Goal: Information Seeking & Learning: Learn about a topic

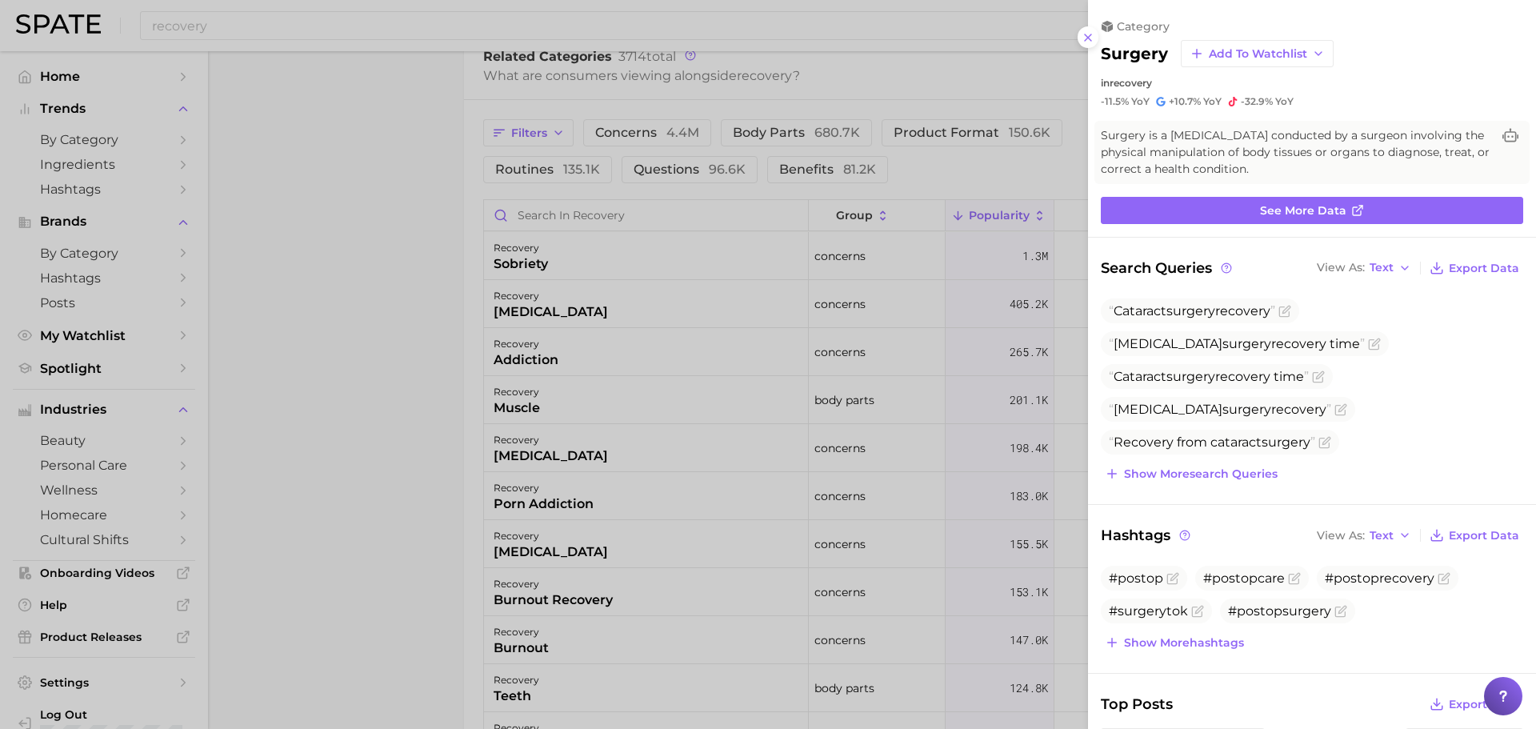
click at [295, 165] on div at bounding box center [768, 364] width 1536 height 729
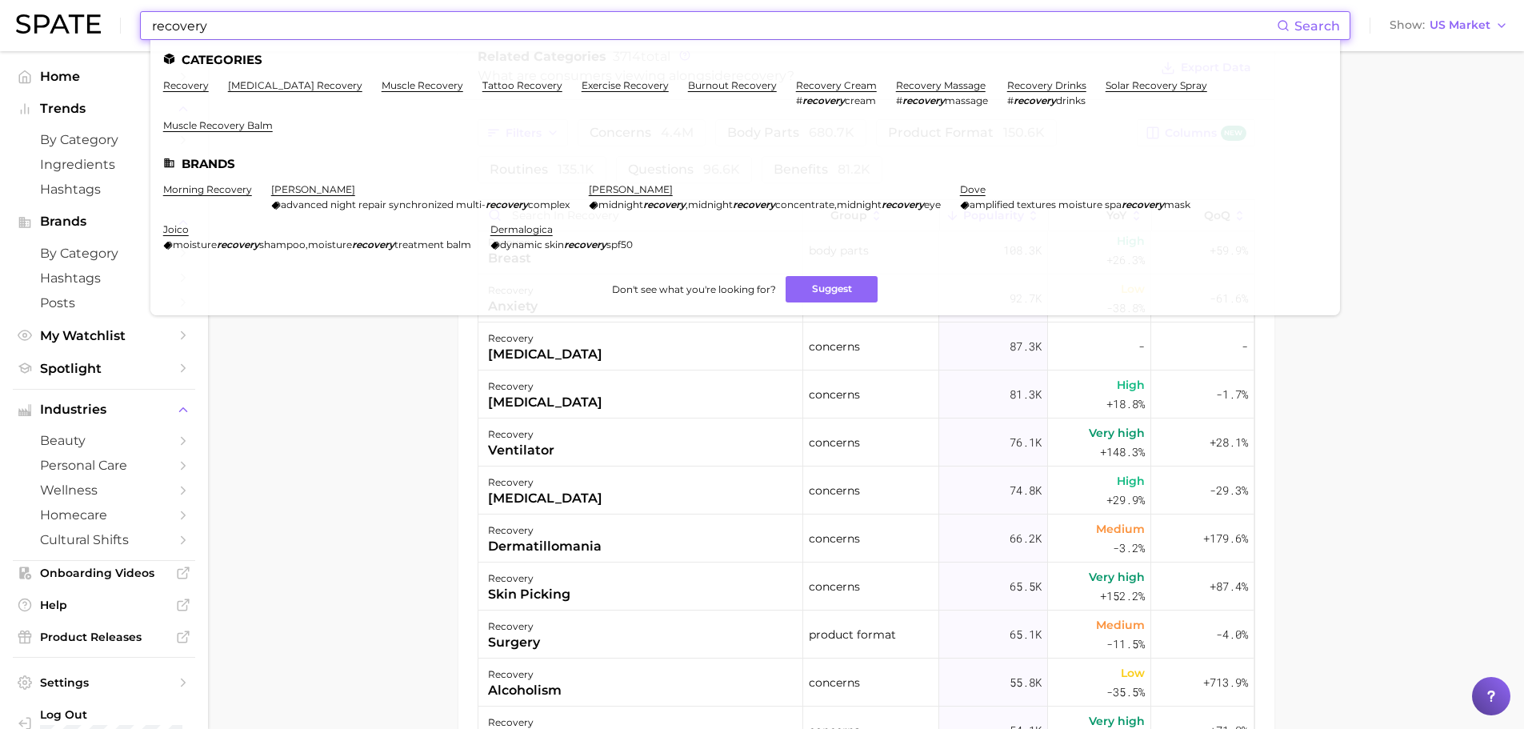
click at [236, 15] on input "recovery" at bounding box center [713, 25] width 1126 height 27
drag, startPoint x: 242, startPoint y: 22, endPoint x: 65, endPoint y: 10, distance: 178.0
click at [65, 10] on div "recovery Search Categories recovery [MEDICAL_DATA] recovery muscle recovery tat…" at bounding box center [762, 25] width 1492 height 51
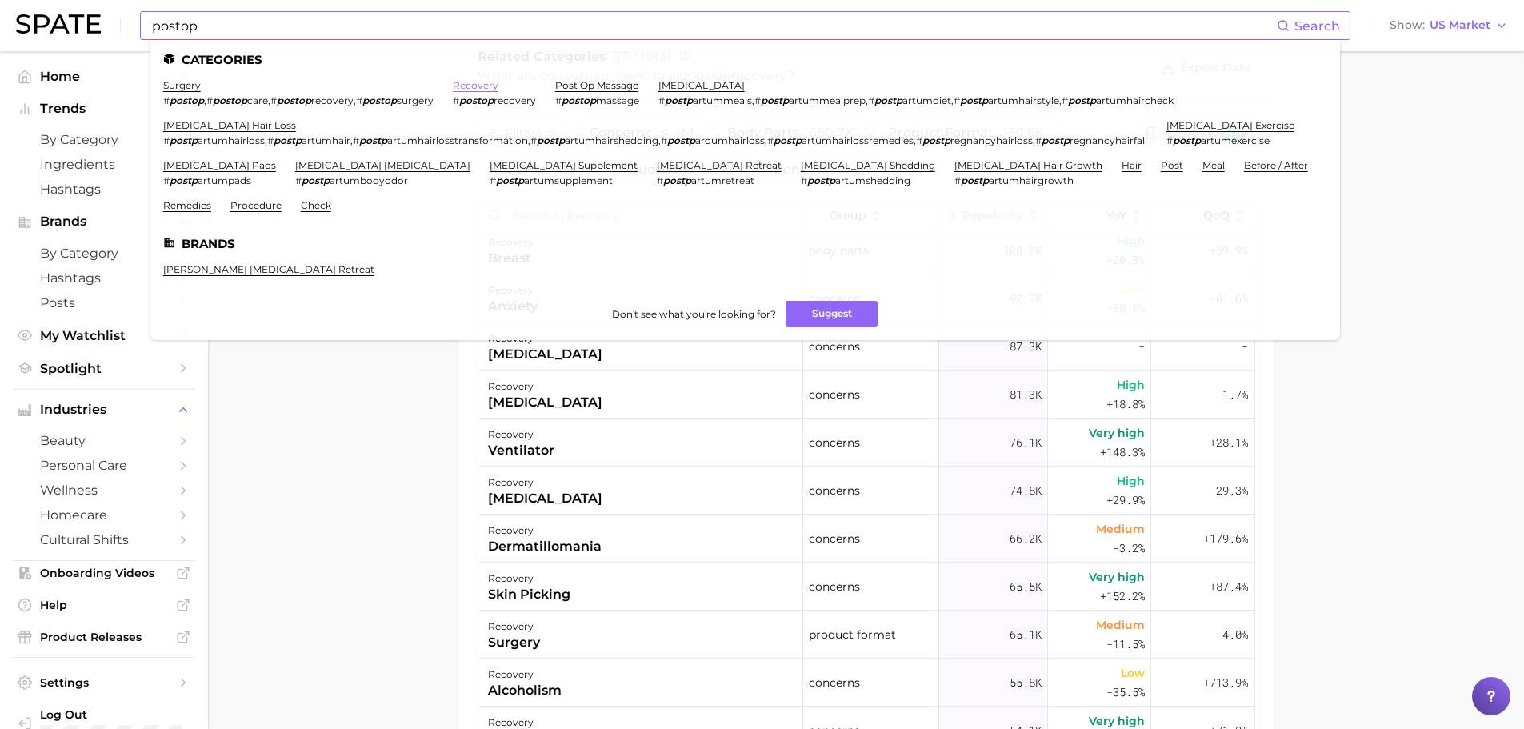
click at [492, 83] on link "recovery" at bounding box center [476, 85] width 46 height 12
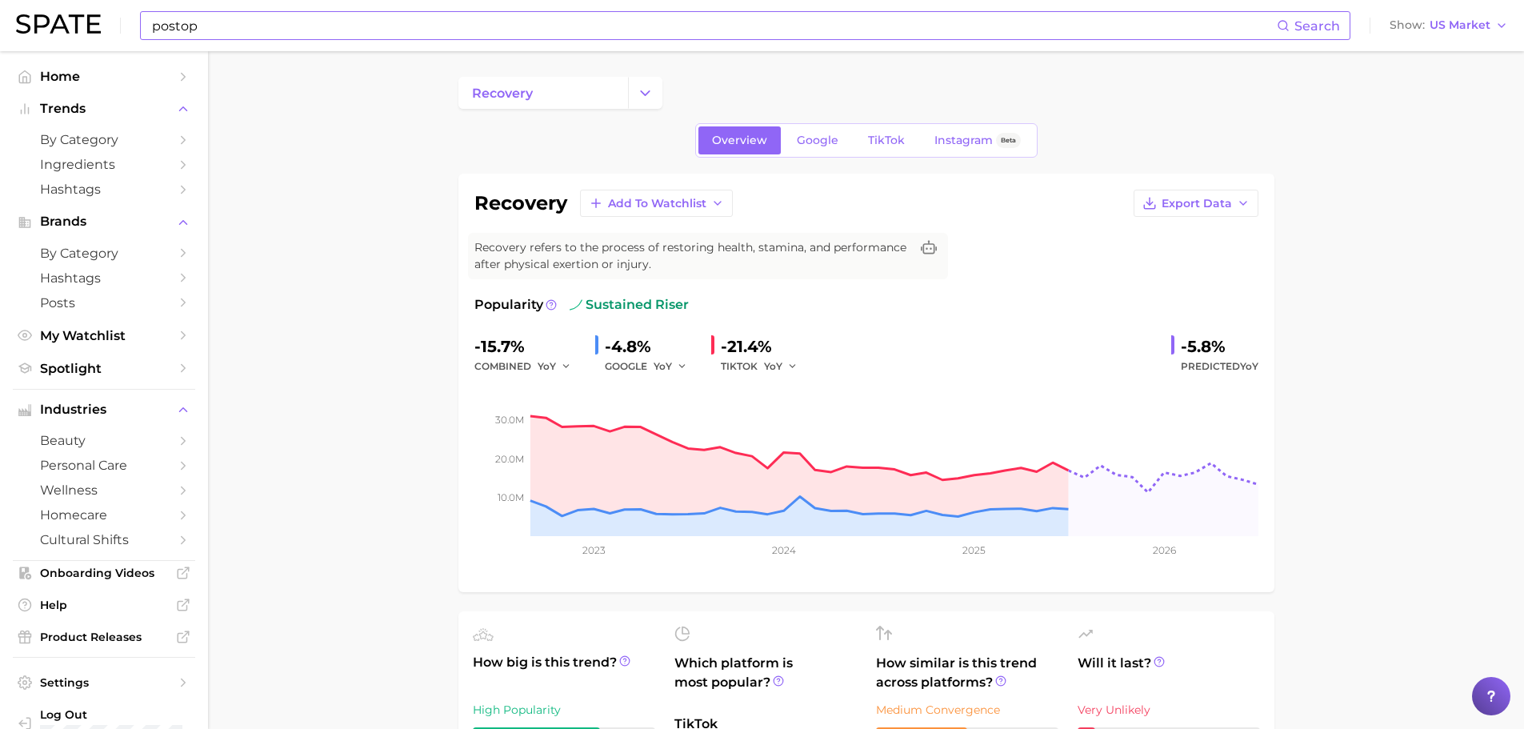
click at [259, 27] on input "postop" at bounding box center [713, 25] width 1126 height 27
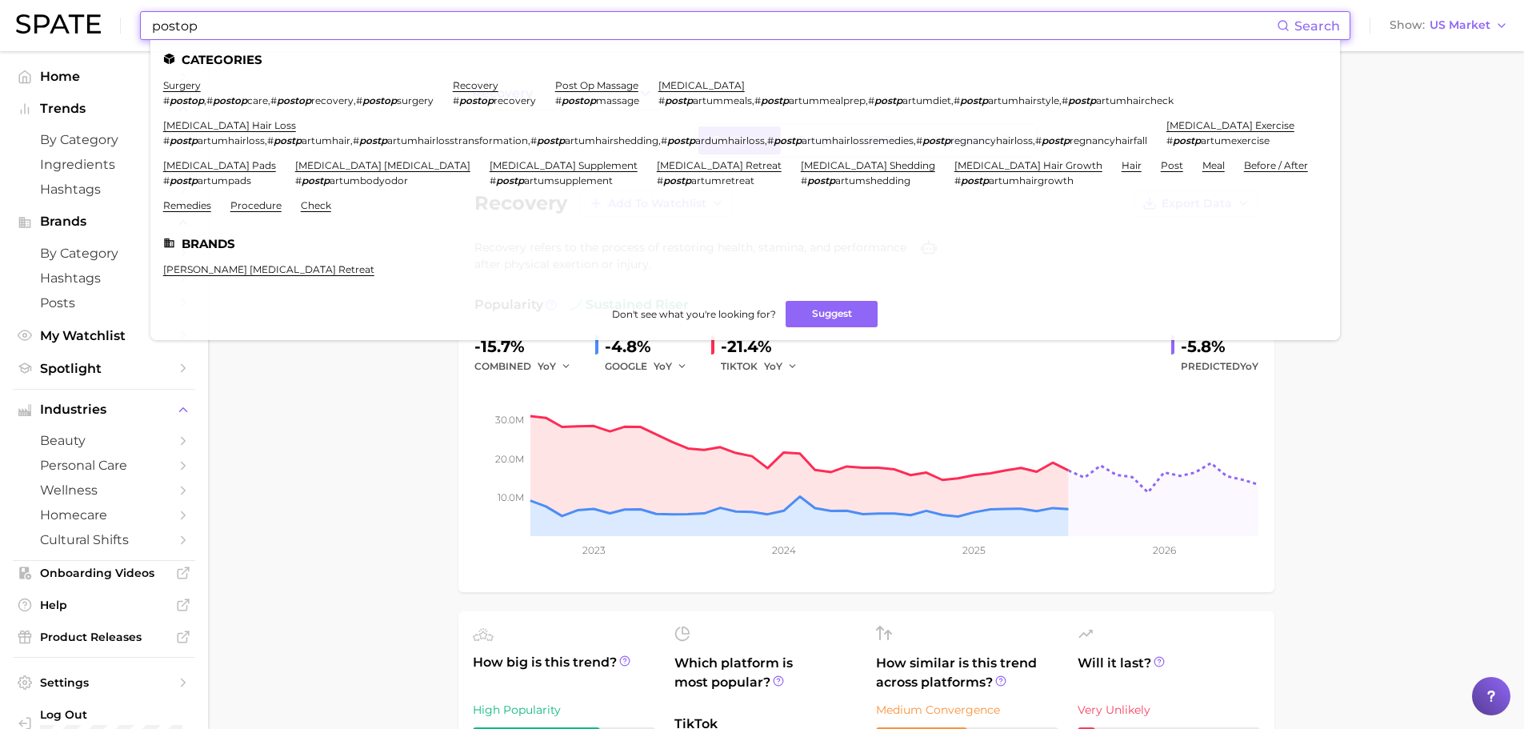
drag, startPoint x: 141, startPoint y: 20, endPoint x: 48, endPoint y: 1, distance: 94.8
click at [48, 22] on div "postop Search Categories surgery # postop , # postop care , # postop recovery ,…" at bounding box center [762, 25] width 1492 height 51
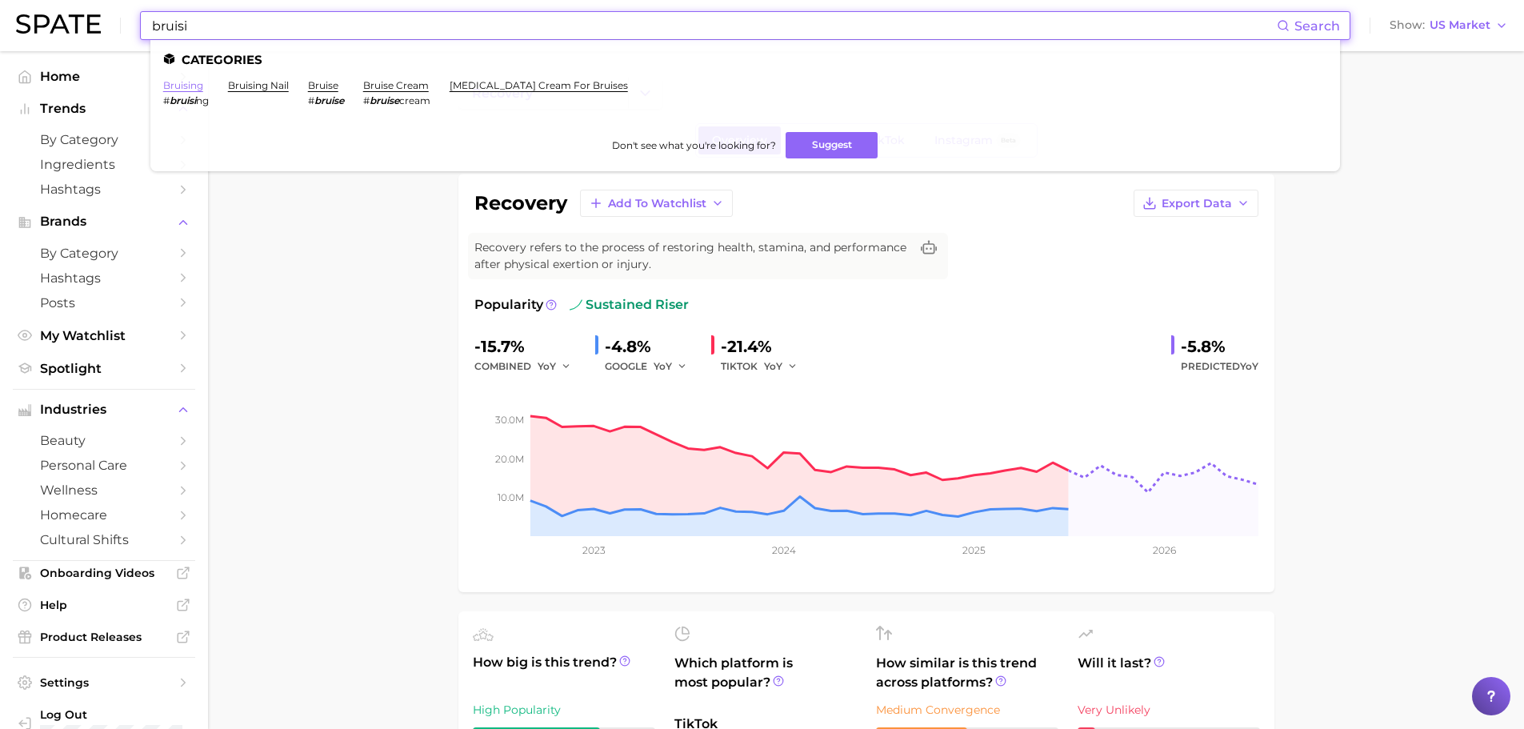
type input "bruisi"
click at [194, 87] on link "bruising" at bounding box center [183, 85] width 40 height 12
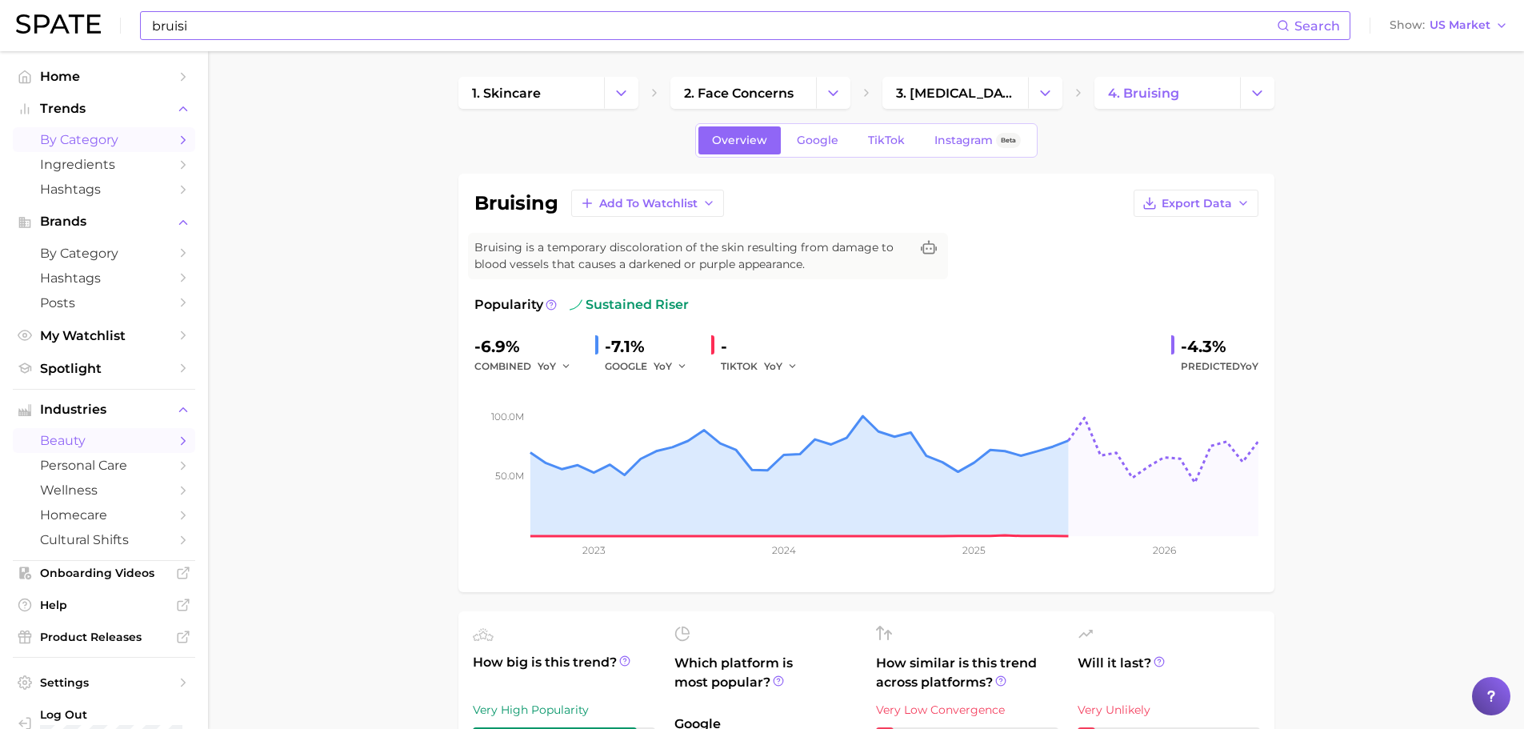
click at [123, 138] on span "by Category" at bounding box center [104, 139] width 128 height 15
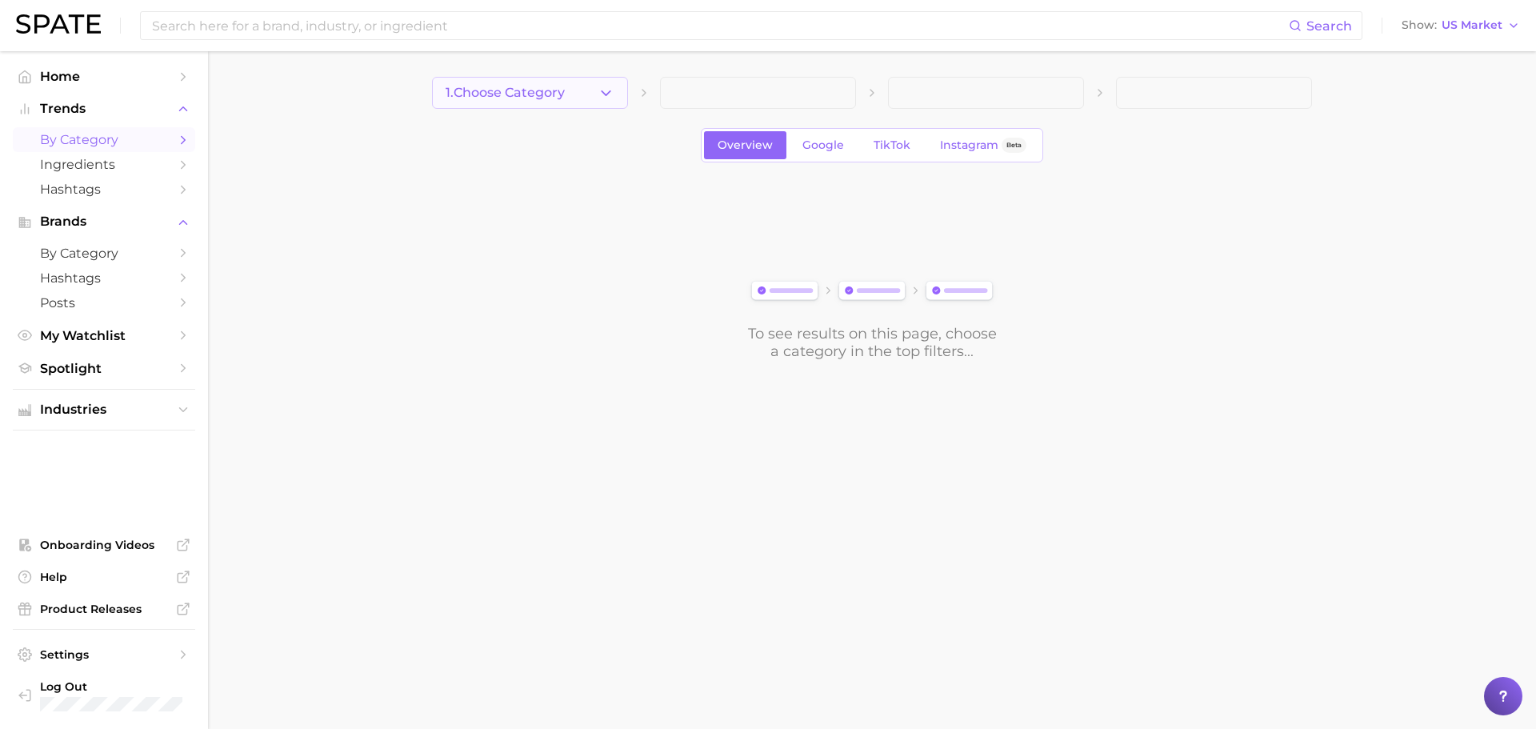
click at [606, 92] on icon "button" at bounding box center [606, 93] width 17 height 17
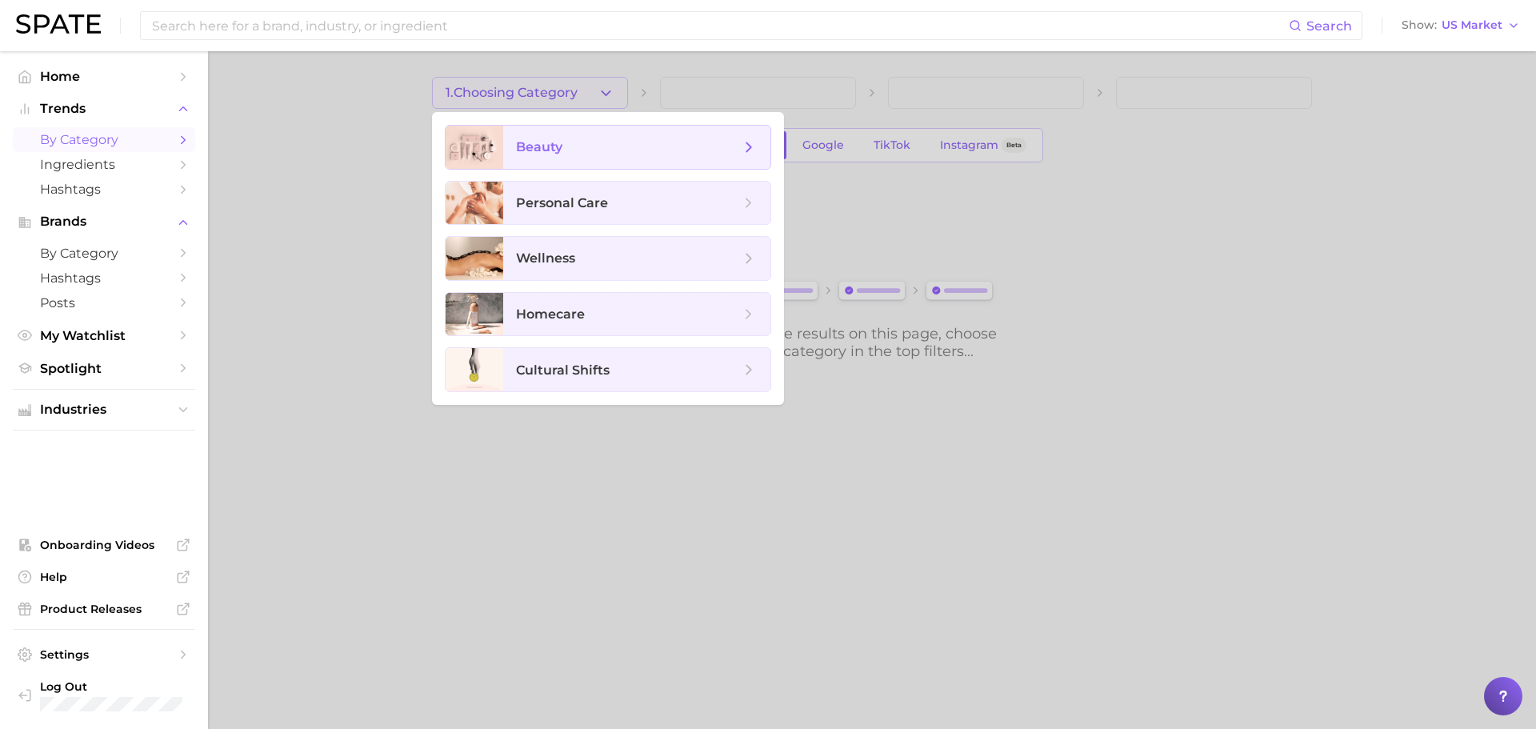
click at [612, 138] on span "beauty" at bounding box center [628, 147] width 224 height 18
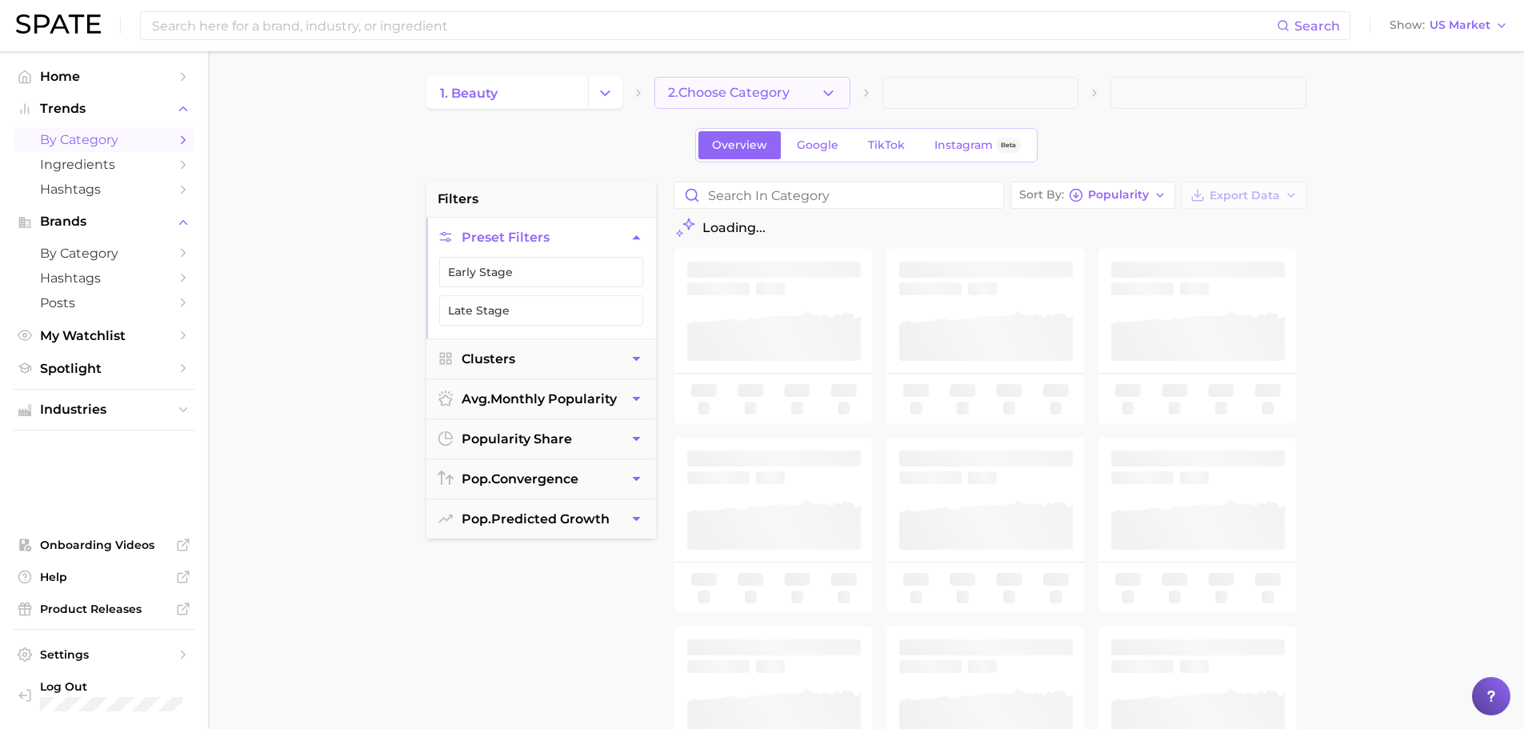
click at [810, 92] on button "2. Choose Category" at bounding box center [752, 93] width 196 height 32
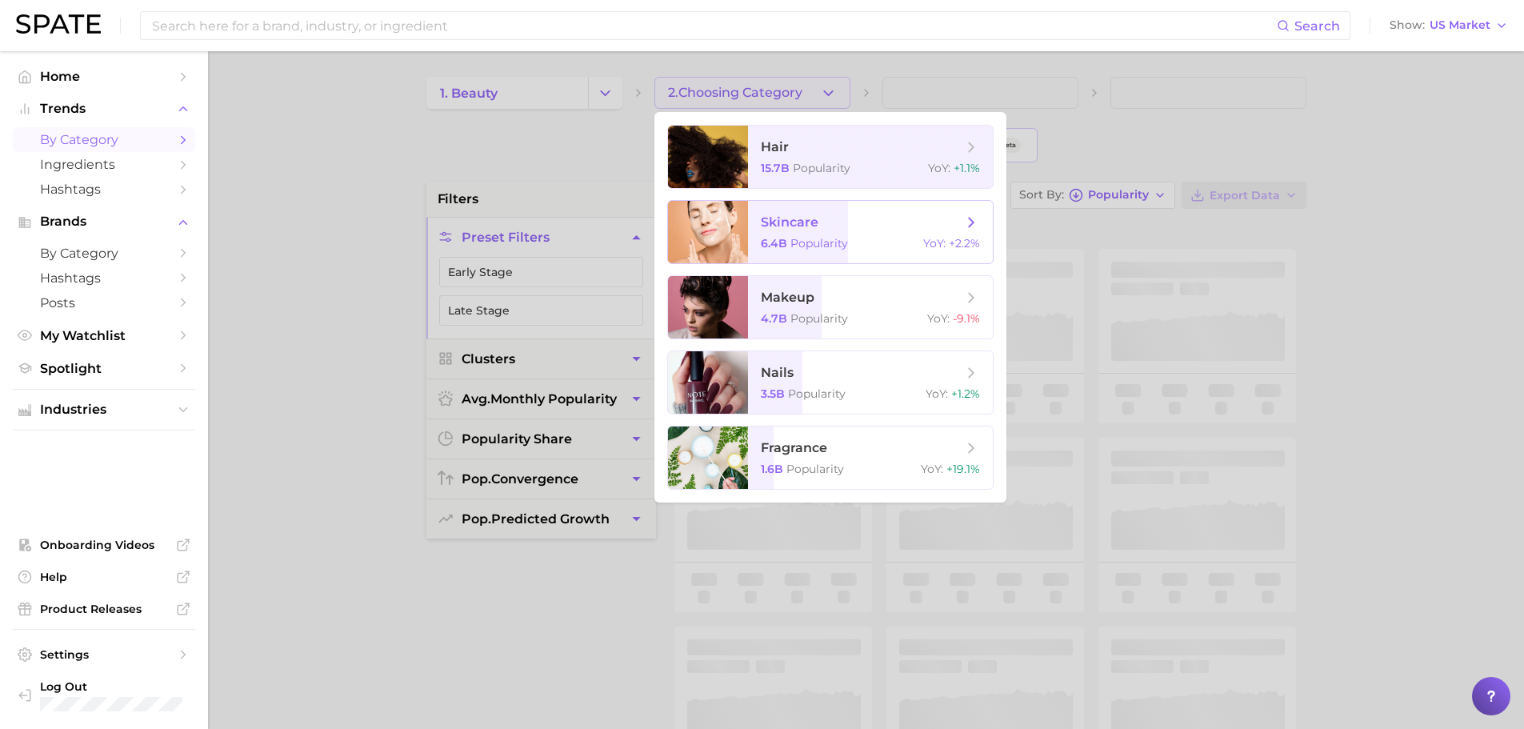
click at [845, 227] on span "skincare" at bounding box center [862, 223] width 202 height 18
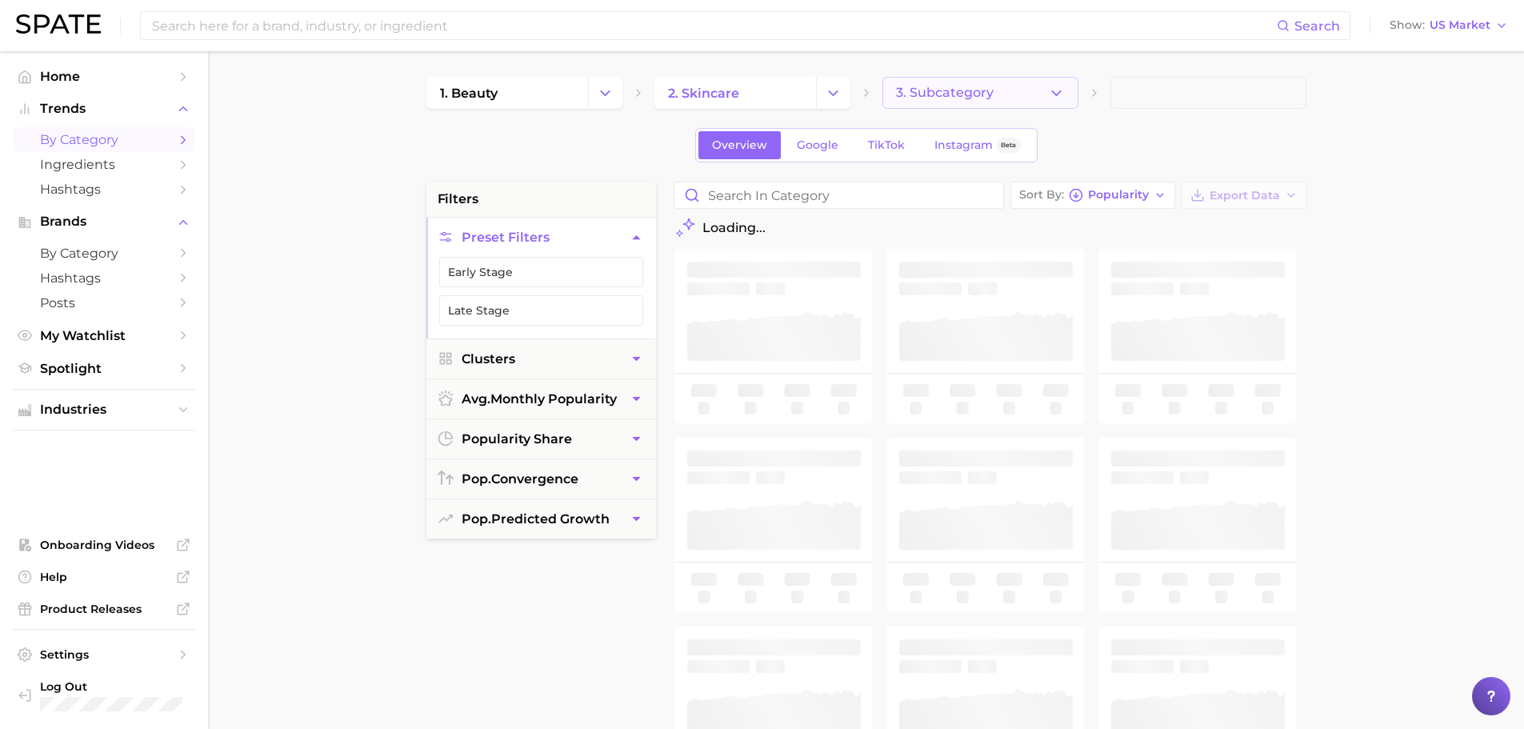
click at [987, 83] on button "3. Subcategory" at bounding box center [980, 93] width 196 height 32
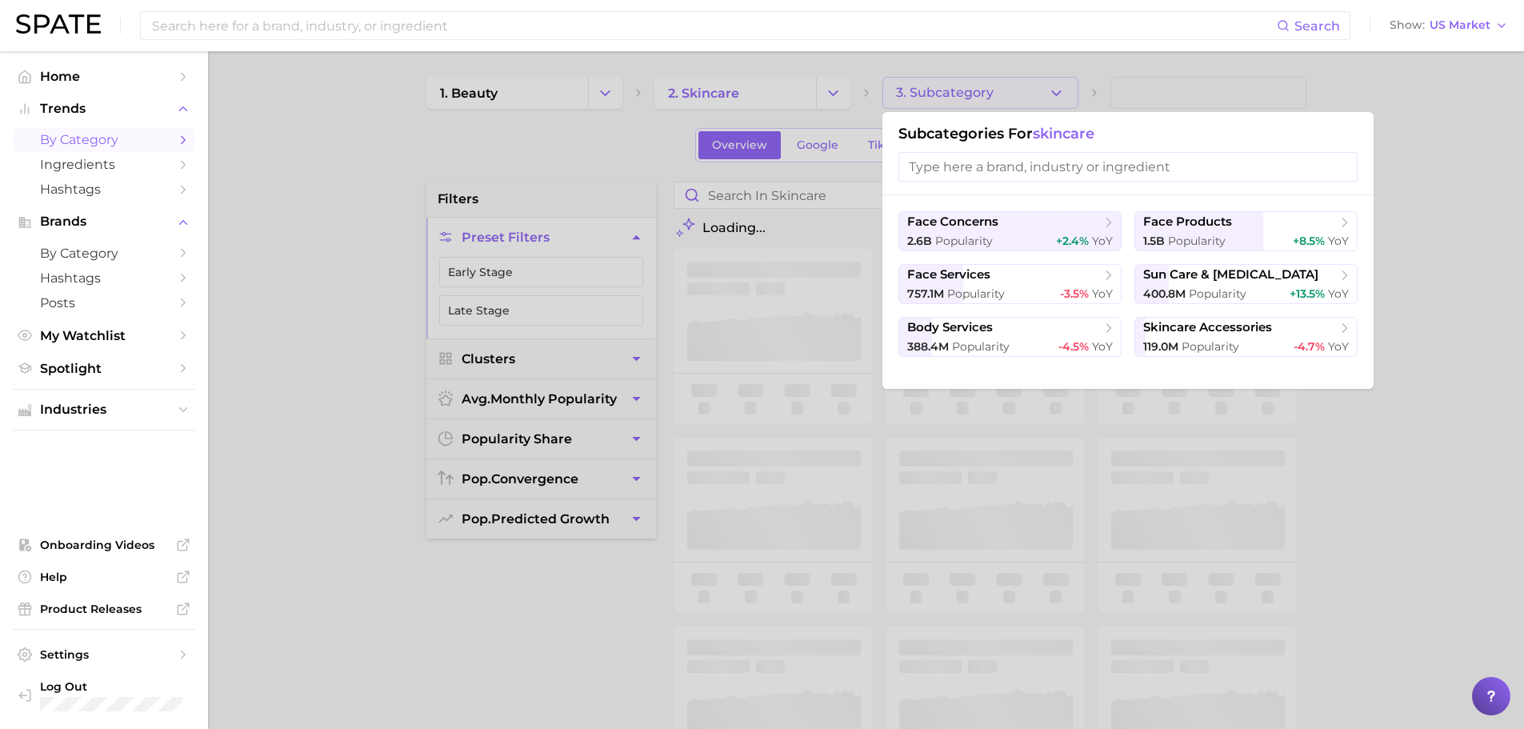
click at [522, 142] on div at bounding box center [762, 364] width 1524 height 729
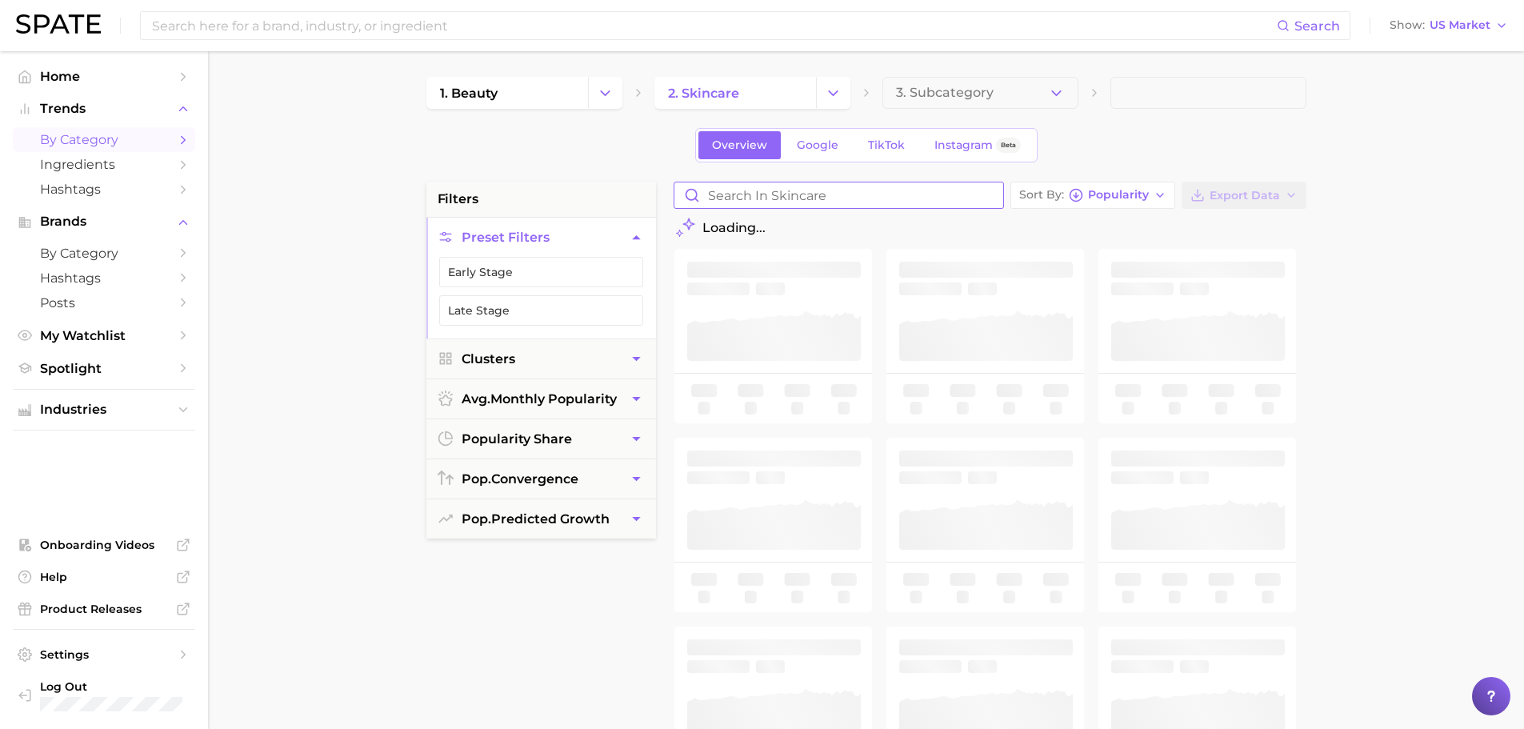
click at [746, 194] on input "Search in skincare" at bounding box center [838, 195] width 329 height 26
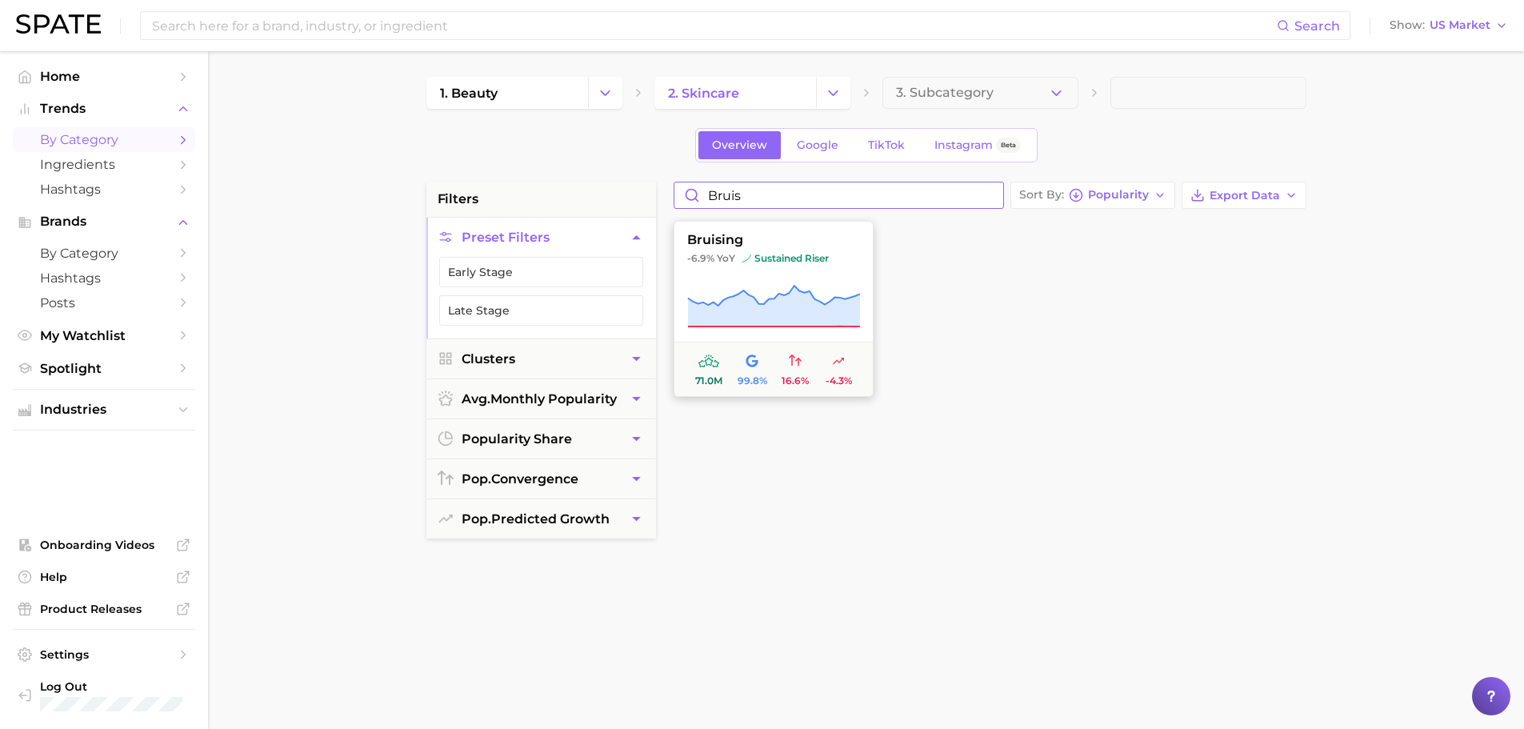
type input "bruis"
click at [794, 313] on icon at bounding box center [773, 306] width 172 height 41
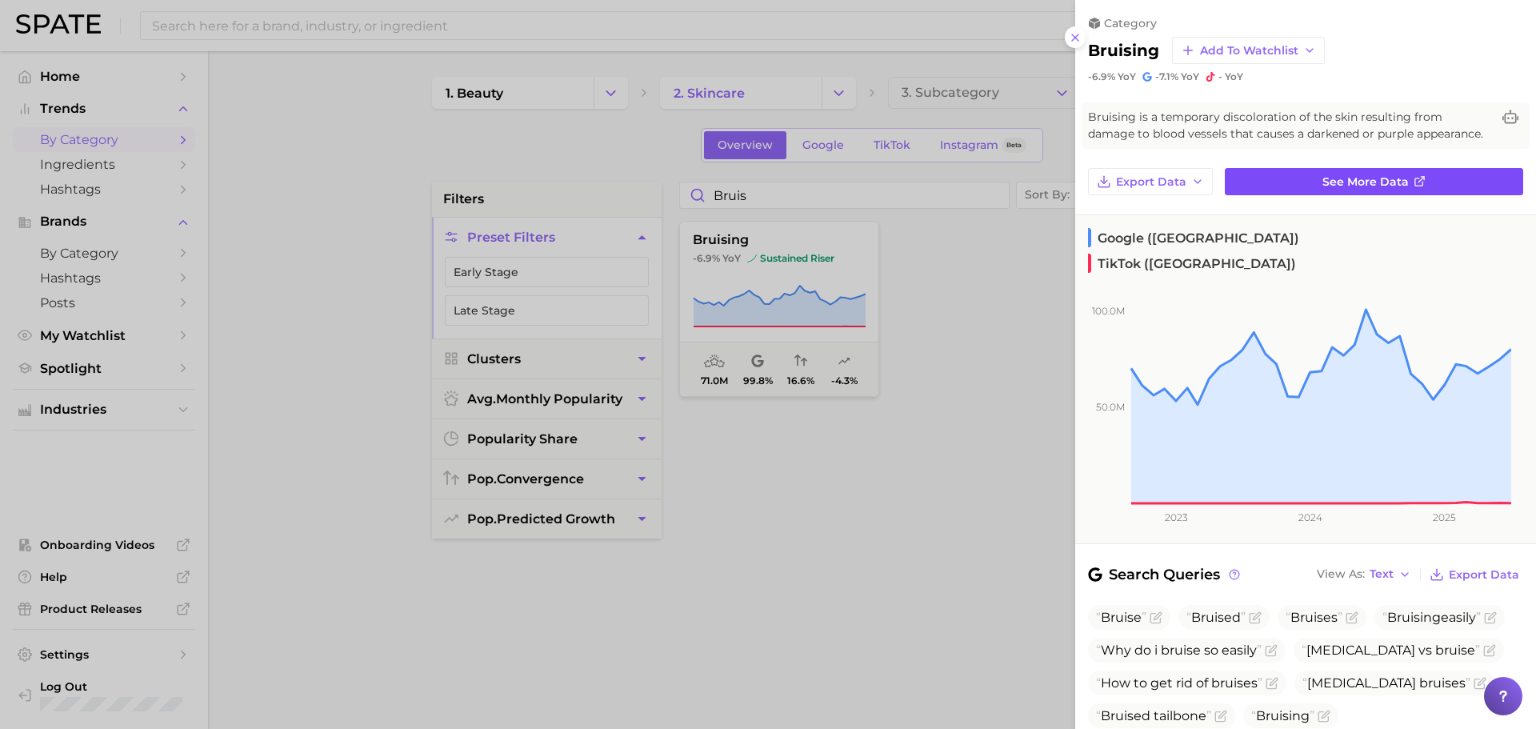
click at [1355, 189] on span "See more data" at bounding box center [1366, 182] width 86 height 14
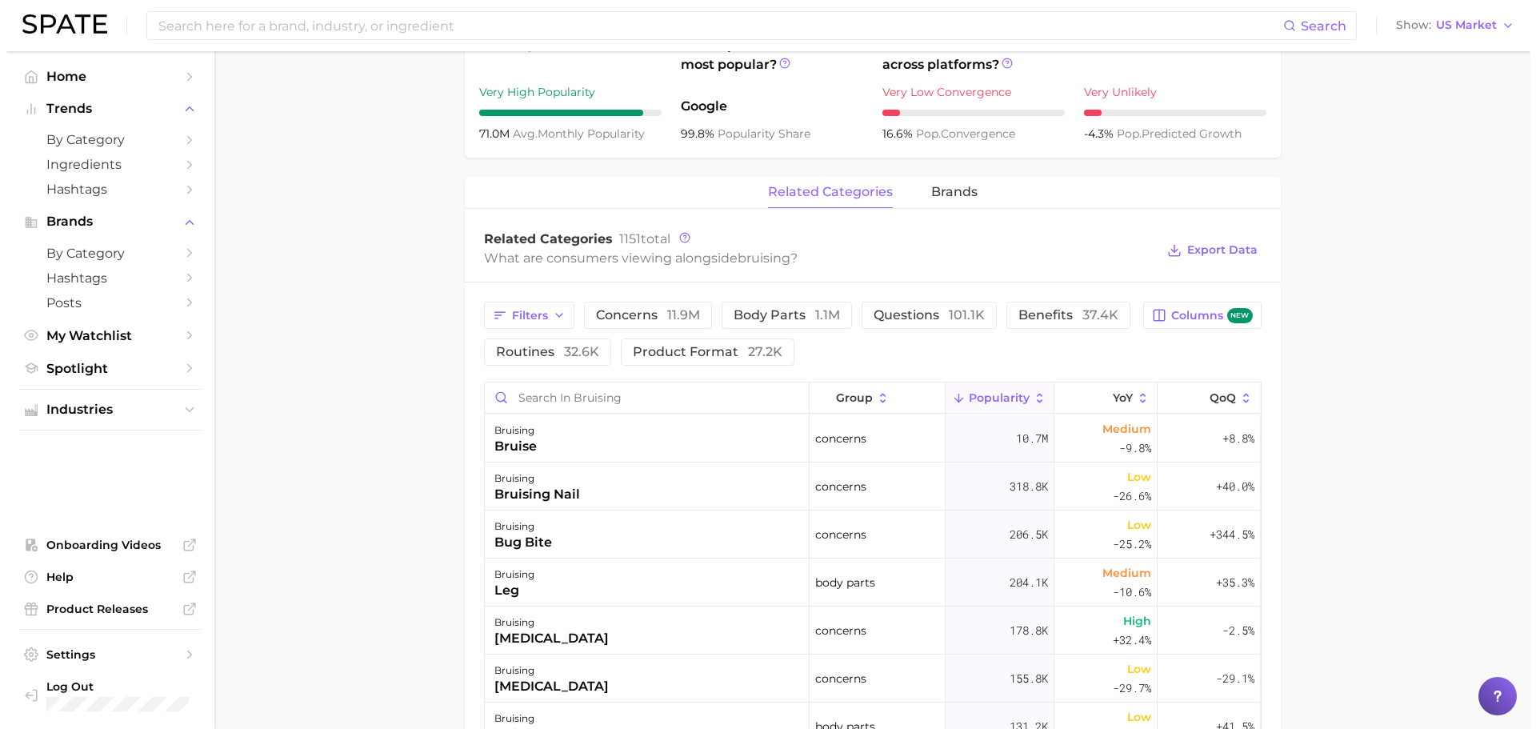
scroll to position [666, 0]
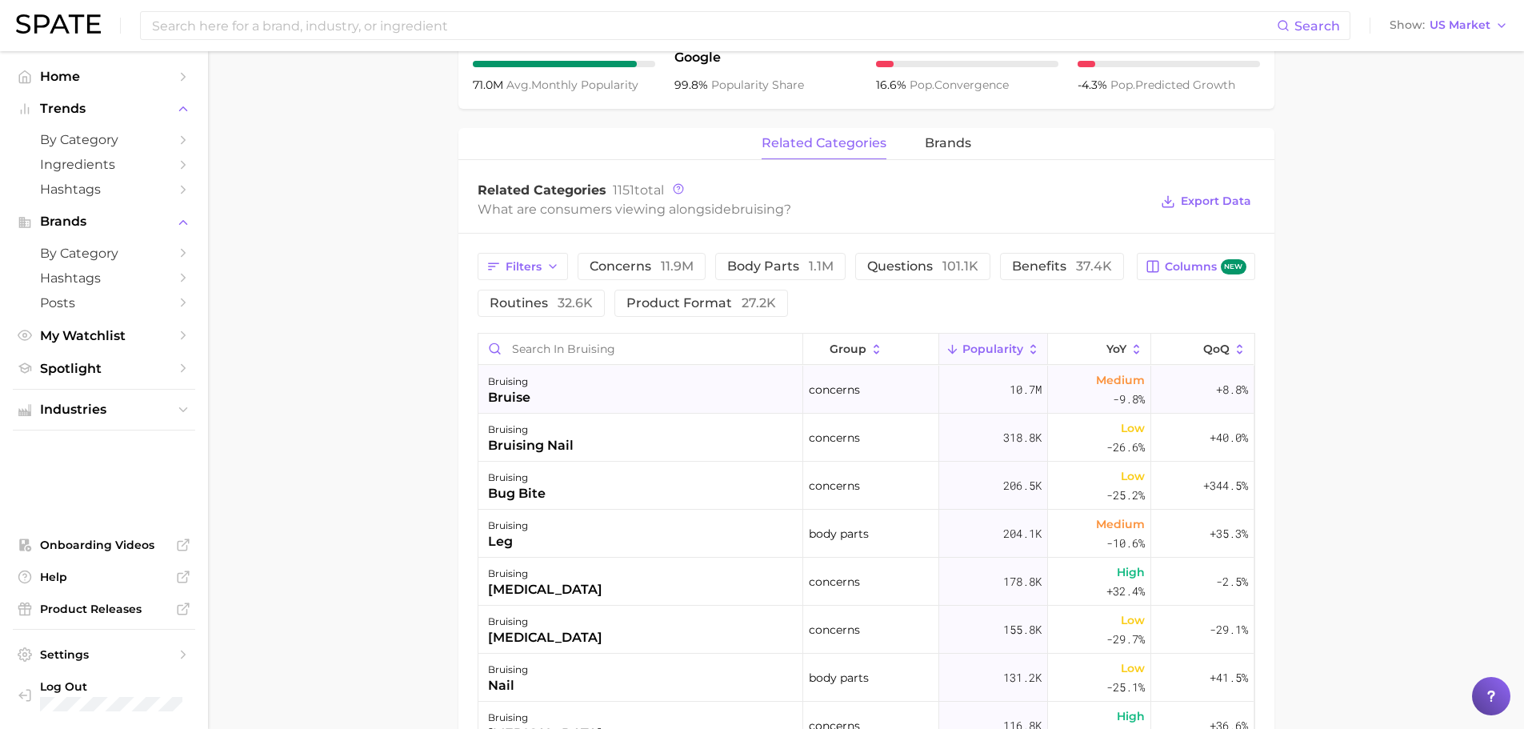
click at [629, 387] on div "bruising bruise" at bounding box center [640, 390] width 325 height 48
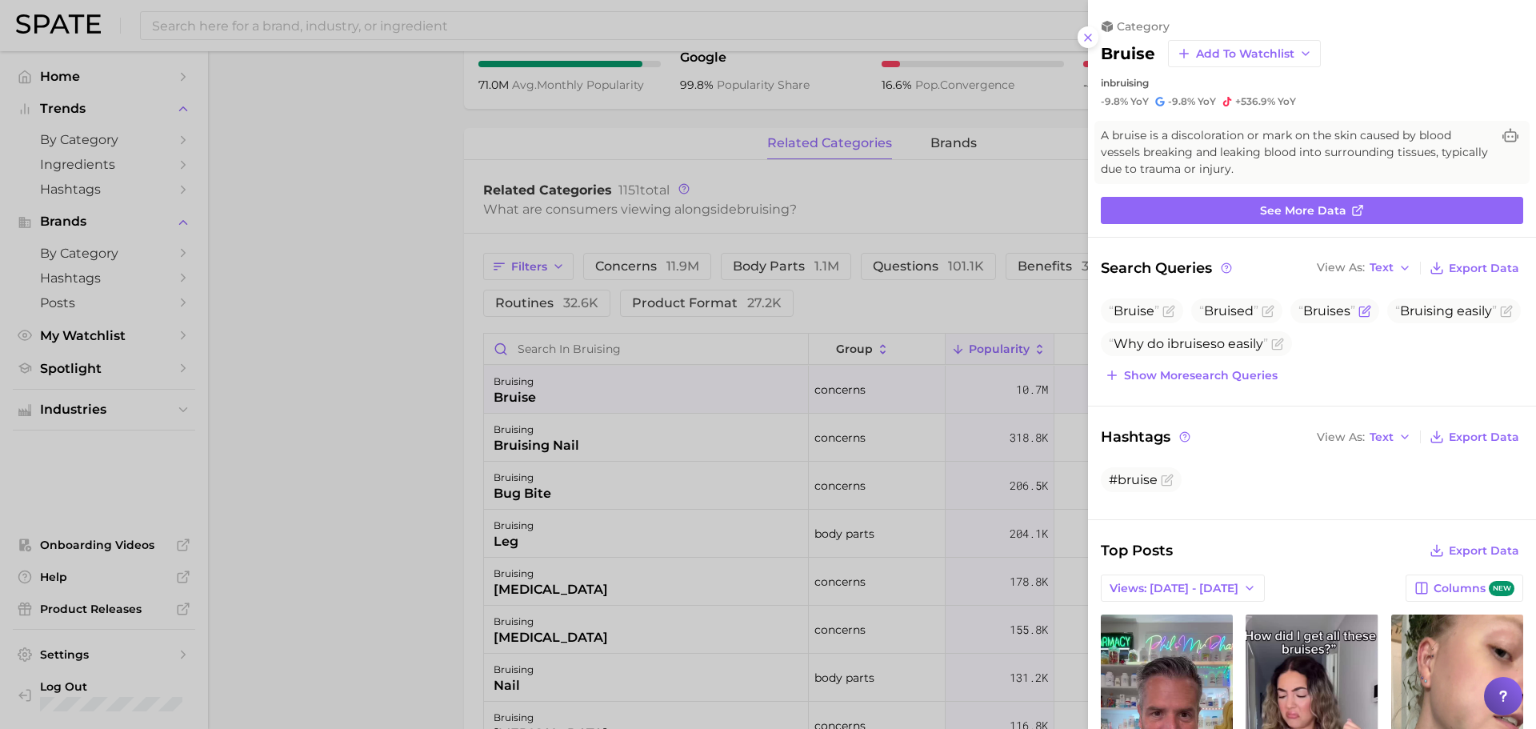
scroll to position [0, 0]
click at [1399, 263] on icon "button" at bounding box center [1405, 268] width 13 height 13
click at [1377, 326] on button "Table" at bounding box center [1401, 323] width 176 height 29
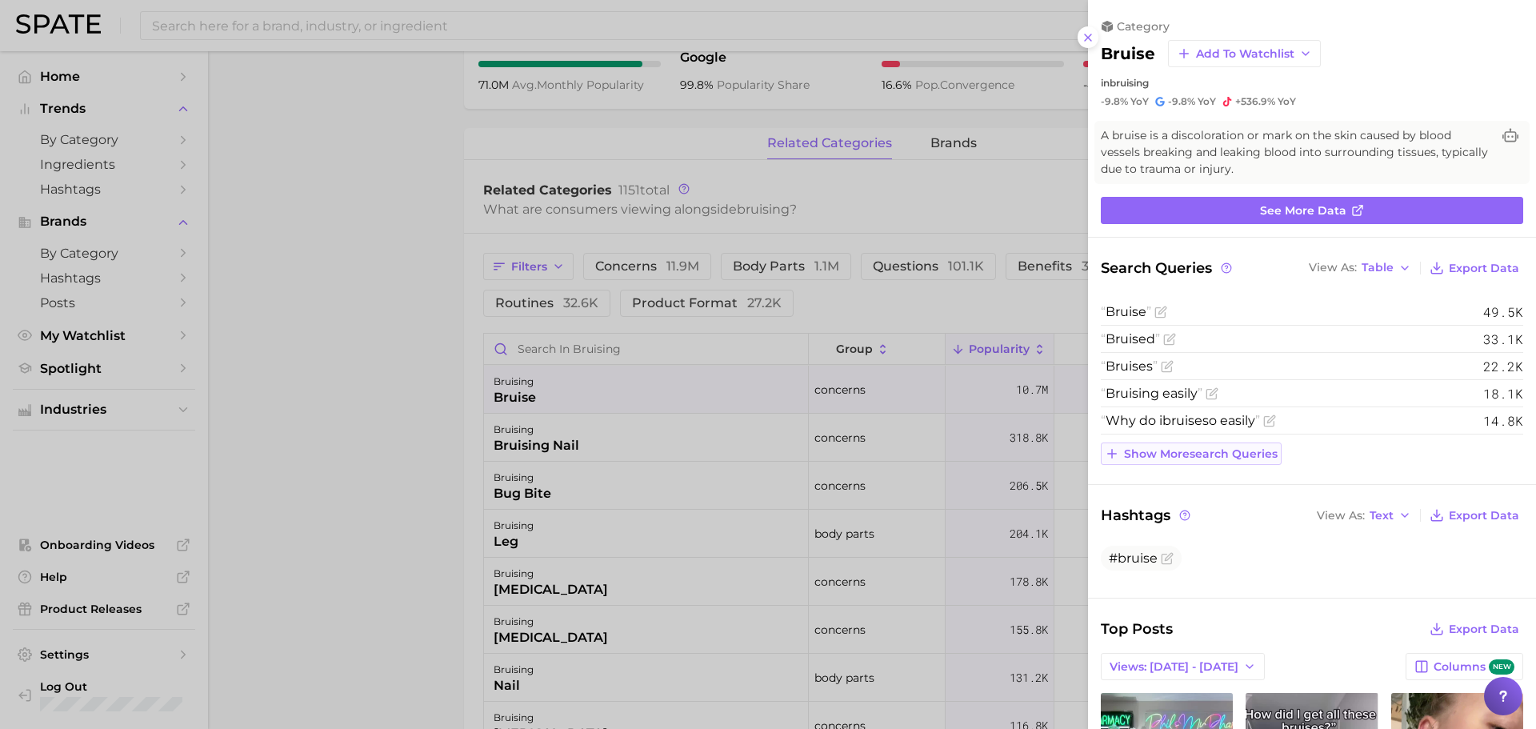
click at [1233, 456] on span "Show more search queries" at bounding box center [1201, 454] width 154 height 14
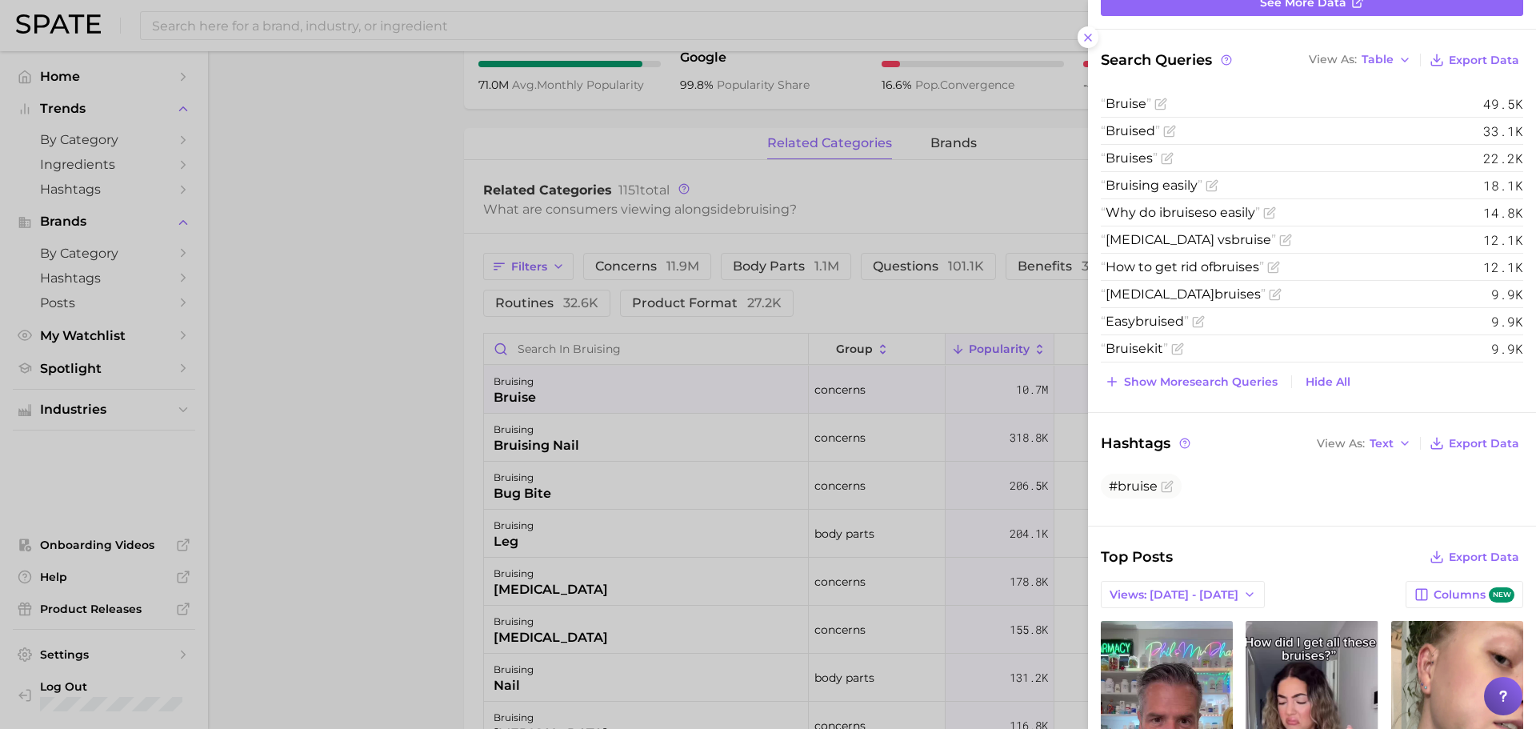
scroll to position [400, 0]
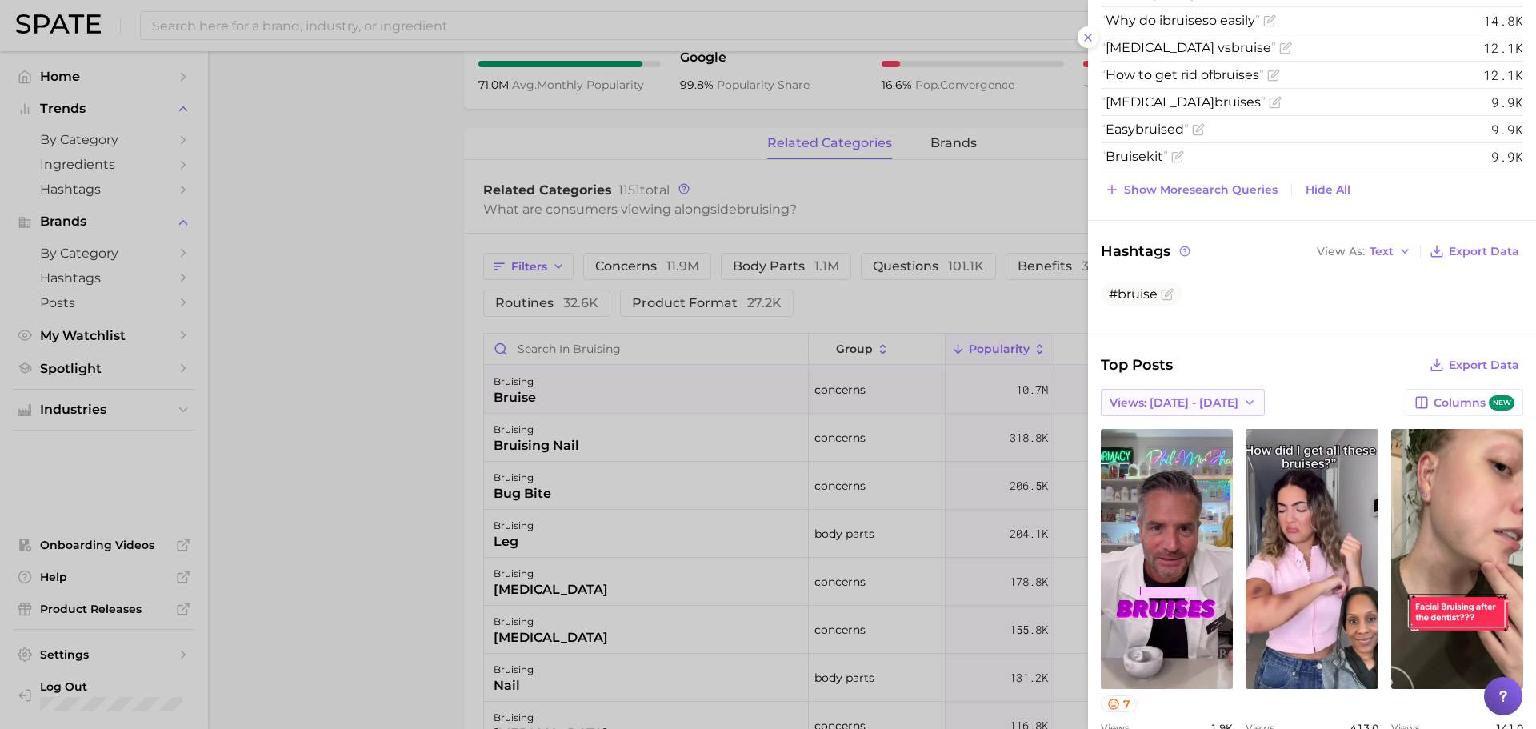
click at [1215, 402] on span "Views: [DATE] - [DATE]" at bounding box center [1174, 403] width 129 height 14
click at [1200, 455] on button "Total Views" at bounding box center [1189, 460] width 176 height 29
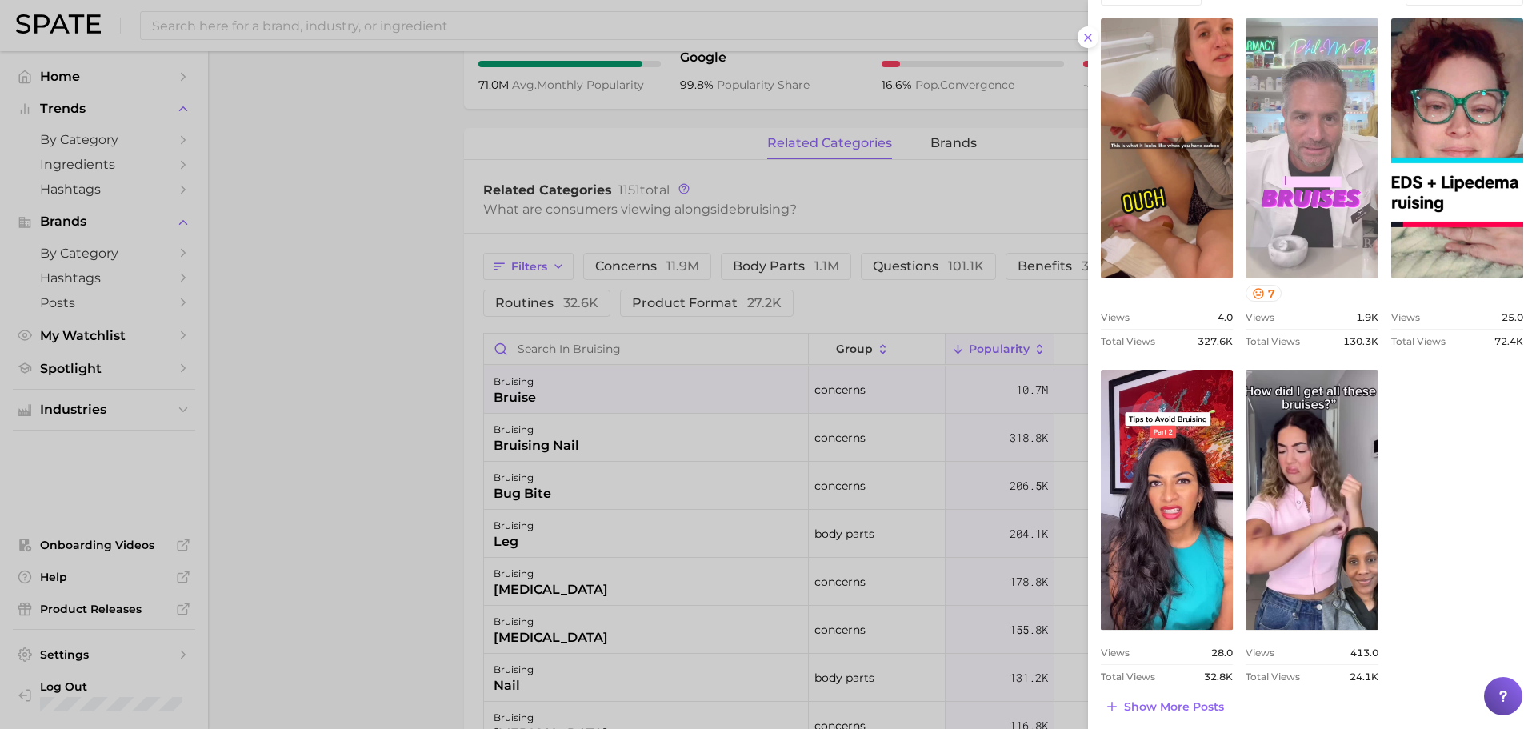
scroll to position [818, 0]
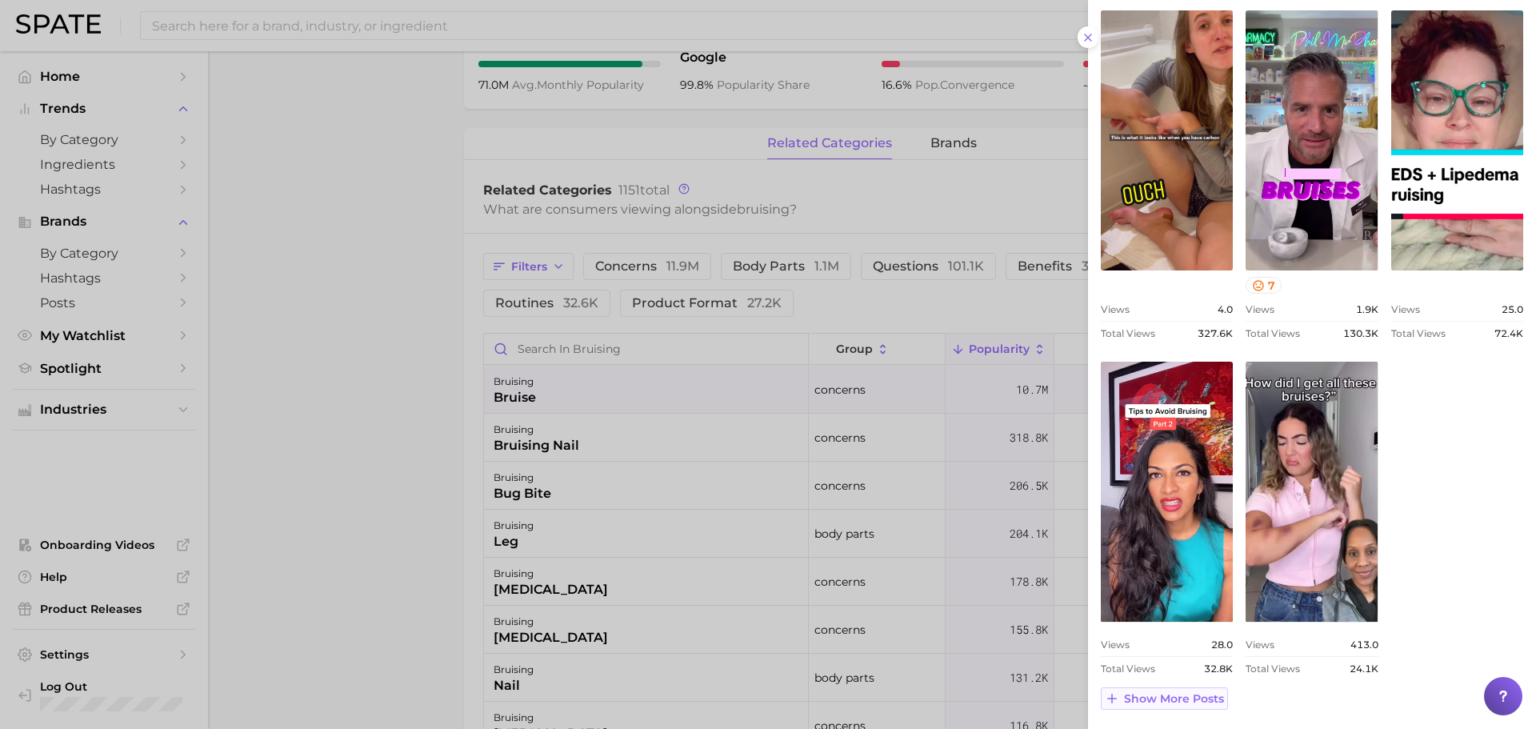
click at [1162, 696] on span "Show more posts" at bounding box center [1174, 699] width 100 height 14
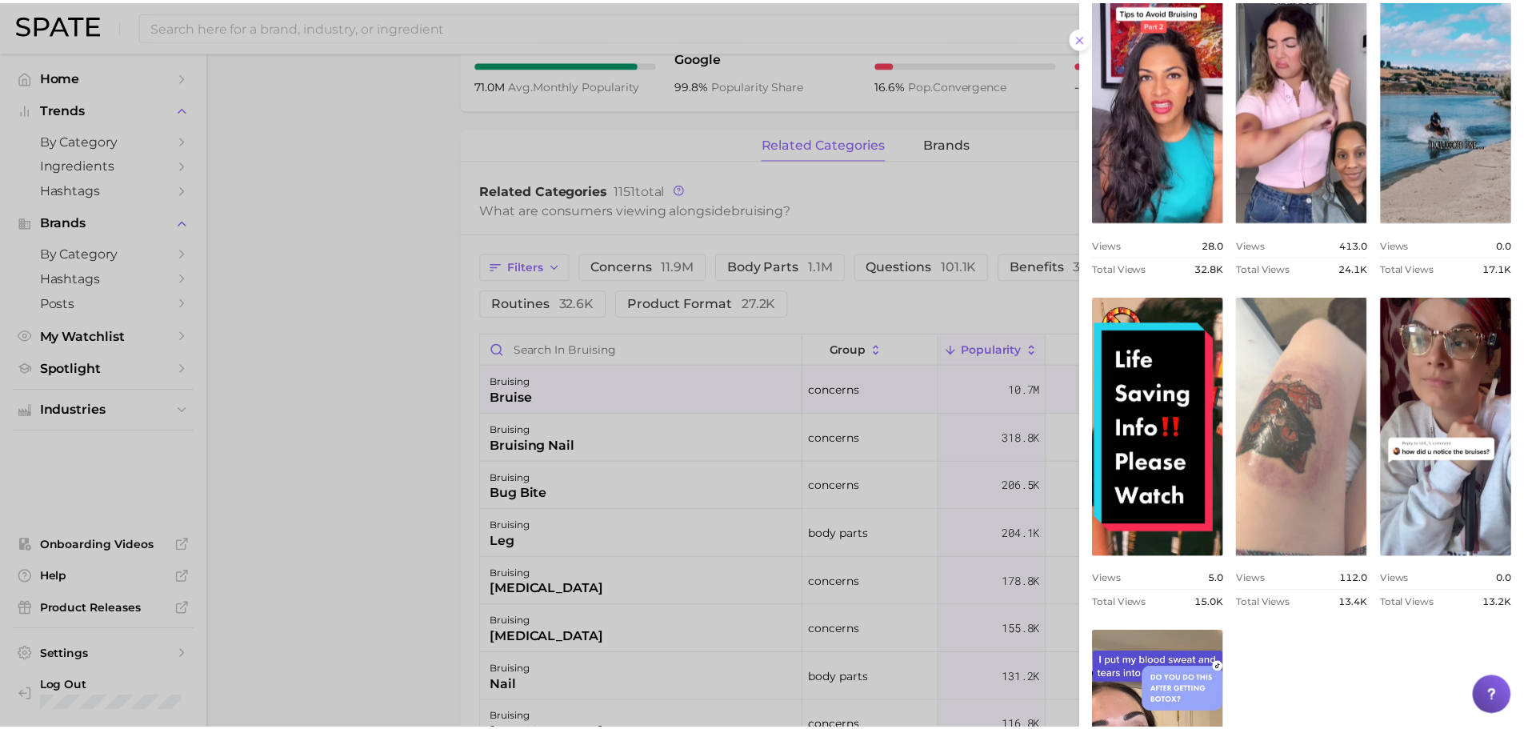
scroll to position [1485, 0]
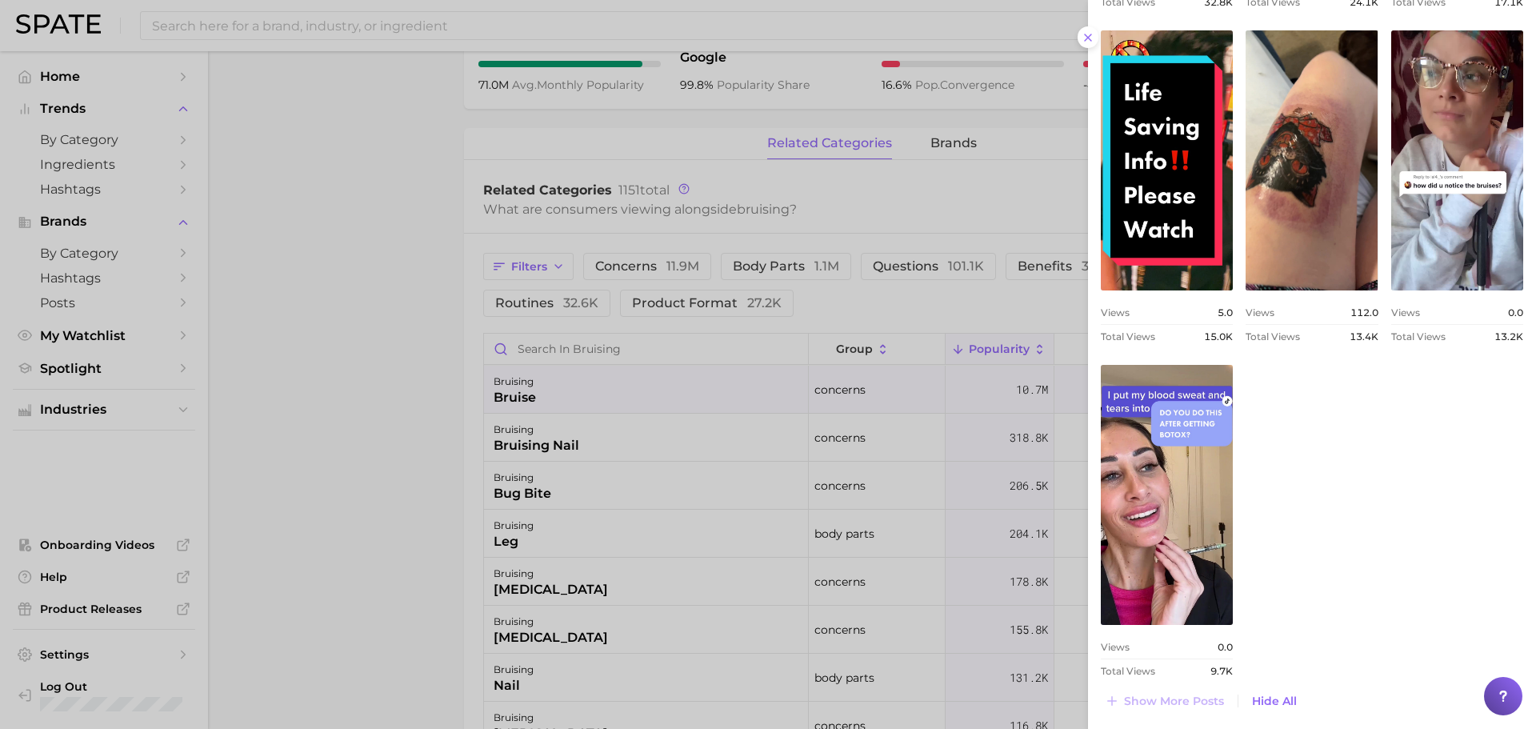
click at [323, 315] on div at bounding box center [768, 364] width 1536 height 729
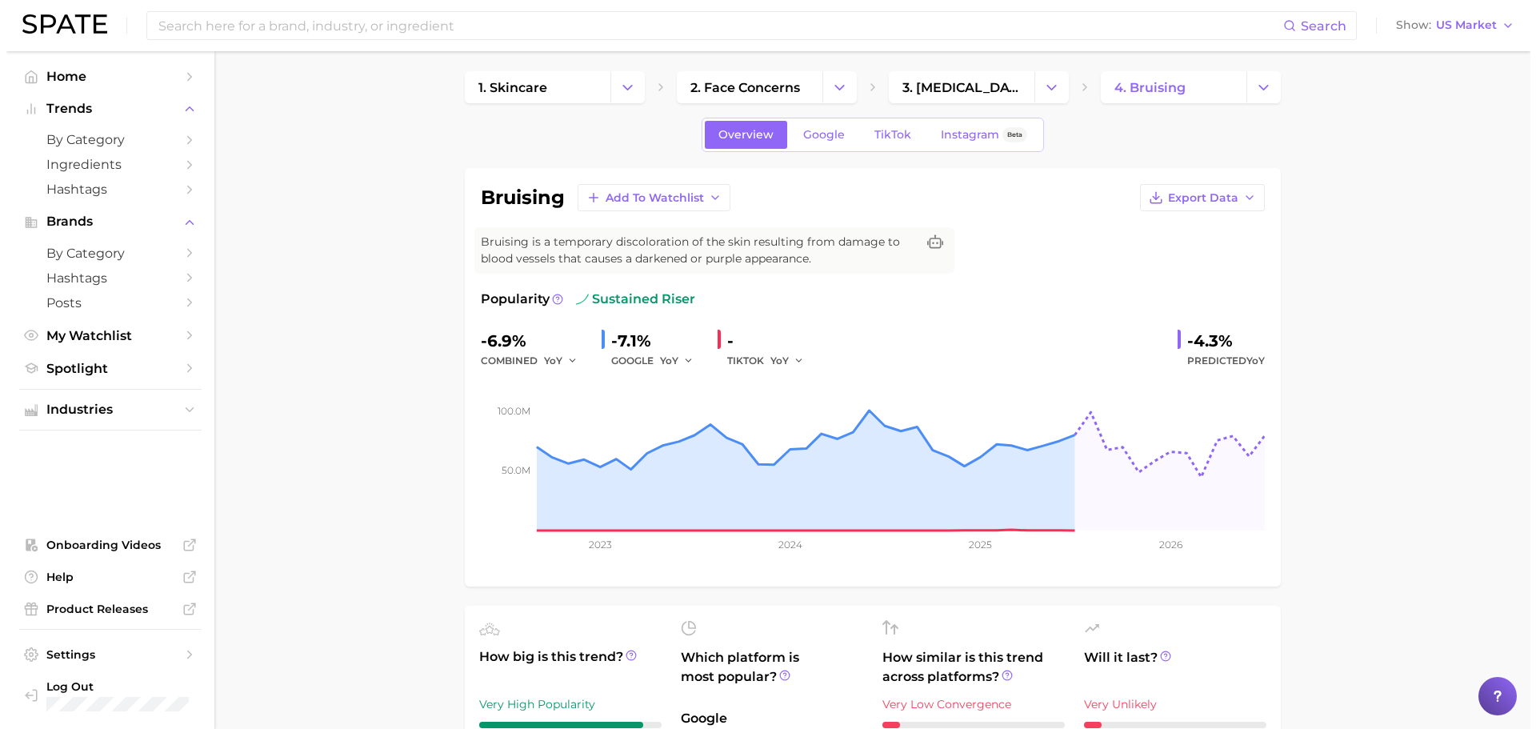
scroll to position [0, 0]
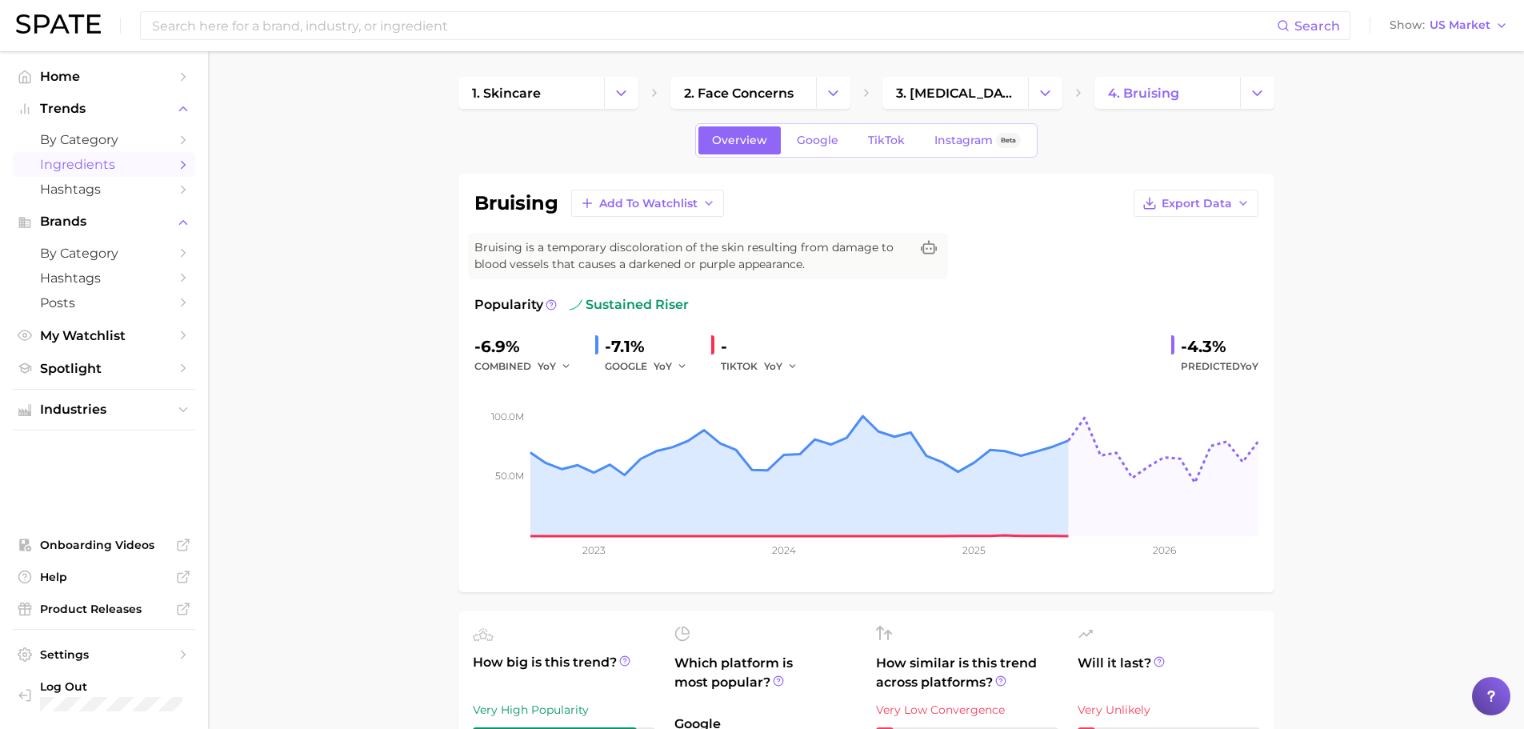
click at [151, 160] on span "Ingredients" at bounding box center [104, 164] width 128 height 15
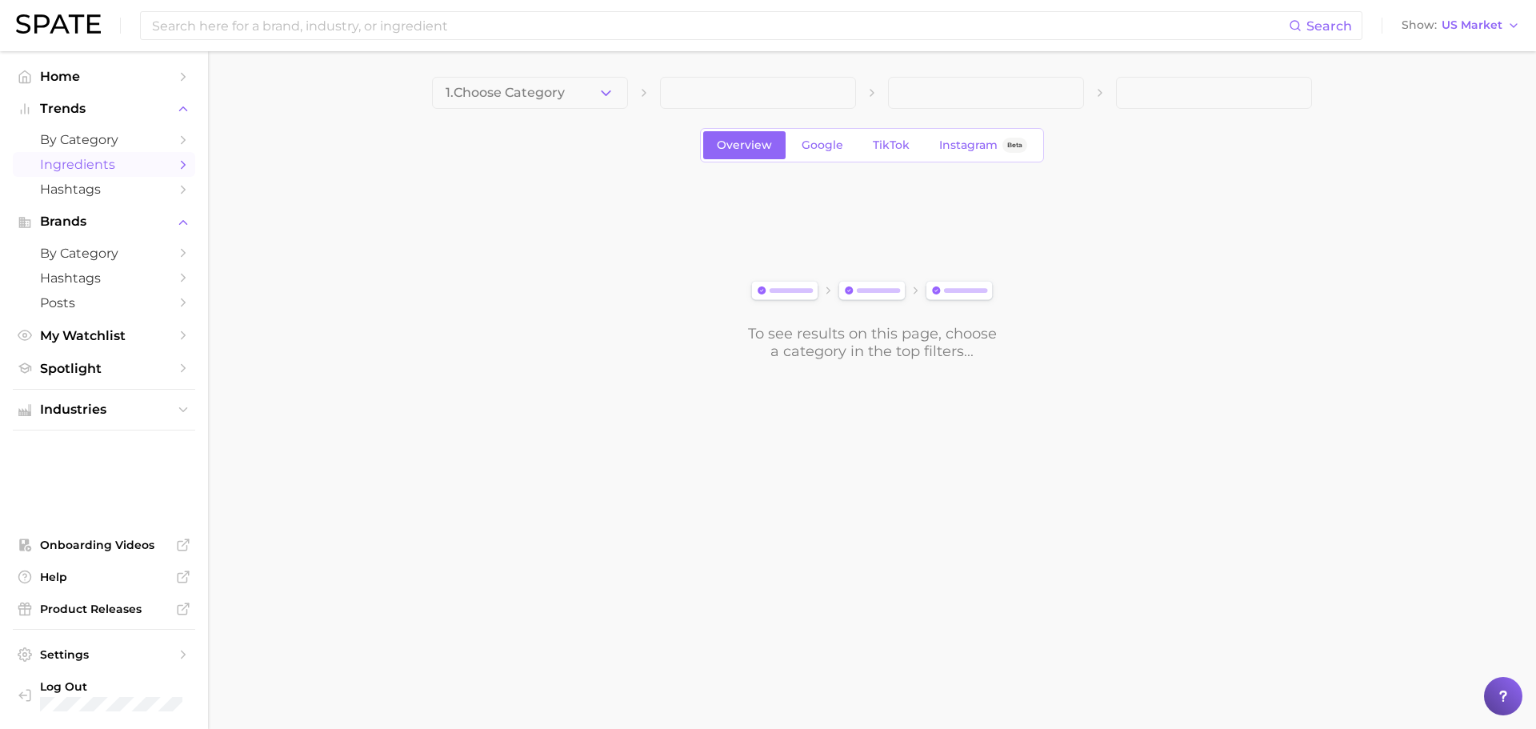
click at [540, 91] on span "1. Choose Category" at bounding box center [505, 93] width 119 height 14
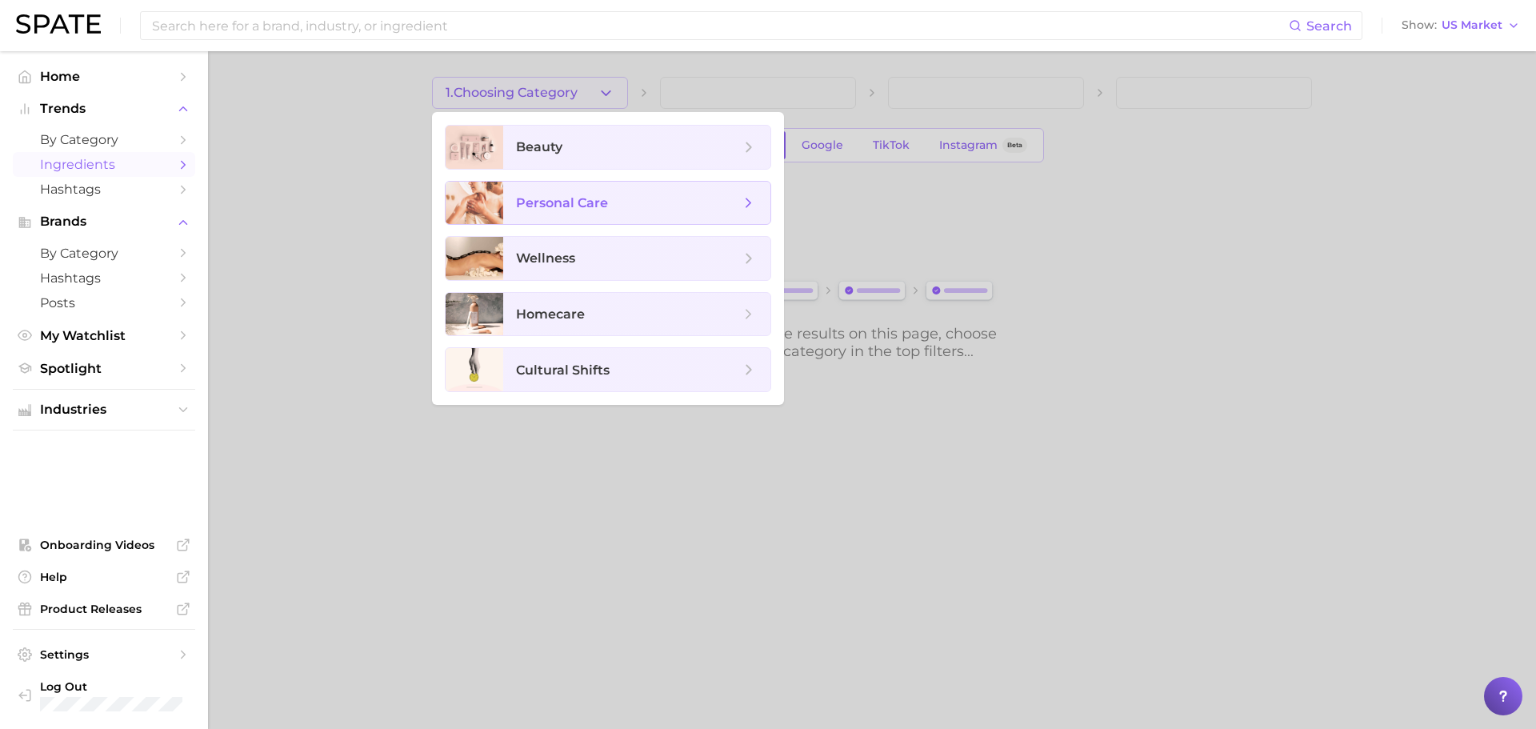
click at [607, 210] on span "personal care" at bounding box center [628, 203] width 224 height 18
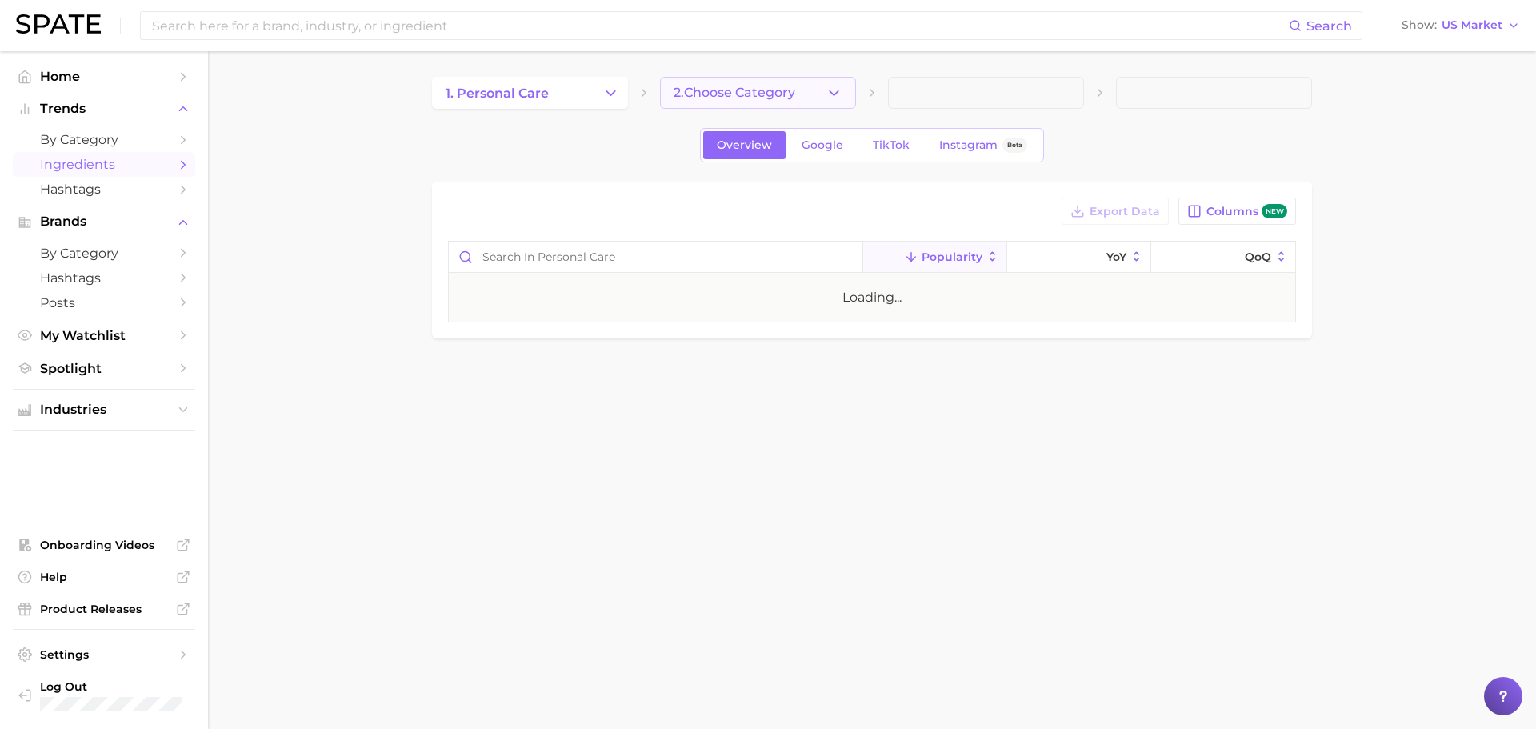
click at [800, 91] on button "2. Choose Category" at bounding box center [758, 93] width 196 height 32
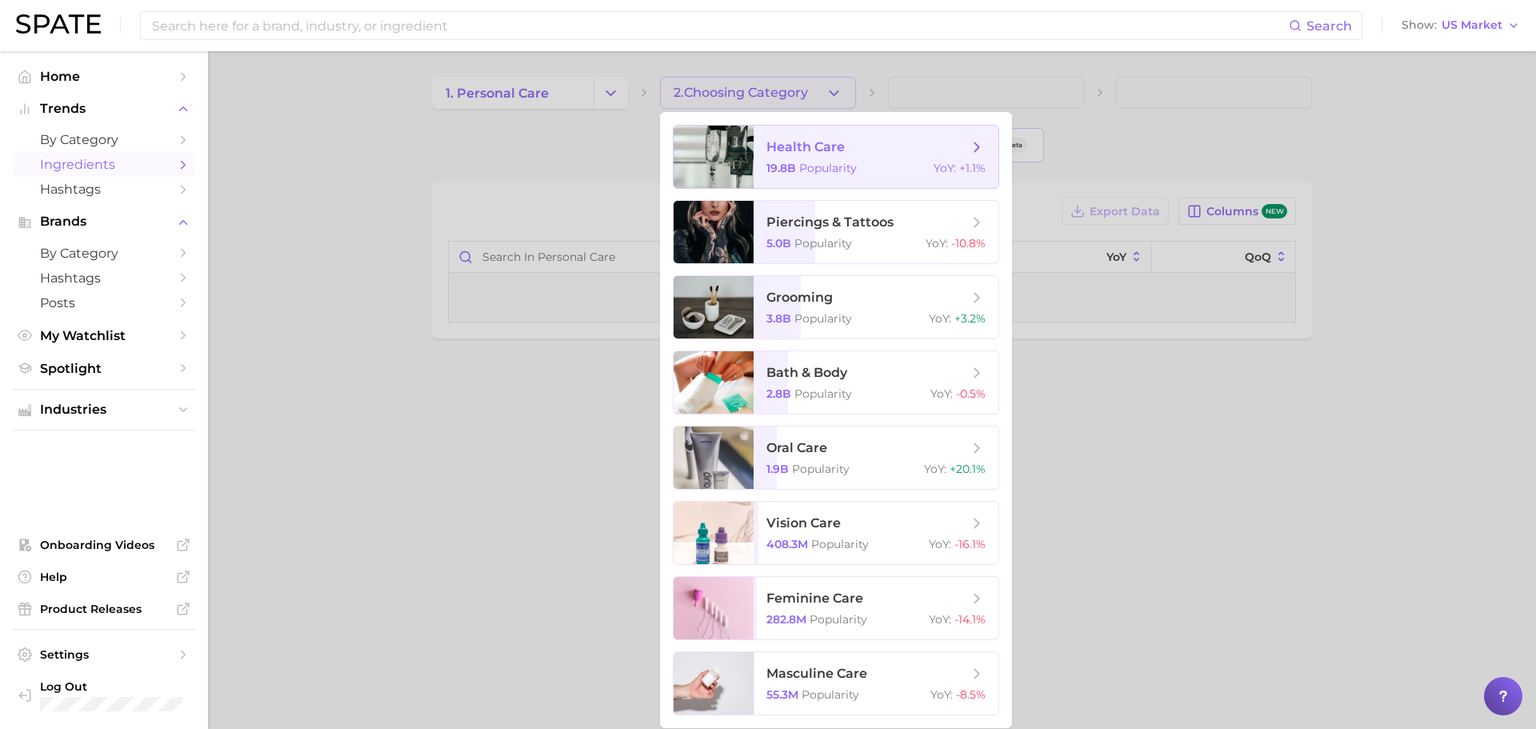
click at [872, 169] on div "19.8b Popularity YoY : +1.1%" at bounding box center [875, 168] width 219 height 14
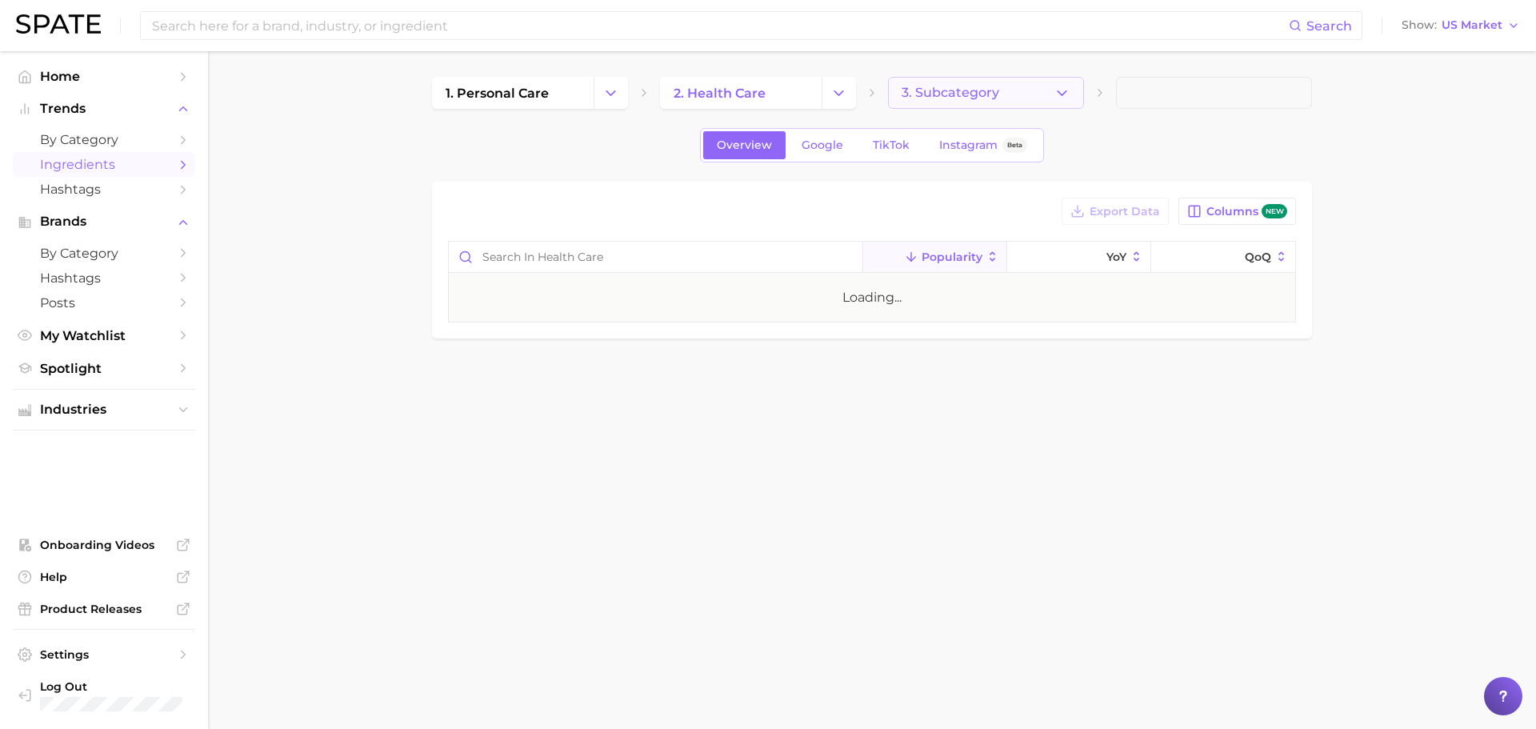
click at [992, 91] on span "3. Subcategory" at bounding box center [951, 93] width 98 height 14
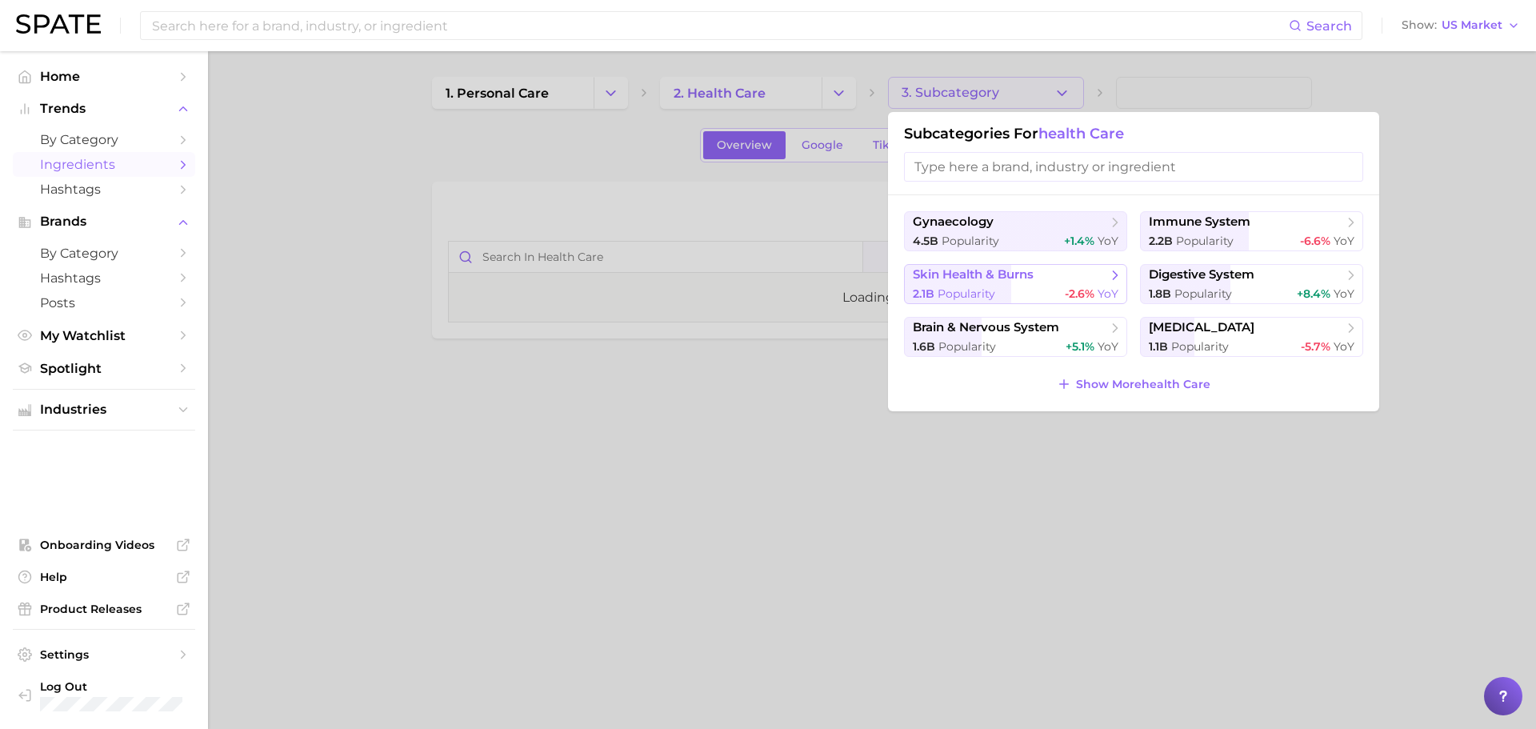
click at [1018, 288] on div "2.1b Popularity -2.6% YoY" at bounding box center [1016, 293] width 206 height 15
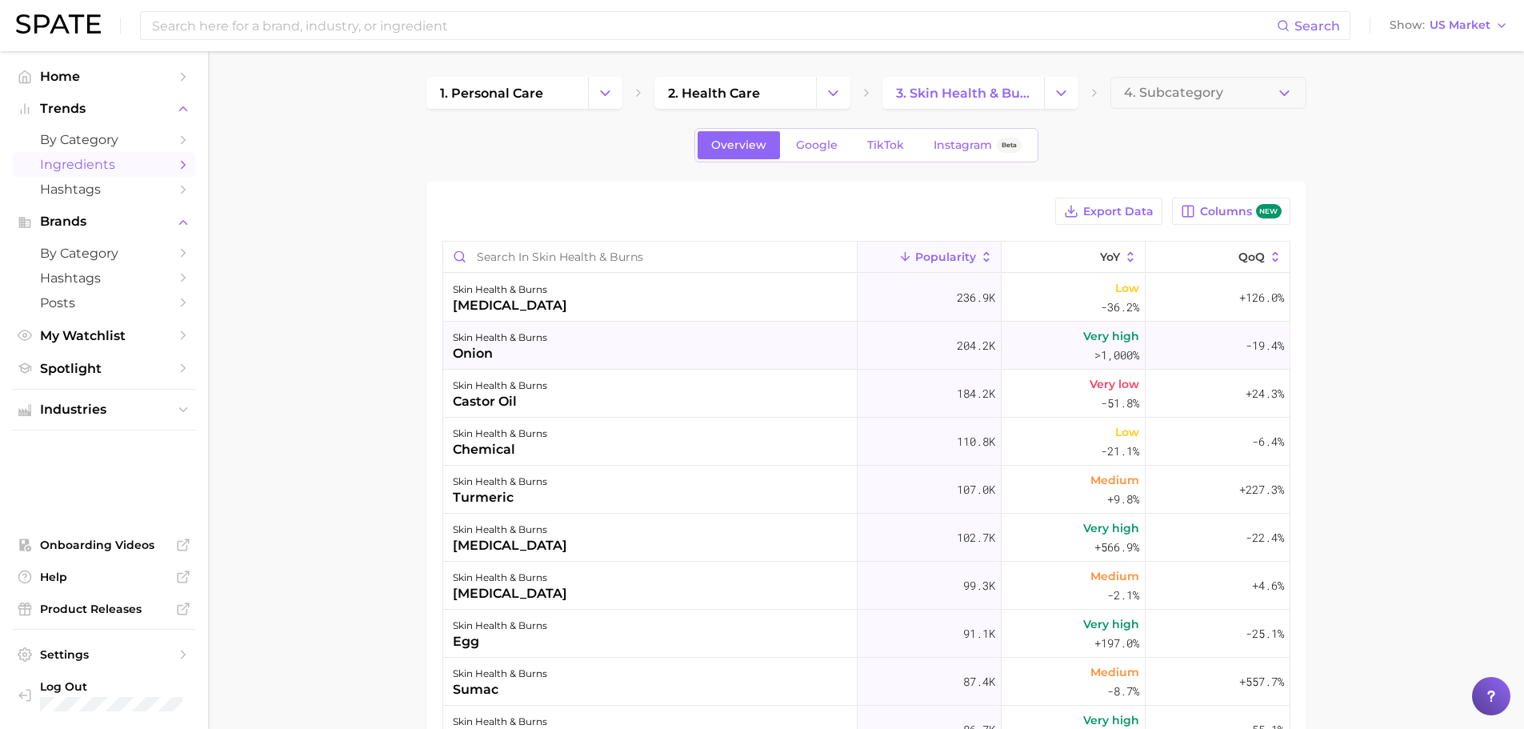
click at [710, 350] on div "skin health & burns onion" at bounding box center [650, 346] width 414 height 48
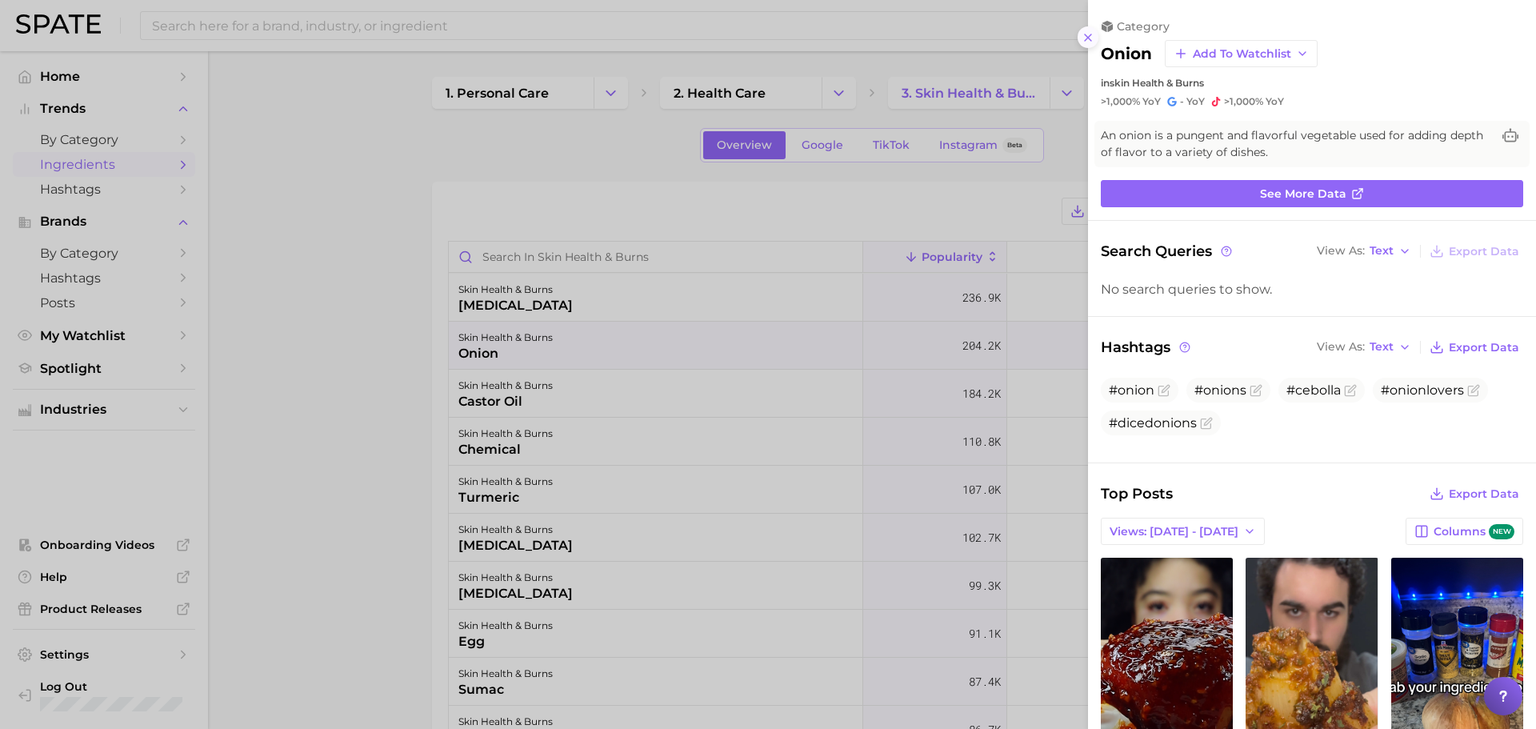
click at [1082, 38] on icon at bounding box center [1088, 37] width 13 height 13
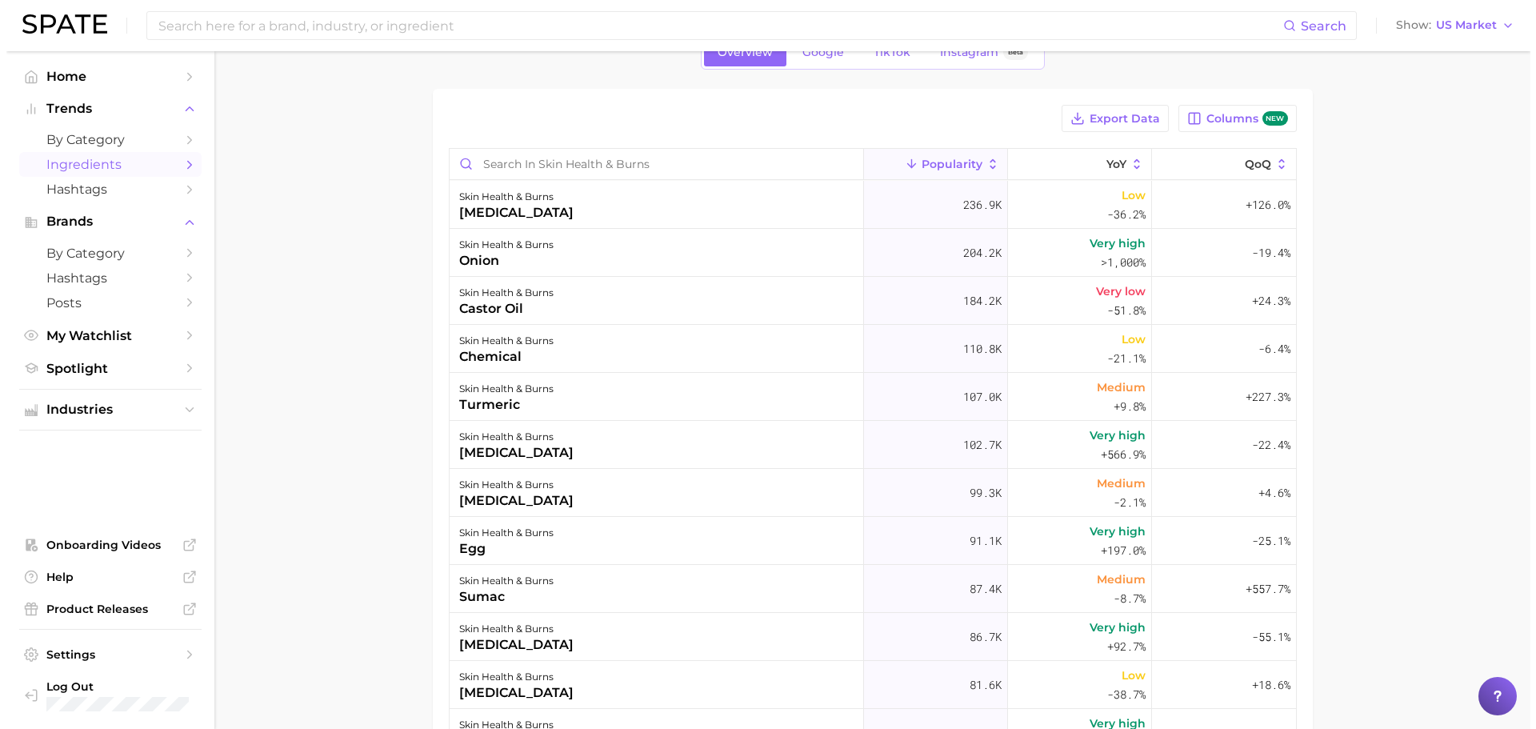
scroll to position [134, 0]
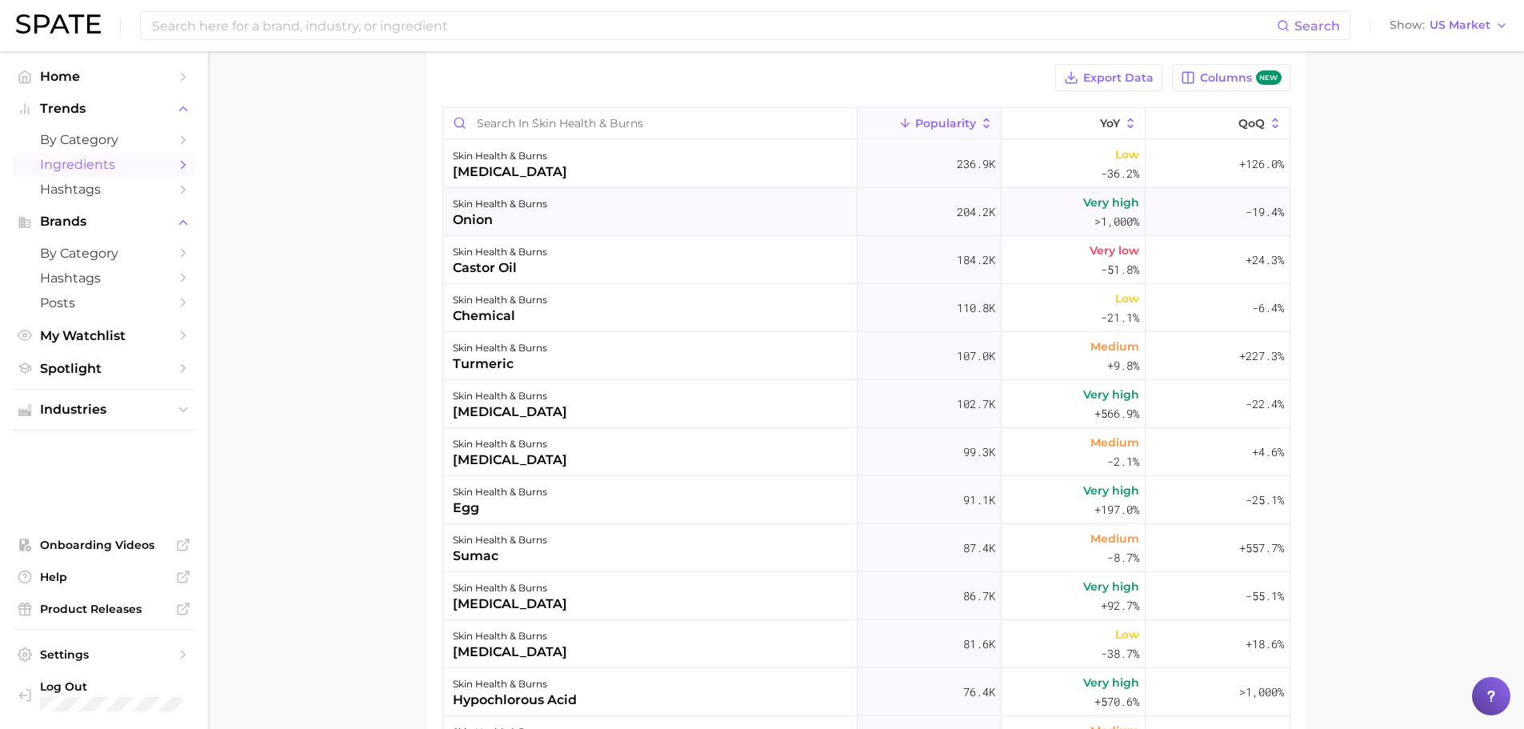
click at [685, 216] on div "skin health & burns onion" at bounding box center [650, 212] width 414 height 48
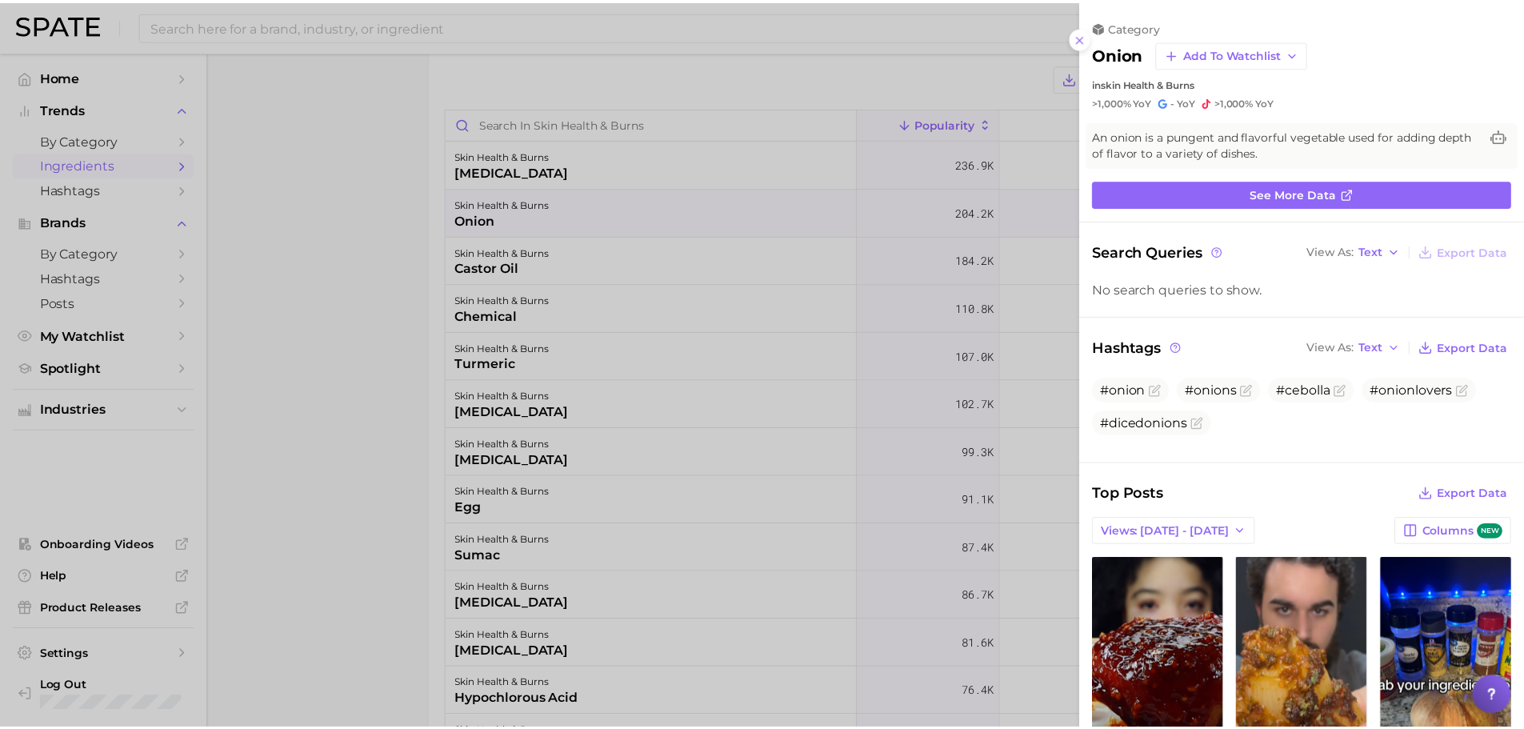
scroll to position [0, 0]
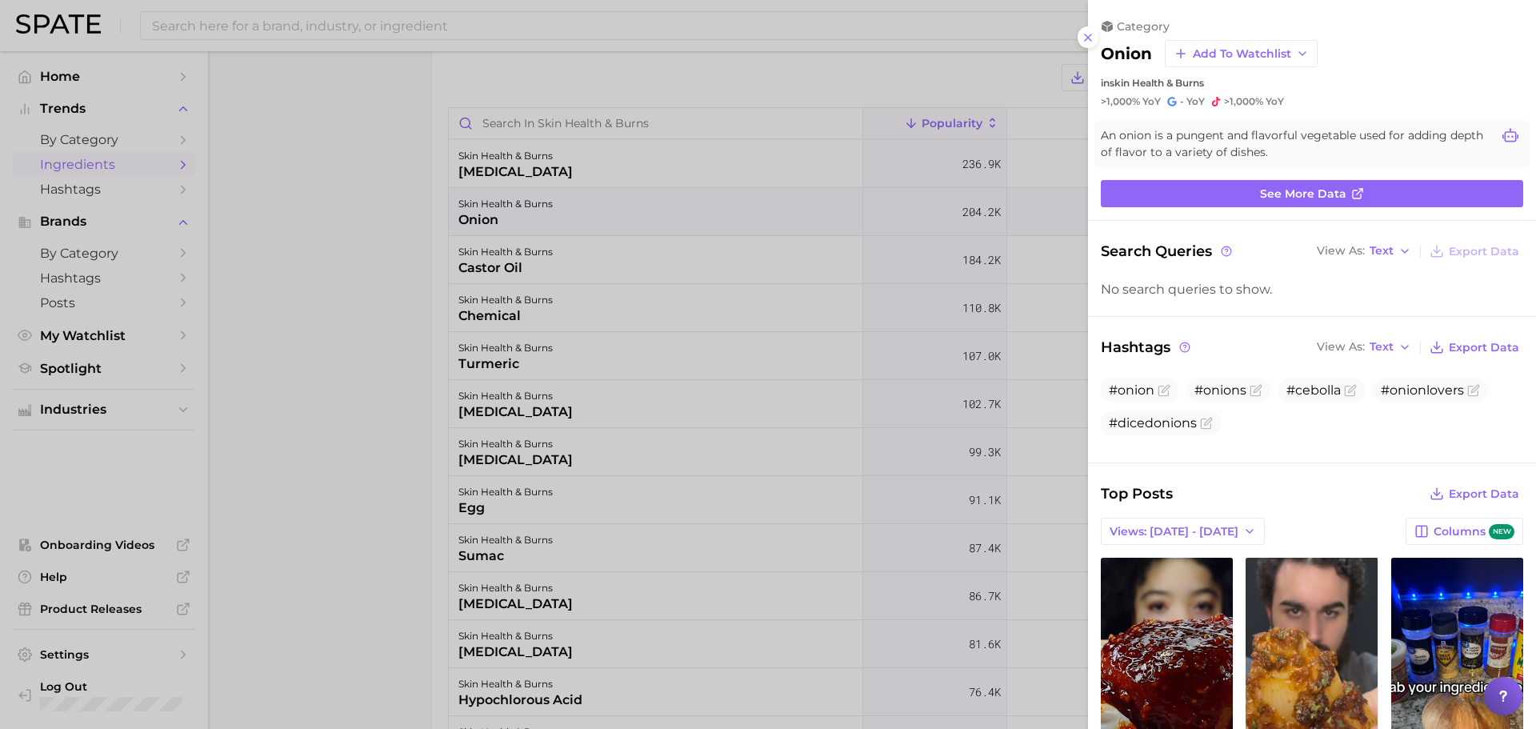
click at [1503, 138] on icon at bounding box center [1511, 136] width 16 height 16
click at [1505, 138] on icon at bounding box center [1511, 136] width 16 height 16
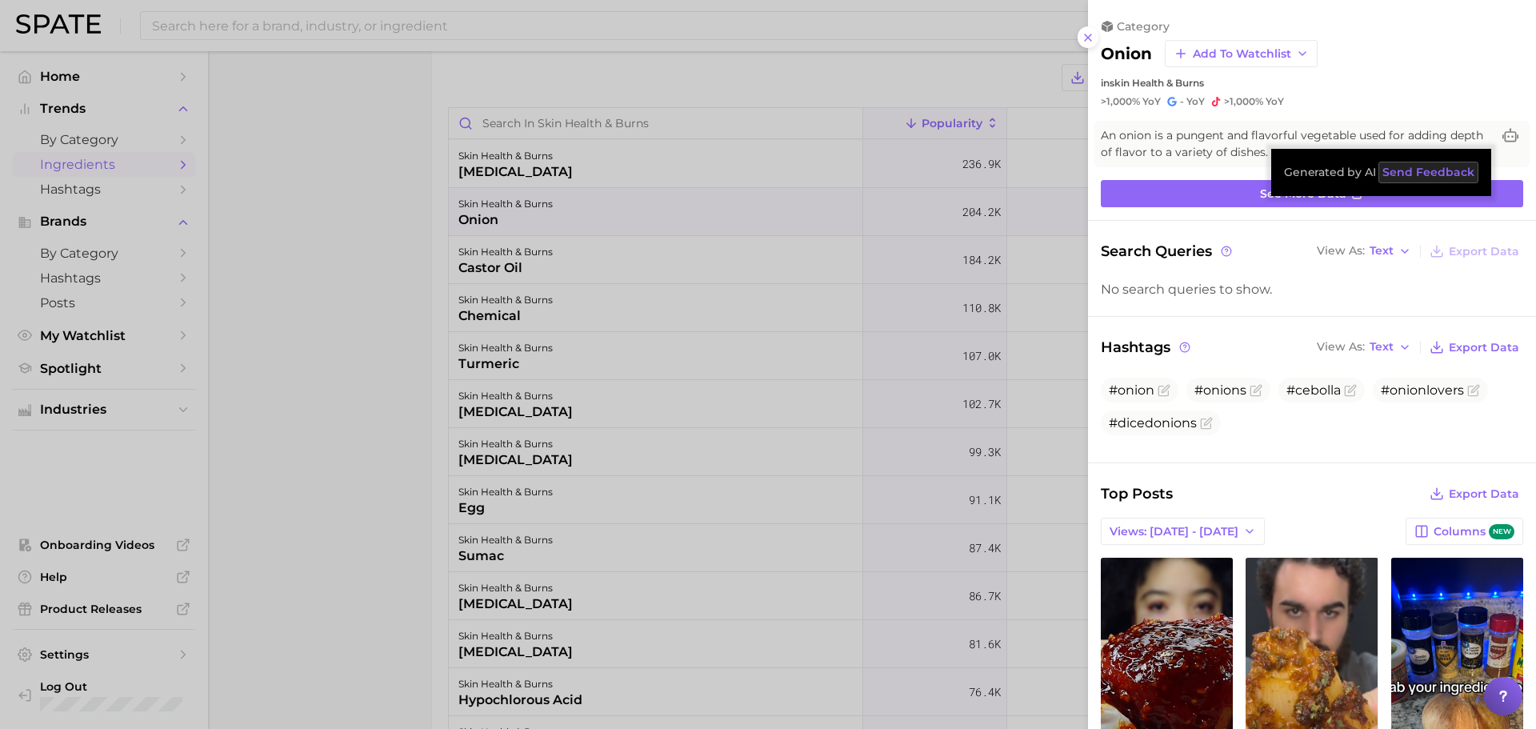
click at [1415, 168] on span "Send Feedback" at bounding box center [1429, 173] width 92 height 14
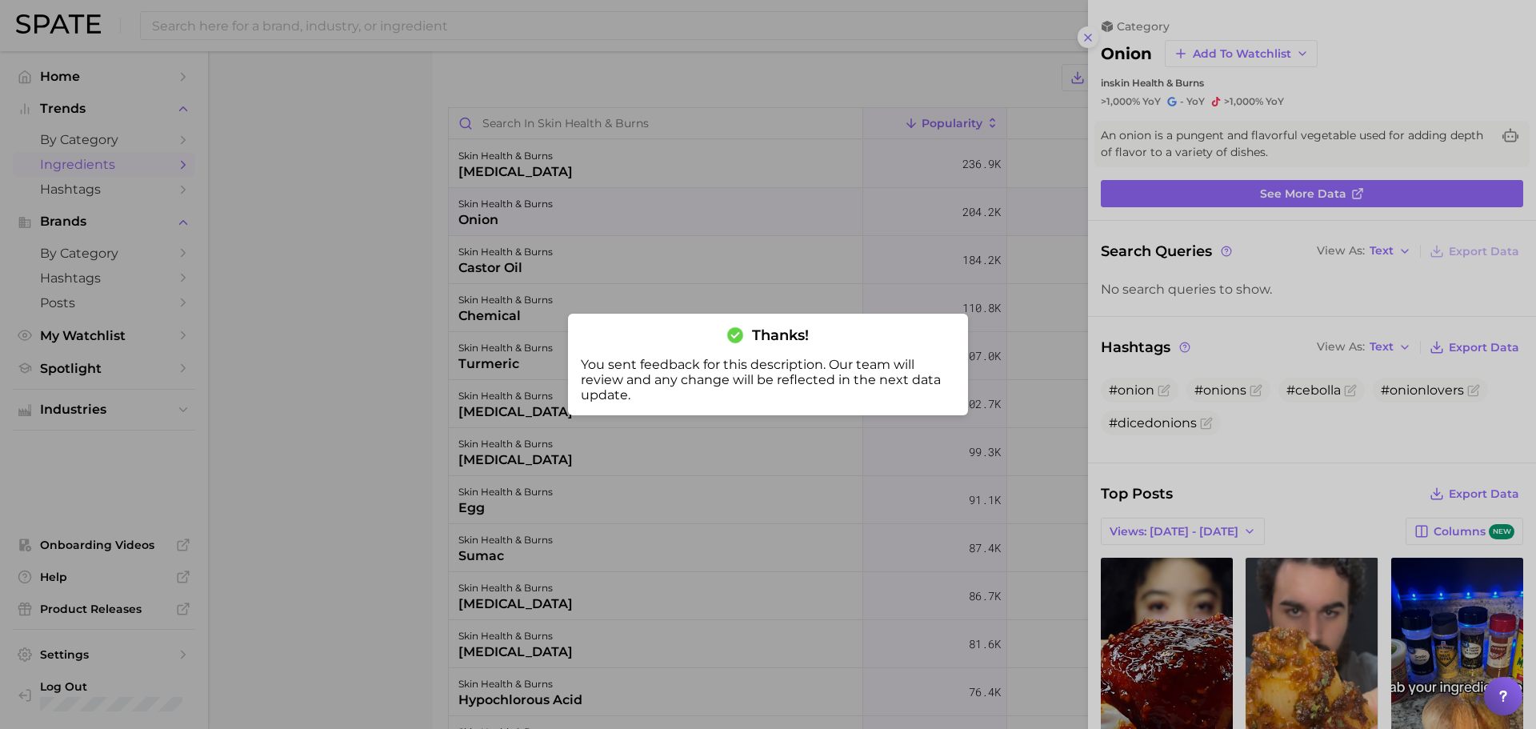
click at [1476, 71] on div at bounding box center [768, 364] width 1536 height 729
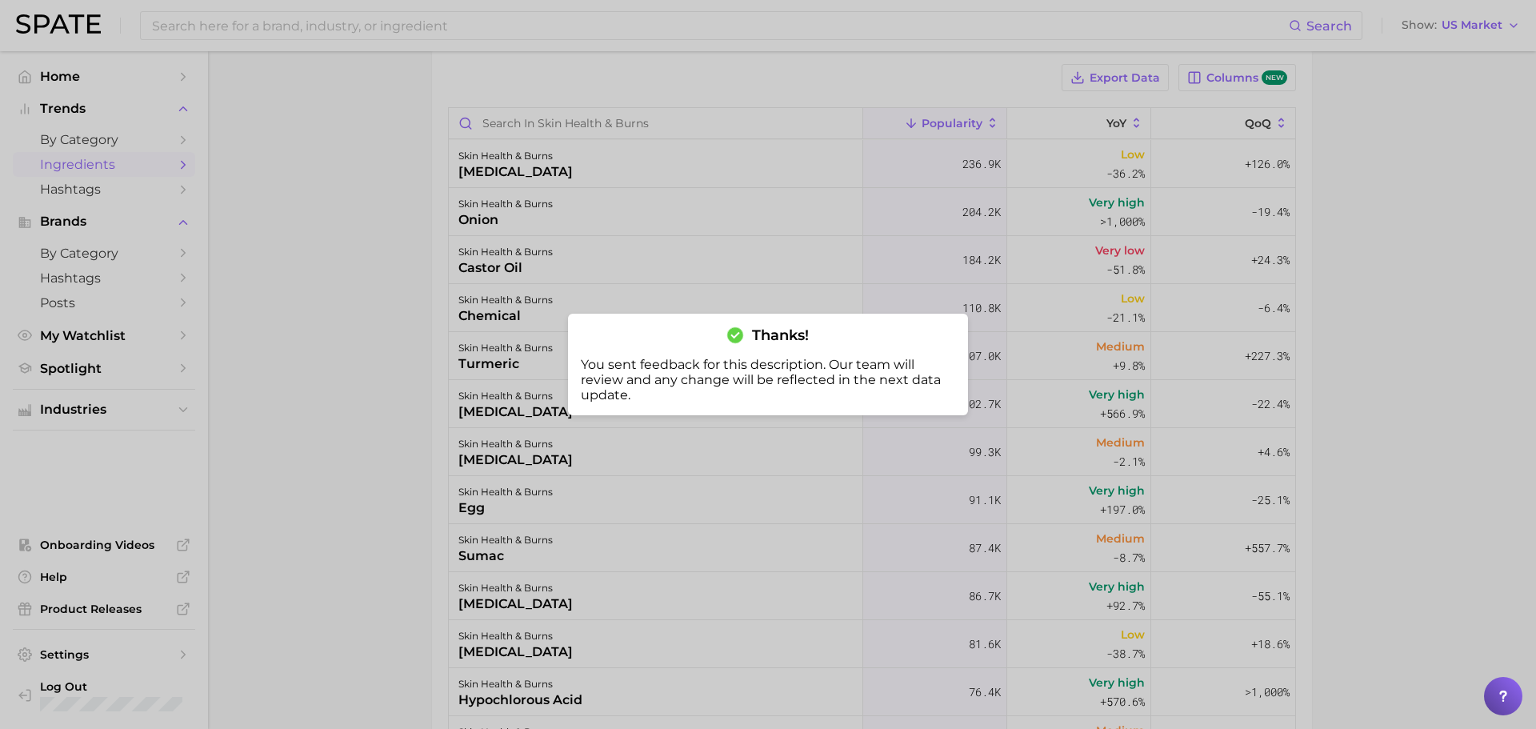
click at [1444, 227] on div at bounding box center [768, 364] width 1536 height 729
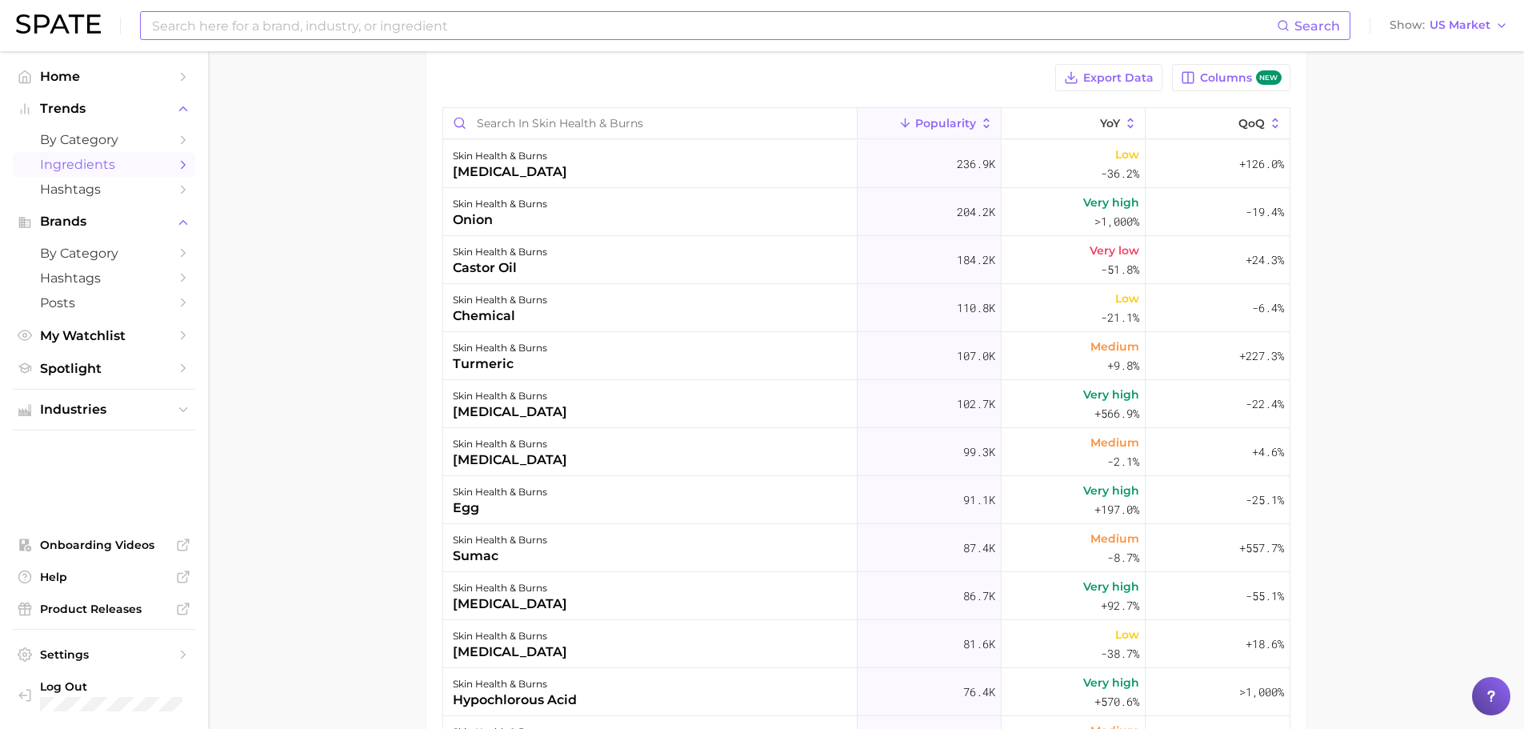
click at [272, 25] on input at bounding box center [713, 25] width 1126 height 27
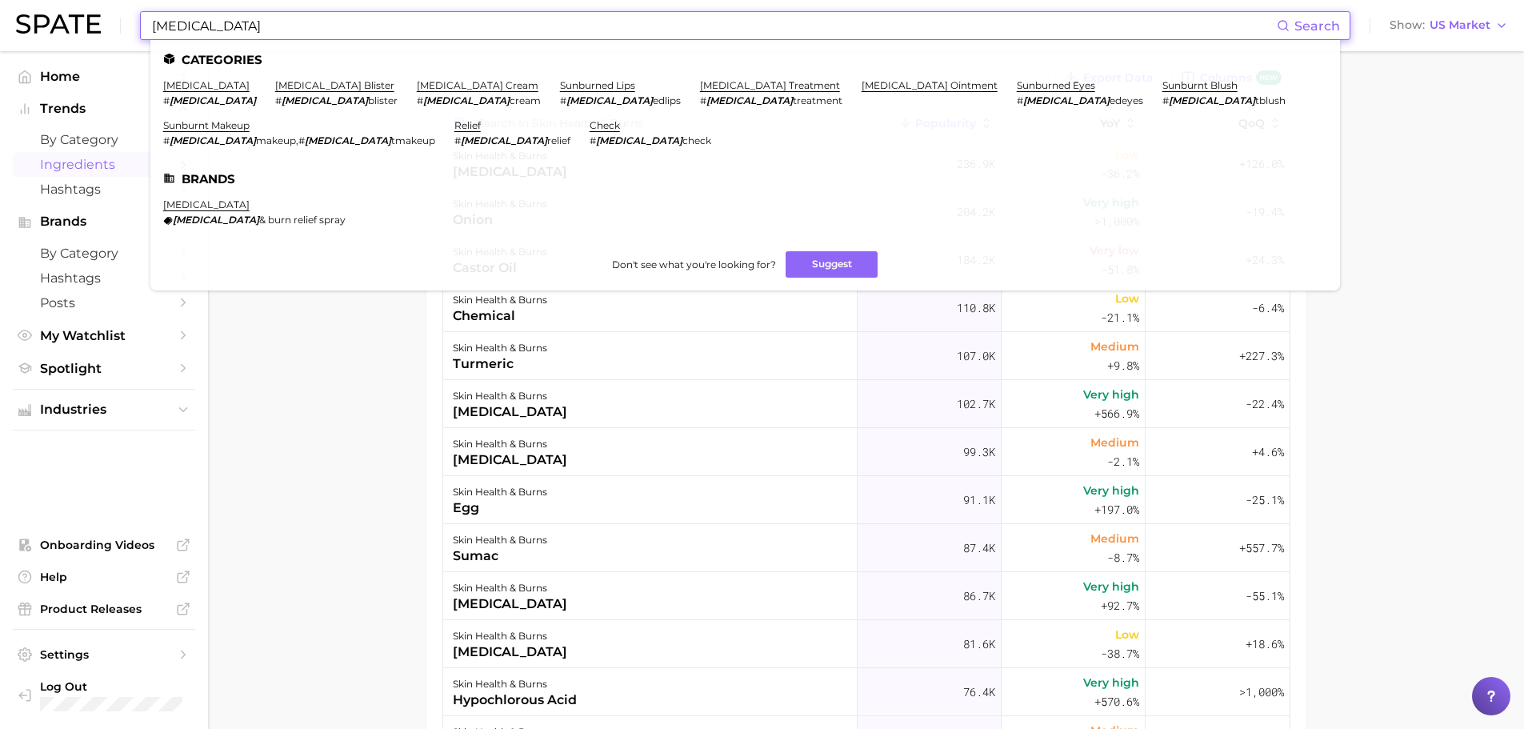
type input "sunburn"
drag, startPoint x: 302, startPoint y: 358, endPoint x: 302, endPoint y: 347, distance: 10.4
click at [300, 357] on main "1. personal care 2. health care 3. skin health & burns 4. Subcategory Overview …" at bounding box center [866, 425] width 1316 height 1014
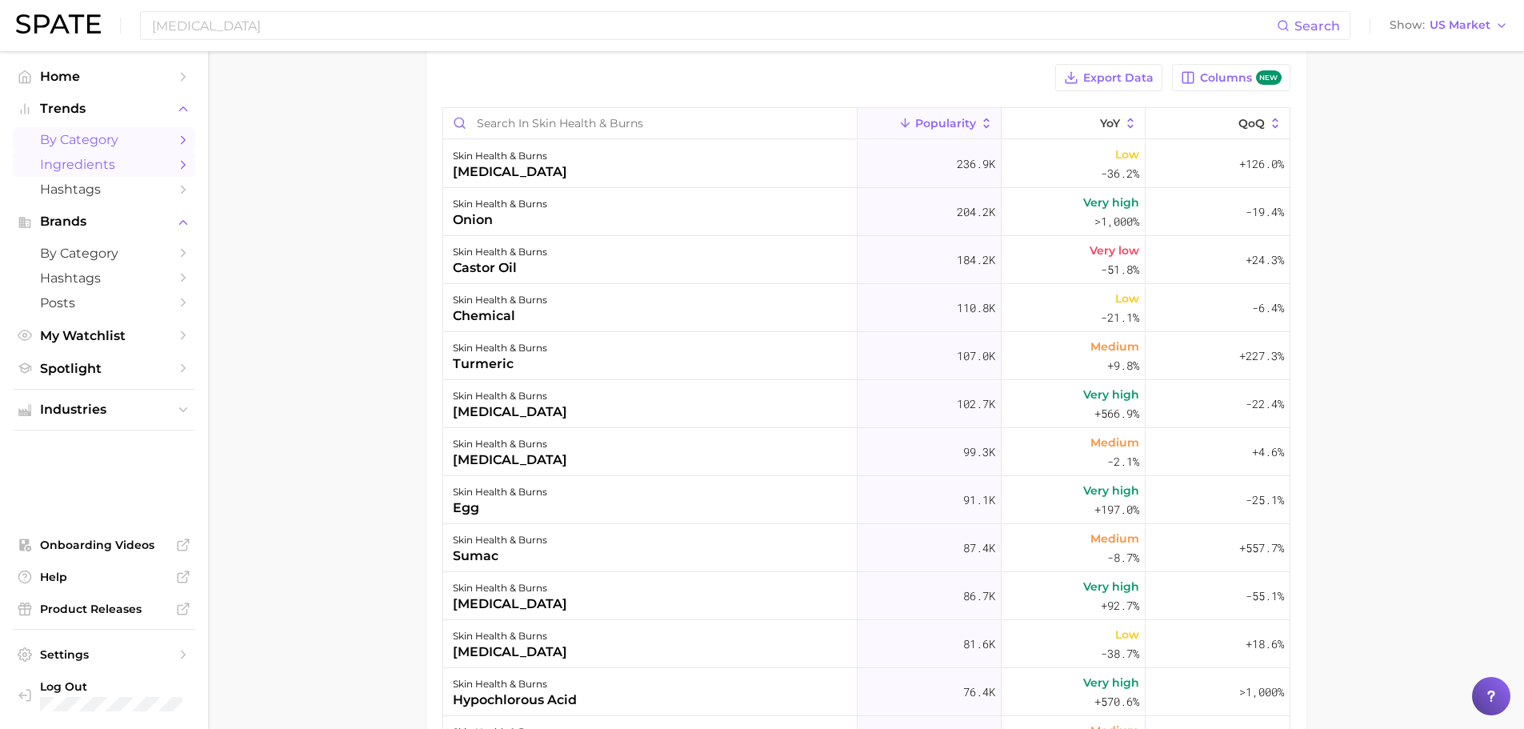
click at [134, 131] on link "by Category" at bounding box center [104, 139] width 182 height 25
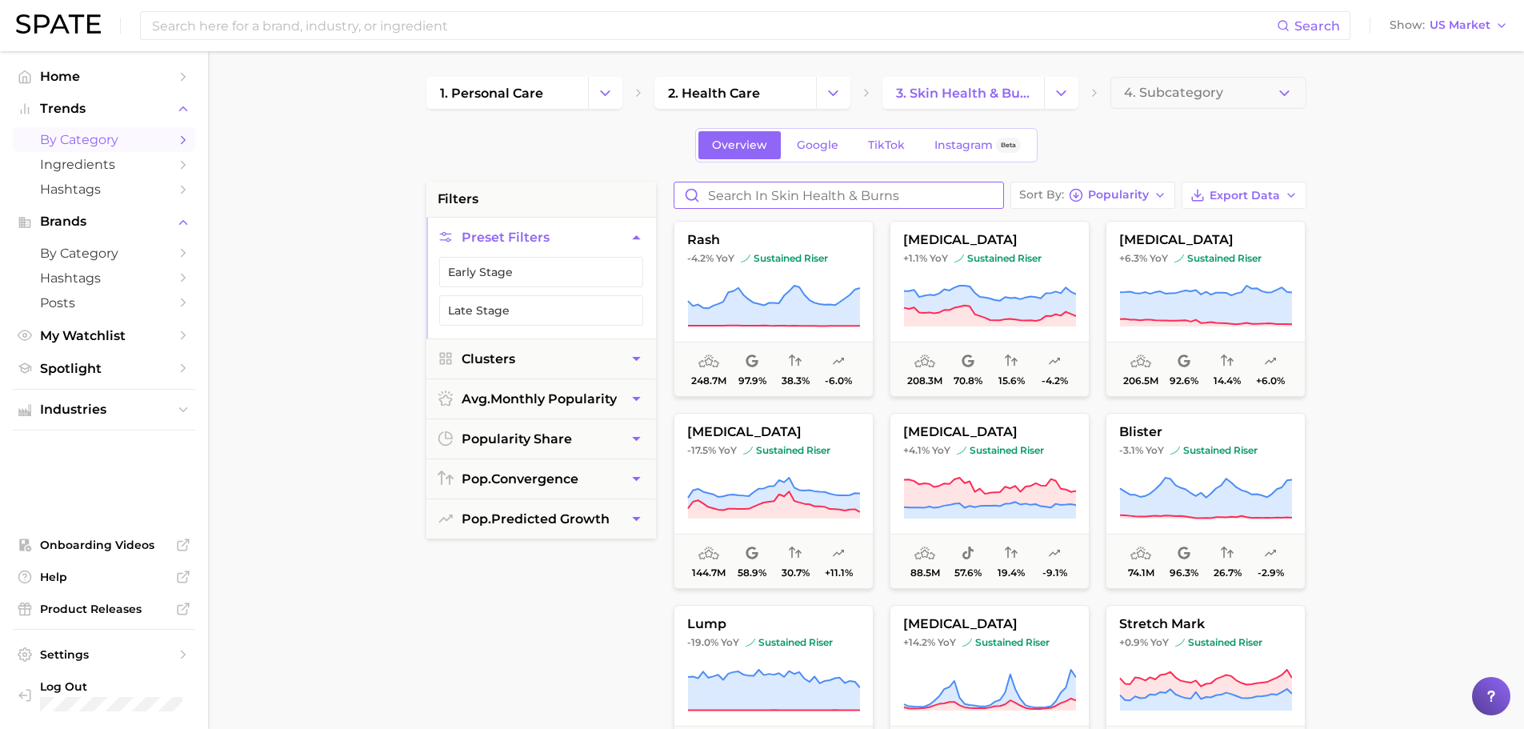
click at [902, 190] on input "Search in skin health & burns" at bounding box center [838, 195] width 329 height 26
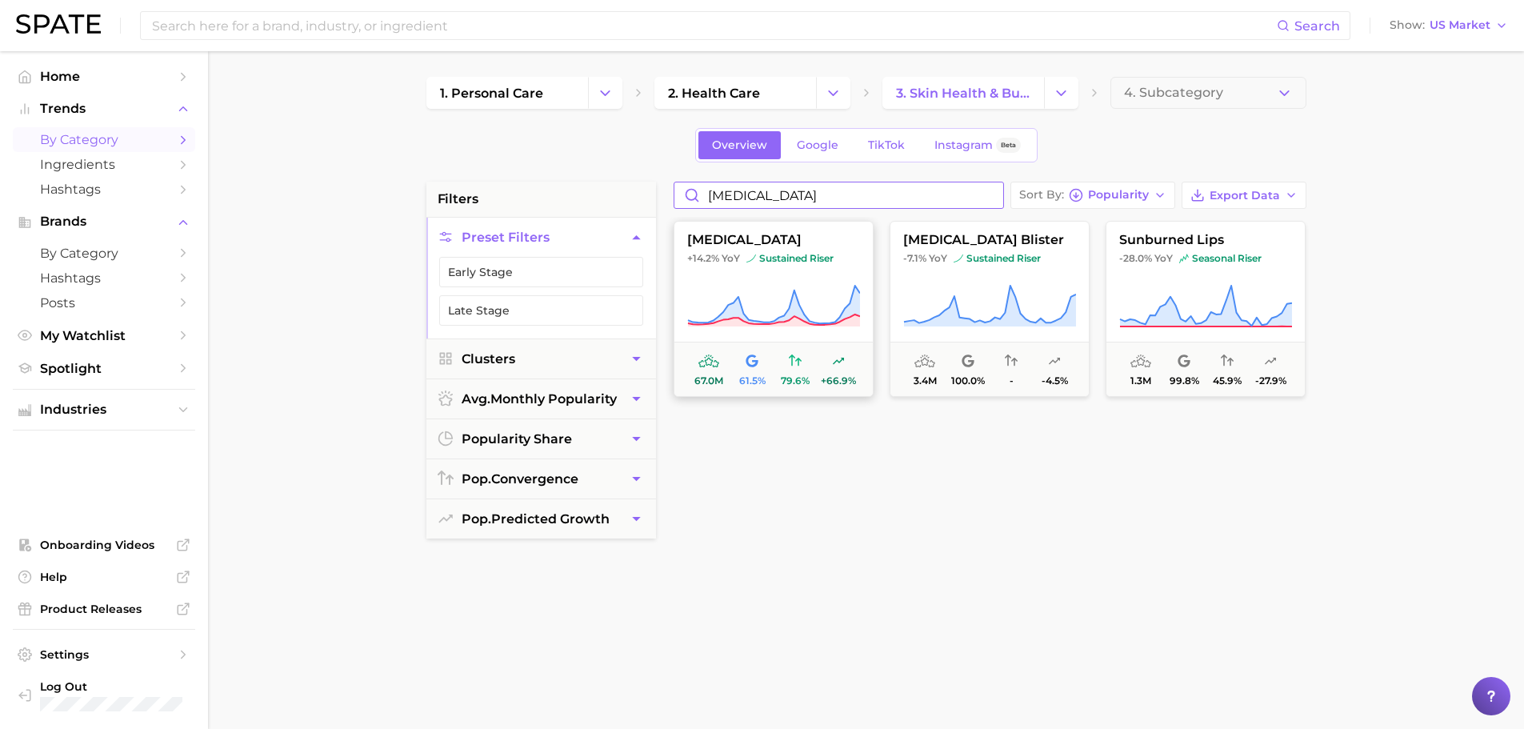
type input "sunburn"
click at [767, 279] on button "sunburn +14.2% YoY sustained riser 67.0m 61.5% 79.6% +66.9%" at bounding box center [774, 309] width 200 height 176
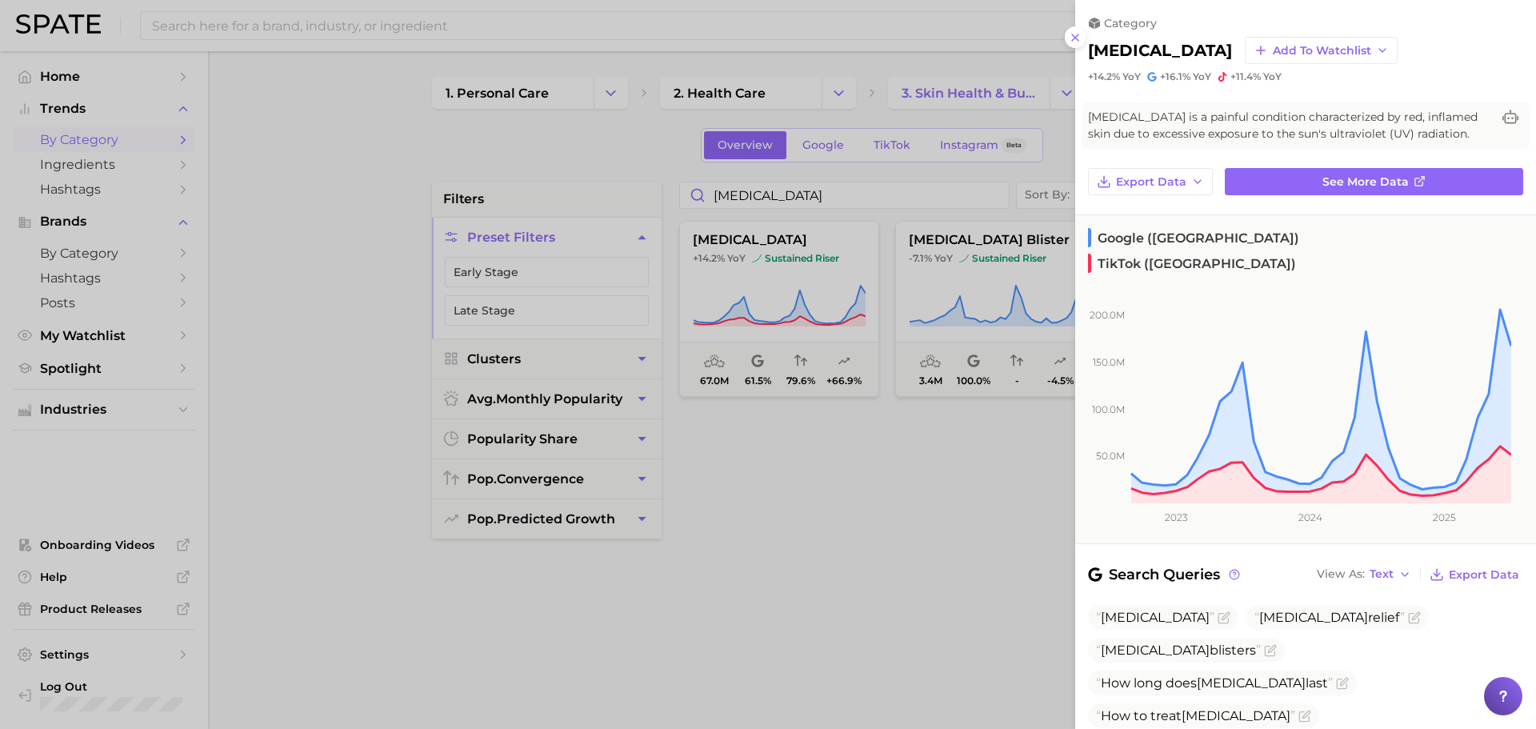
click at [378, 167] on div at bounding box center [768, 364] width 1536 height 729
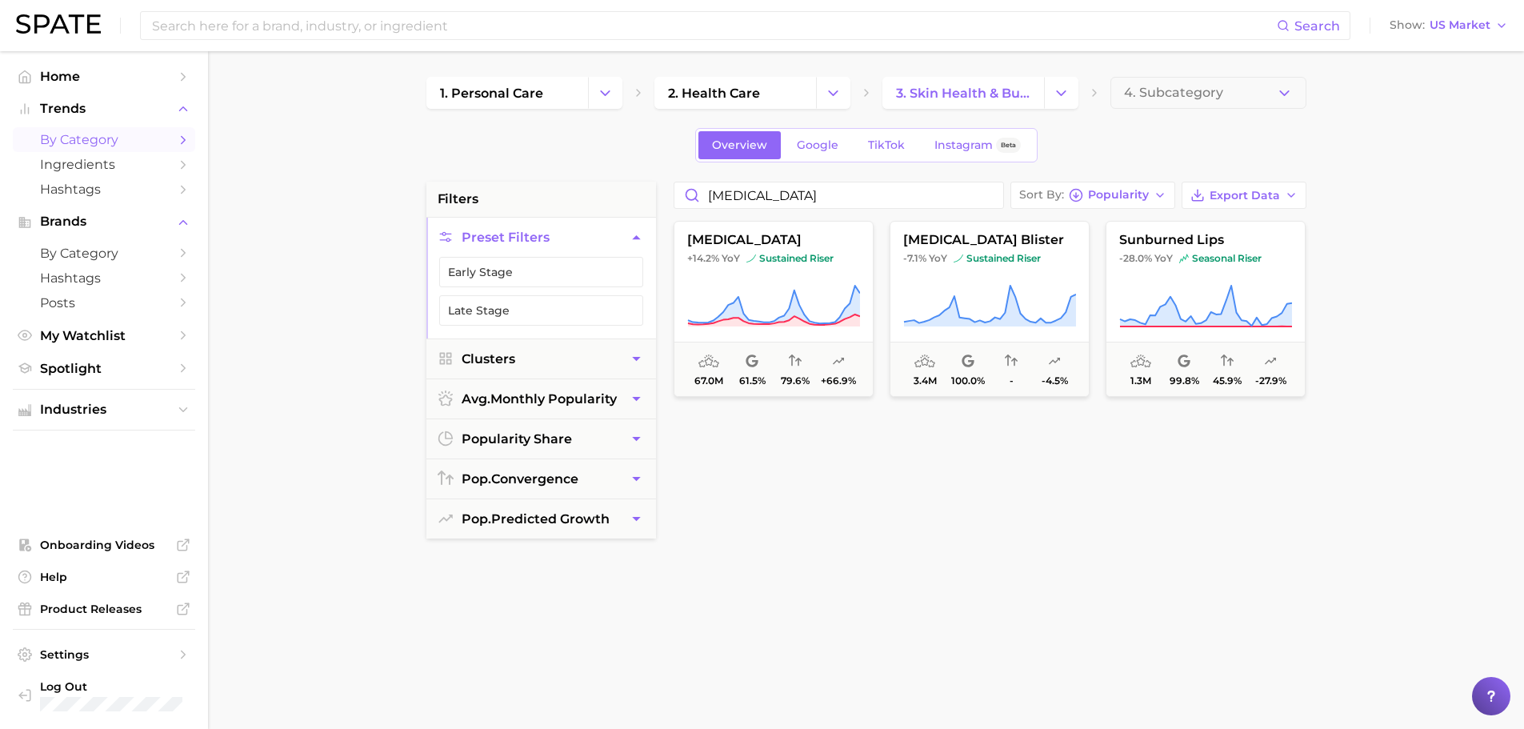
click at [111, 137] on span "by Category" at bounding box center [104, 139] width 128 height 15
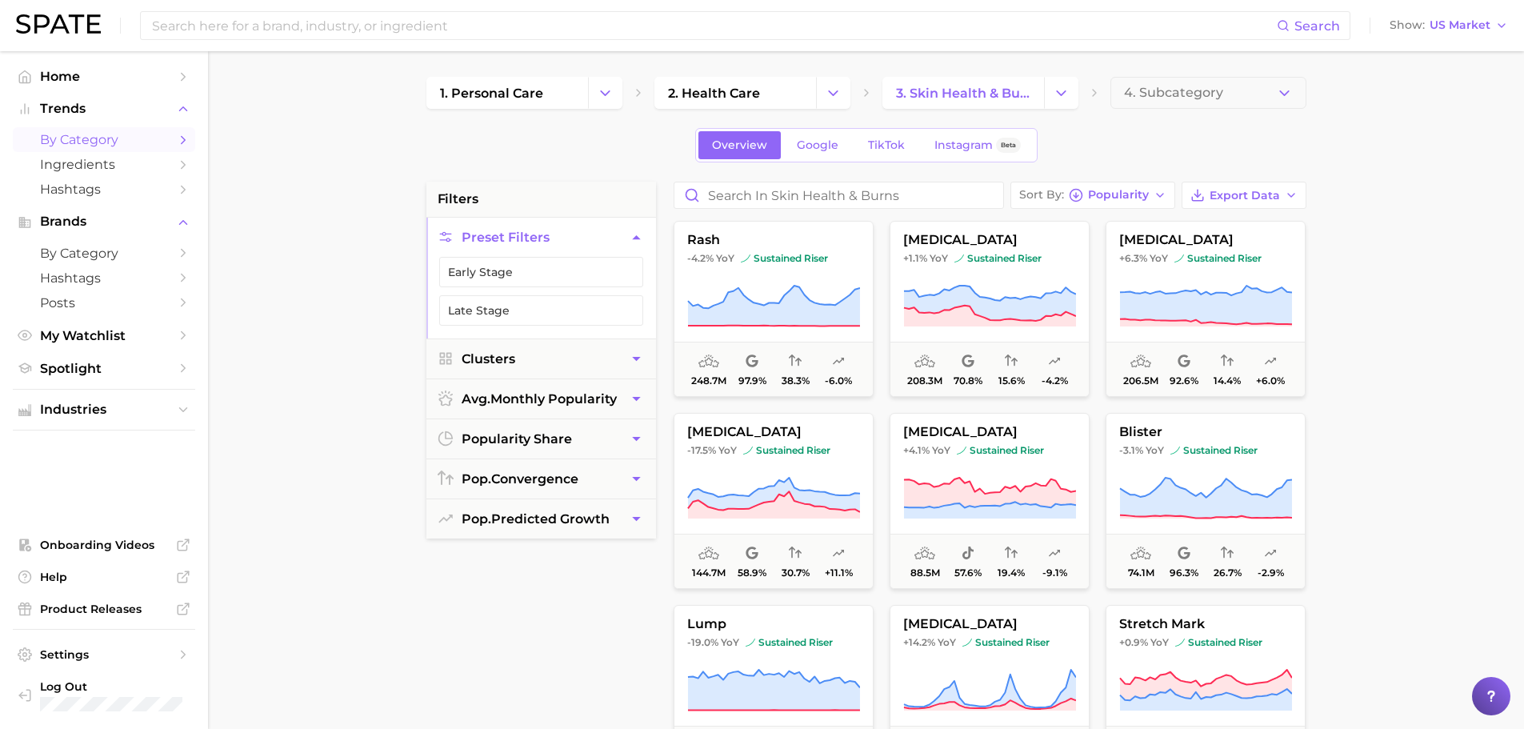
click at [609, 93] on icon "Change Category" at bounding box center [605, 93] width 17 height 17
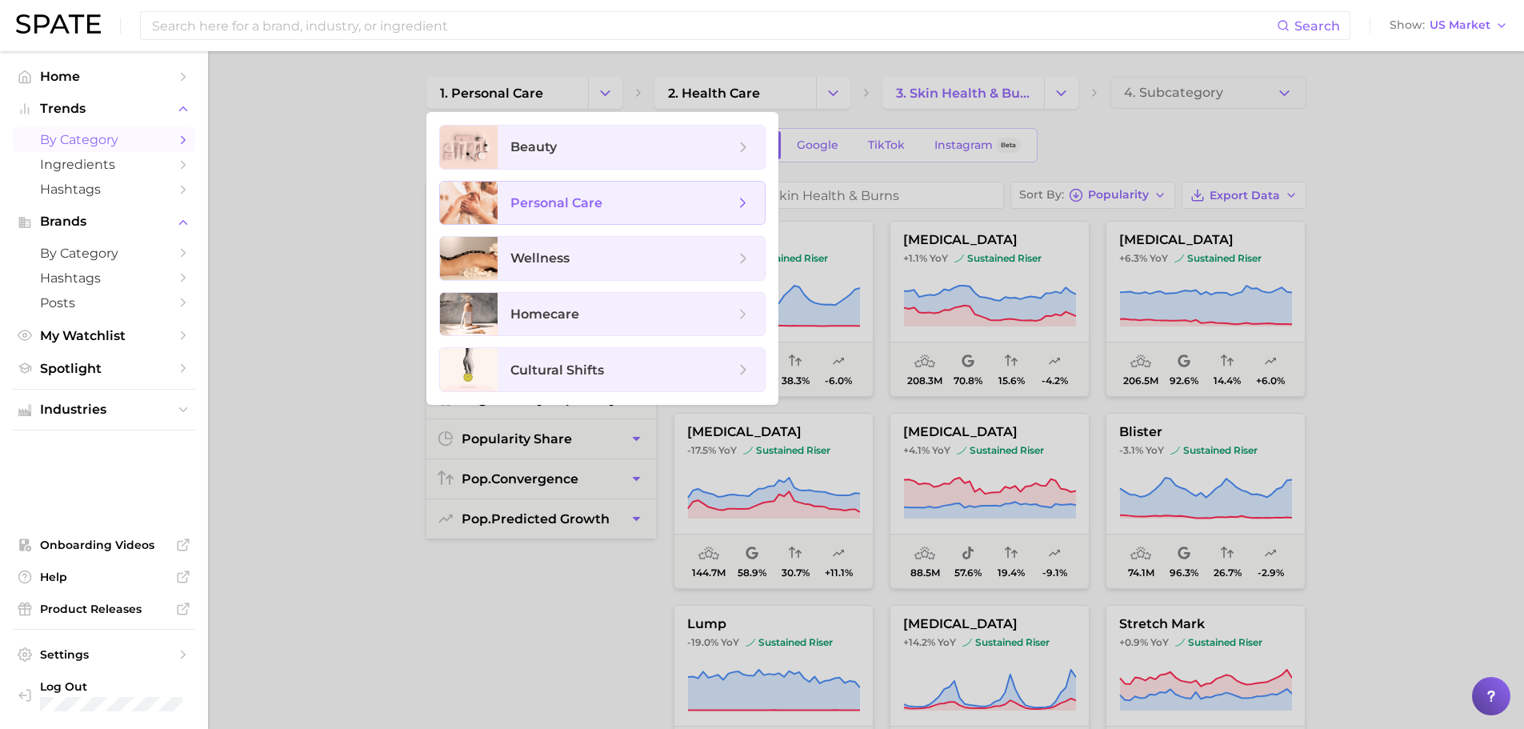
click at [584, 200] on span "personal care" at bounding box center [556, 202] width 92 height 15
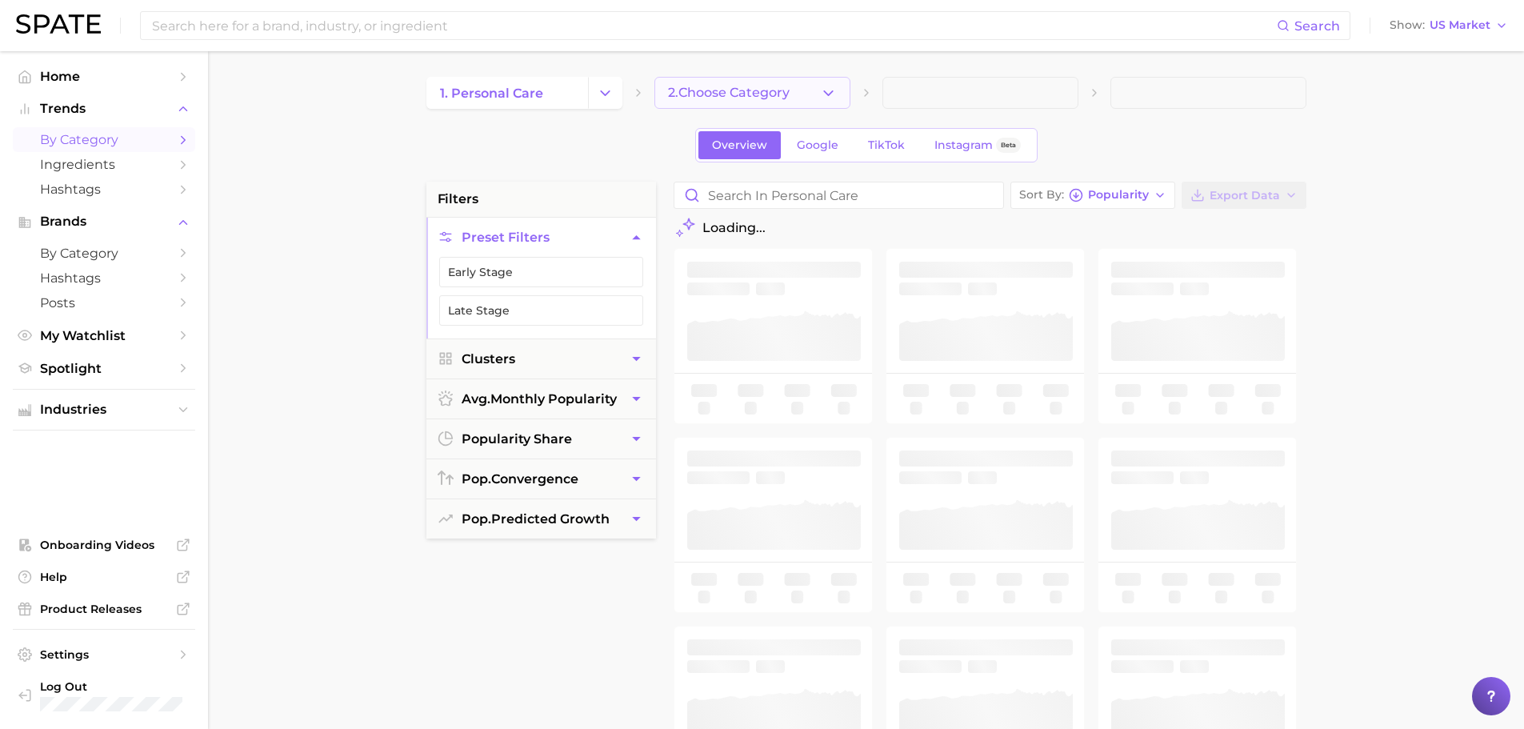
click at [726, 78] on button "2. Choose Category" at bounding box center [752, 93] width 196 height 32
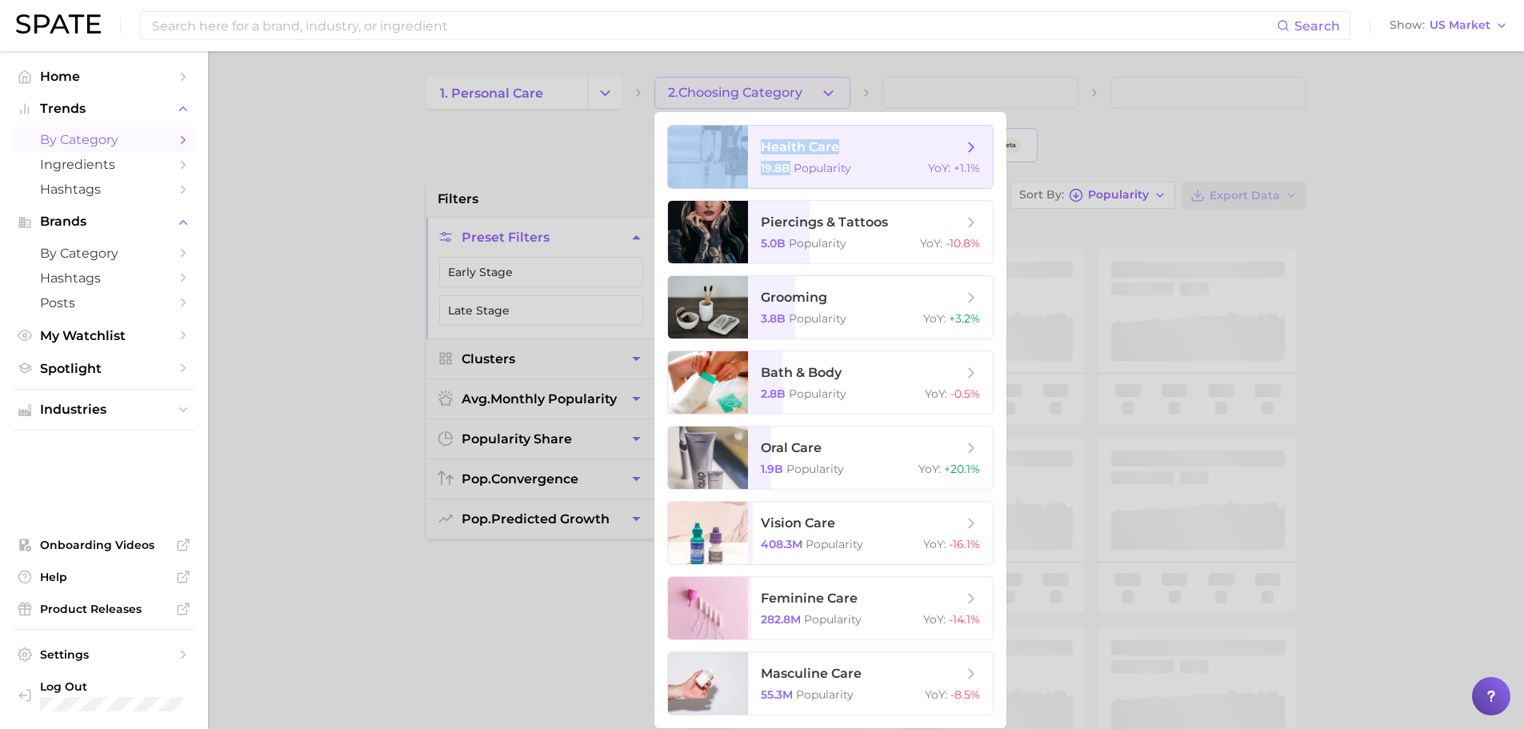
drag, startPoint x: 791, startPoint y: 162, endPoint x: 479, endPoint y: 138, distance: 312.9
click at [654, 109] on div "2. Choosing Category health care 19.8b Popularity YoY : +1.1% piercings & tatto…" at bounding box center [752, 93] width 196 height 32
click at [572, 91] on div at bounding box center [762, 364] width 1524 height 729
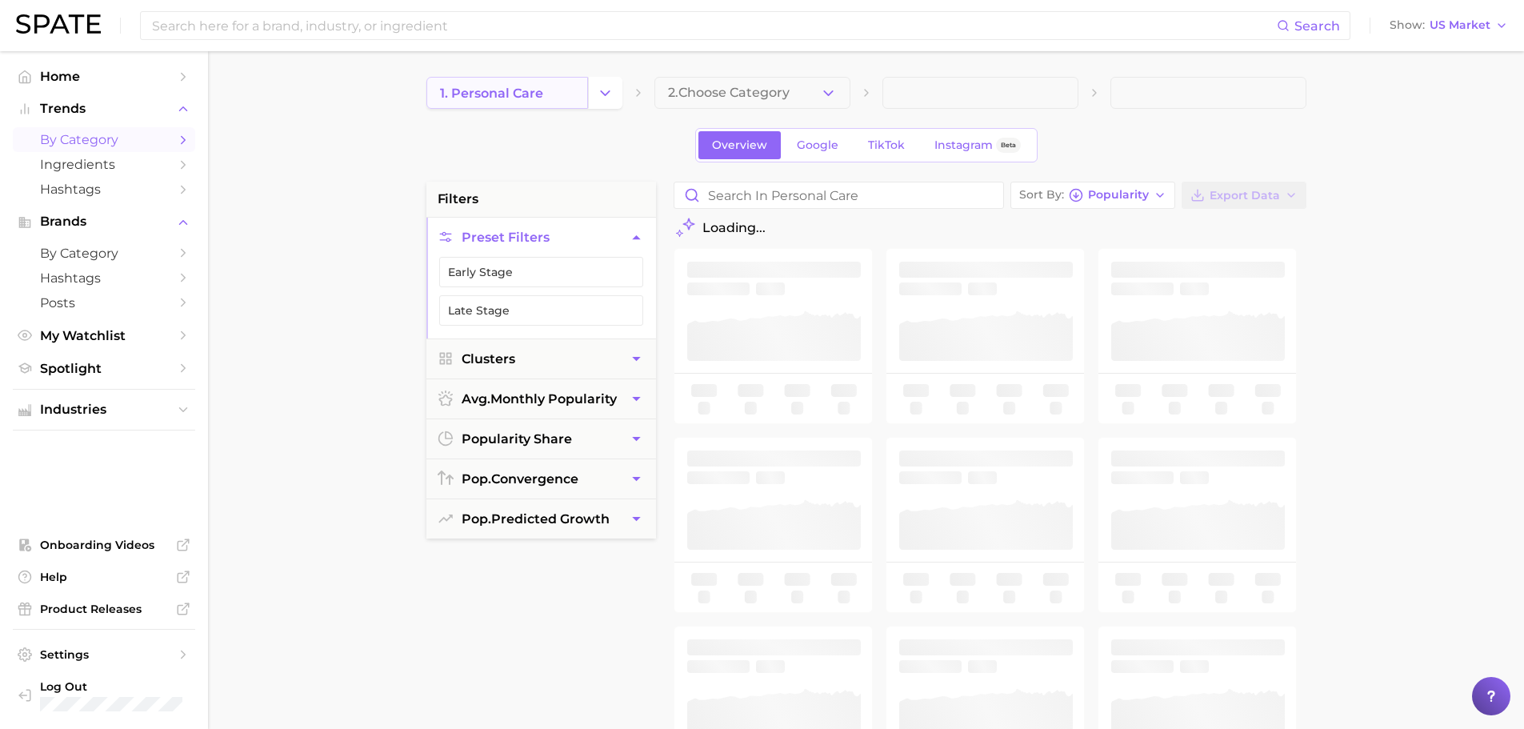
click at [577, 80] on link "1. personal care" at bounding box center [507, 93] width 162 height 32
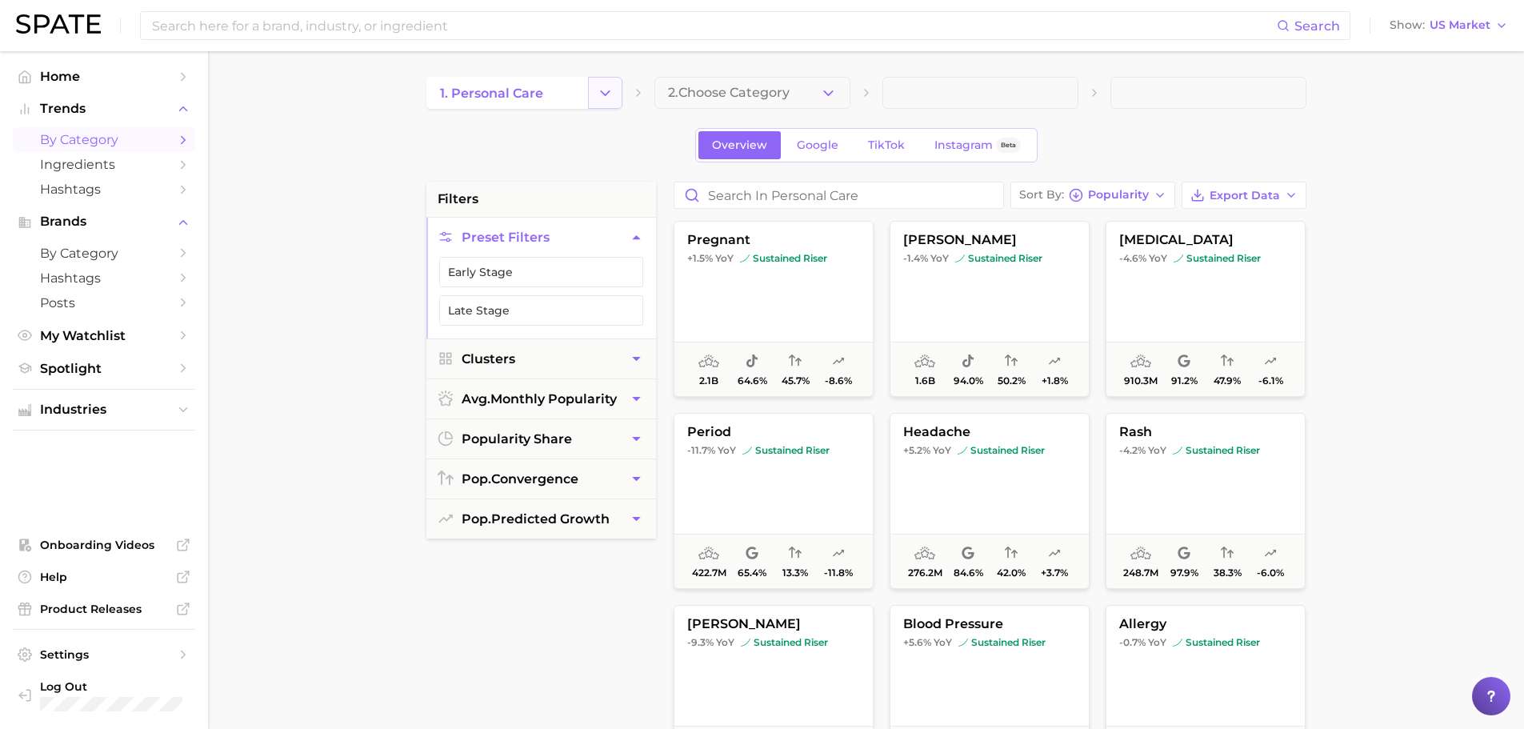
click at [591, 99] on button "Change Category" at bounding box center [605, 93] width 34 height 32
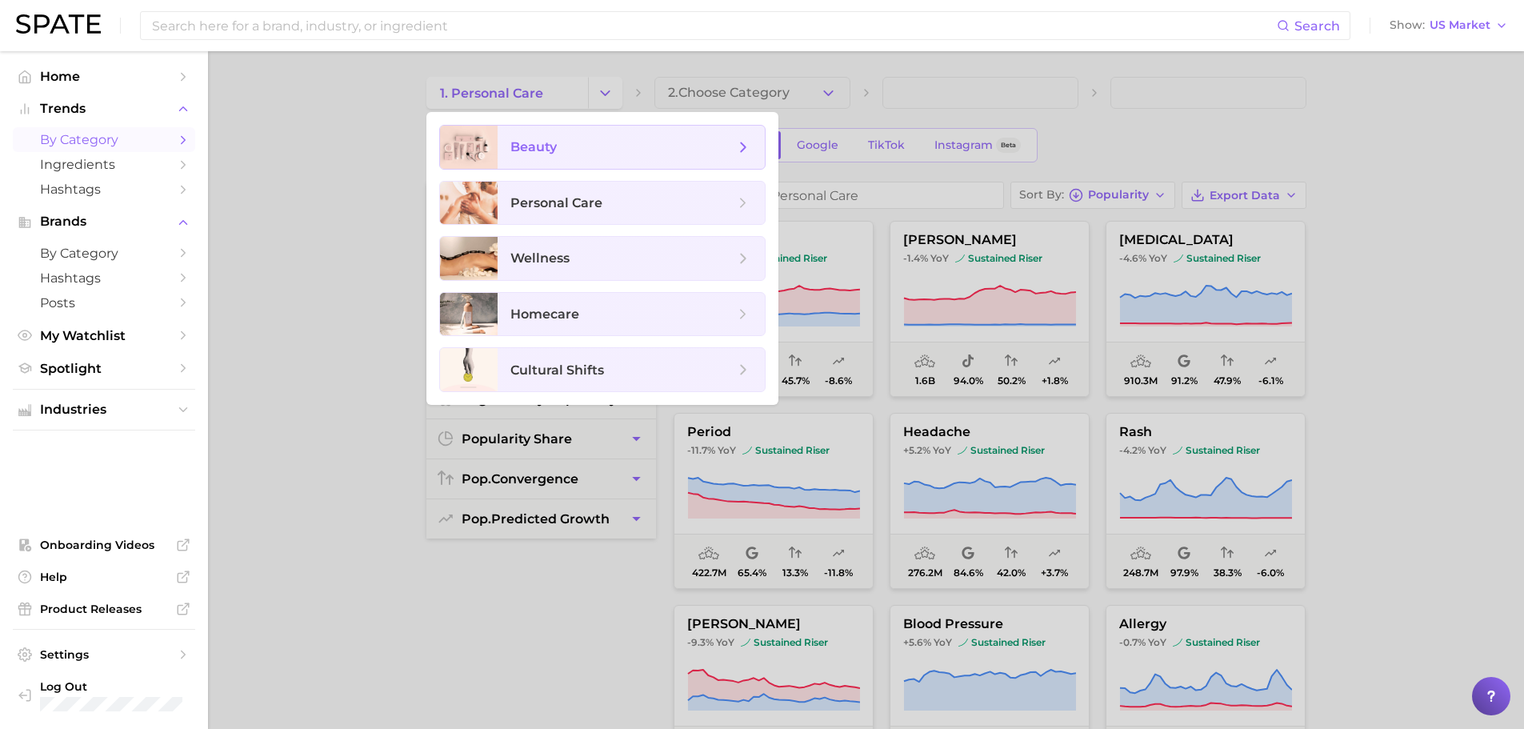
click at [574, 138] on span "beauty" at bounding box center [631, 147] width 267 height 43
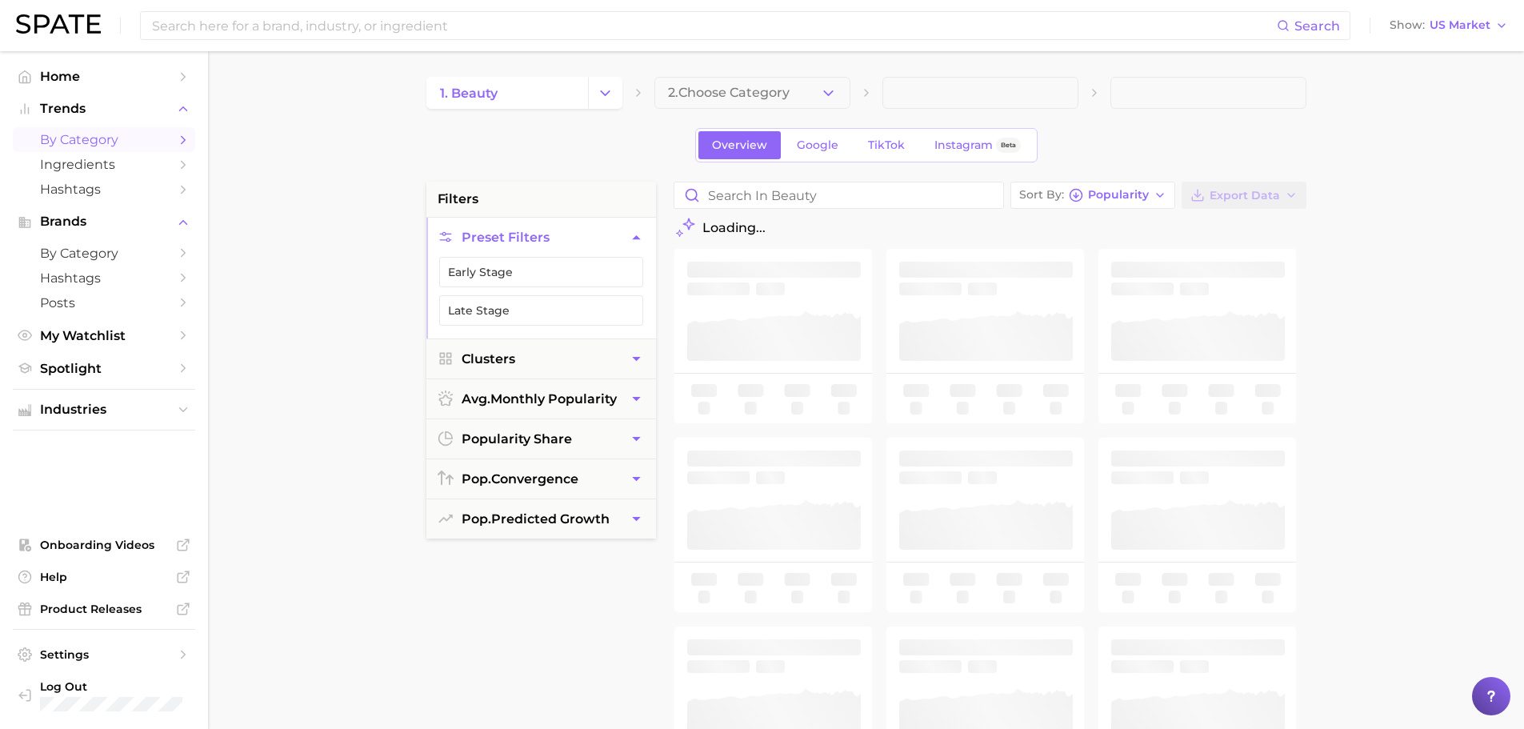
click at [750, 93] on span "2. Choose Category" at bounding box center [729, 93] width 122 height 14
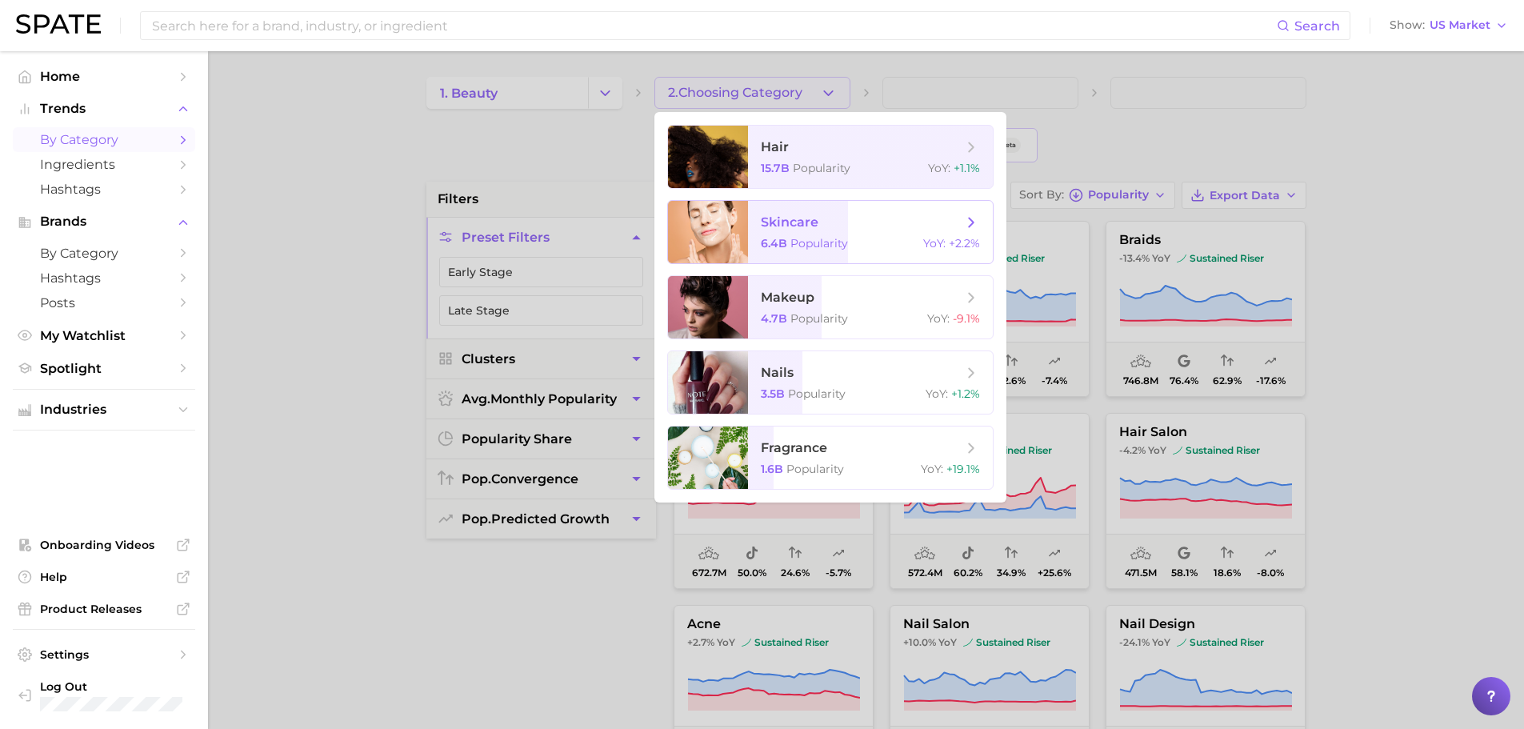
click at [864, 230] on span "skincare" at bounding box center [862, 223] width 202 height 18
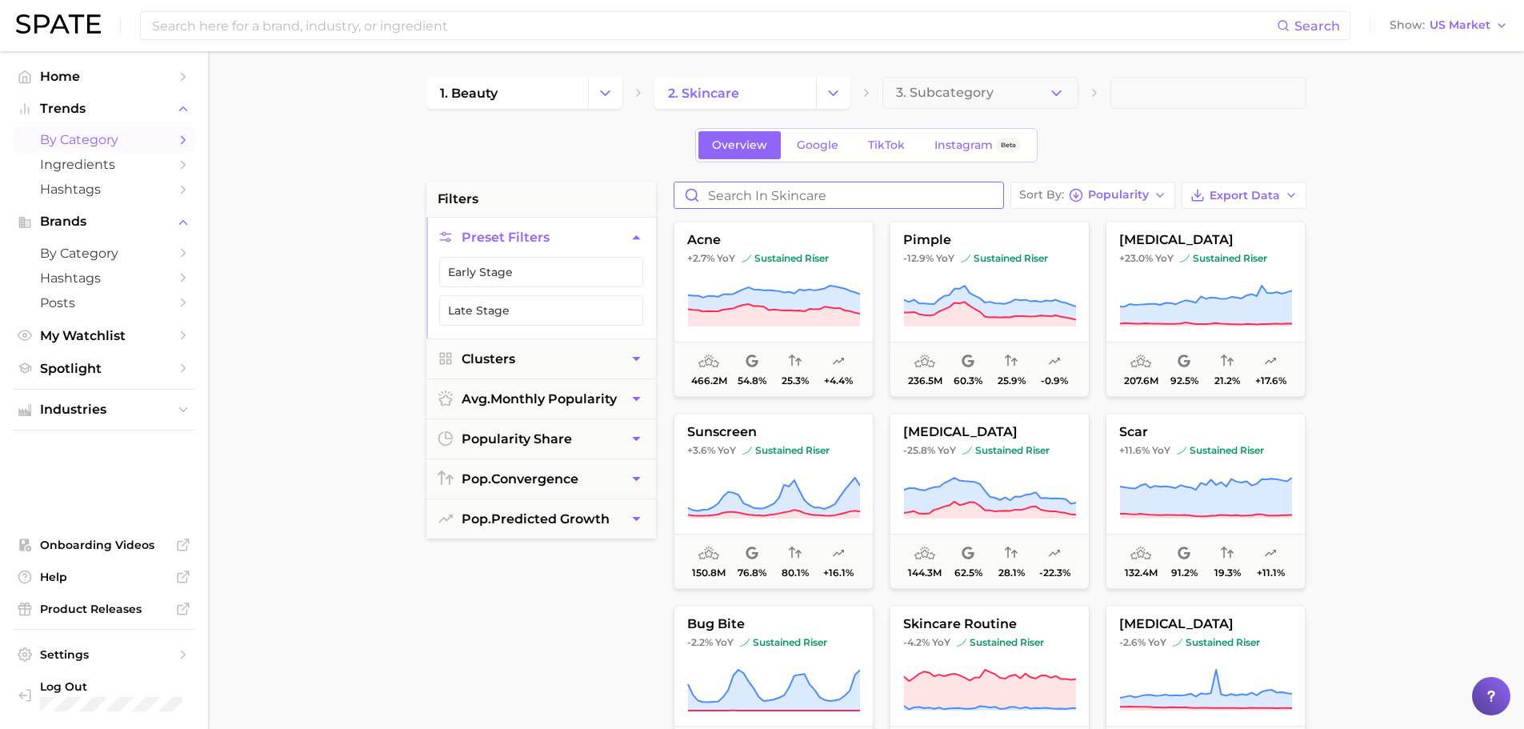
click at [759, 190] on input "Search in skincare" at bounding box center [838, 195] width 329 height 26
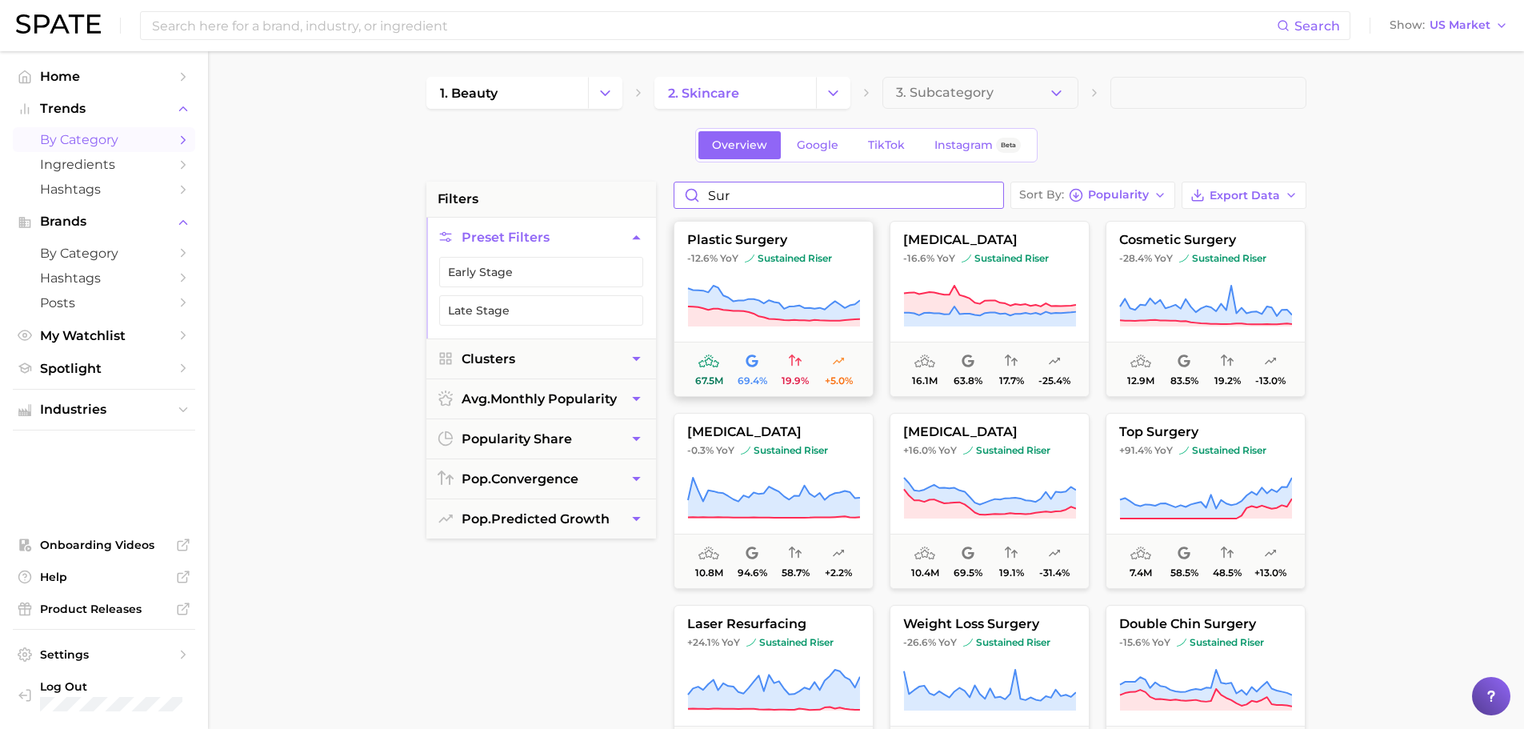
type input "sur"
click at [818, 285] on icon at bounding box center [773, 306] width 173 height 45
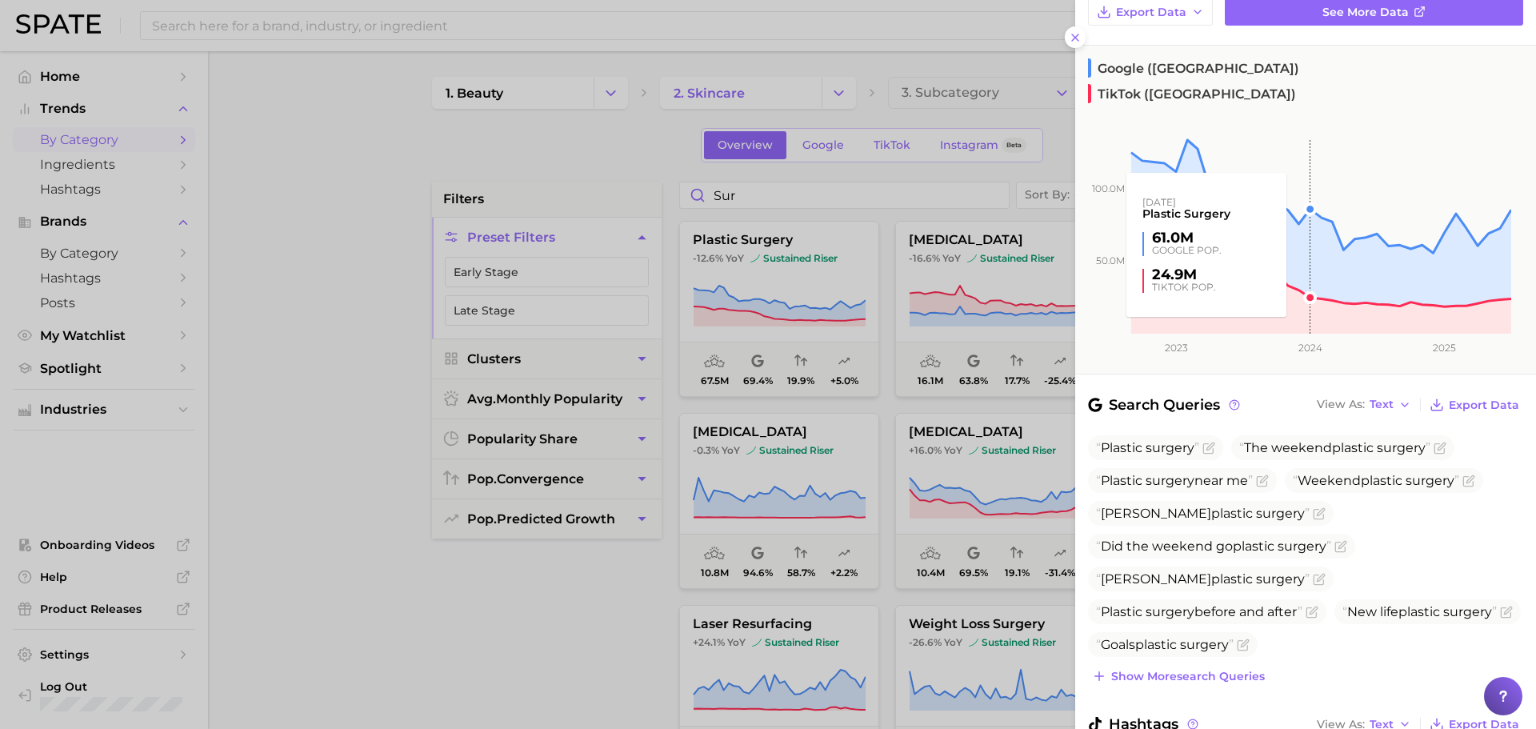
scroll to position [266, 0]
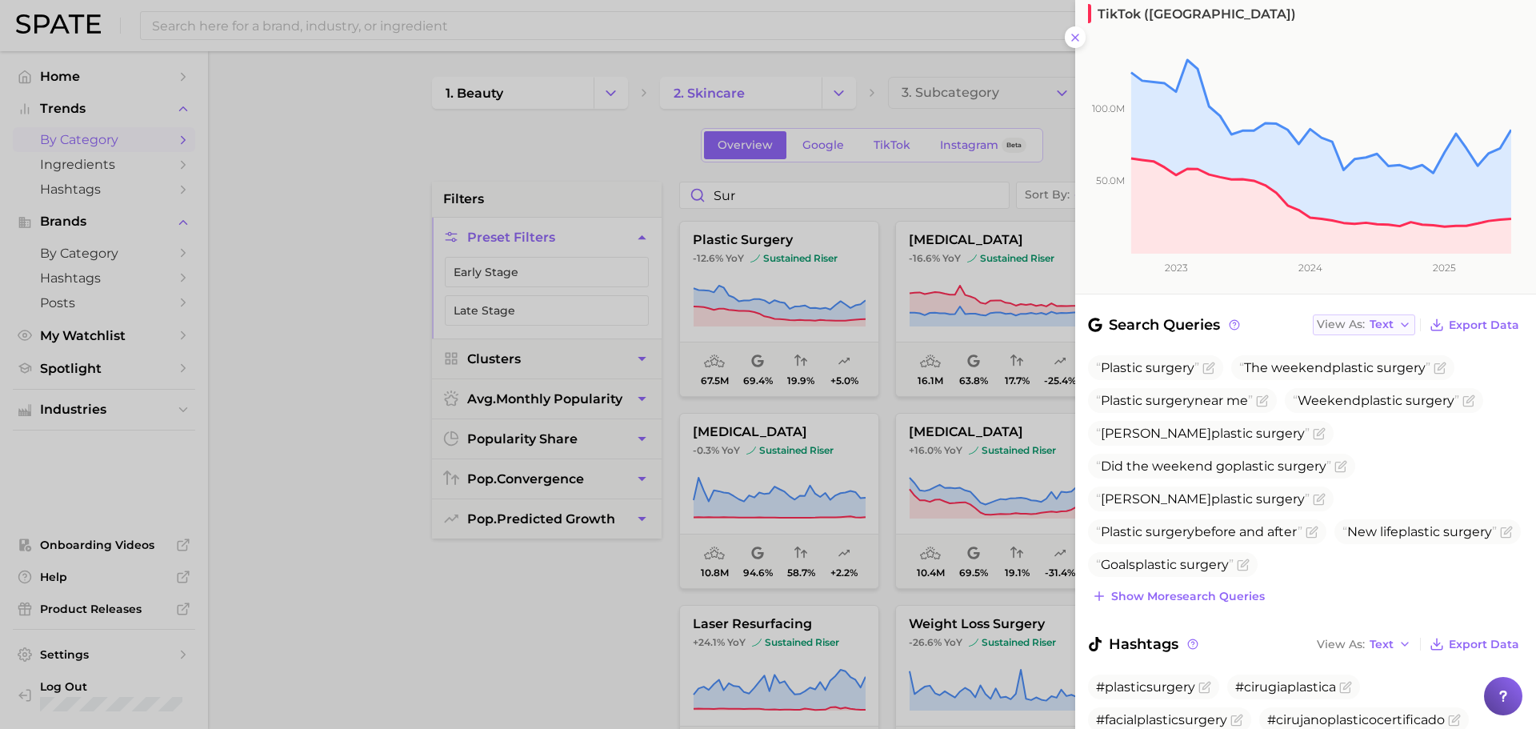
click at [1373, 320] on span "Text" at bounding box center [1382, 324] width 24 height 9
click at [1359, 374] on span "Table" at bounding box center [1355, 381] width 31 height 14
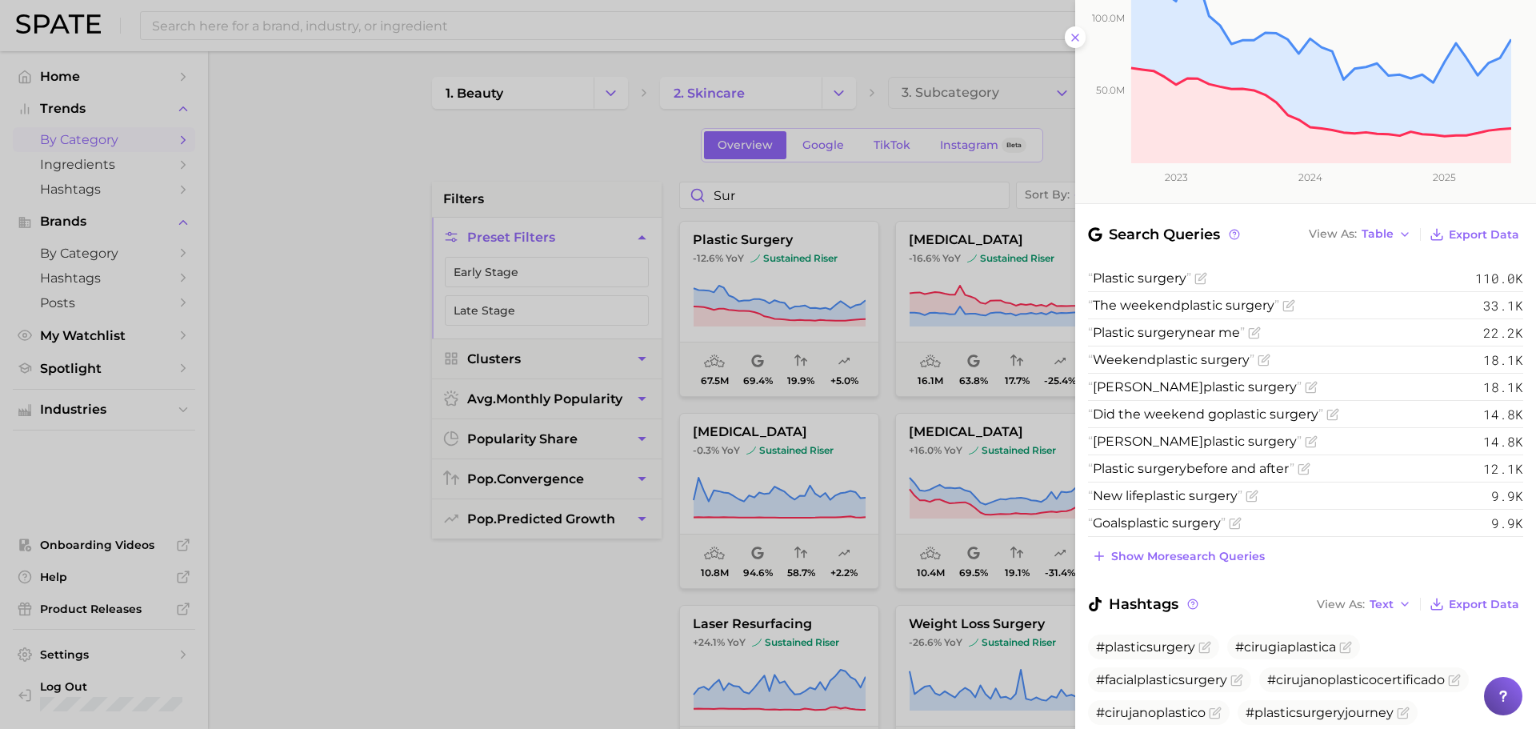
scroll to position [478, 0]
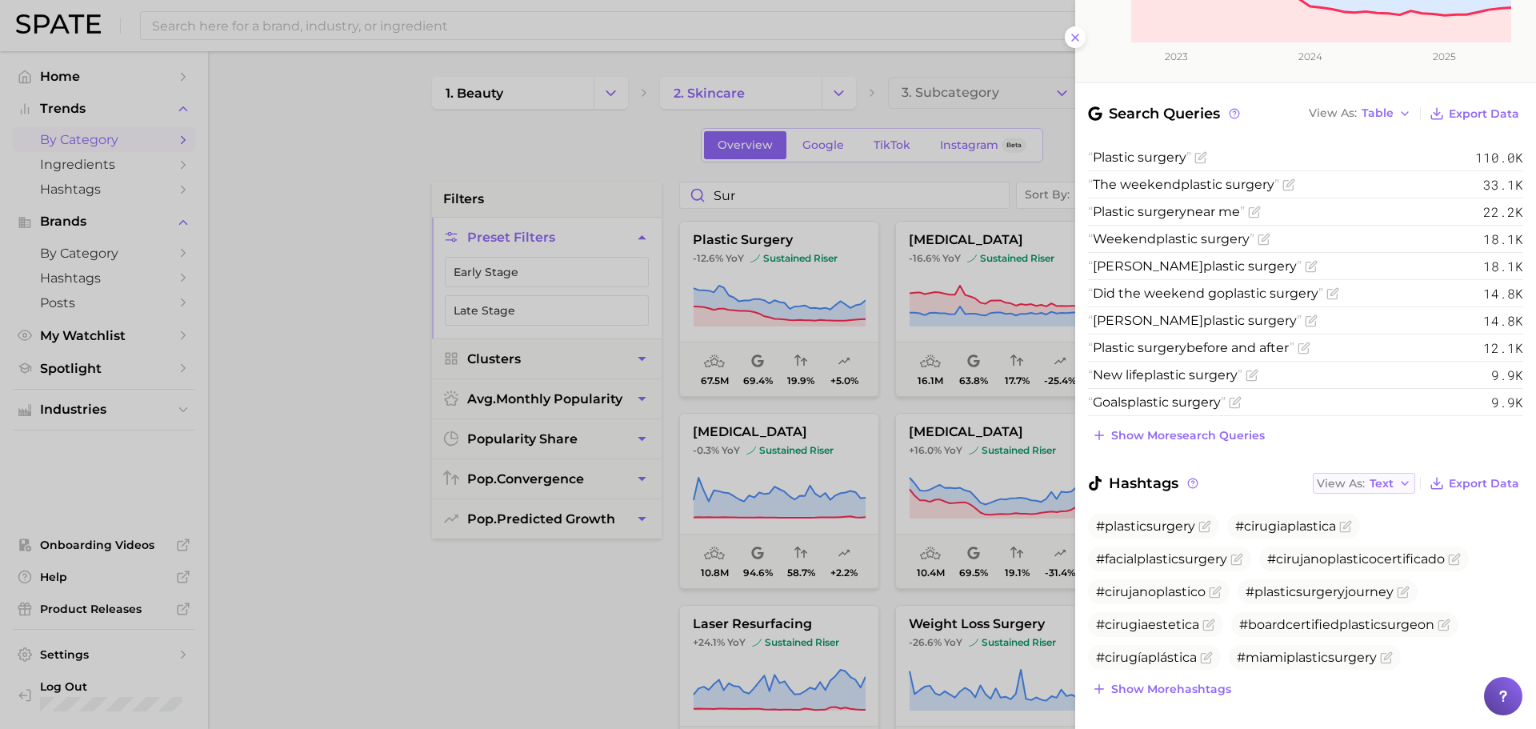
click at [1378, 479] on span "Text" at bounding box center [1382, 483] width 24 height 9
click at [1355, 532] on span "Table" at bounding box center [1355, 539] width 31 height 14
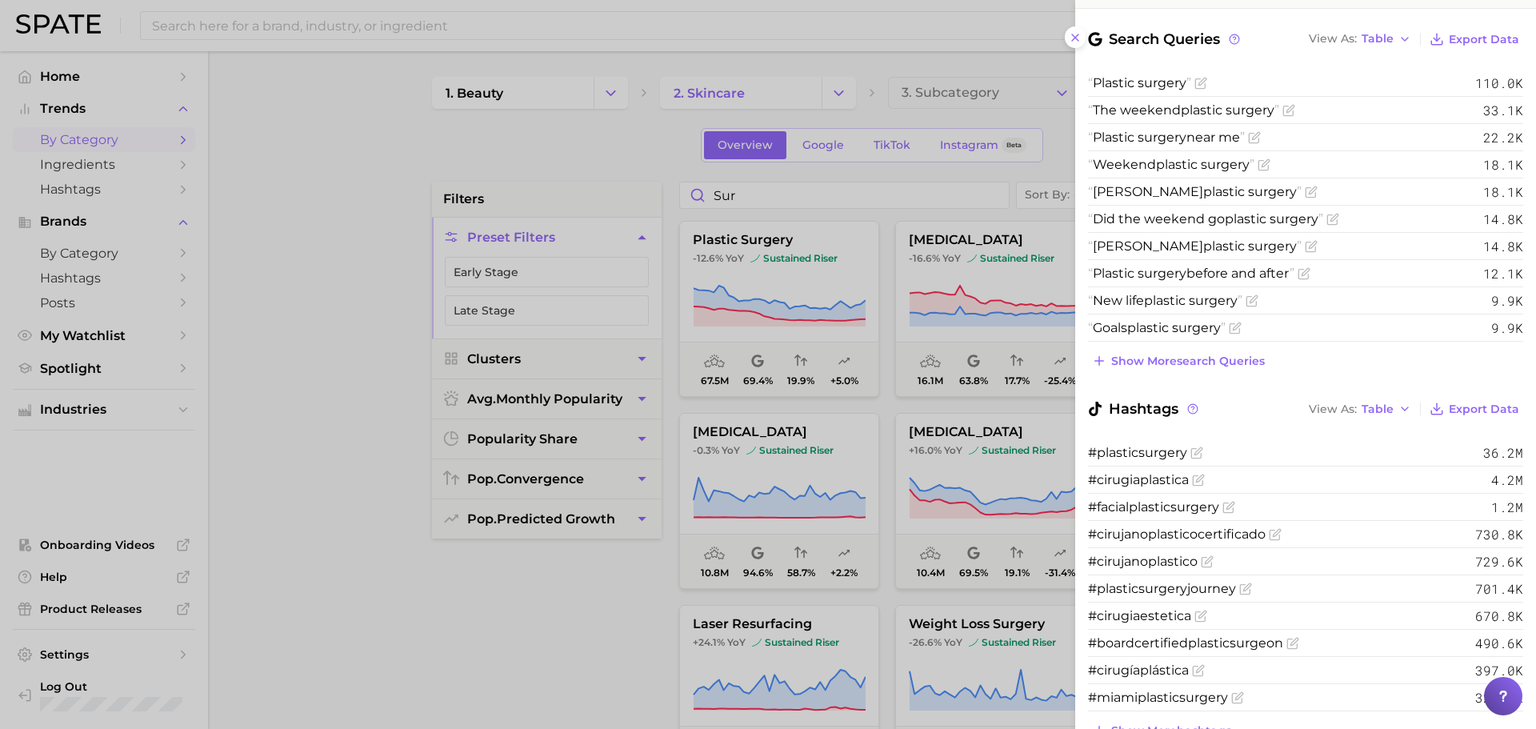
scroll to position [594, 0]
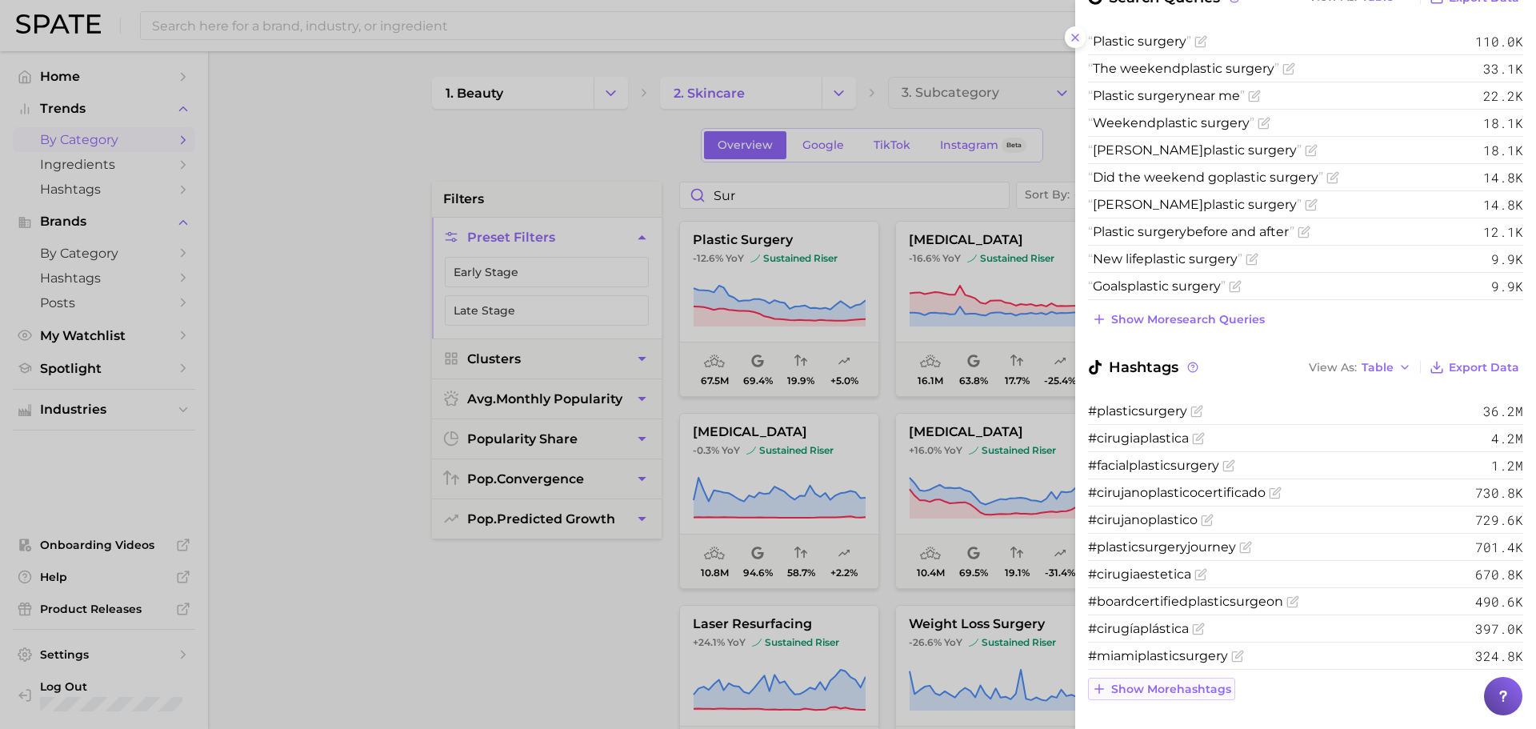
click at [1180, 678] on button "Show more hashtags" at bounding box center [1161, 689] width 147 height 22
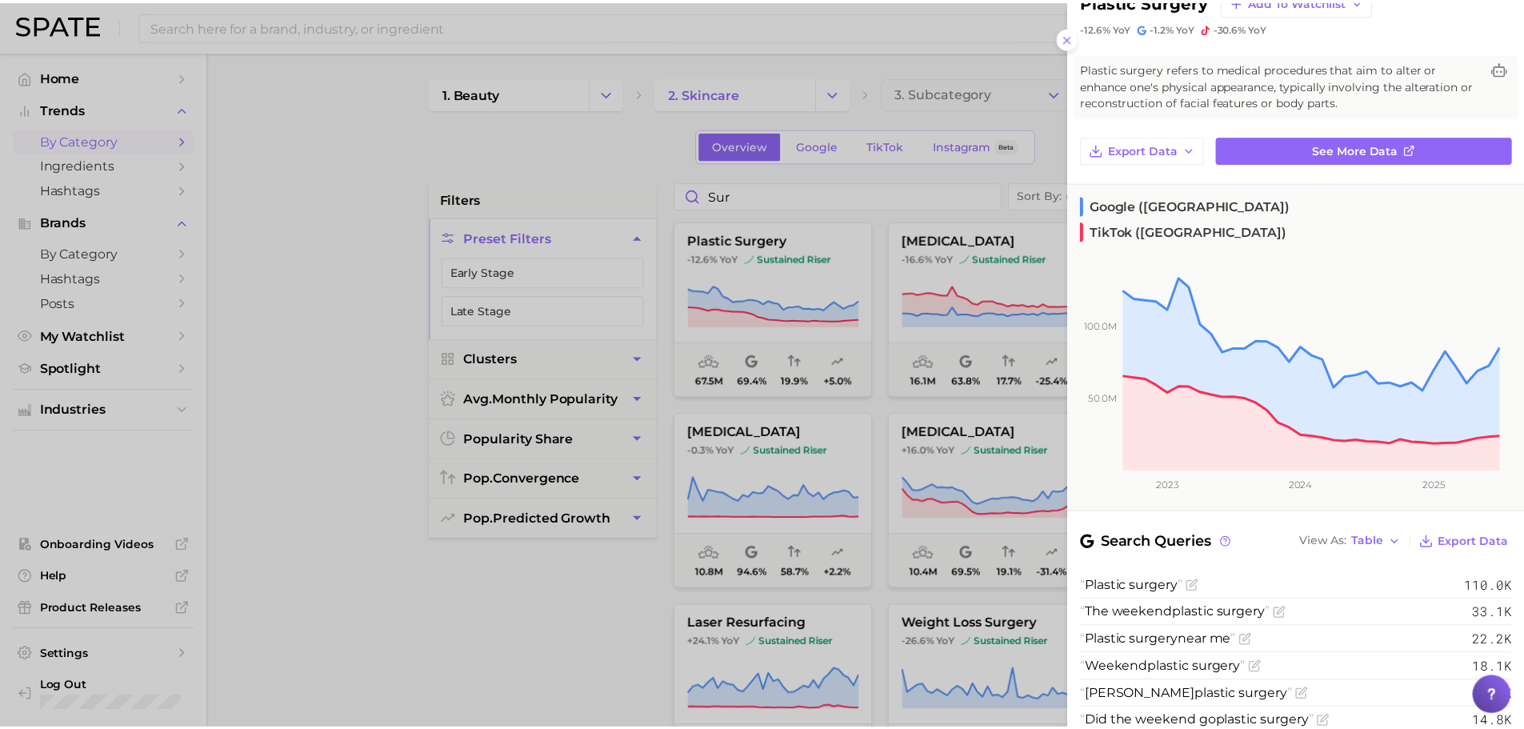
scroll to position [0, 0]
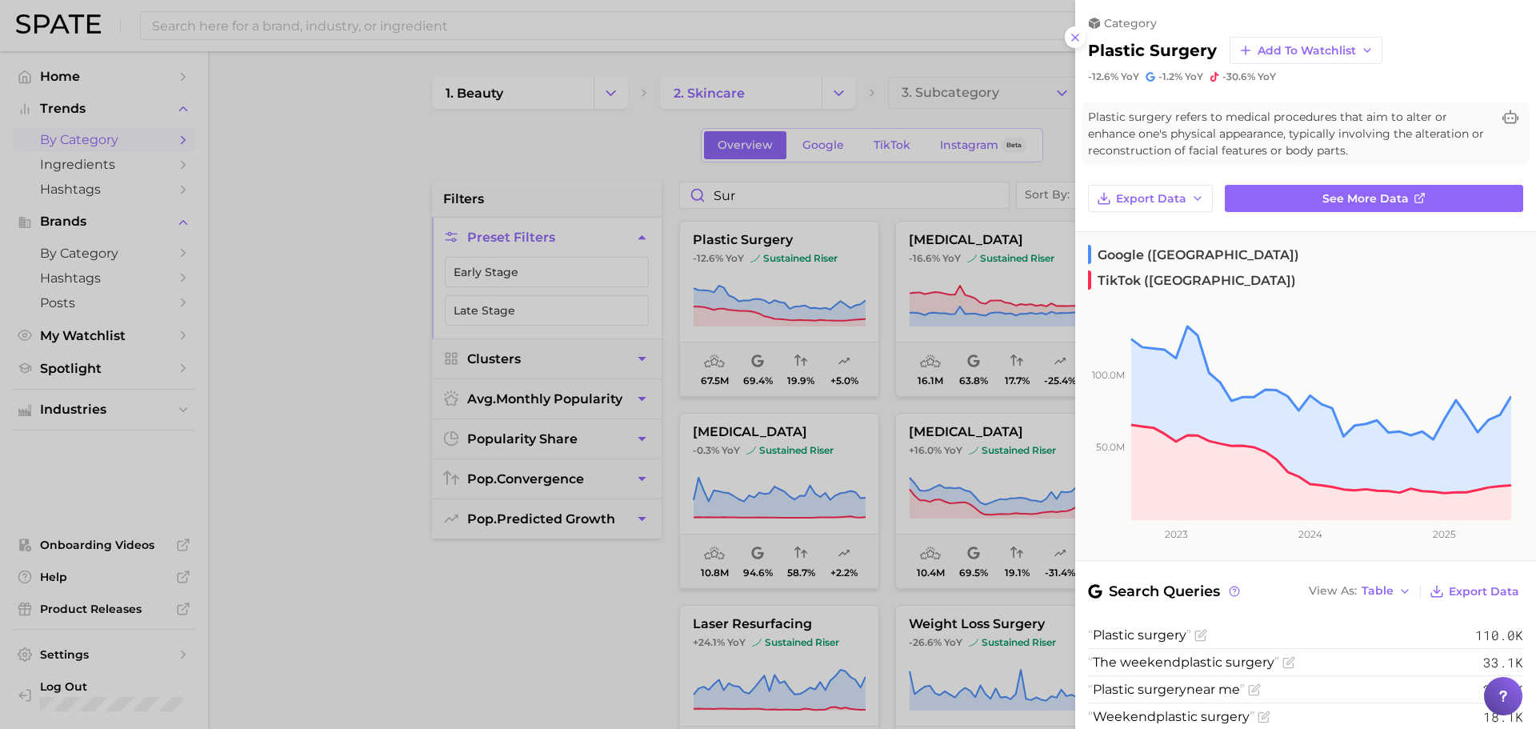
click at [394, 150] on div at bounding box center [768, 364] width 1536 height 729
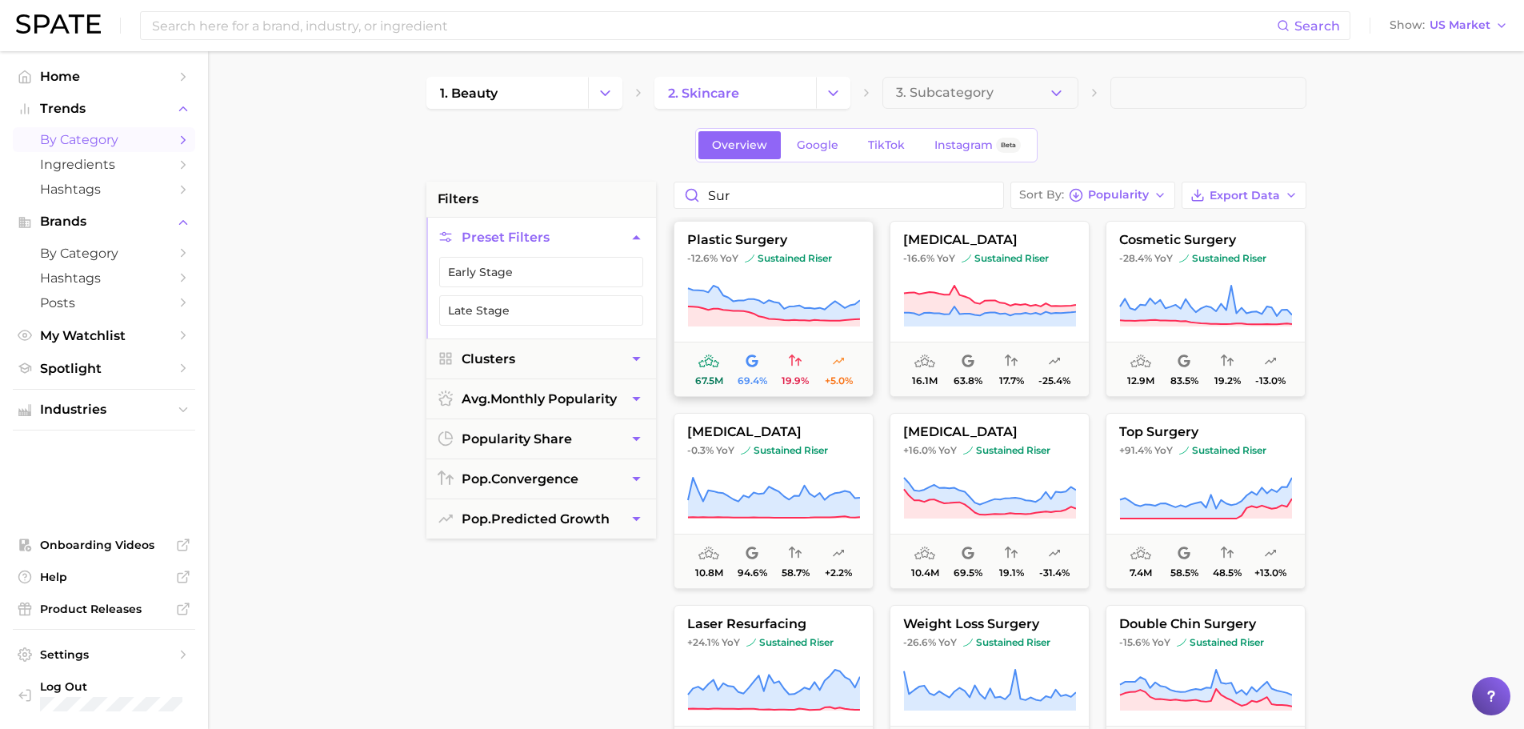
click at [793, 290] on icon at bounding box center [773, 306] width 173 height 45
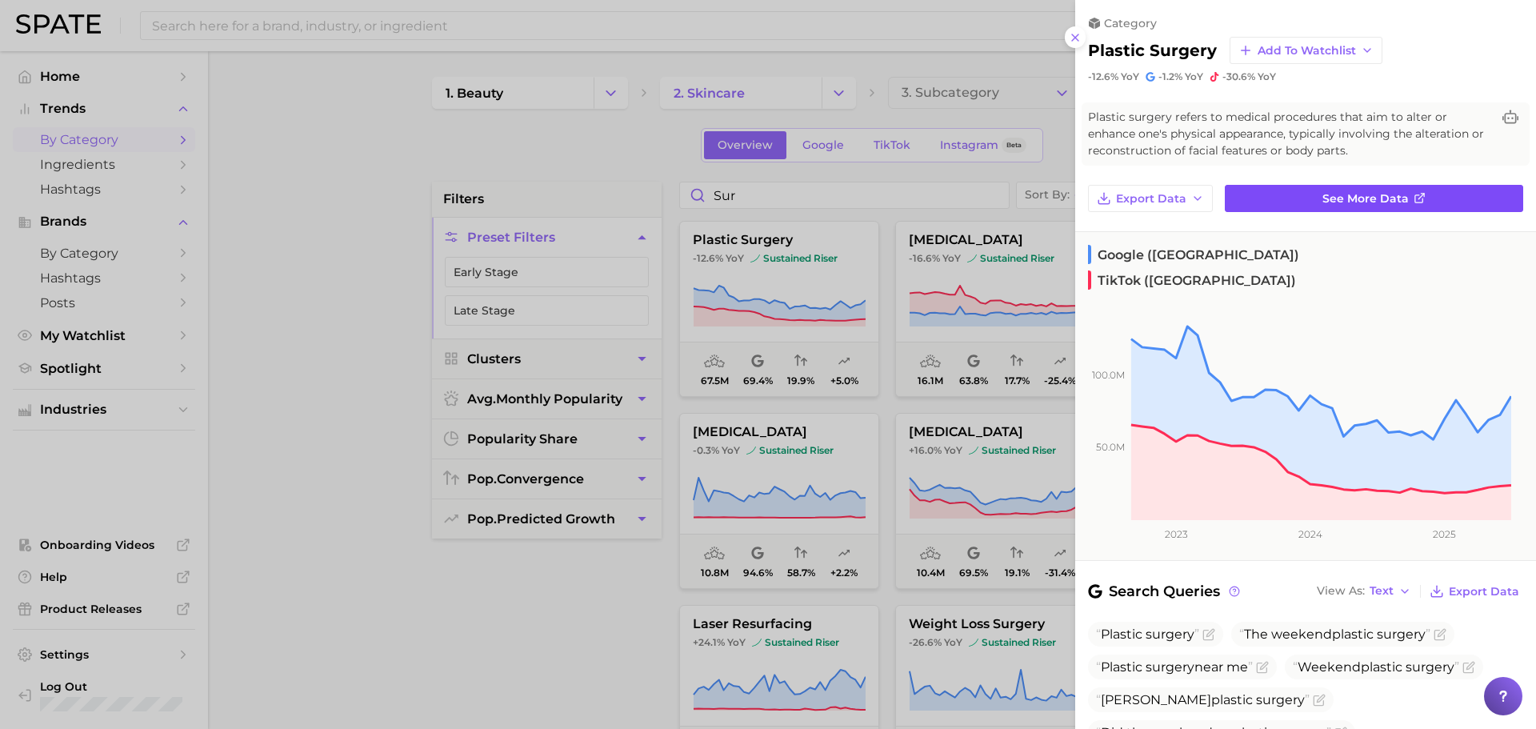
click at [1328, 197] on span "See more data" at bounding box center [1366, 199] width 86 height 14
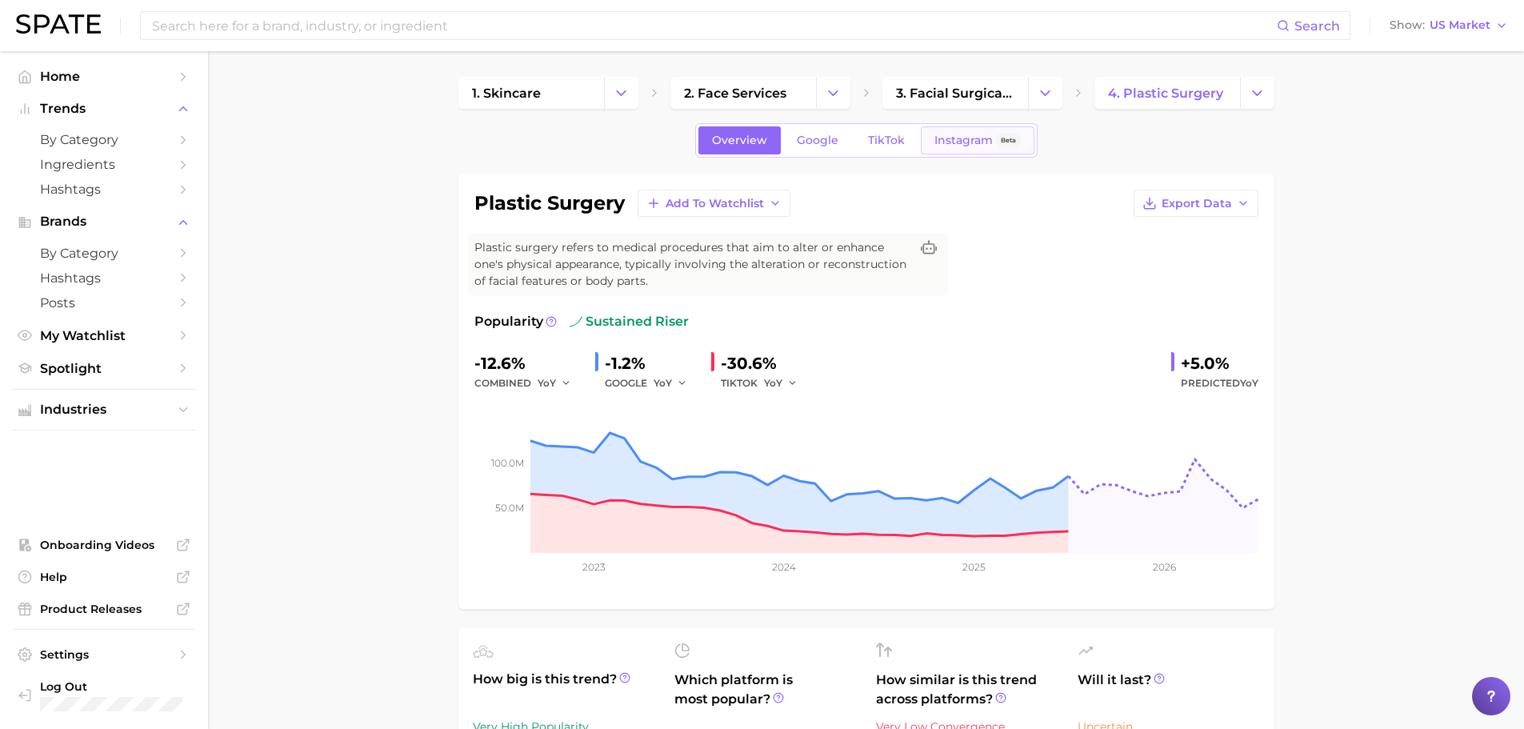
click at [971, 130] on link "Instagram Beta" at bounding box center [978, 140] width 114 height 28
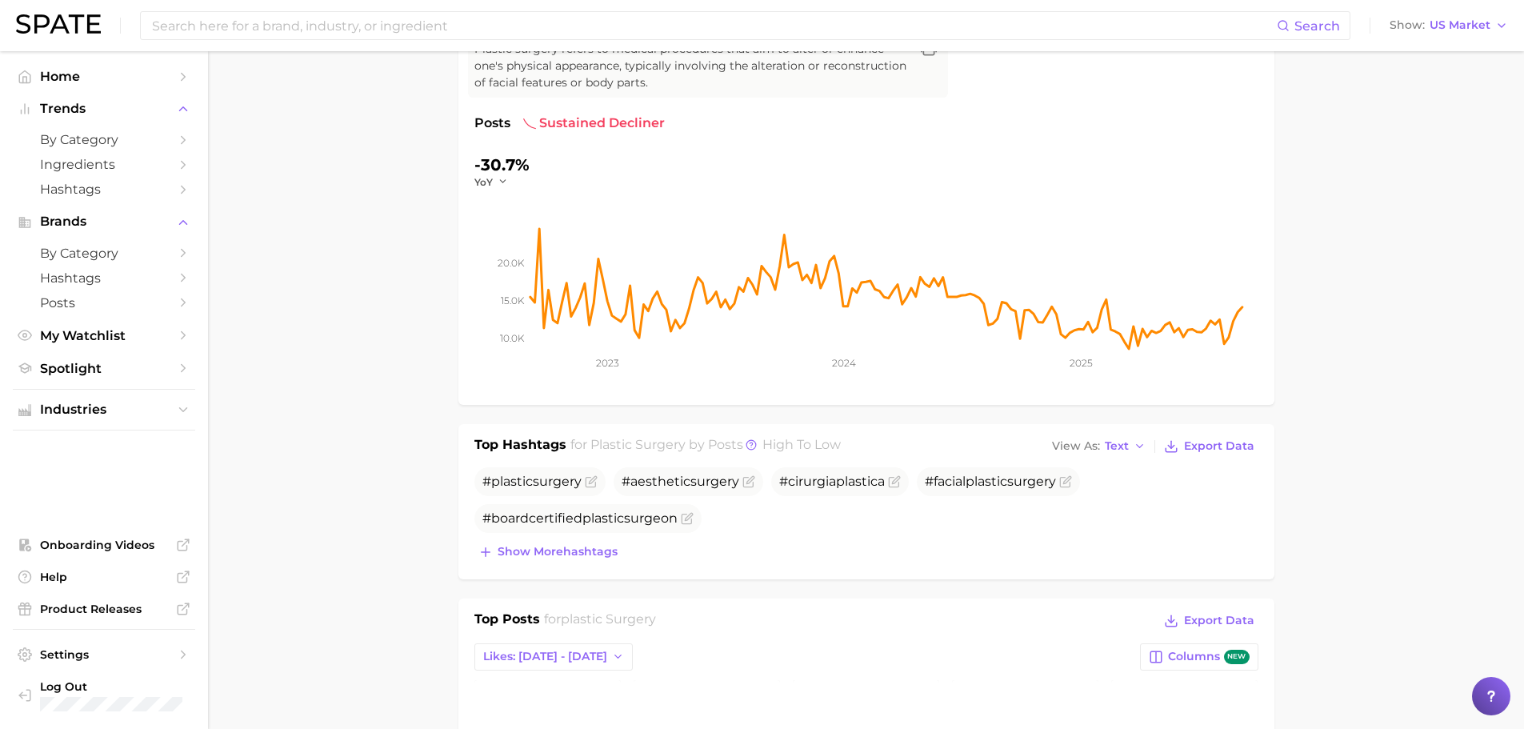
scroll to position [266, 0]
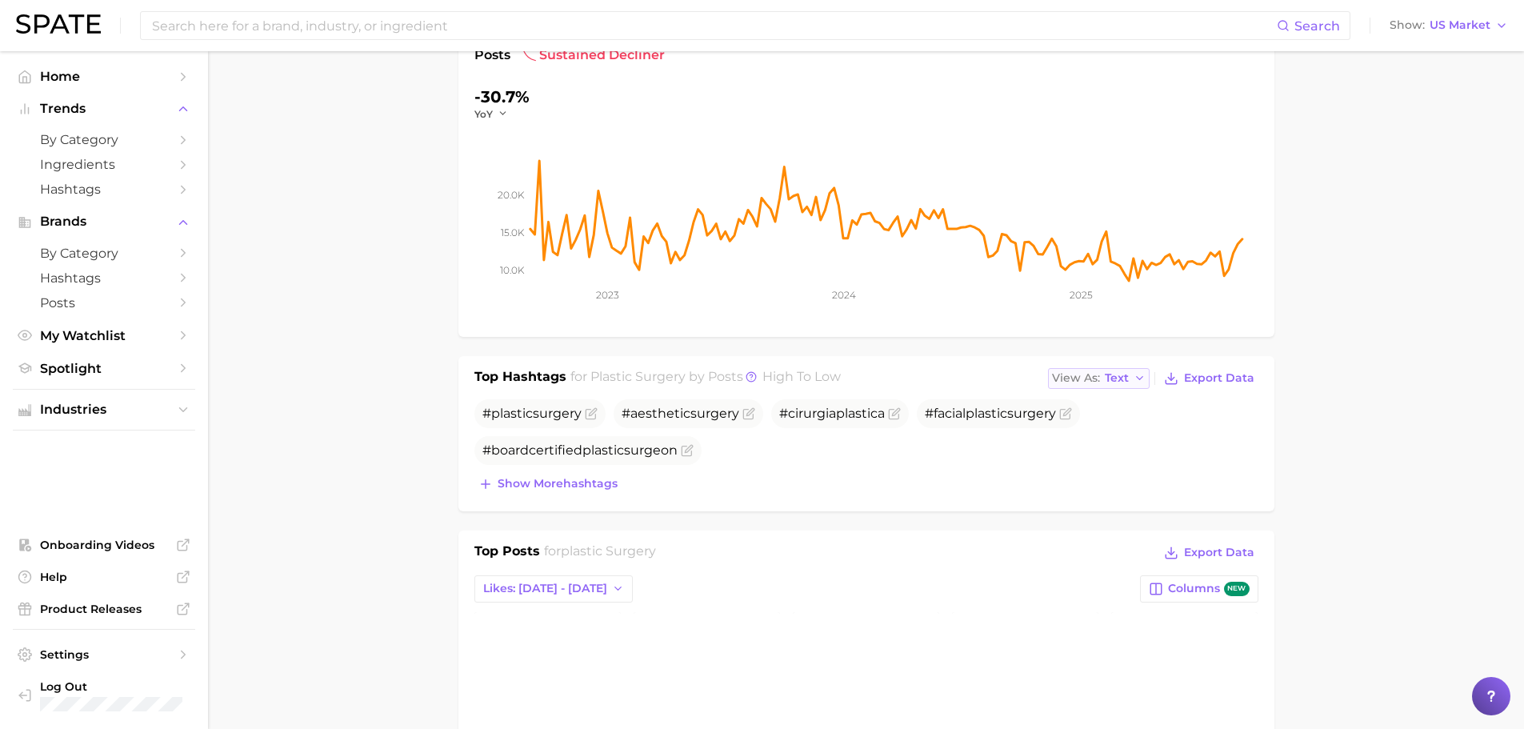
click at [1118, 375] on span "Text" at bounding box center [1117, 378] width 24 height 9
click at [1111, 432] on button "Table" at bounding box center [1136, 433] width 176 height 29
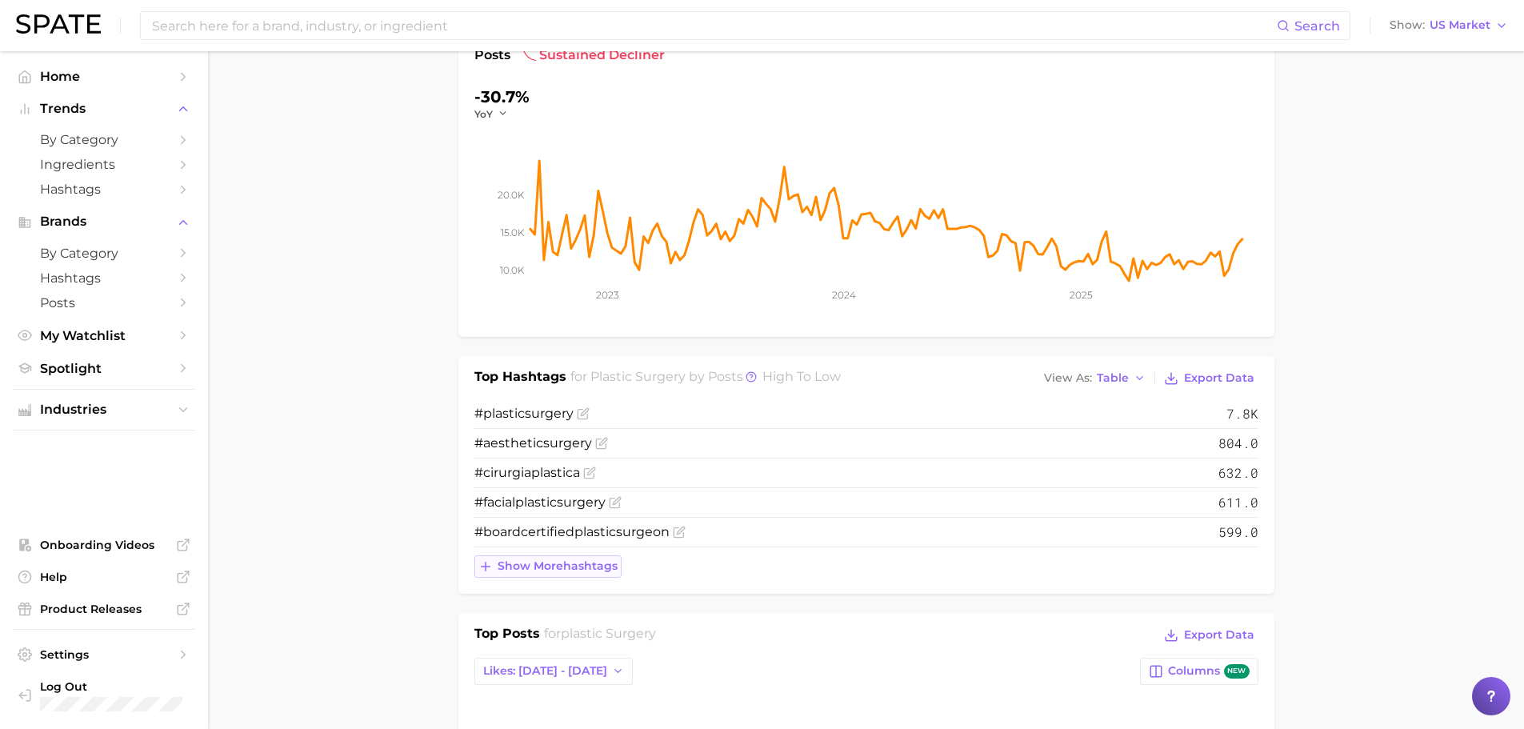
click at [562, 570] on span "Show more hashtags" at bounding box center [558, 566] width 120 height 14
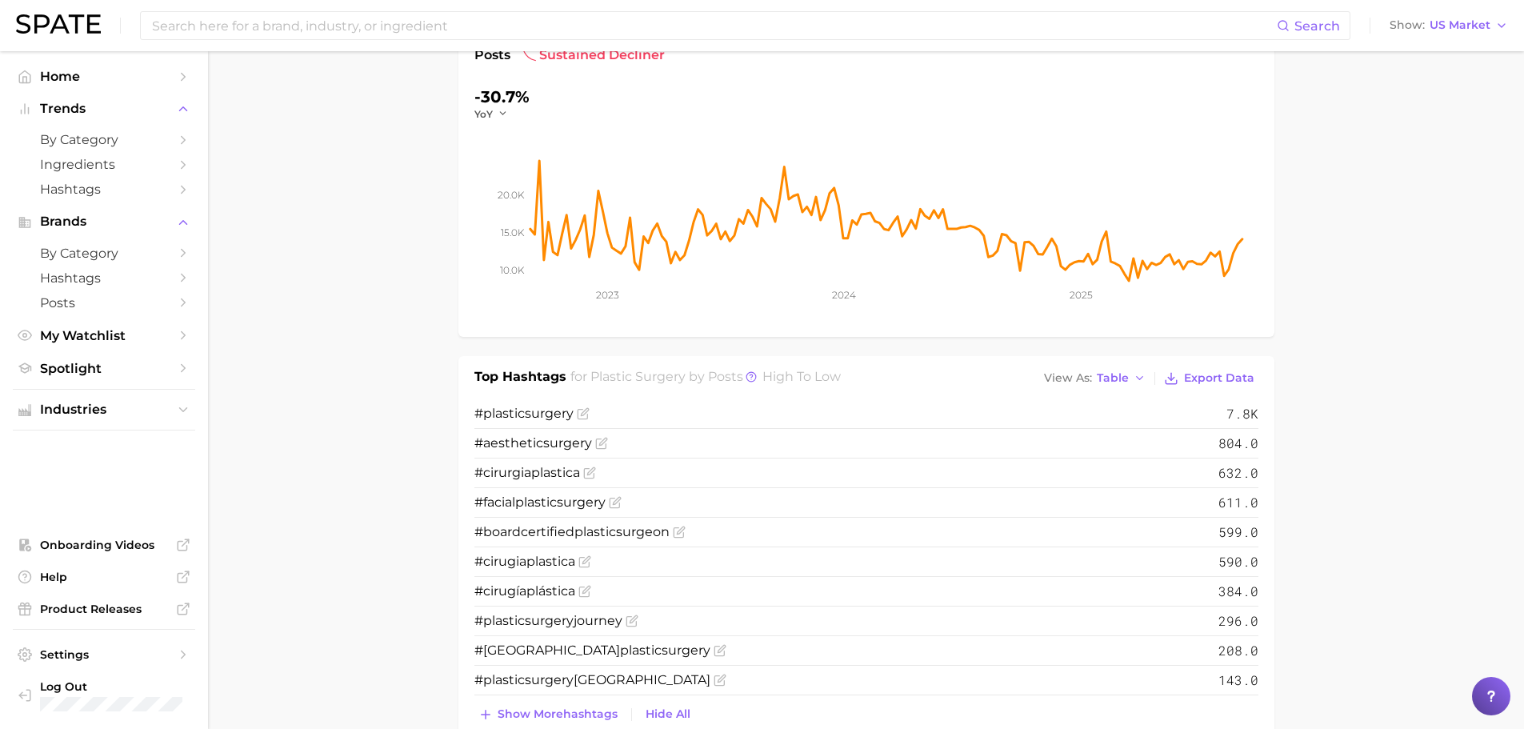
scroll to position [0, 0]
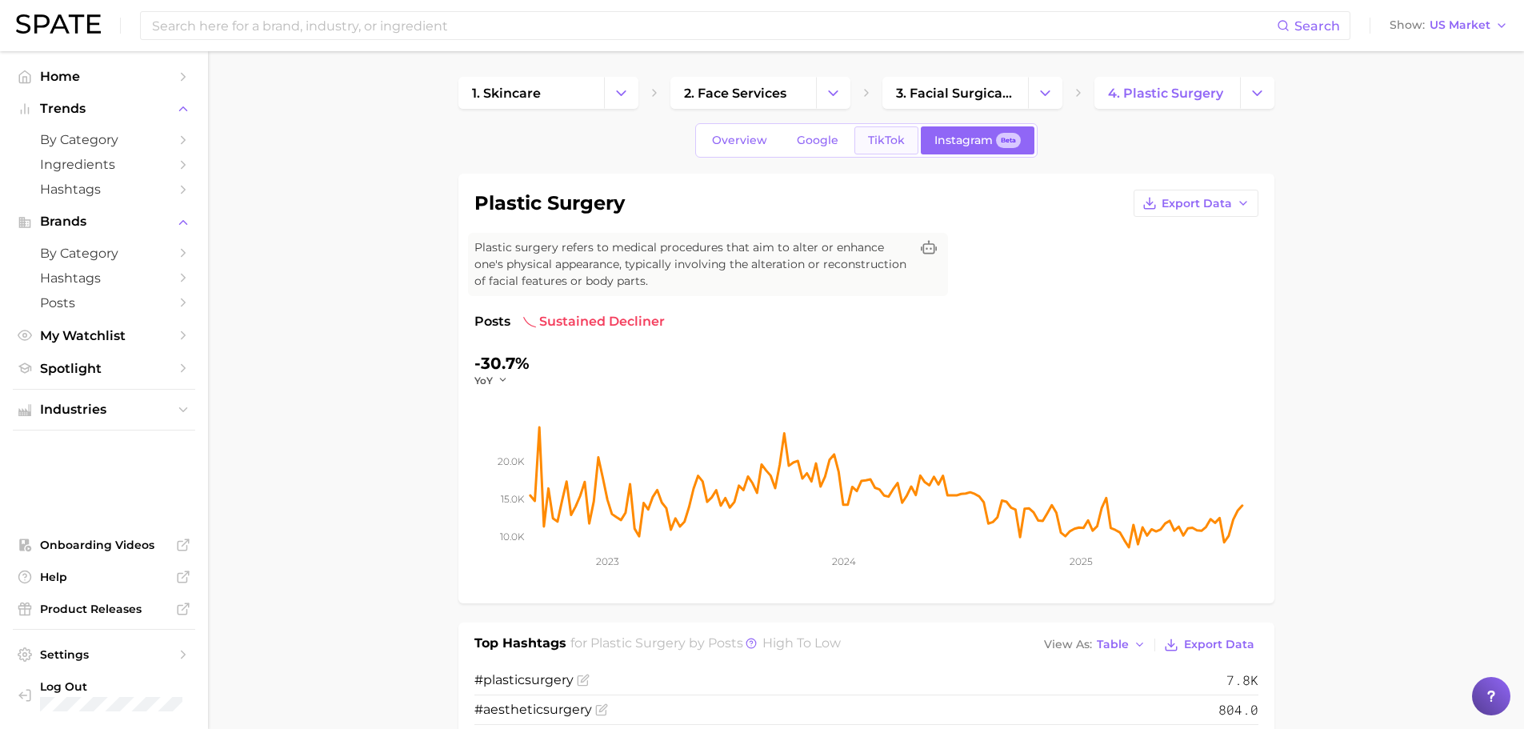
click at [882, 135] on span "TikTok" at bounding box center [886, 141] width 37 height 14
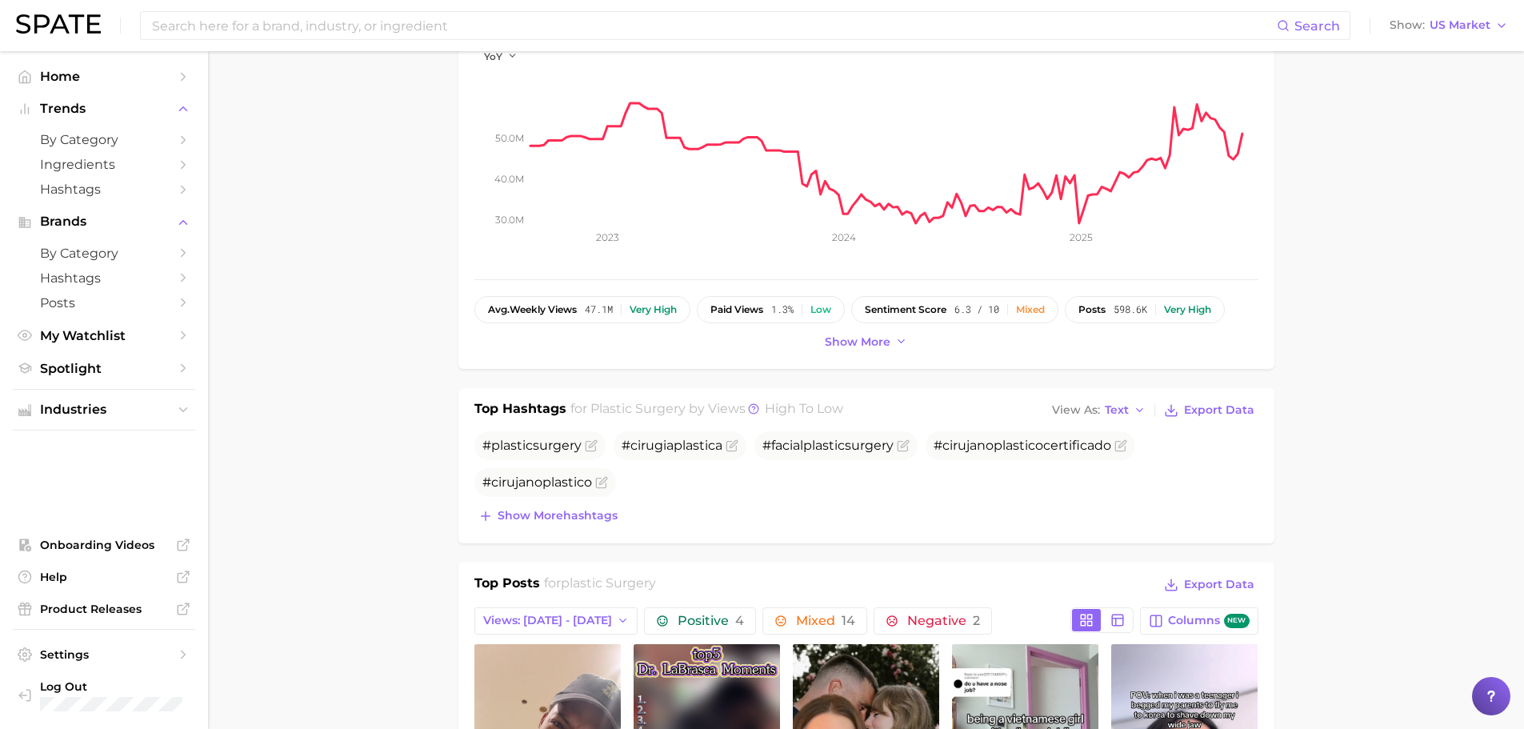
scroll to position [400, 0]
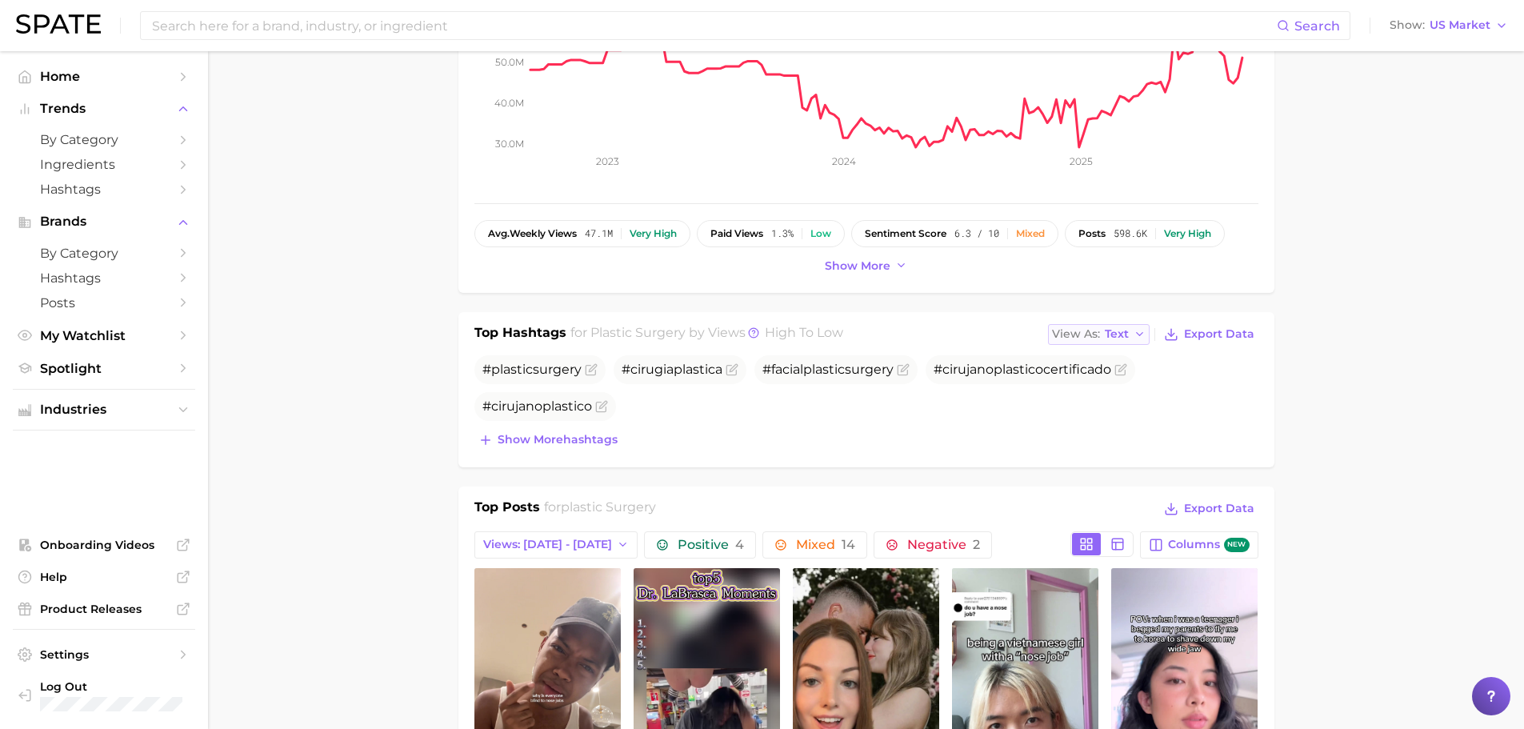
click at [1127, 330] on span "Text" at bounding box center [1117, 334] width 24 height 9
click at [1118, 386] on button "Table" at bounding box center [1136, 389] width 176 height 29
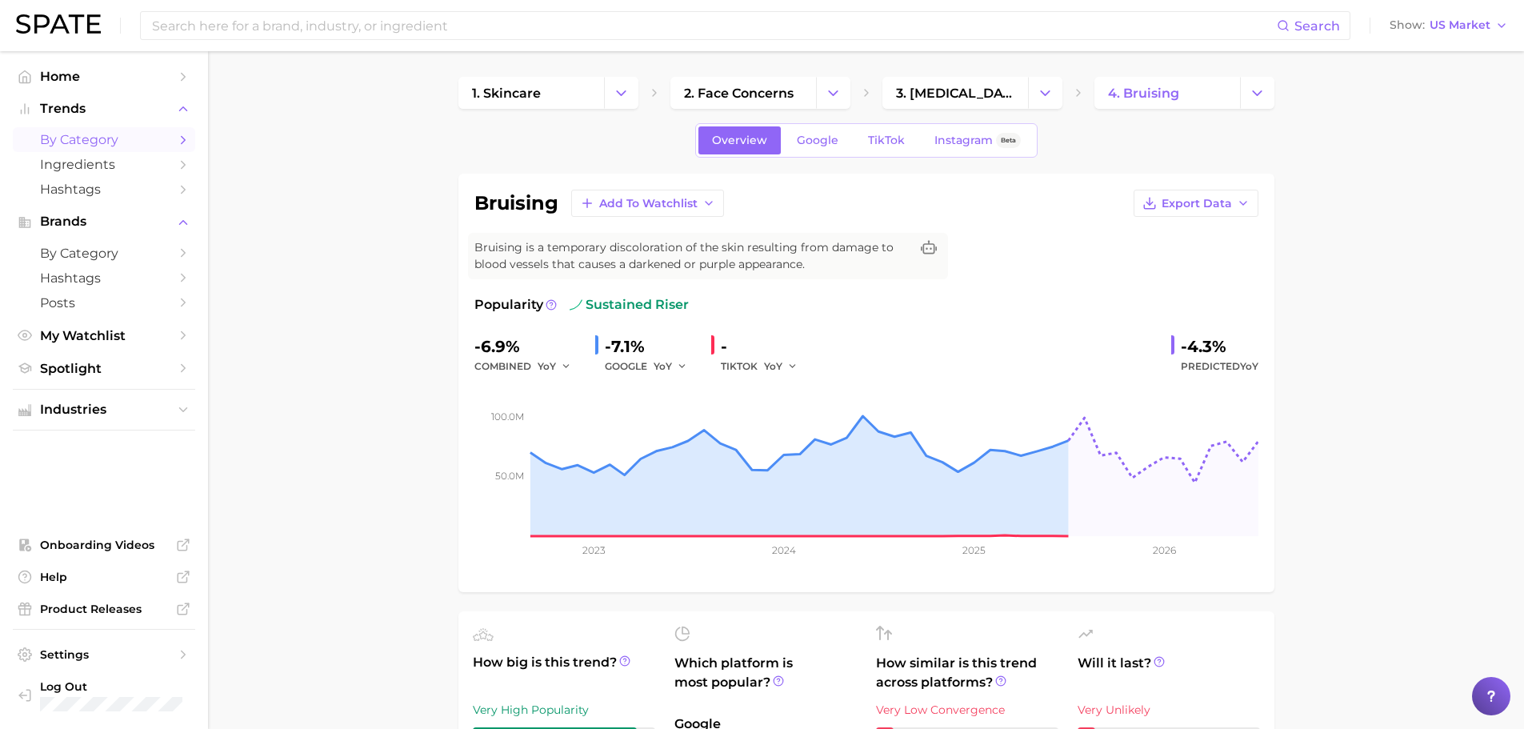
click at [178, 138] on icon "Sidebar" at bounding box center [183, 140] width 14 height 14
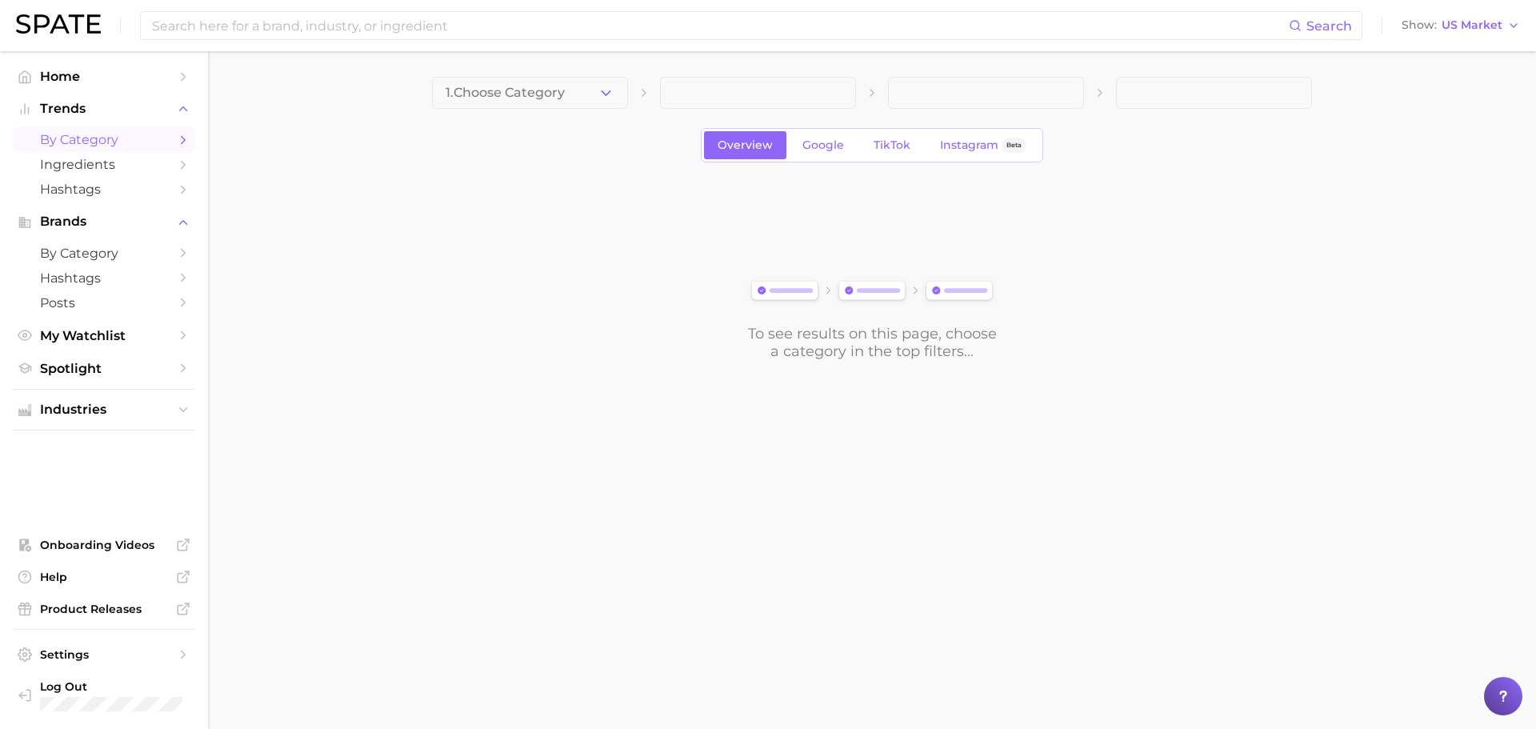
click at [598, 76] on main "1. Choose Category Overview Google TikTok Instagram Beta To see results on this…" at bounding box center [872, 245] width 1328 height 389
click at [600, 91] on icon "button" at bounding box center [606, 93] width 17 height 17
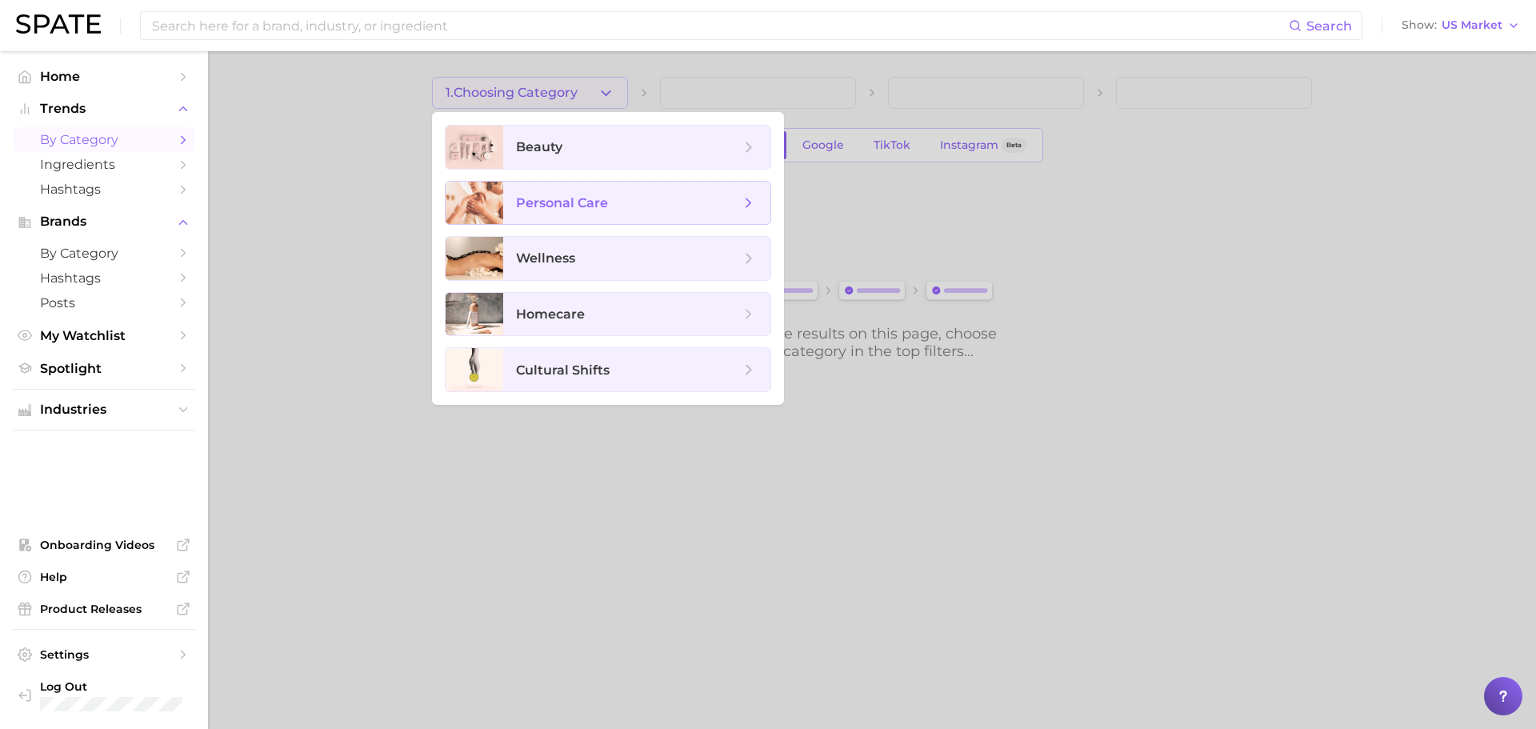
click at [623, 206] on span "personal care" at bounding box center [628, 203] width 224 height 18
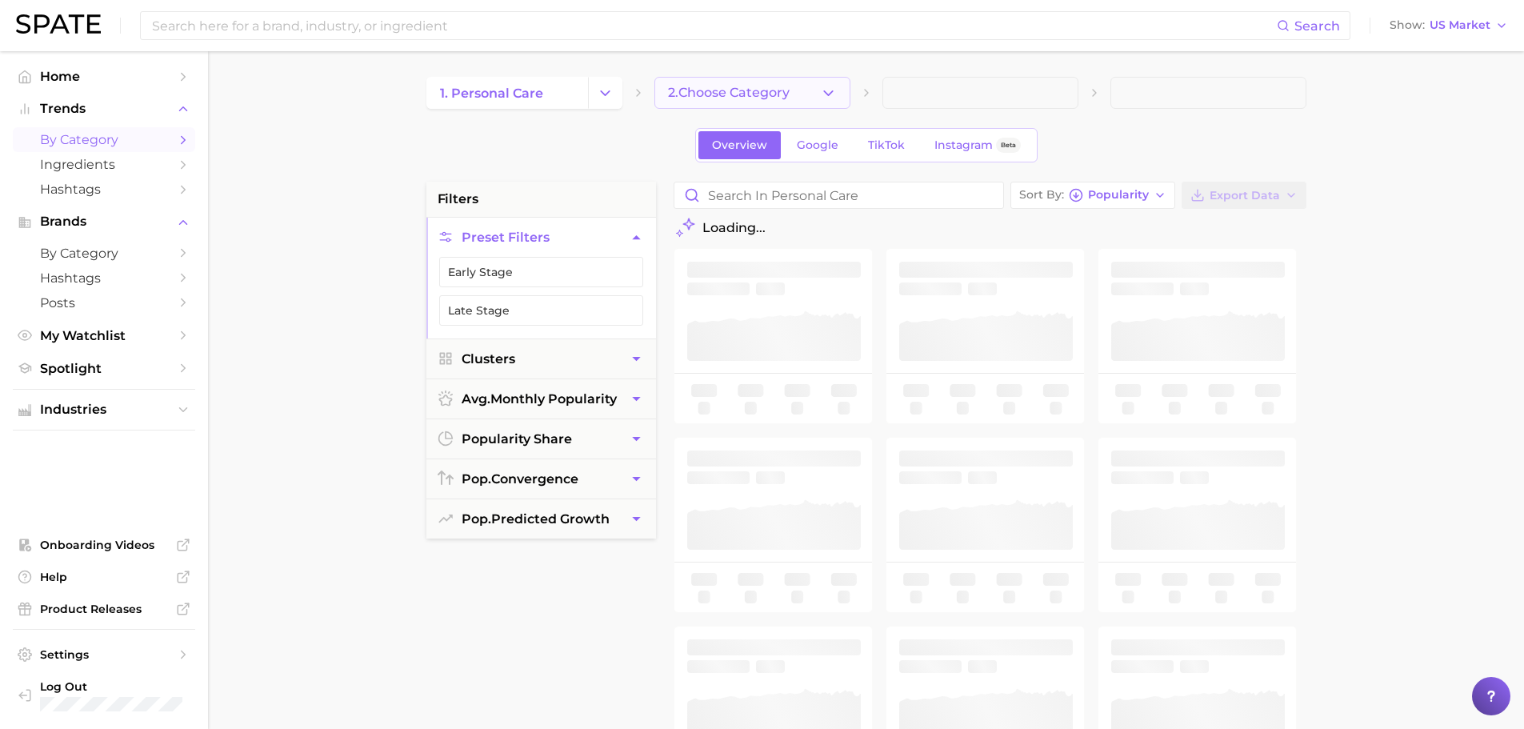
click at [723, 87] on span "2. Choose Category" at bounding box center [729, 93] width 122 height 14
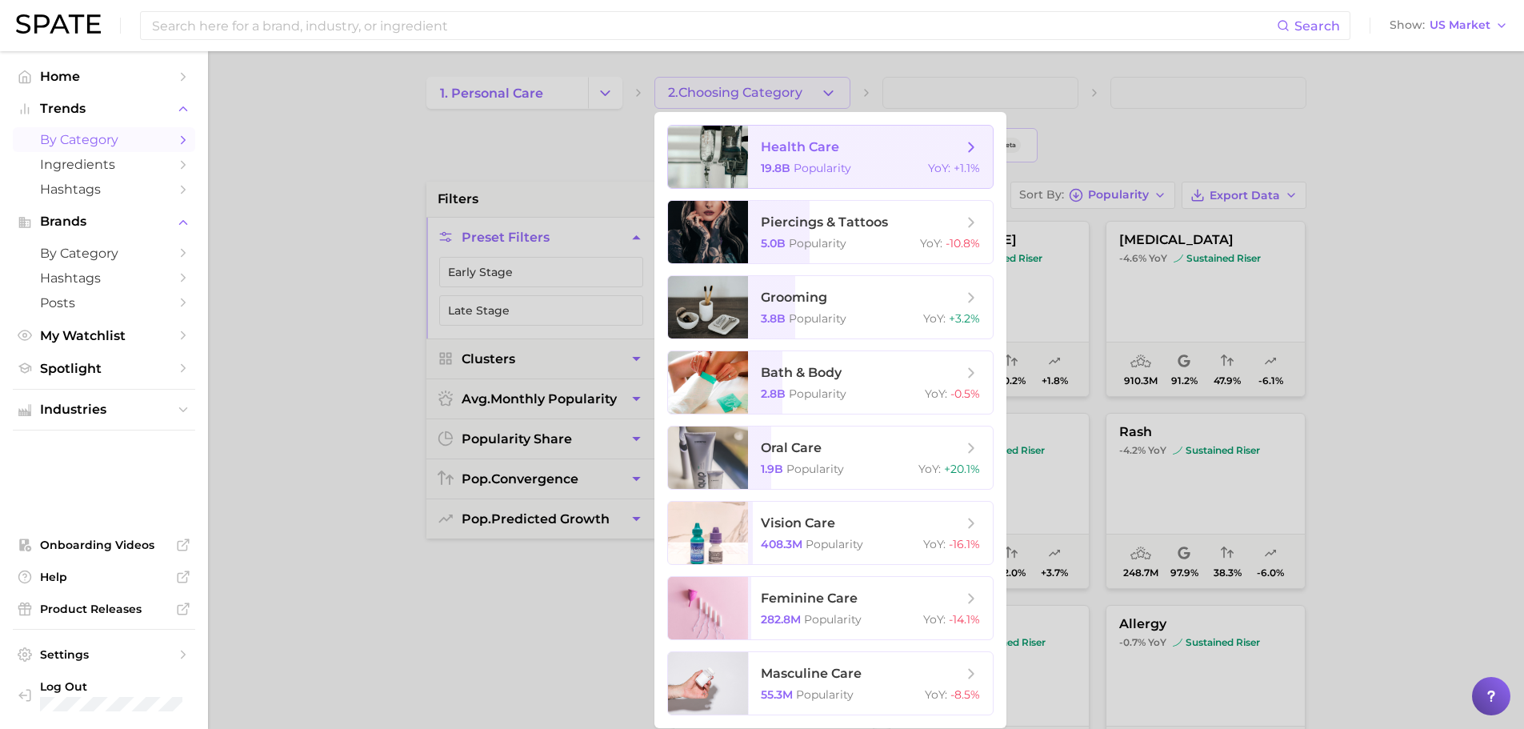
click at [853, 167] on div "19.8b Popularity YoY : +1.1%" at bounding box center [870, 168] width 219 height 14
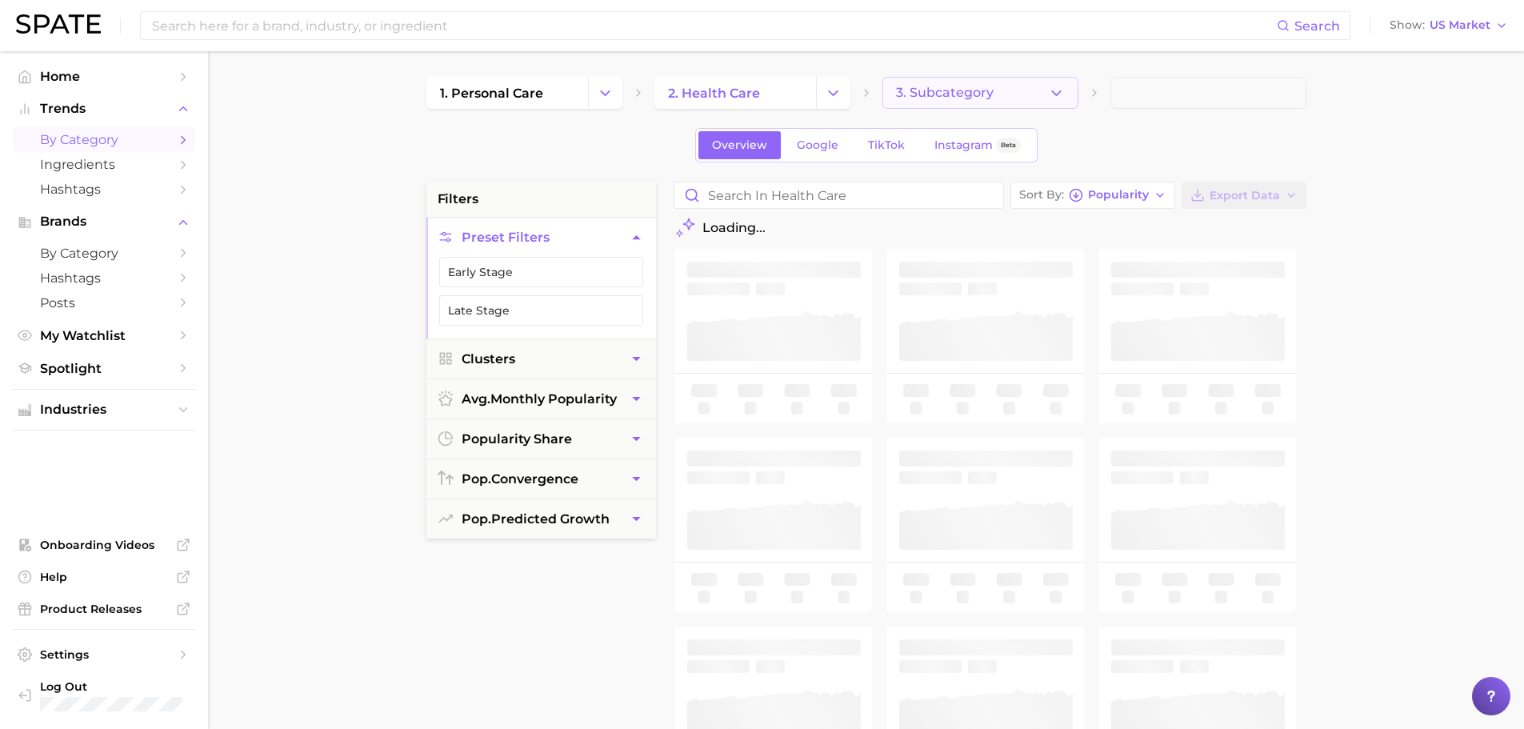
click at [1026, 90] on button "3. Subcategory" at bounding box center [980, 93] width 196 height 32
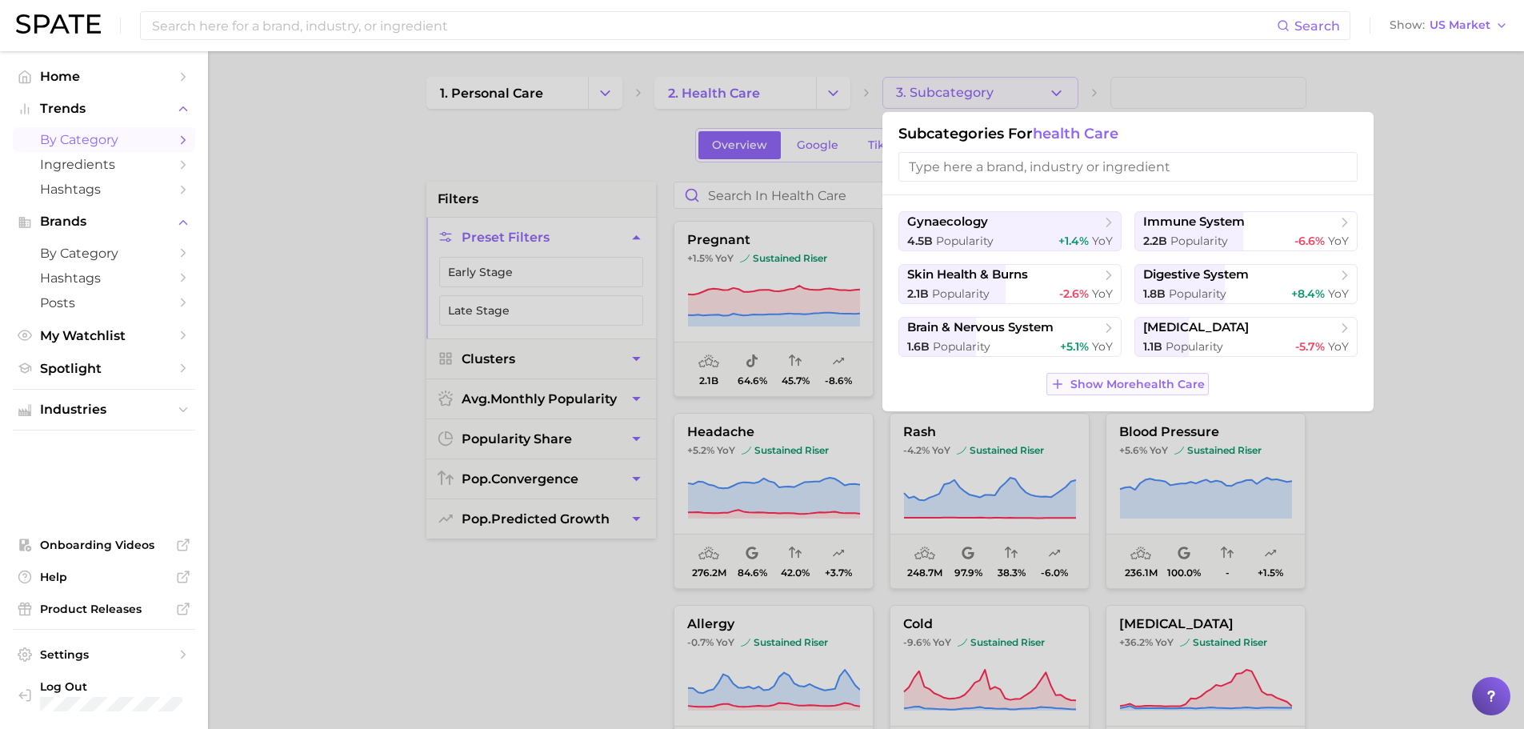
click at [1114, 386] on span "Show More health care" at bounding box center [1137, 385] width 134 height 14
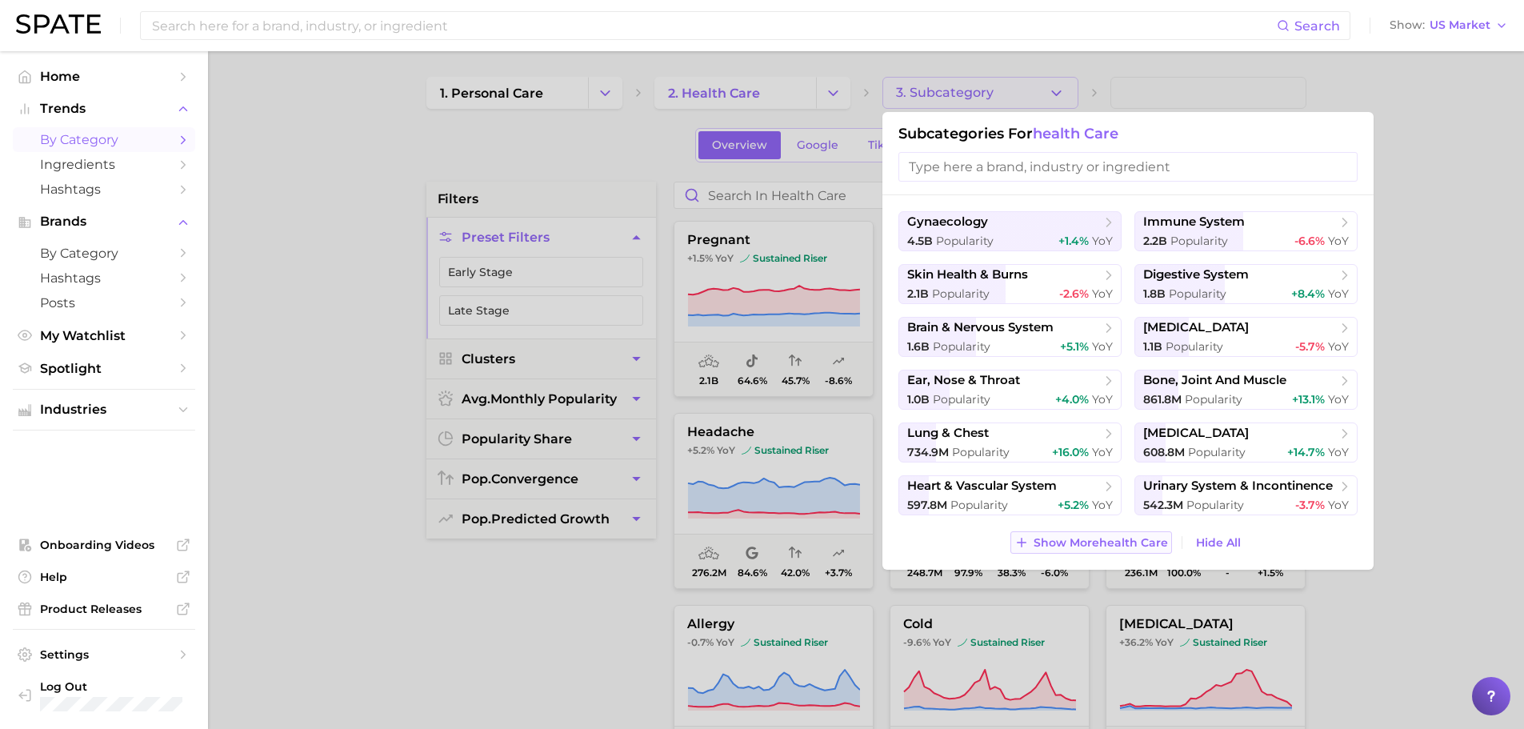
click at [1095, 543] on span "Show More health care" at bounding box center [1101, 543] width 134 height 14
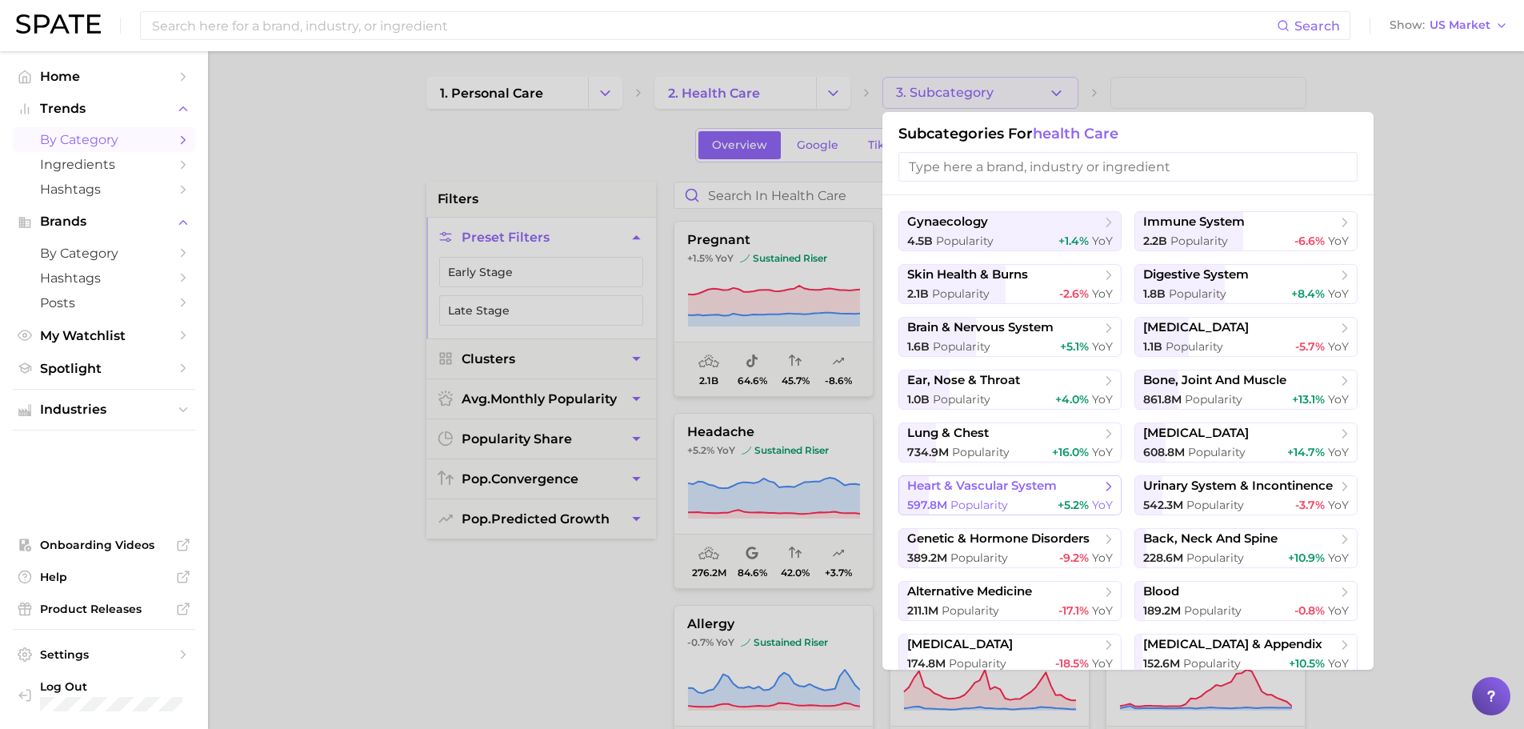
scroll to position [58, 0]
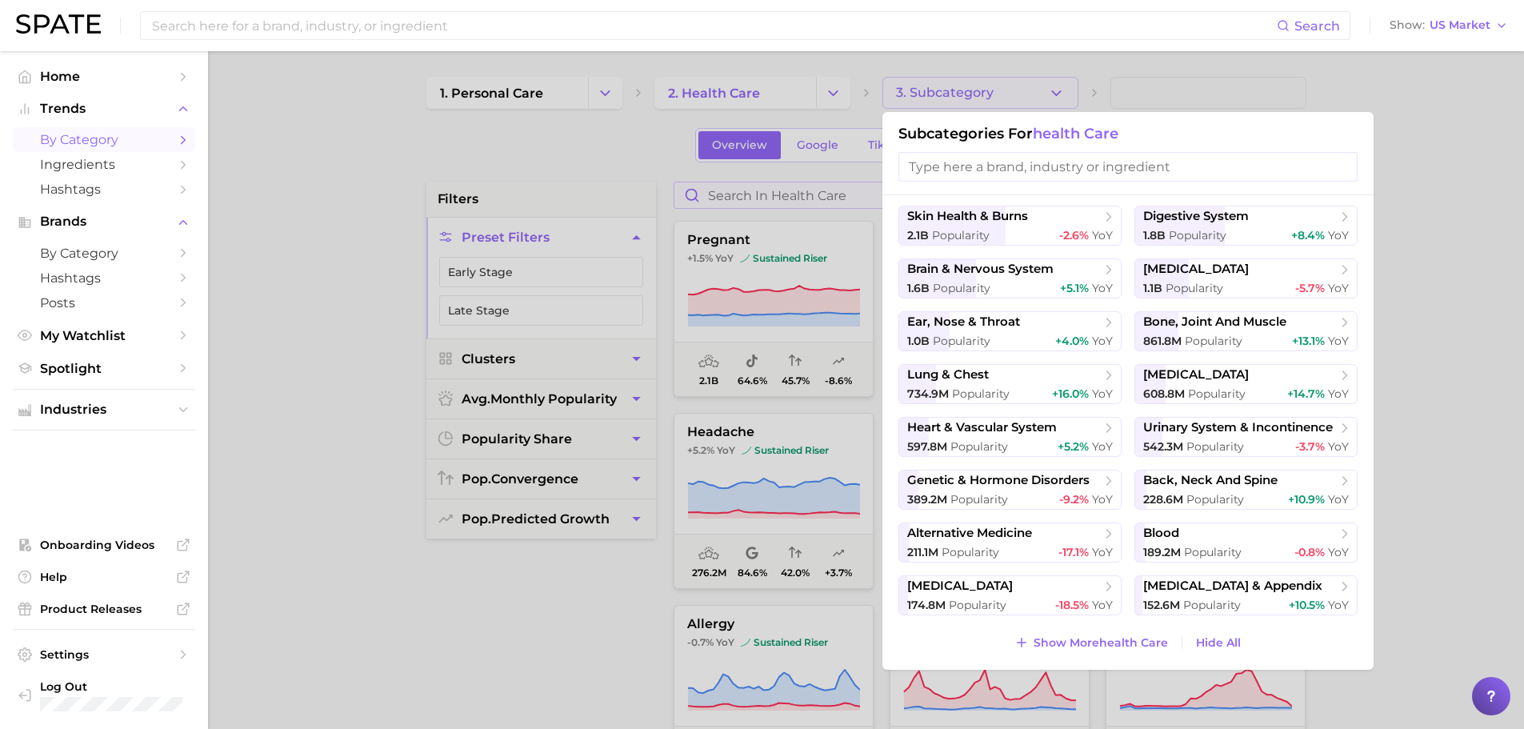
click at [769, 188] on div at bounding box center [762, 364] width 1524 height 729
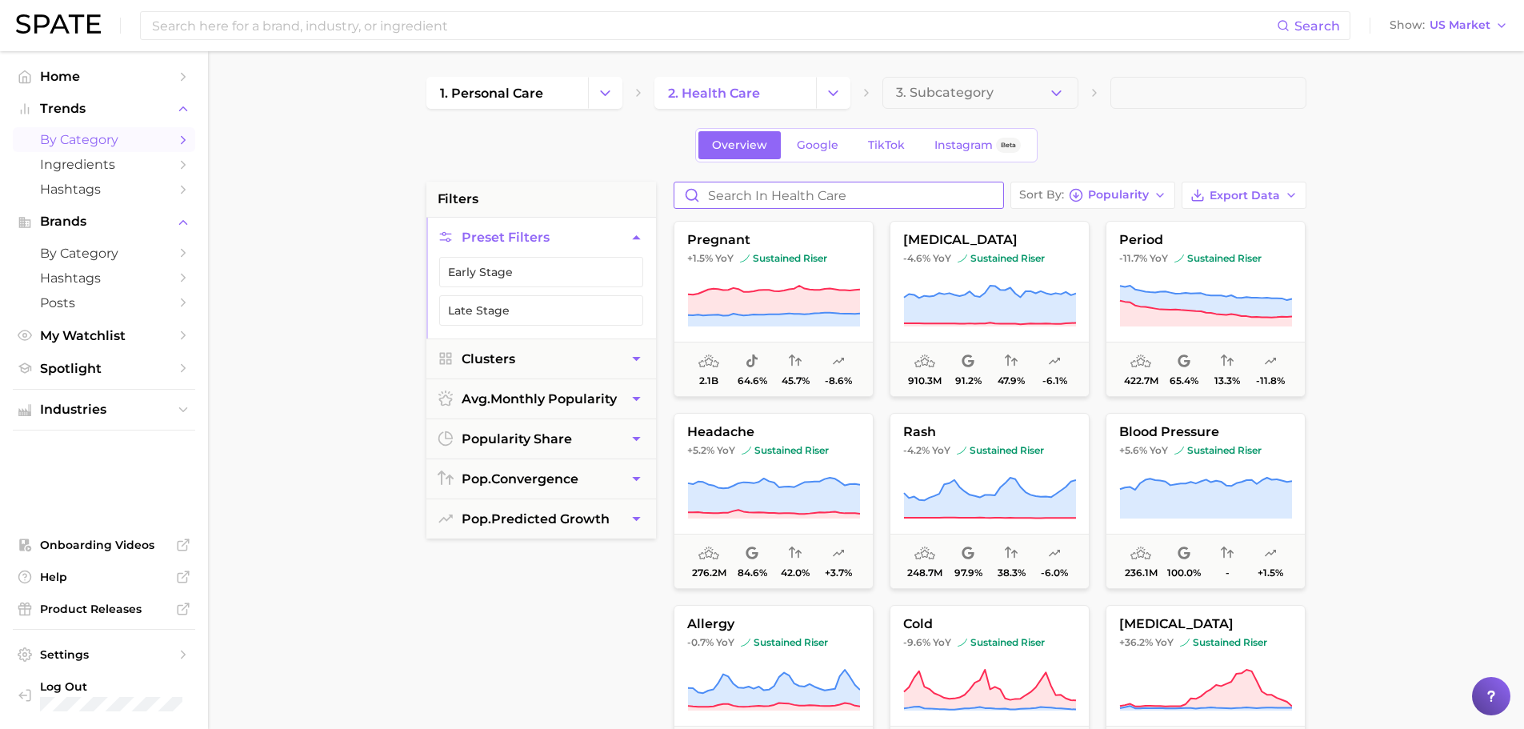
click at [771, 197] on input "Search in health care" at bounding box center [838, 195] width 329 height 26
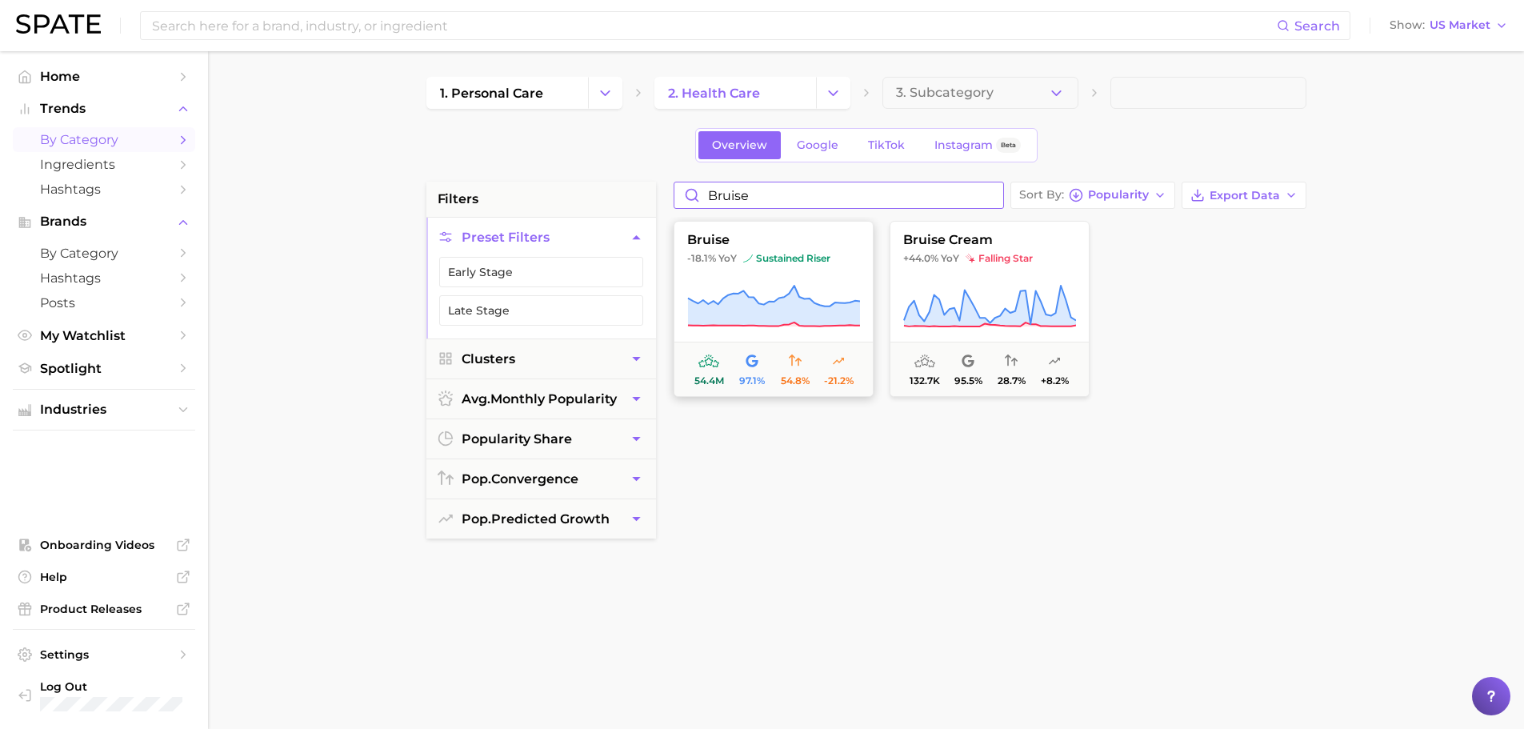
type input "bruise"
click at [760, 290] on icon at bounding box center [773, 306] width 173 height 45
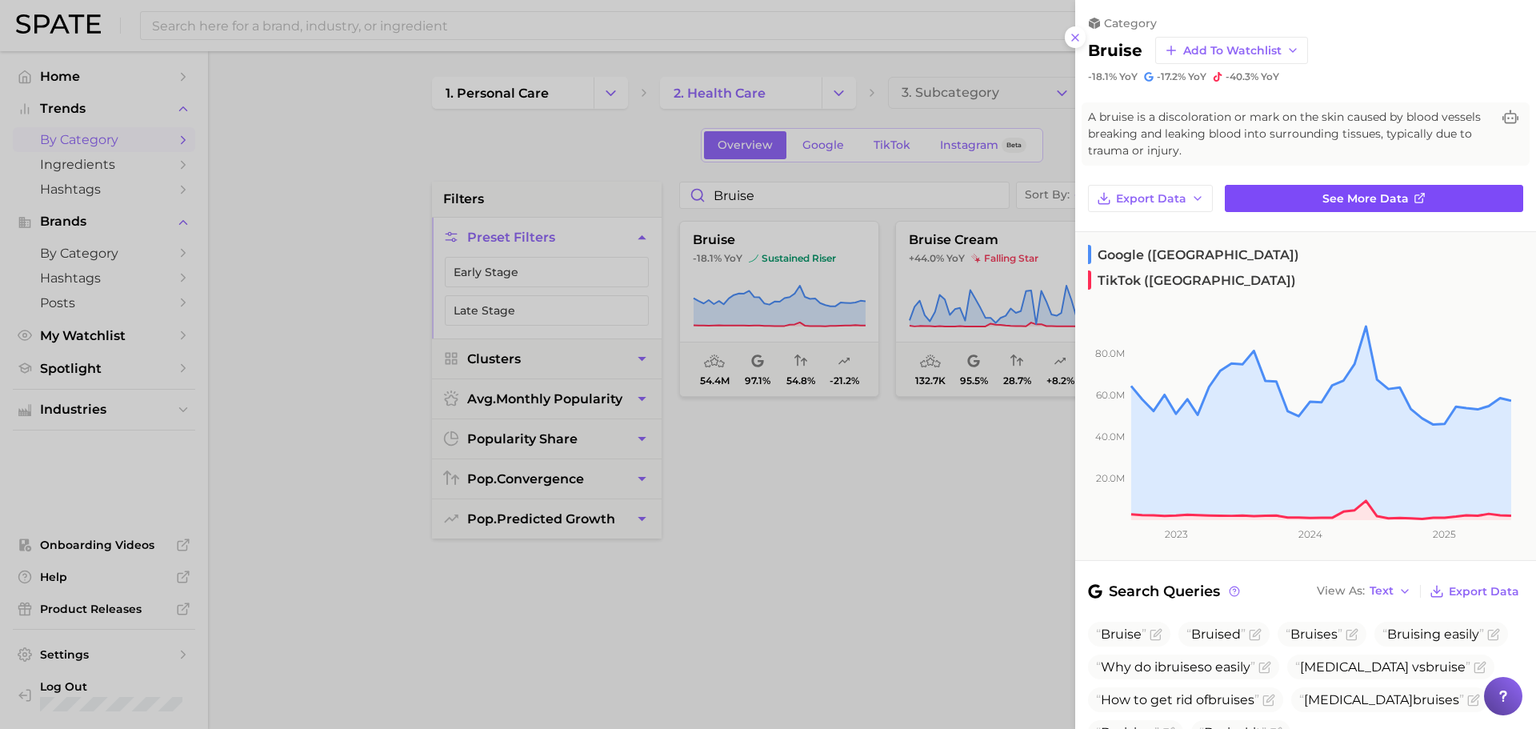
click at [1341, 198] on span "See more data" at bounding box center [1366, 199] width 86 height 14
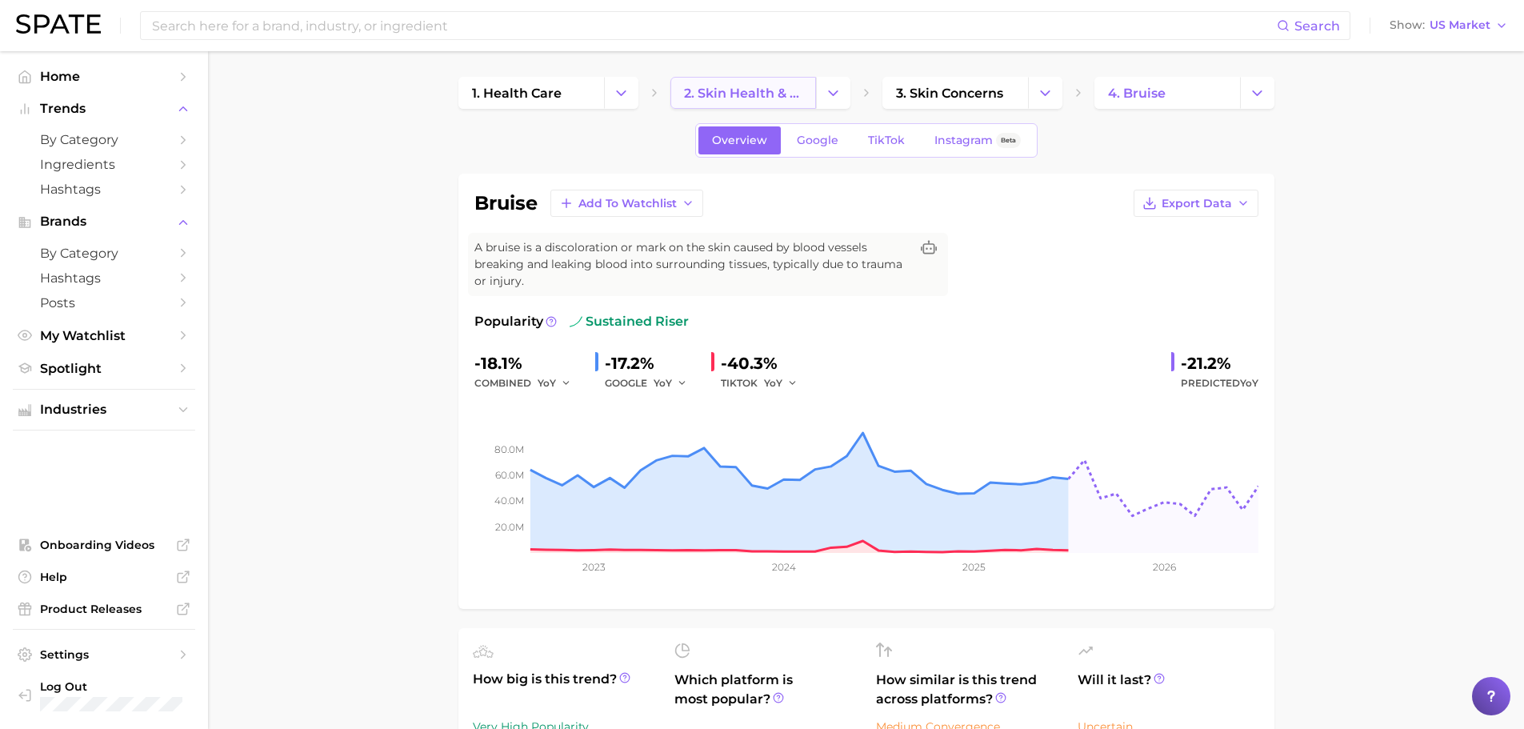
click at [770, 95] on span "2. skin health & burns" at bounding box center [743, 93] width 118 height 15
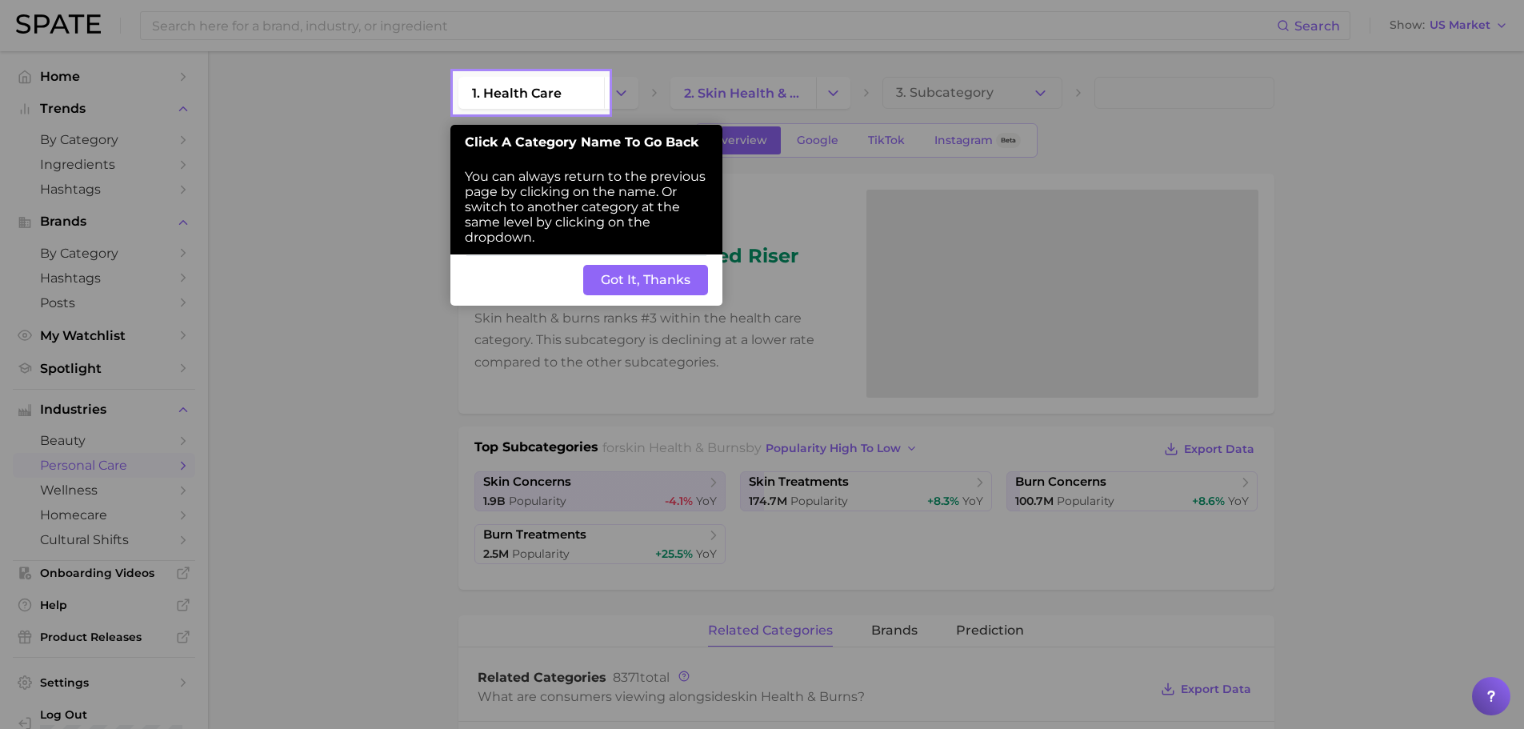
click at [662, 281] on button "Got It, Thanks" at bounding box center [645, 280] width 125 height 30
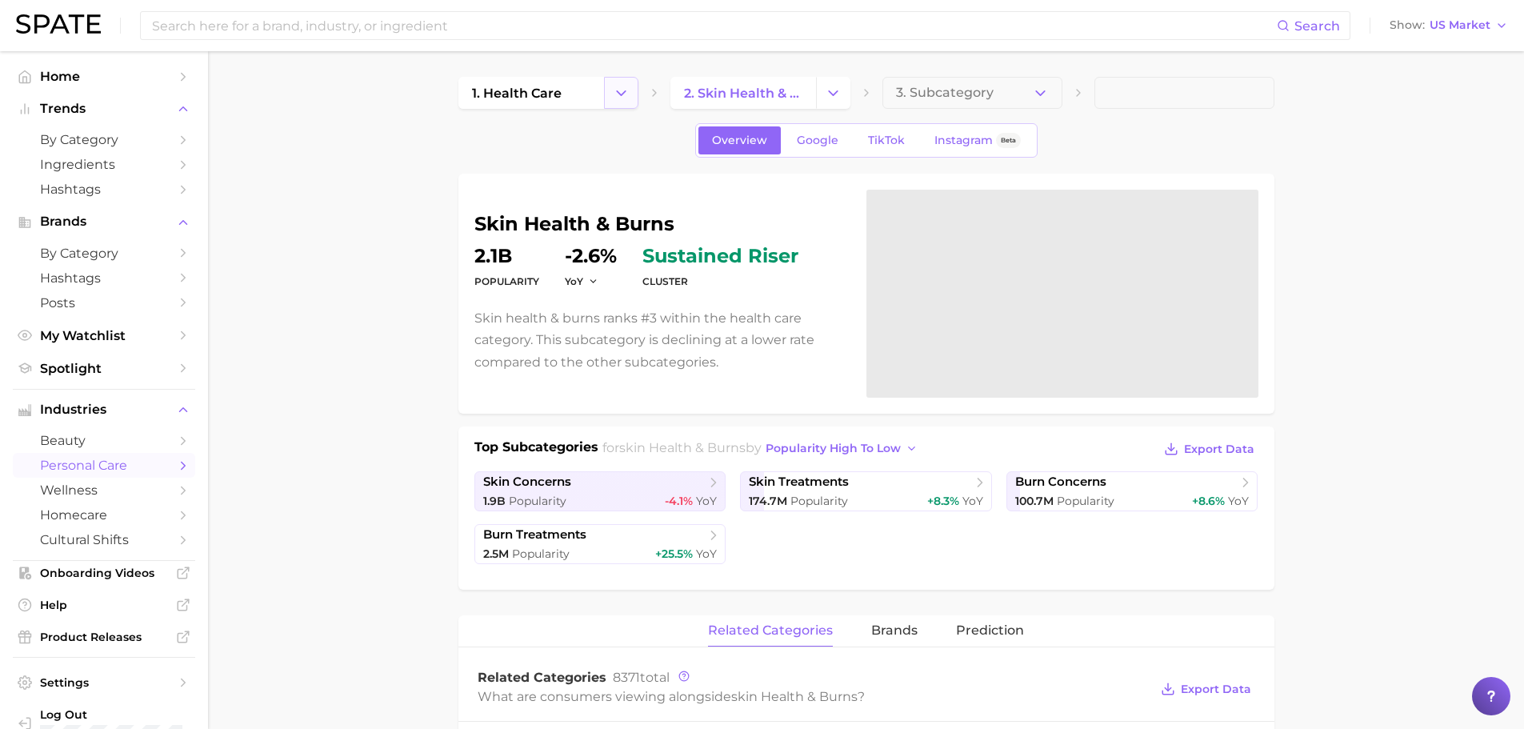
click at [614, 98] on icon "Change Category" at bounding box center [621, 93] width 17 height 17
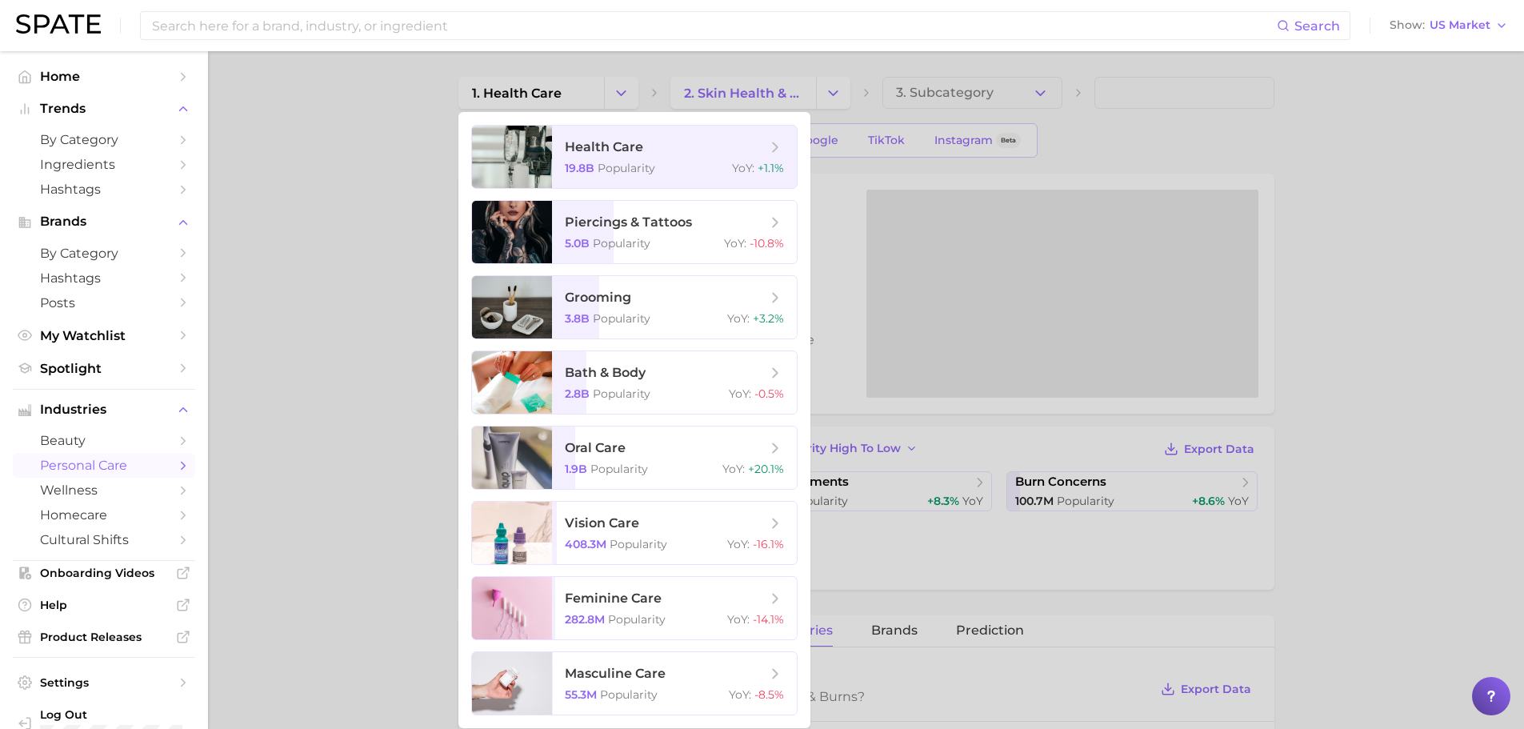
click at [519, 86] on div at bounding box center [762, 364] width 1524 height 729
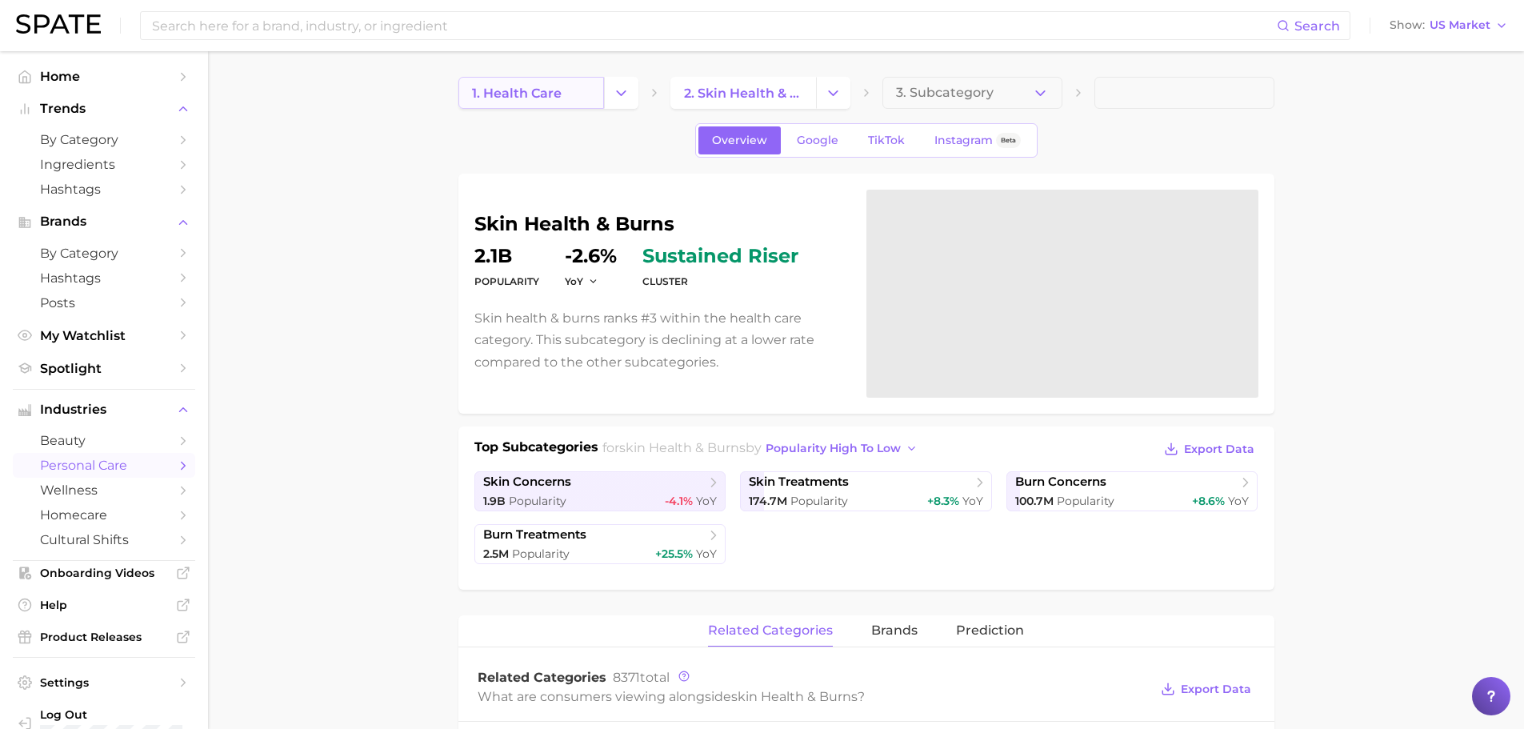
click at [581, 82] on link "1. health care" at bounding box center [531, 93] width 146 height 32
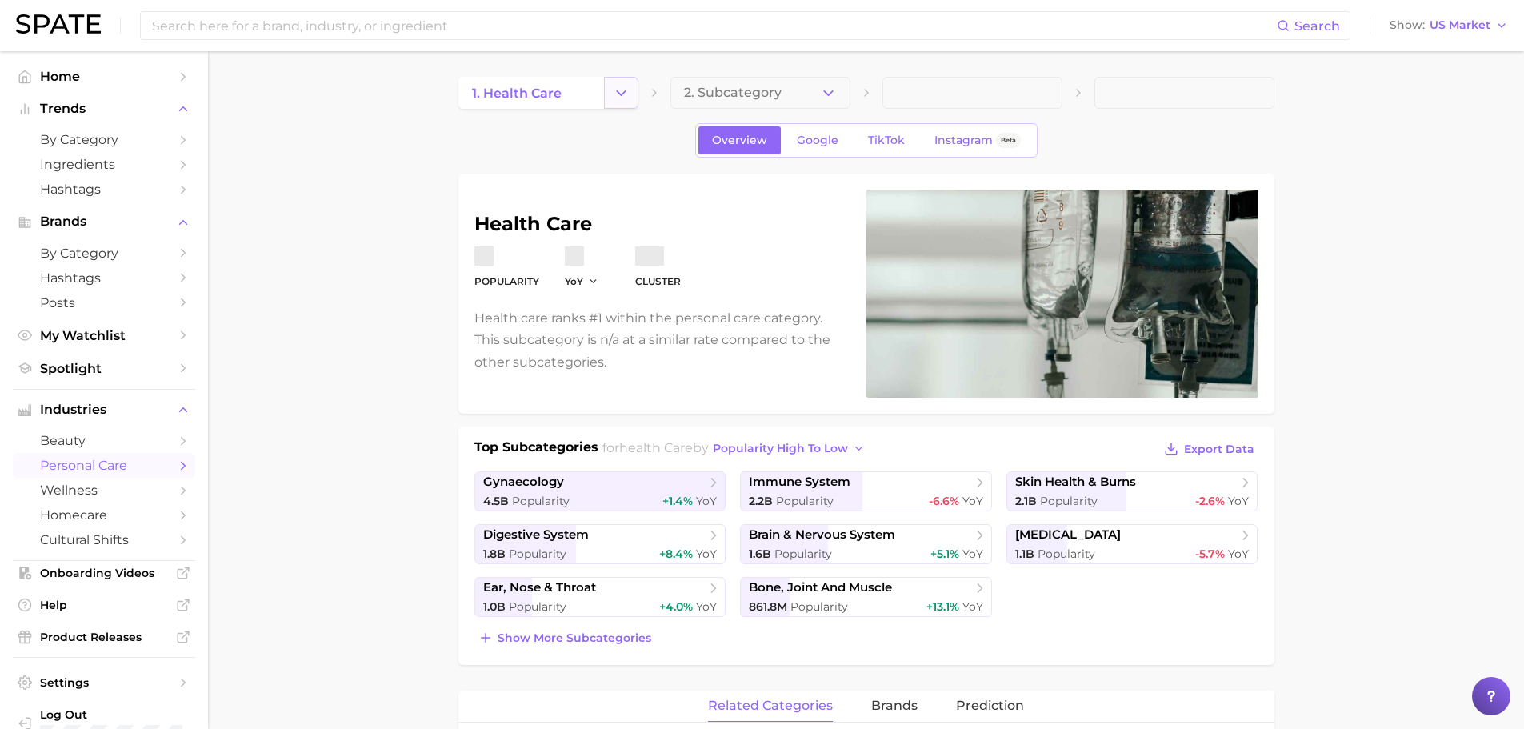
click at [613, 92] on icon "Change Category" at bounding box center [621, 93] width 17 height 17
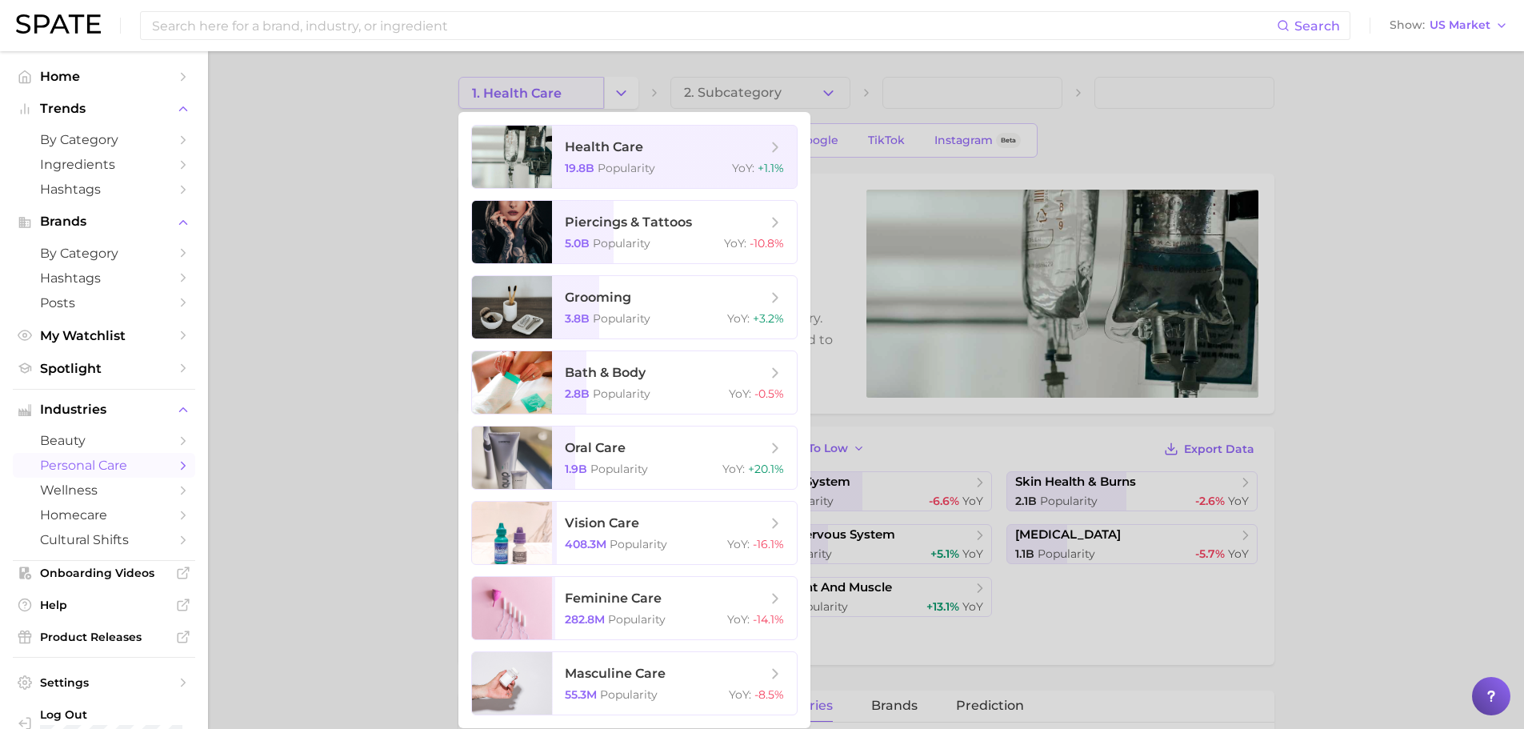
click at [458, 96] on div at bounding box center [762, 364] width 1524 height 729
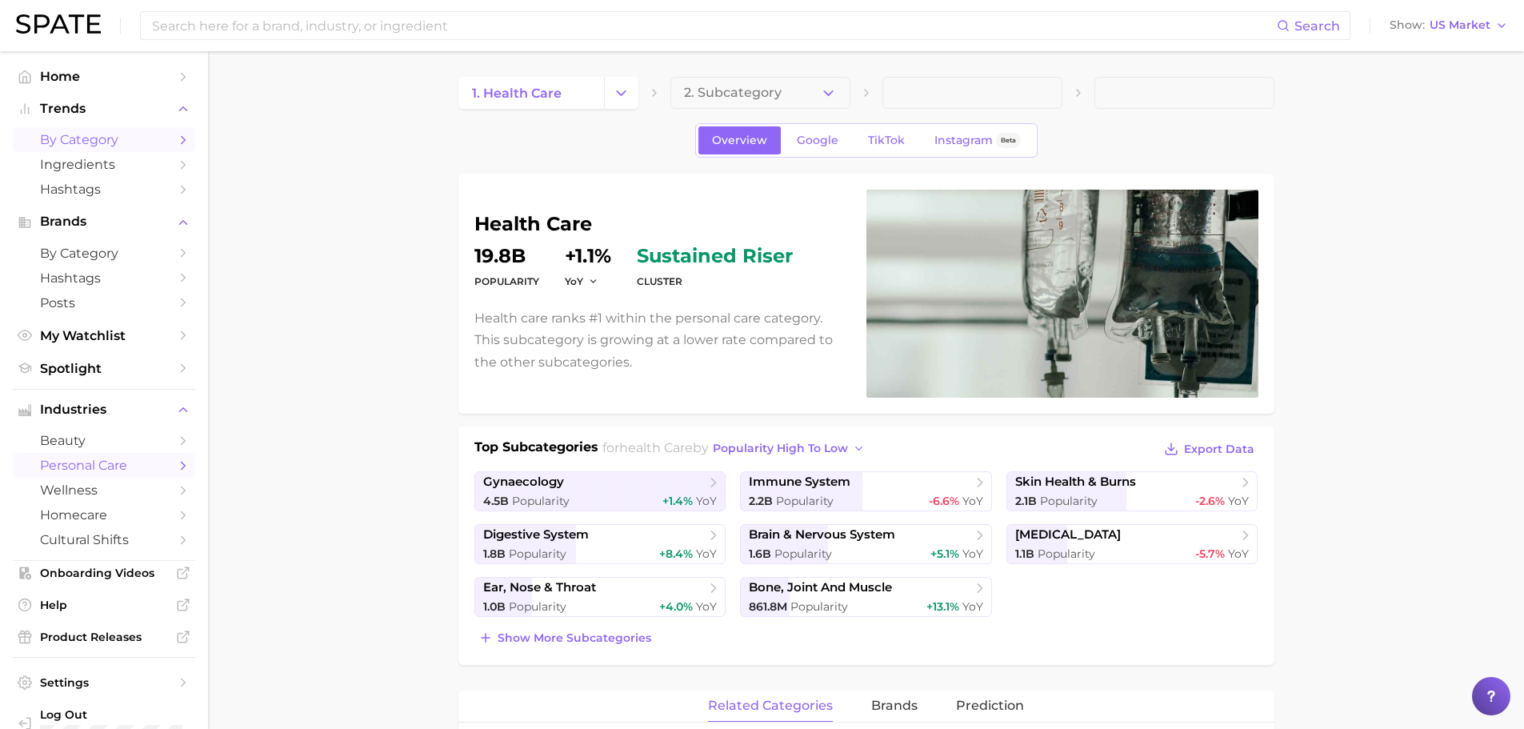
click at [125, 148] on link "by Category" at bounding box center [104, 139] width 182 height 25
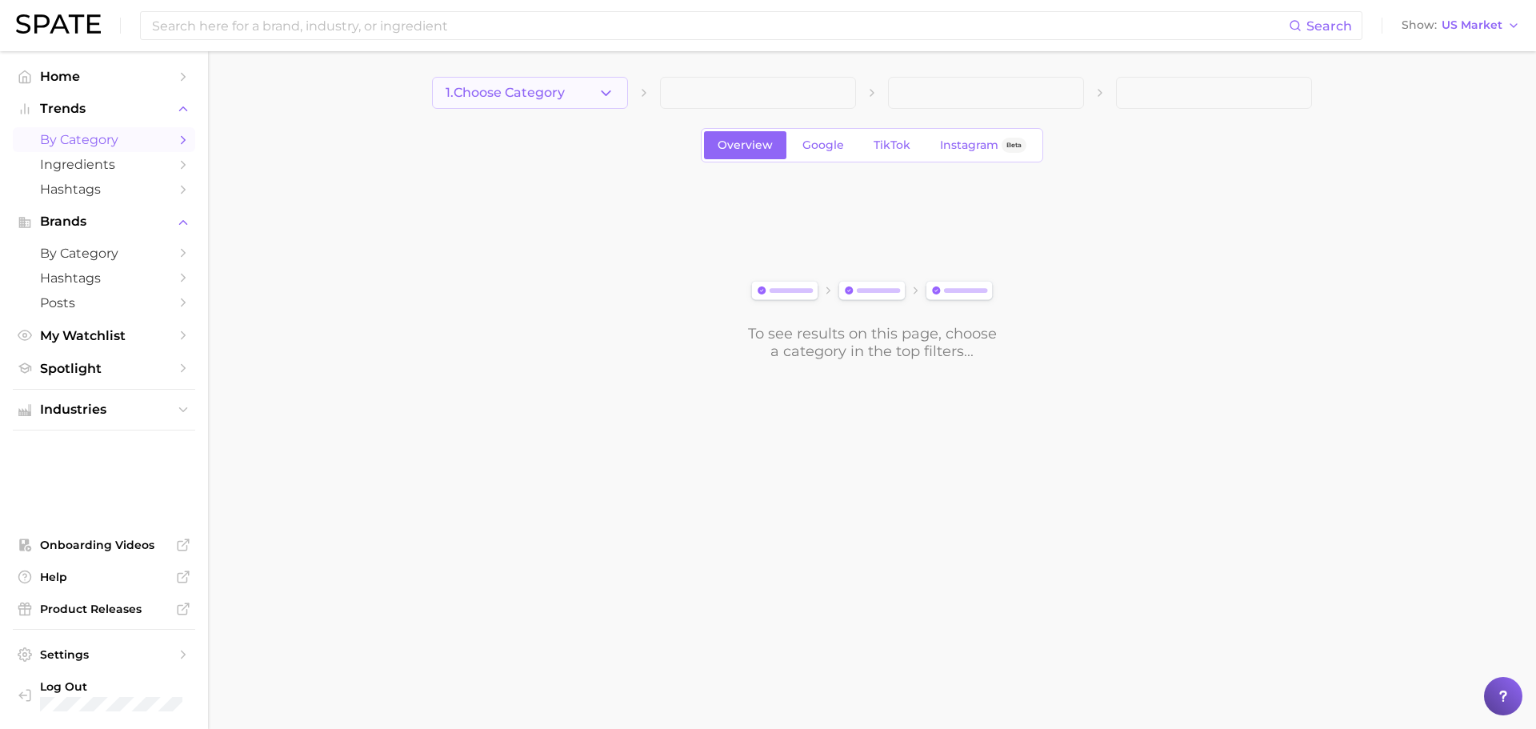
click at [594, 101] on button "1. Choose Category" at bounding box center [530, 93] width 196 height 32
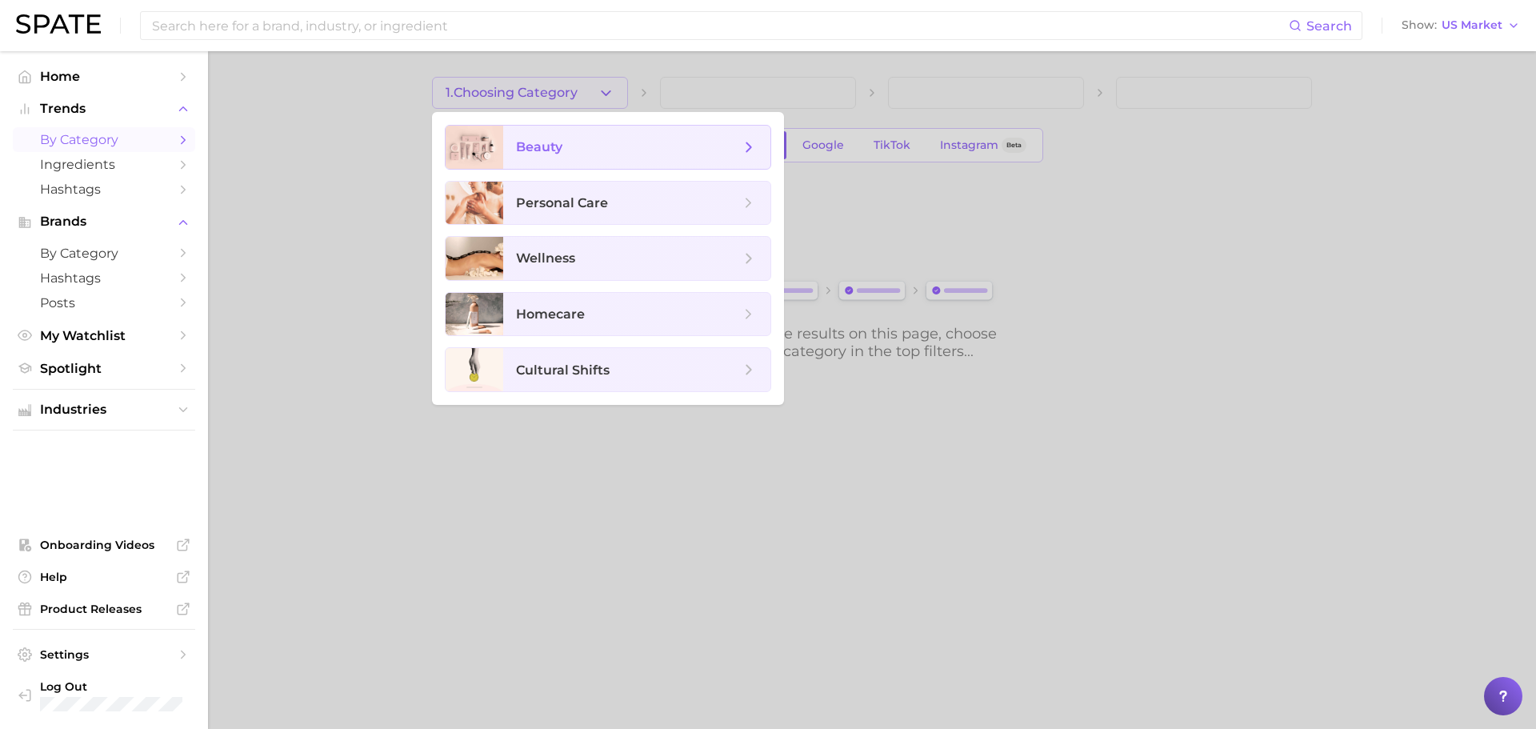
click at [595, 144] on span "beauty" at bounding box center [628, 147] width 224 height 18
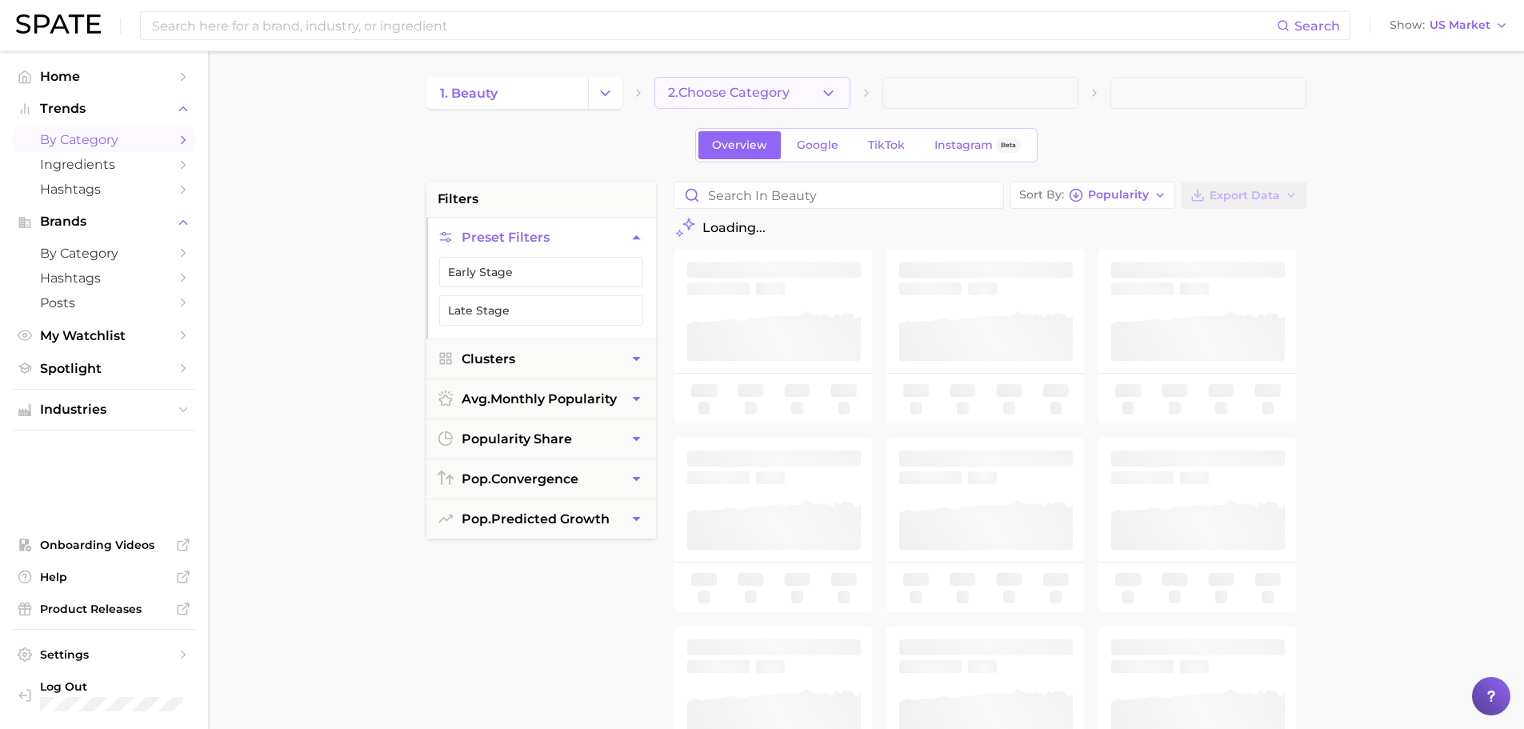
click at [762, 95] on span "2. Choose Category" at bounding box center [729, 93] width 122 height 14
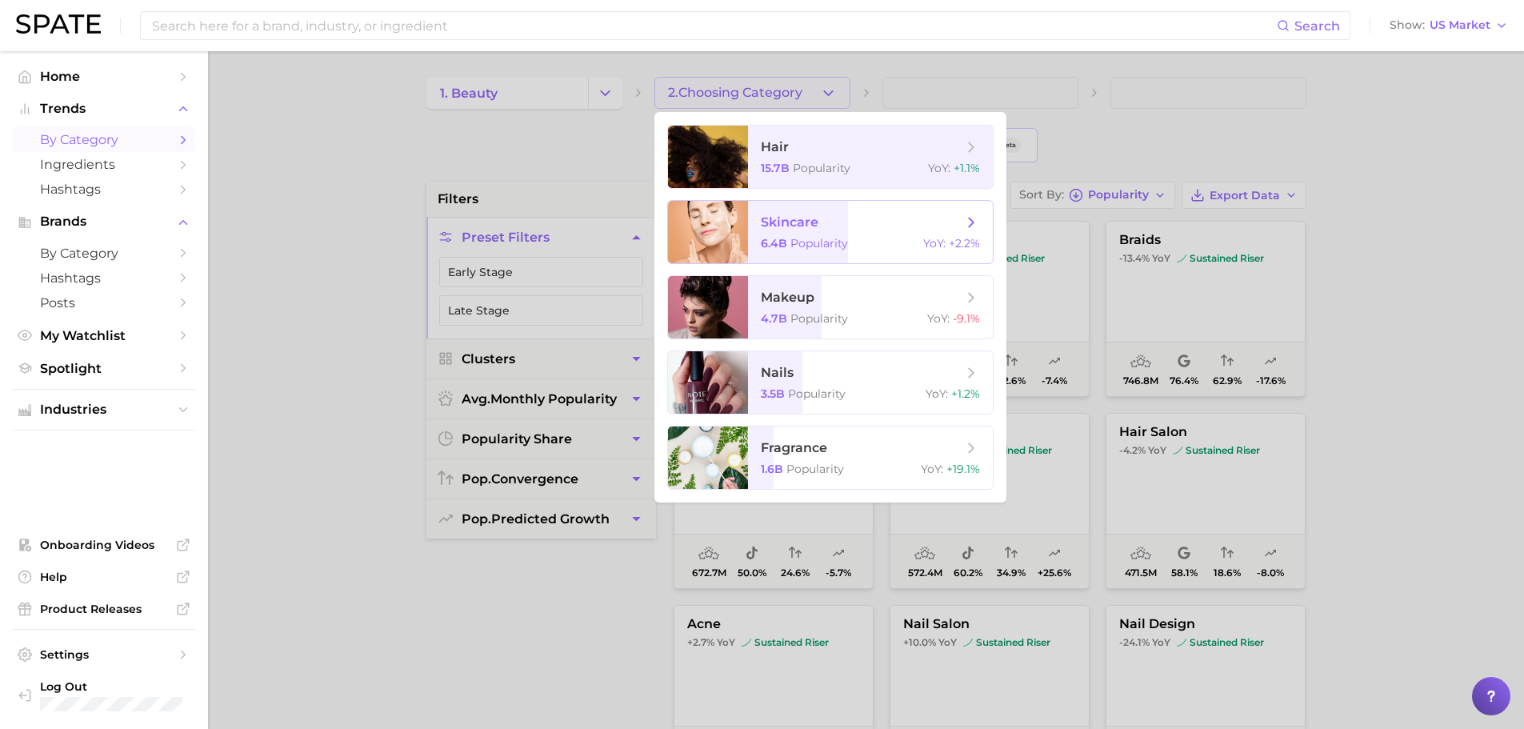
click at [835, 242] on span "Popularity" at bounding box center [819, 243] width 58 height 14
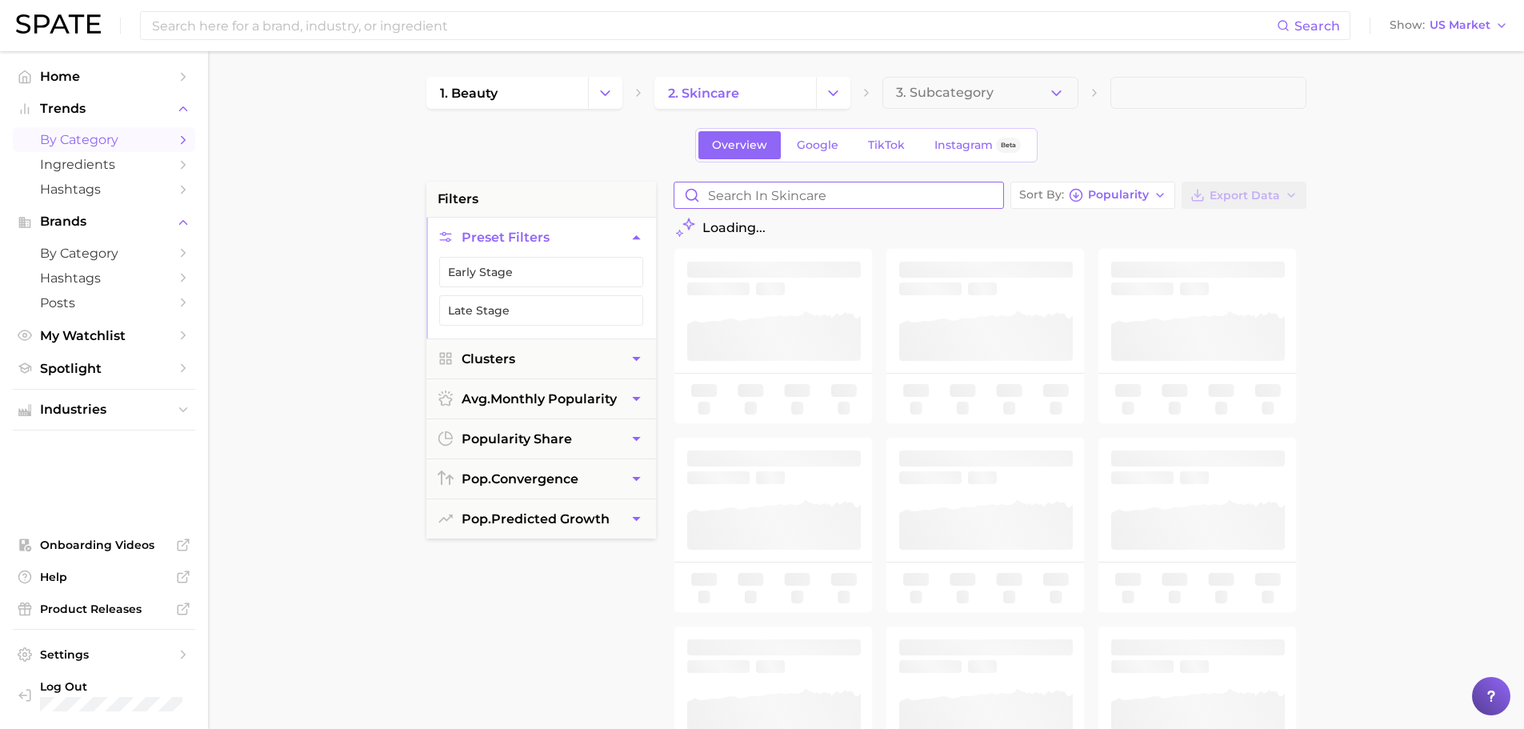
click at [830, 194] on input "Search in skincare" at bounding box center [838, 195] width 329 height 26
type input "wound"
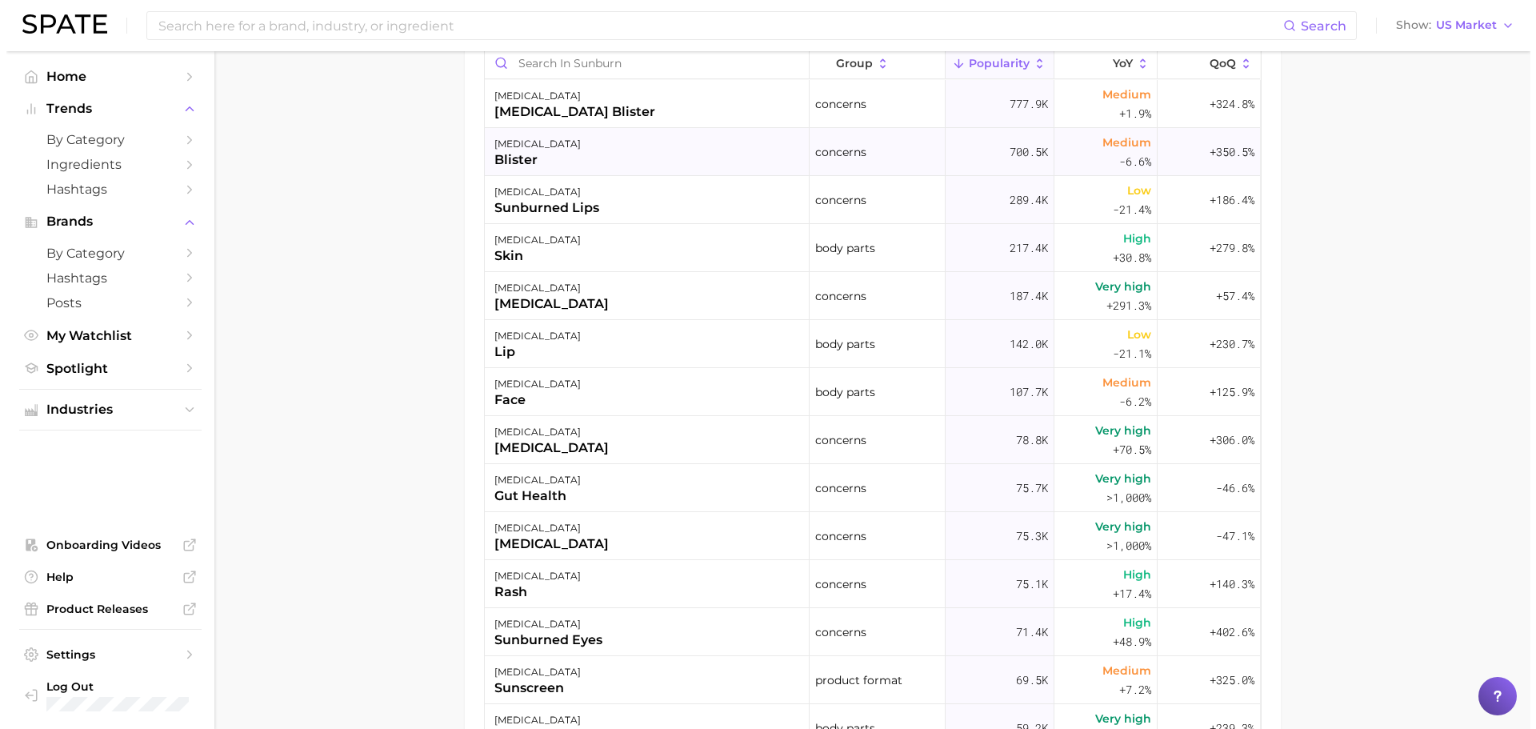
scroll to position [800, 0]
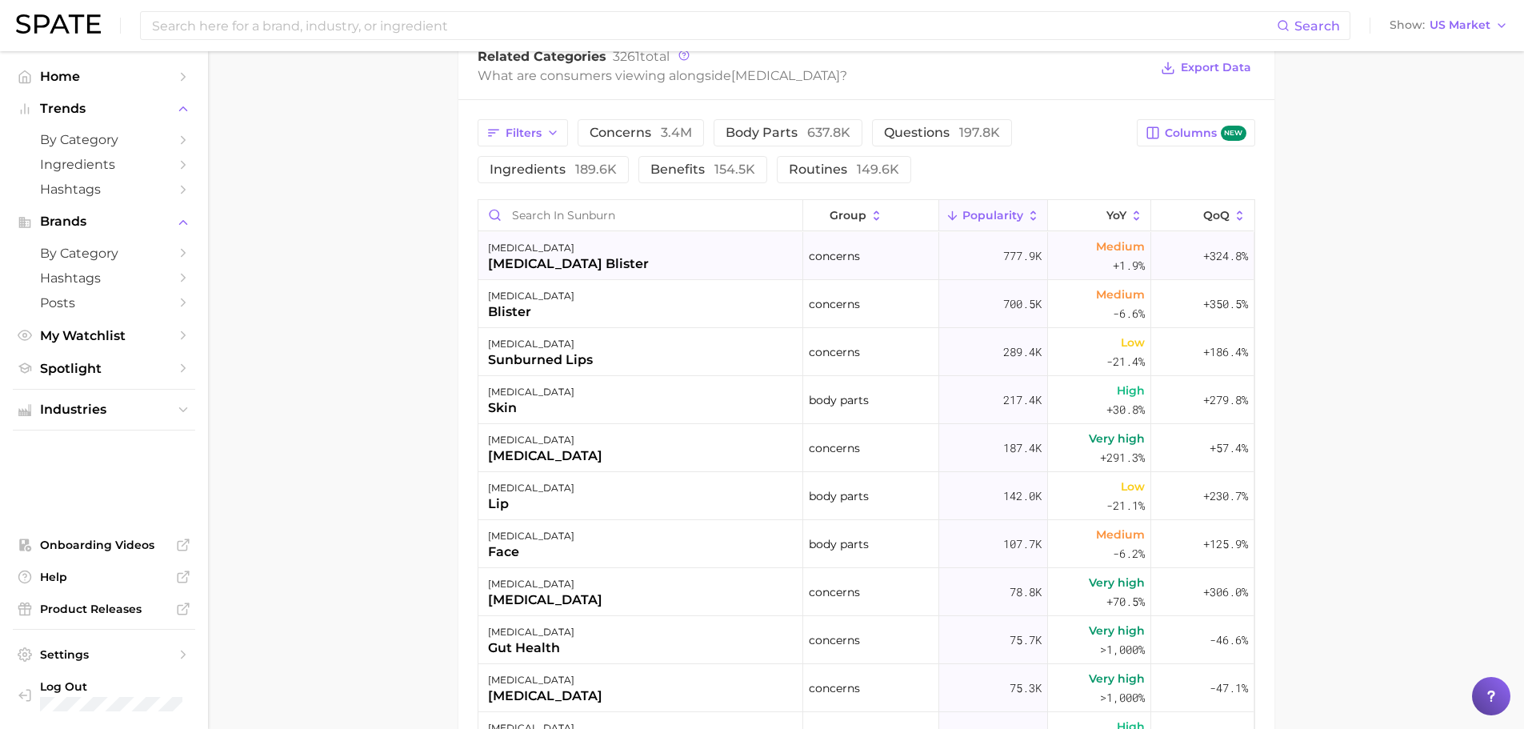
drag, startPoint x: 642, startPoint y: 256, endPoint x: 643, endPoint y: 246, distance: 10.5
click at [642, 250] on div "sunburn sunburn blister" at bounding box center [640, 256] width 325 height 48
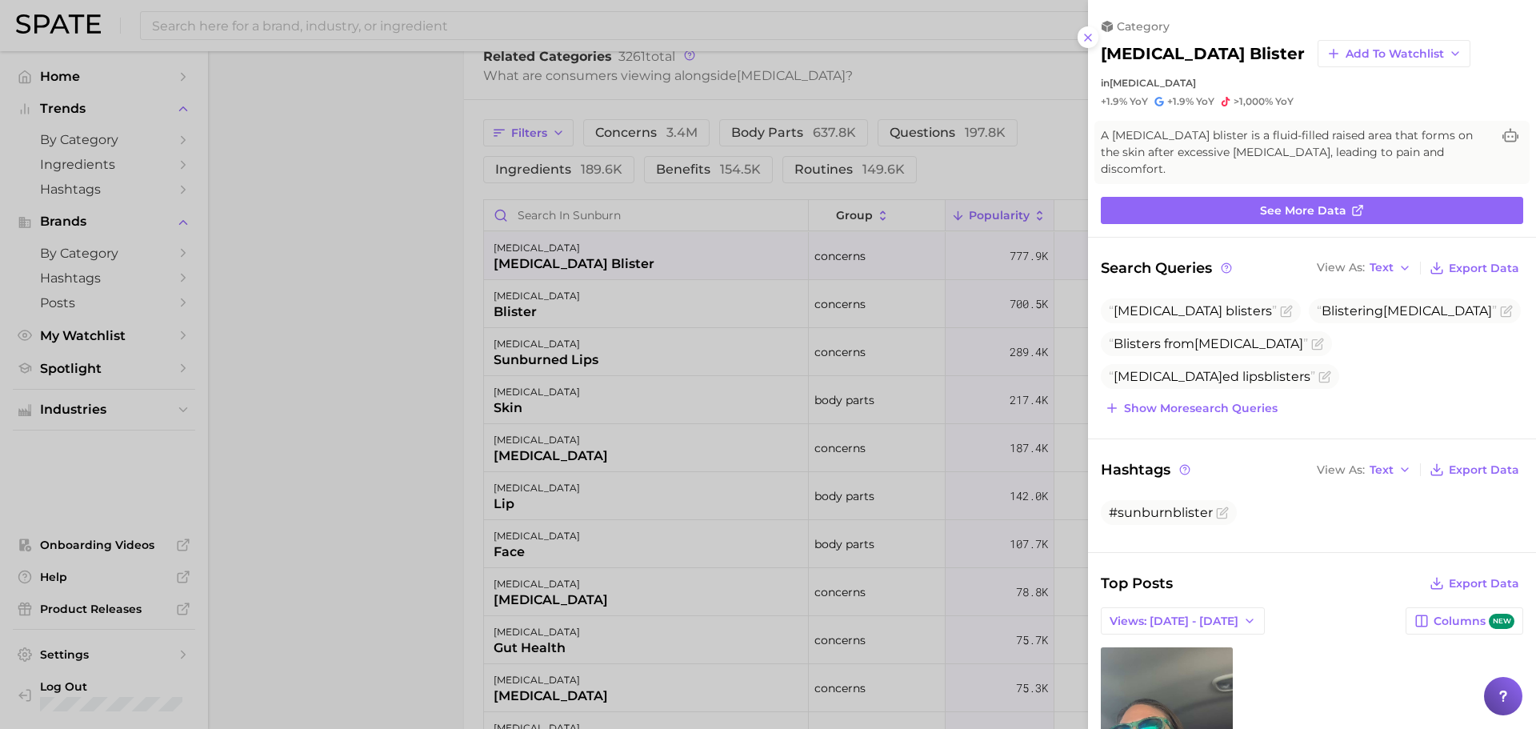
scroll to position [134, 0]
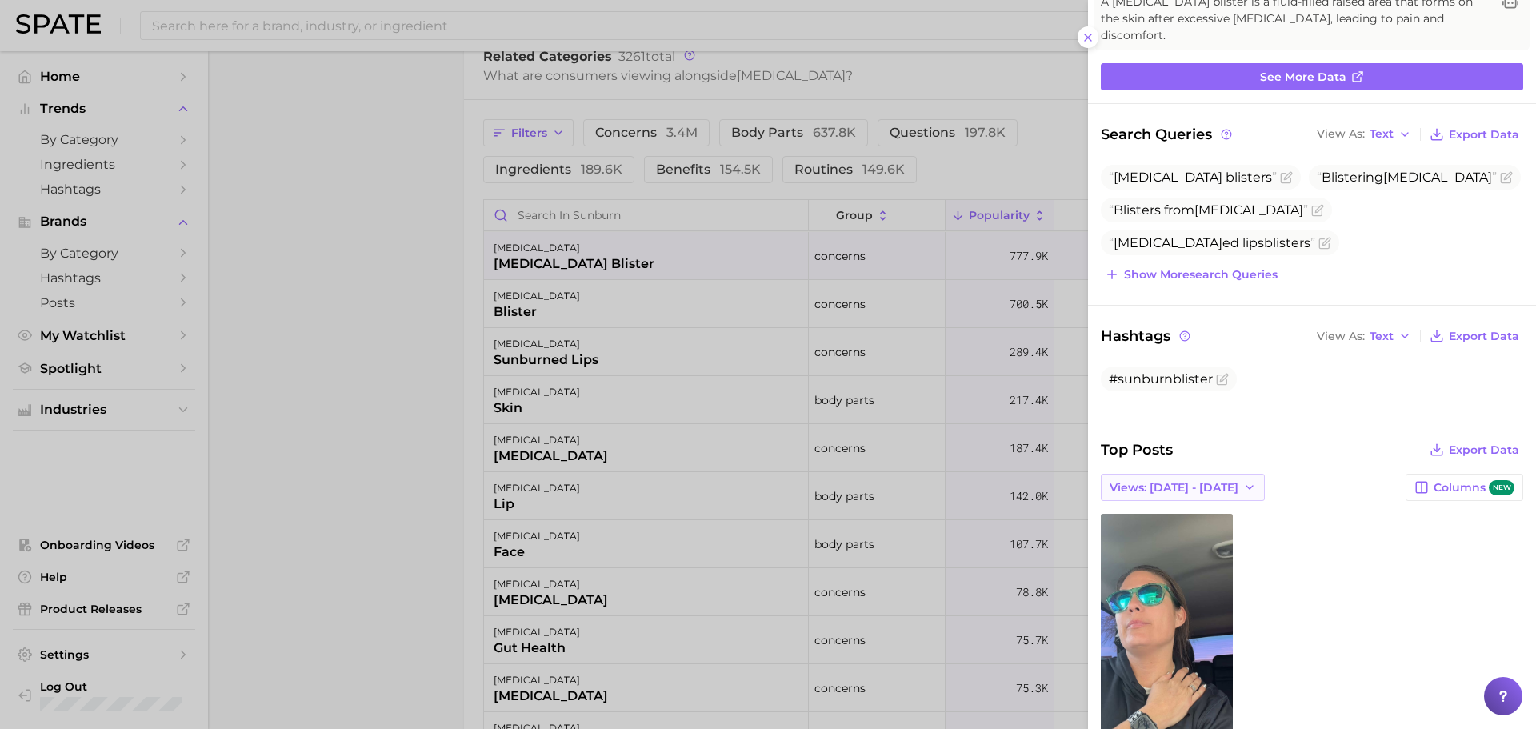
click at [1222, 481] on span "Views: [DATE] - [DATE]" at bounding box center [1174, 488] width 129 height 14
click at [1193, 531] on button "Total Views" at bounding box center [1189, 545] width 176 height 29
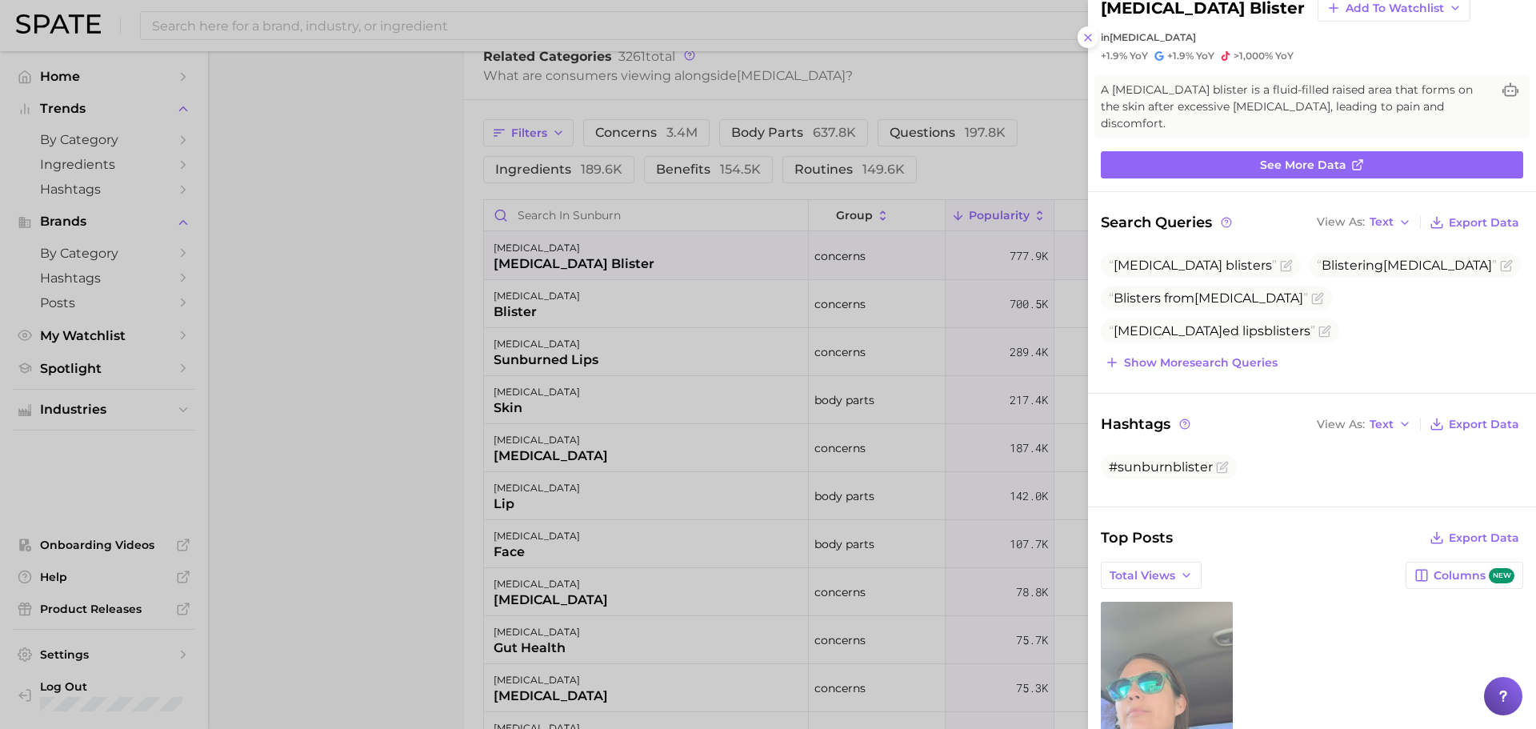
scroll to position [0, 0]
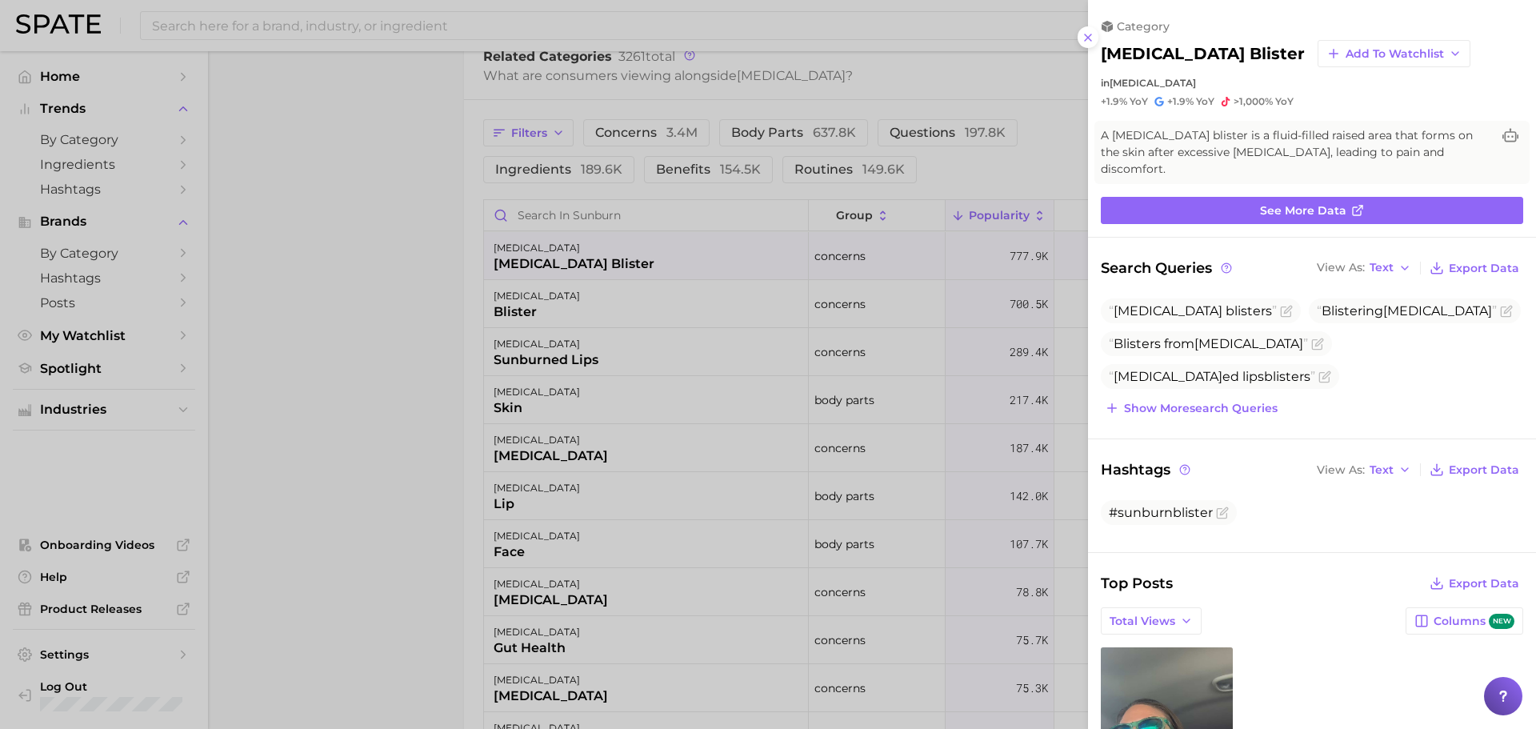
click at [410, 377] on div at bounding box center [768, 364] width 1536 height 729
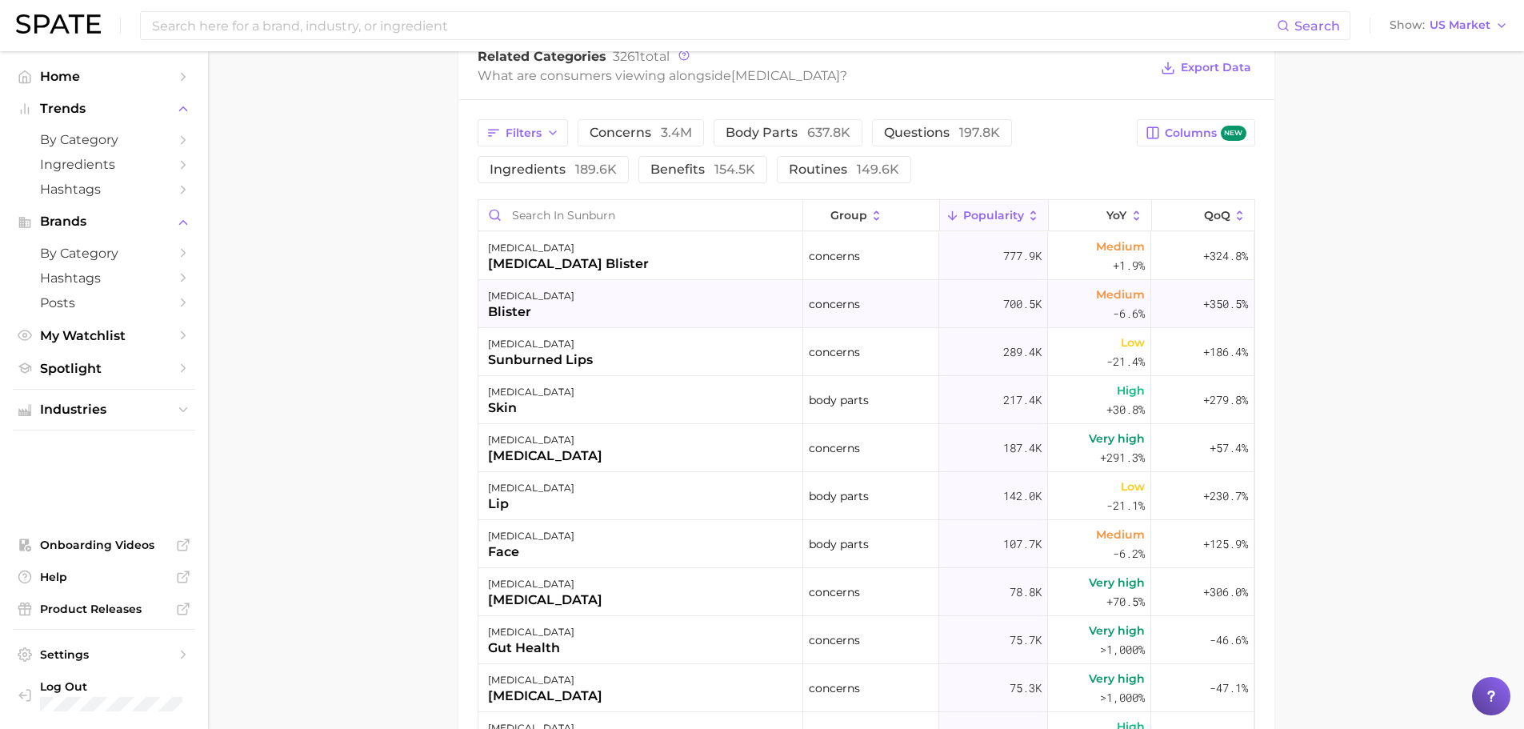
click at [646, 298] on div "[MEDICAL_DATA] blister" at bounding box center [640, 304] width 325 height 48
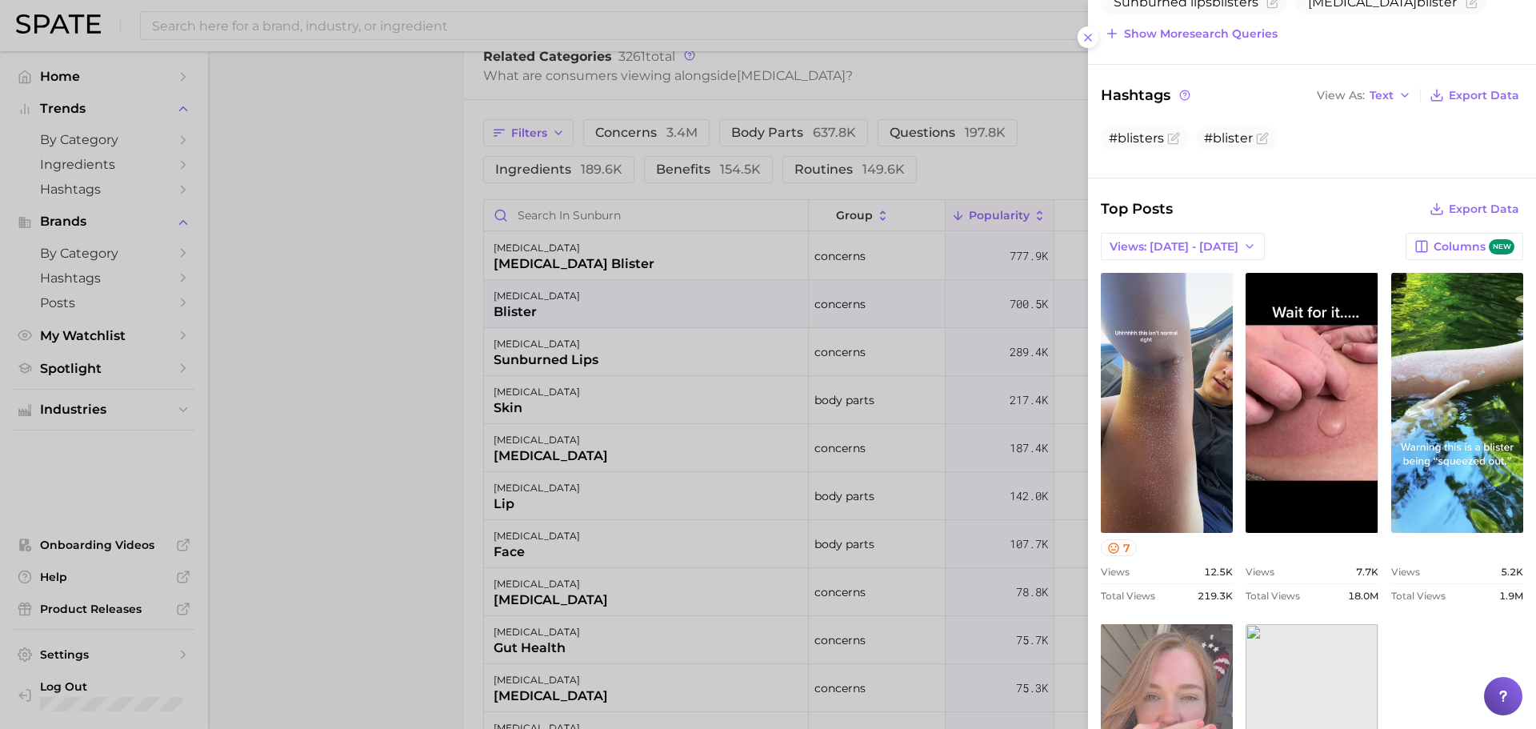
scroll to position [534, 0]
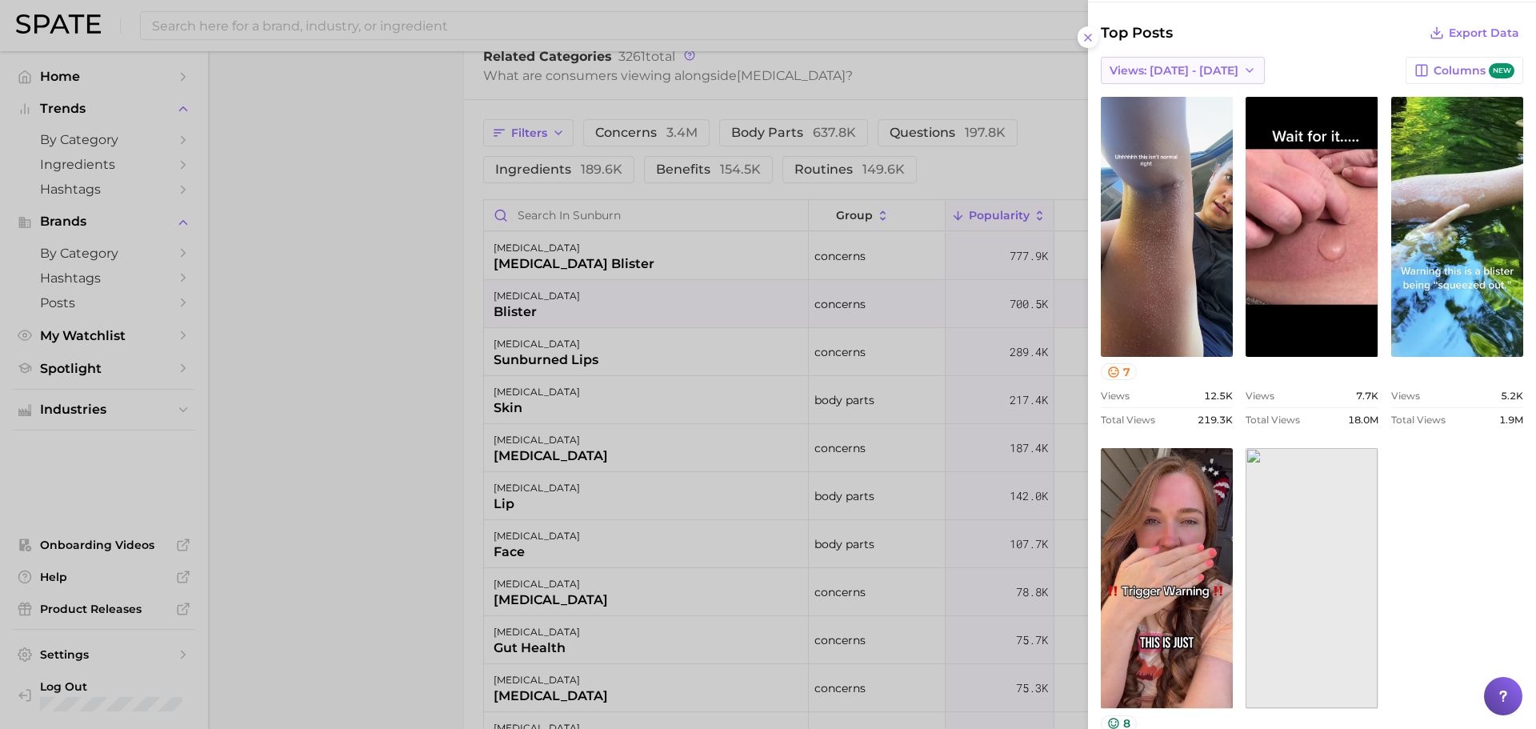
click at [1164, 66] on span "Views: [DATE] - [DATE]" at bounding box center [1174, 71] width 129 height 14
click at [1146, 126] on span "Total Views" at bounding box center [1142, 129] width 66 height 14
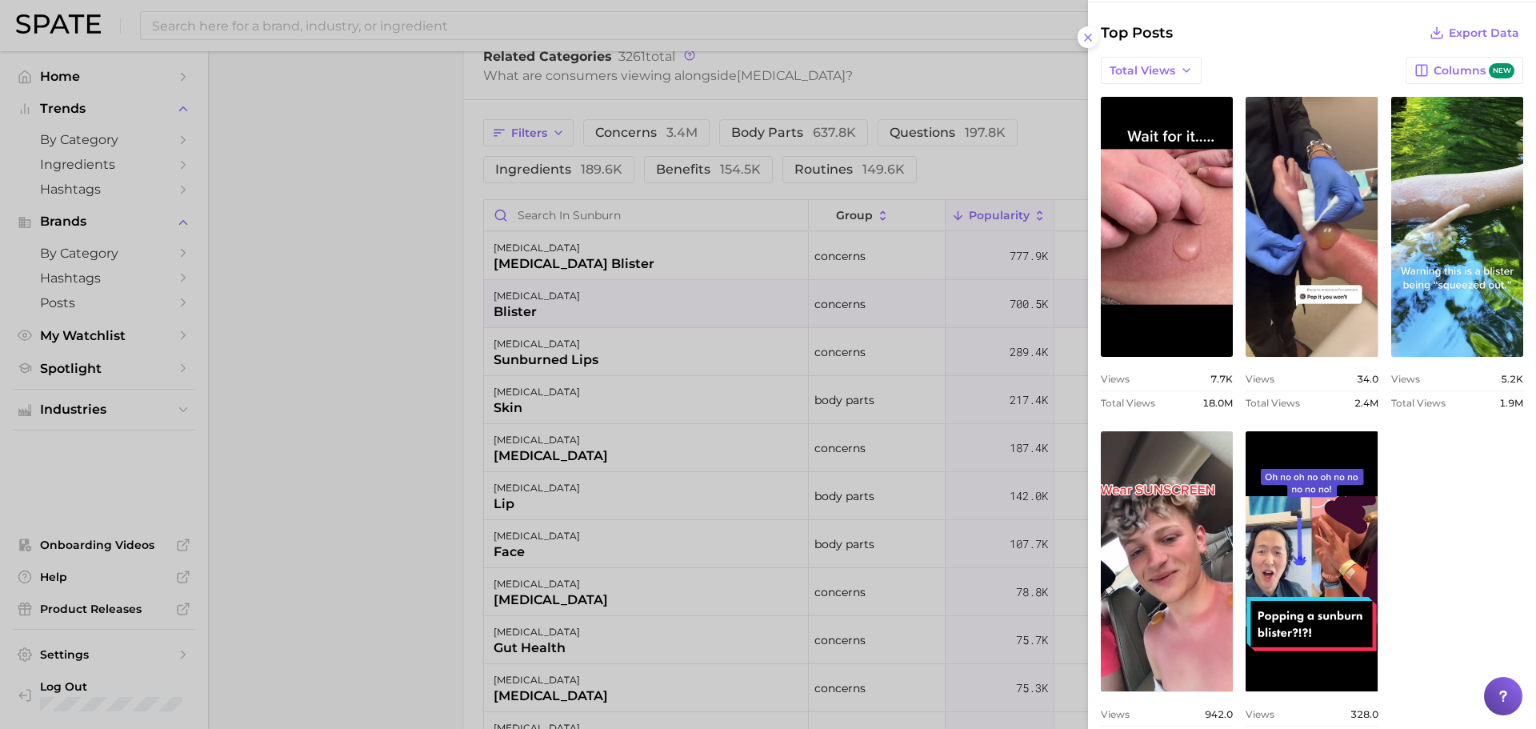
scroll to position [0, 0]
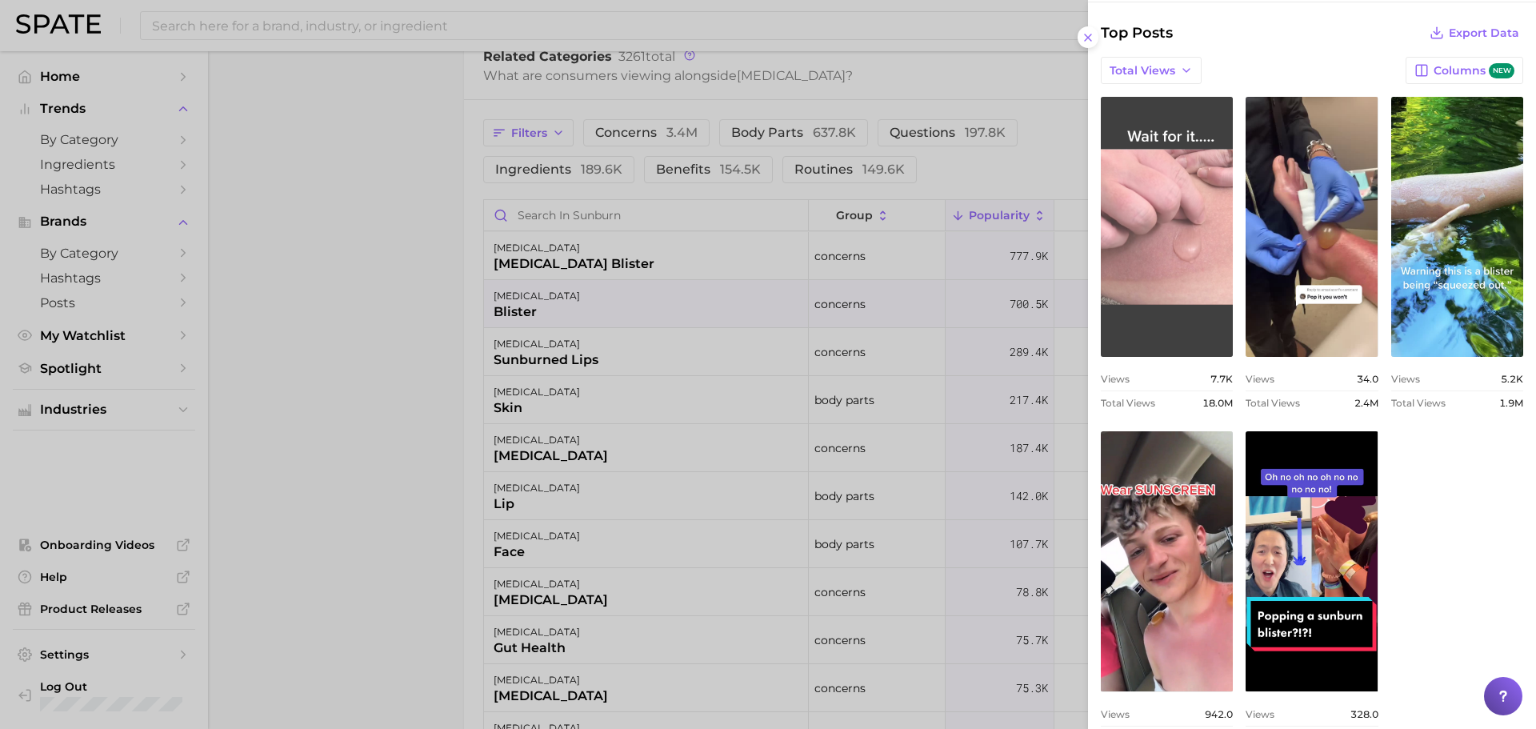
click at [1178, 259] on link "view post on TikTok" at bounding box center [1167, 227] width 132 height 260
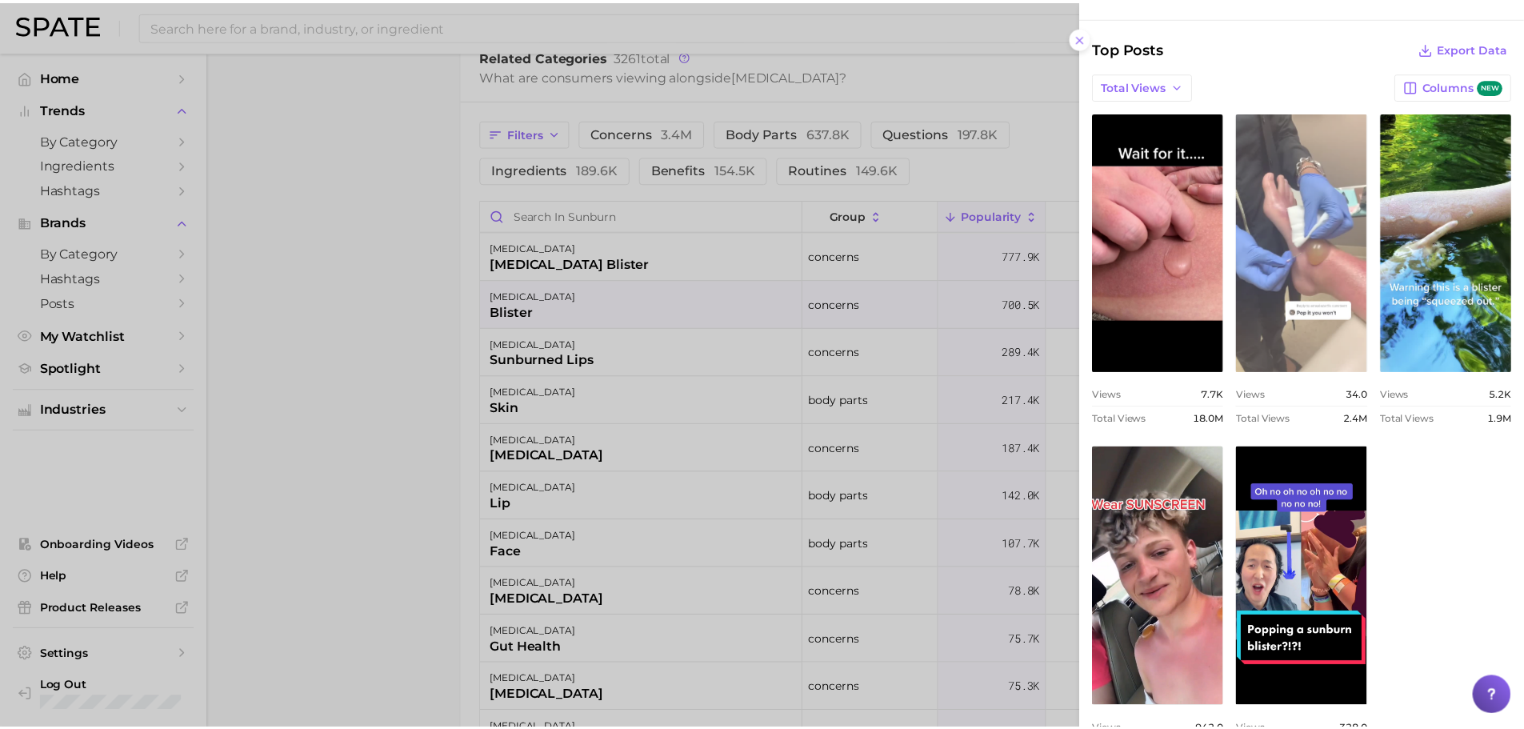
scroll to position [470, 0]
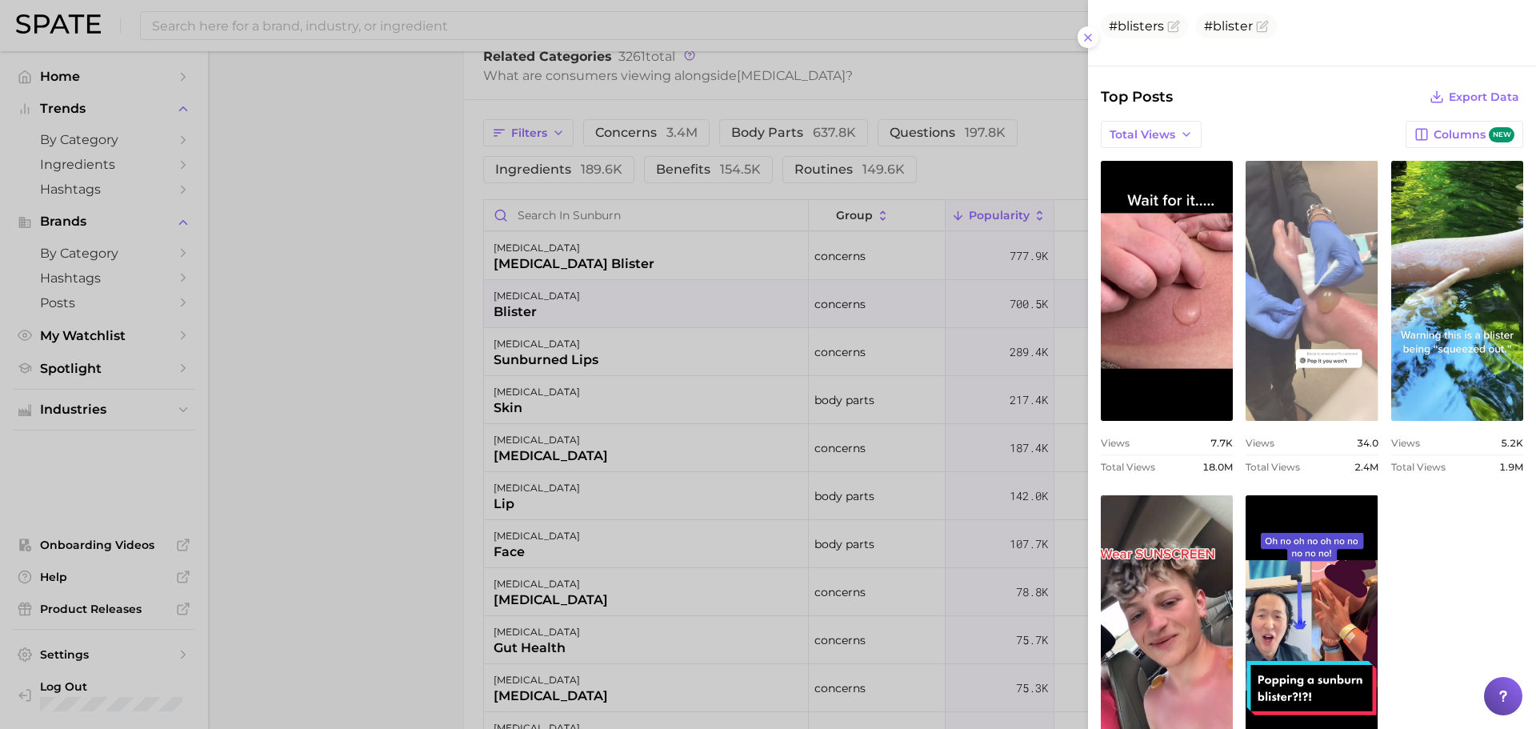
click at [1307, 219] on link "view post on TikTok" at bounding box center [1312, 291] width 132 height 260
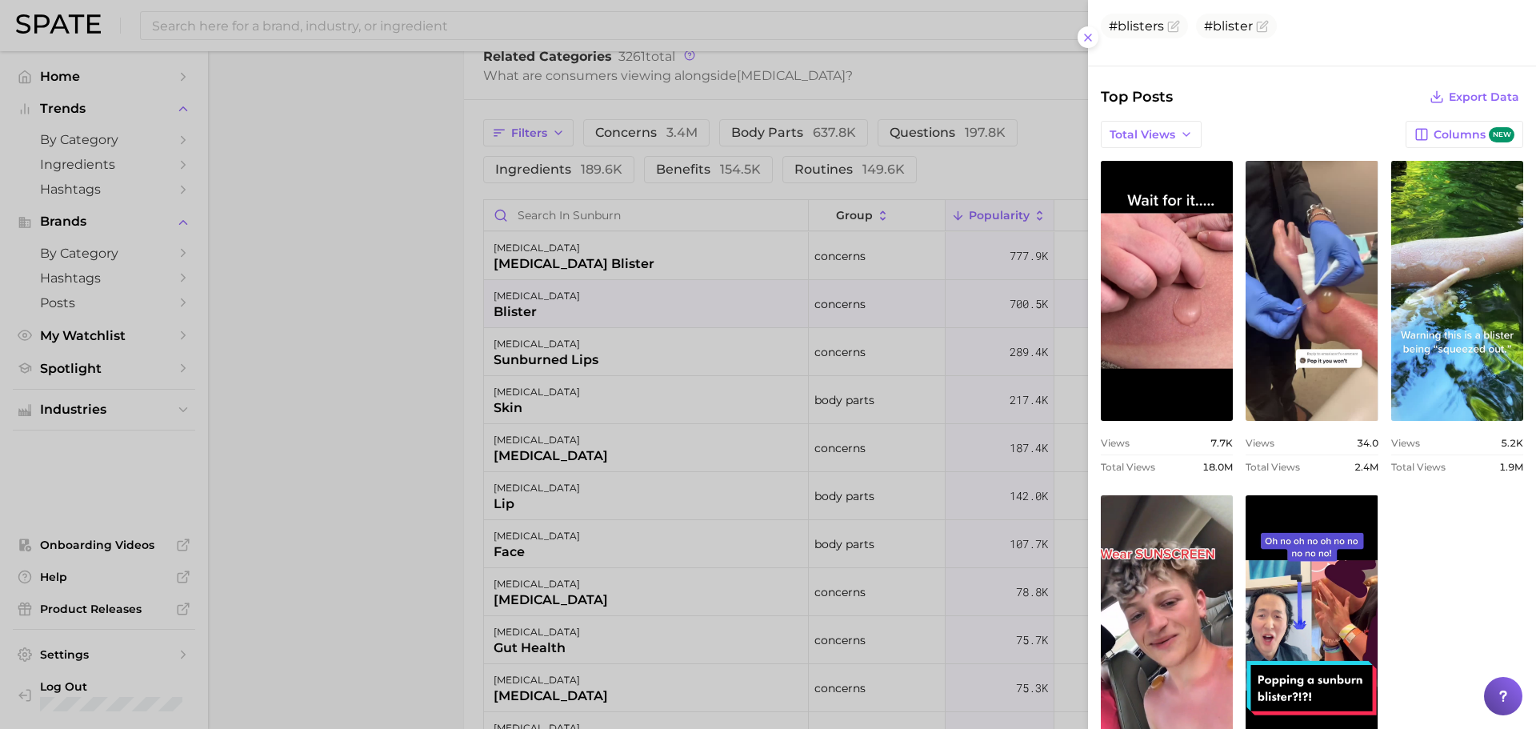
click at [384, 234] on div at bounding box center [768, 364] width 1536 height 729
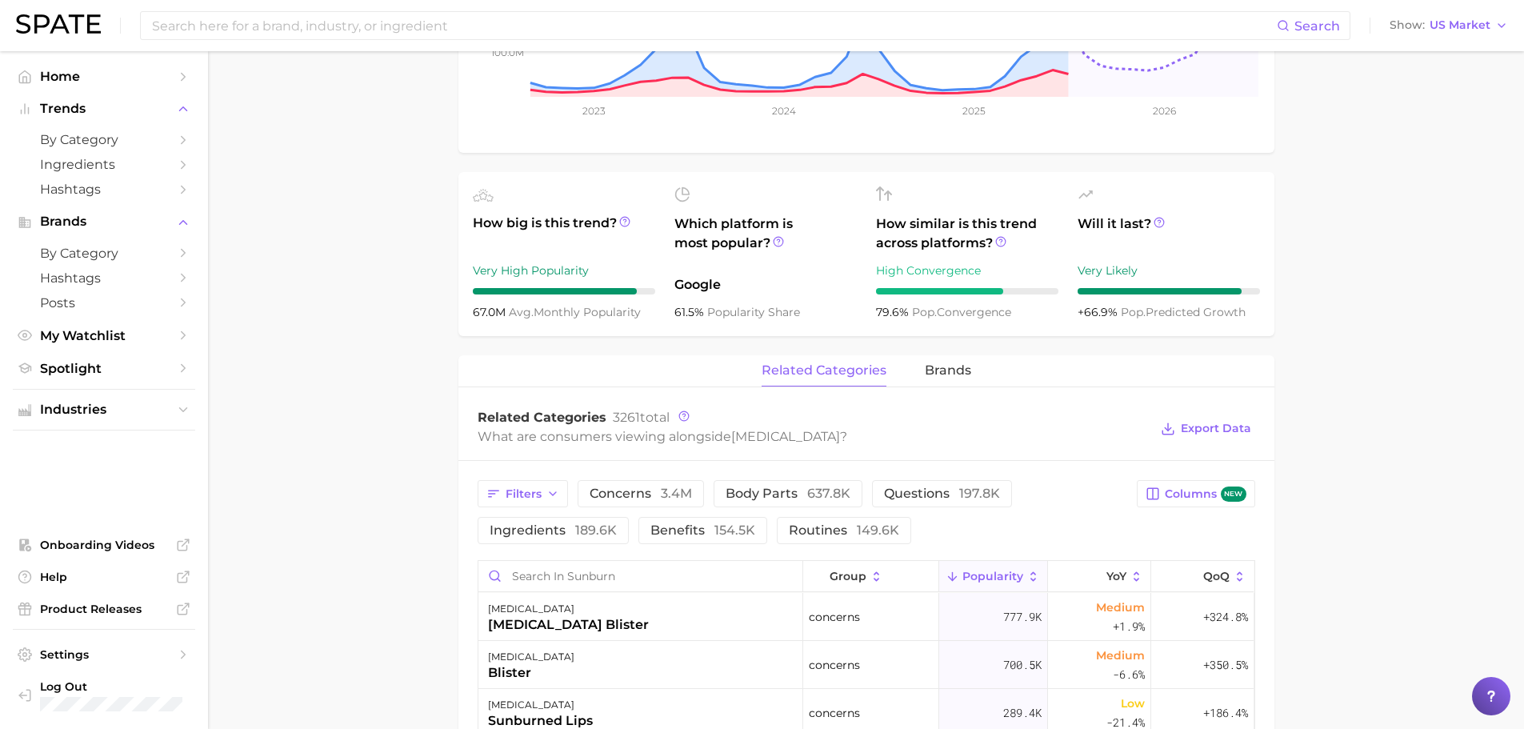
scroll to position [0, 0]
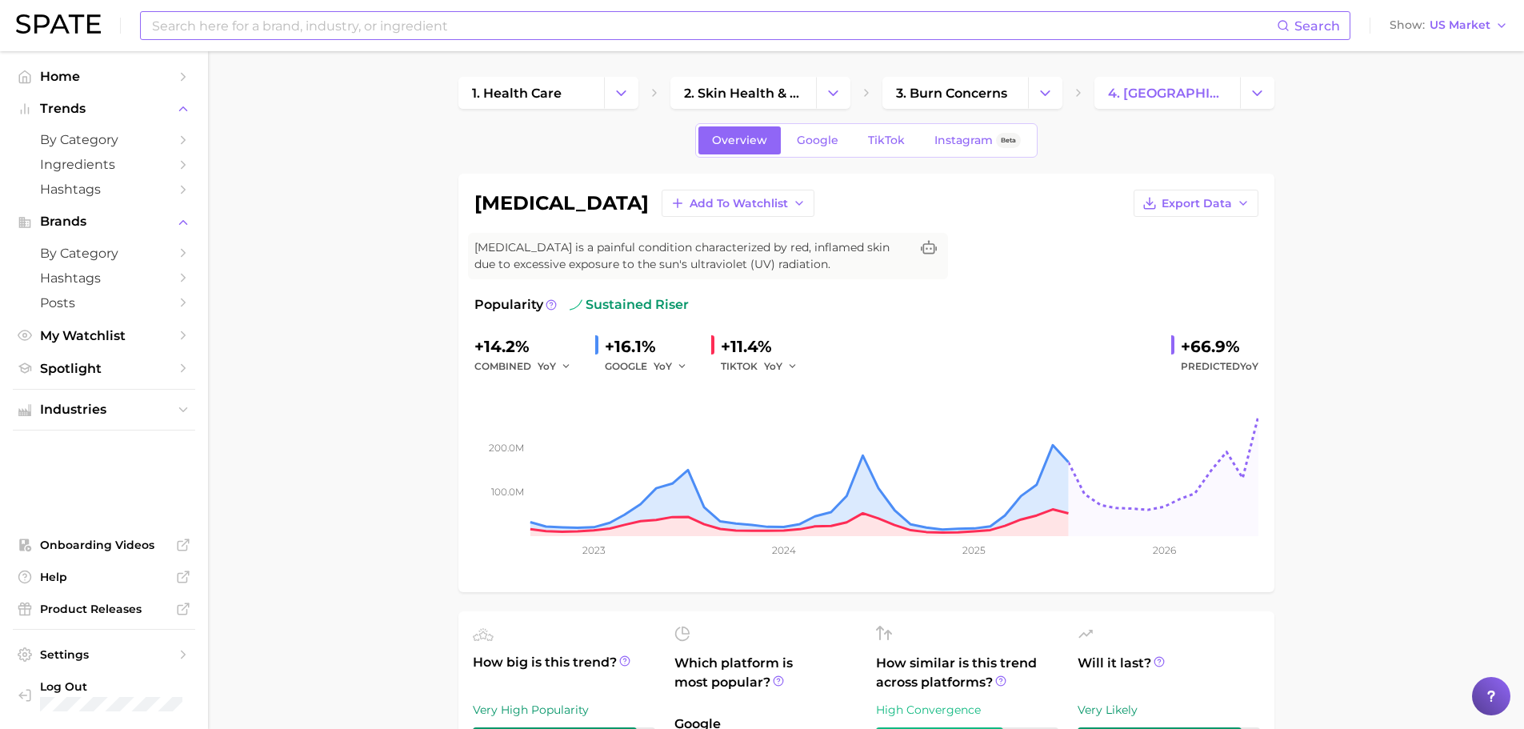
click at [286, 26] on input at bounding box center [713, 25] width 1126 height 27
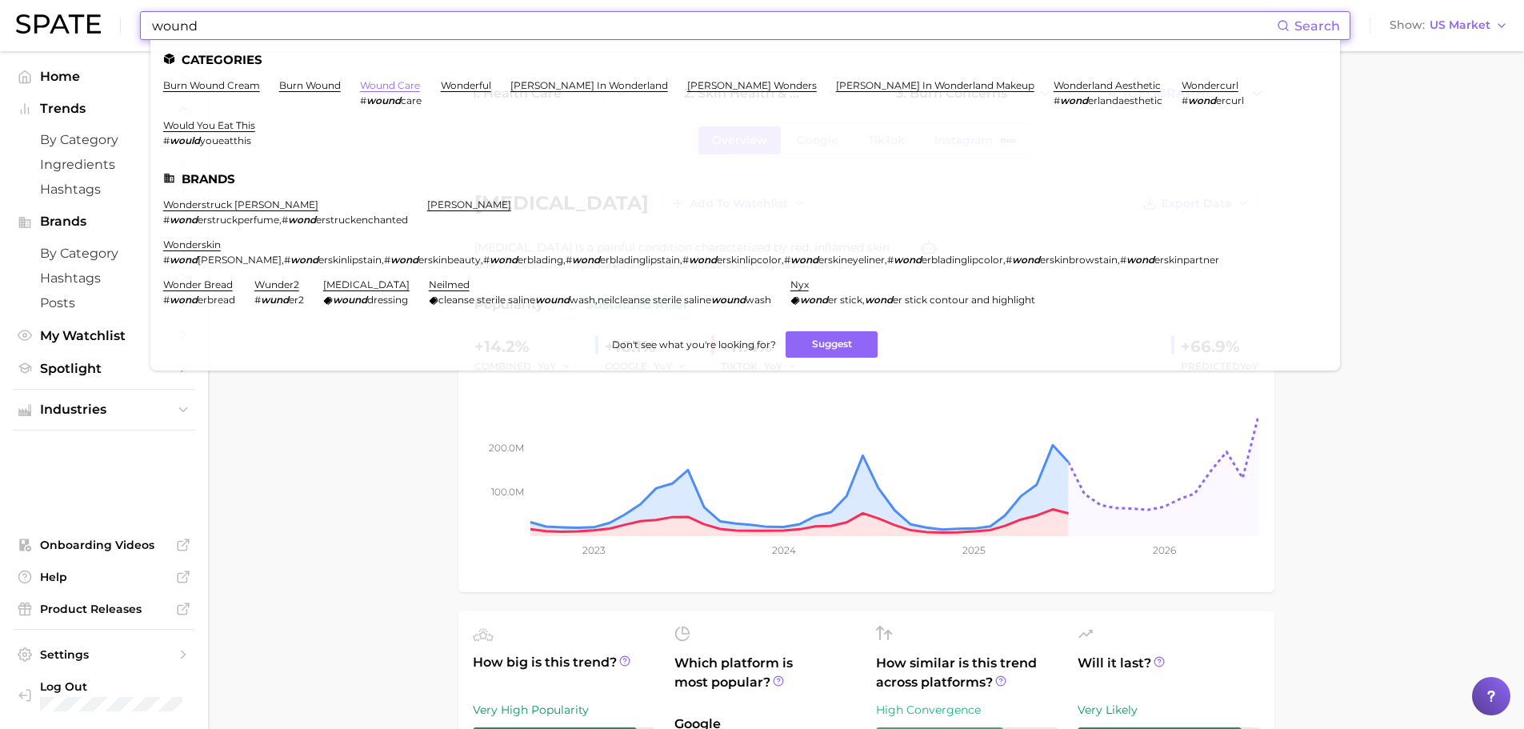
type input "wound"
click at [406, 84] on link "wound care" at bounding box center [390, 85] width 60 height 12
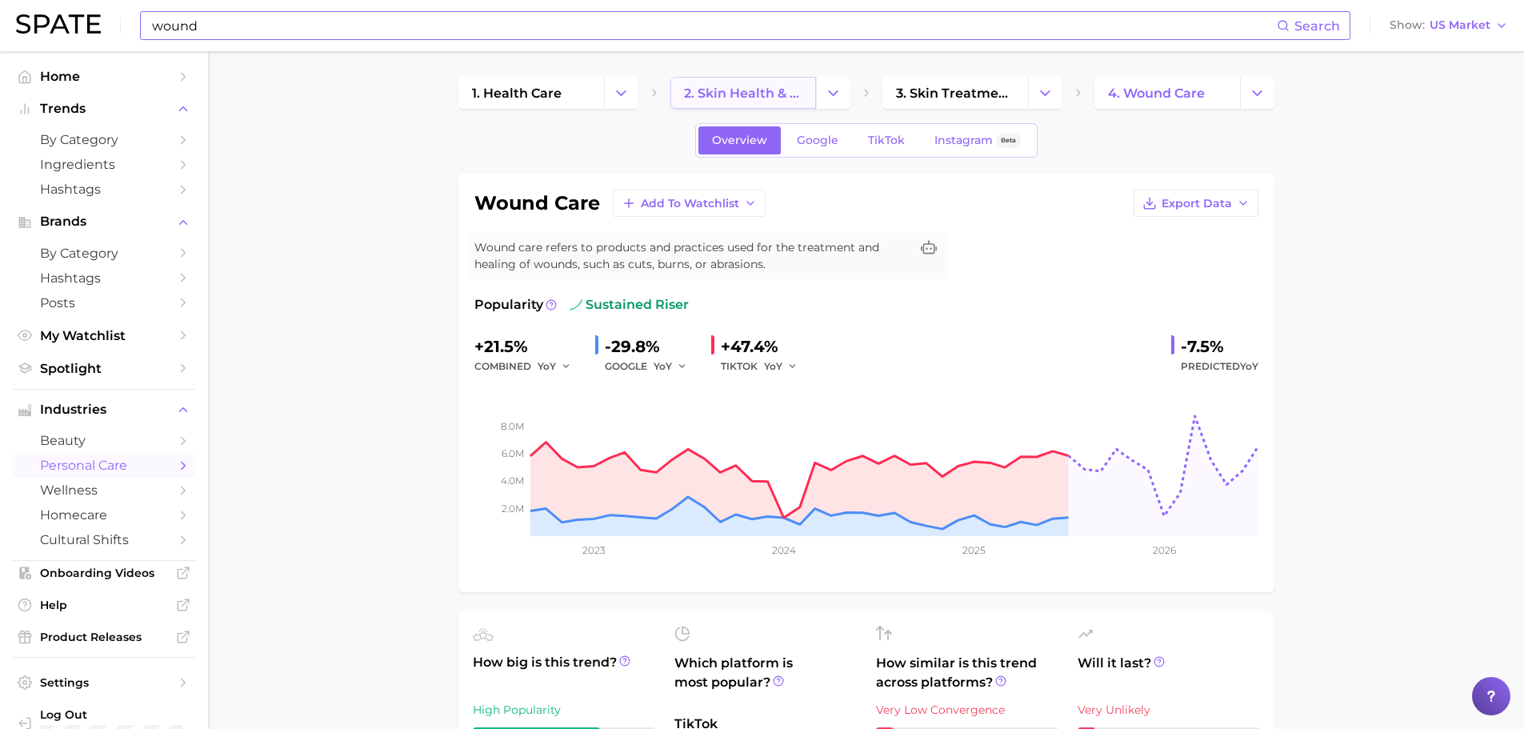
click at [747, 94] on span "2. skin health & burns" at bounding box center [743, 93] width 118 height 15
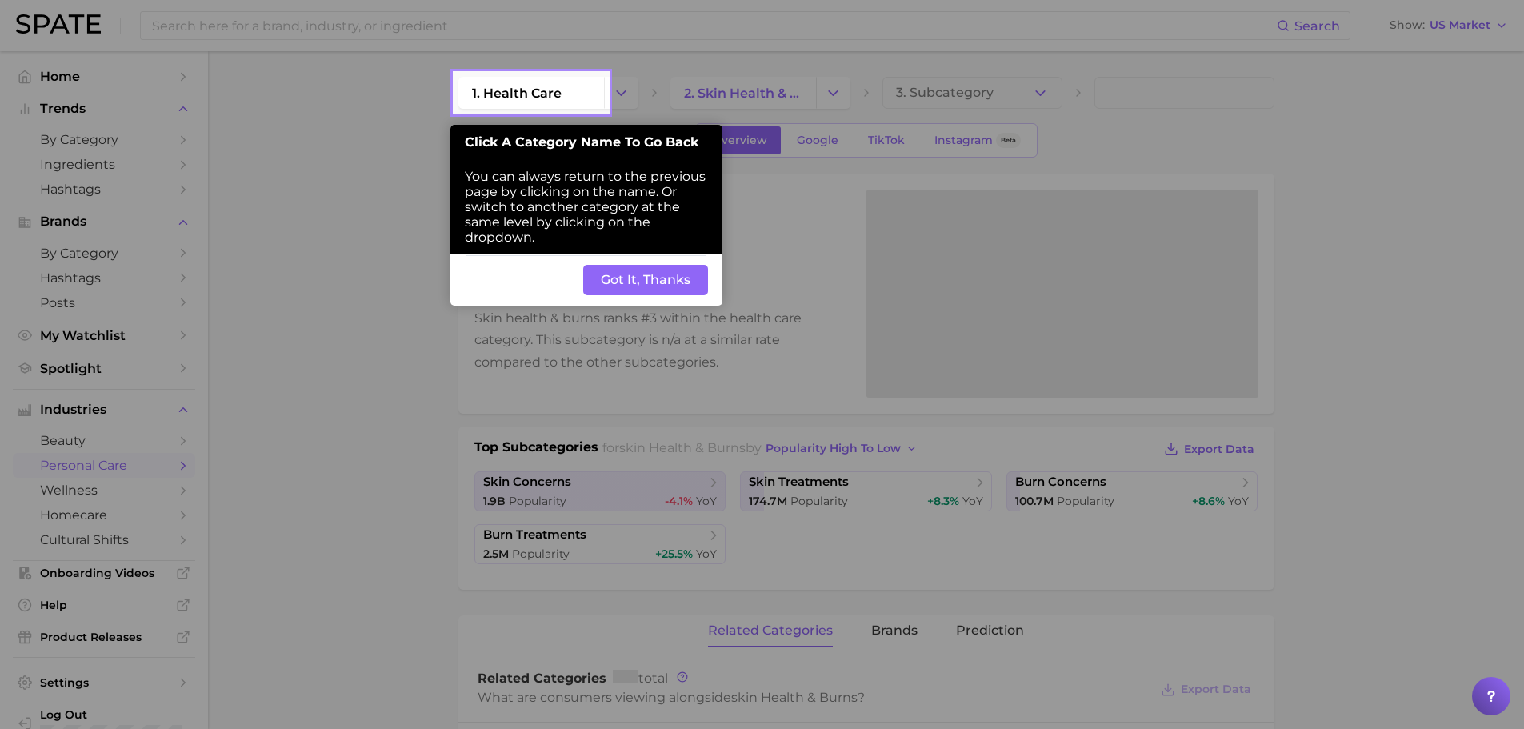
click at [662, 279] on button "Got It, Thanks" at bounding box center [645, 280] width 125 height 30
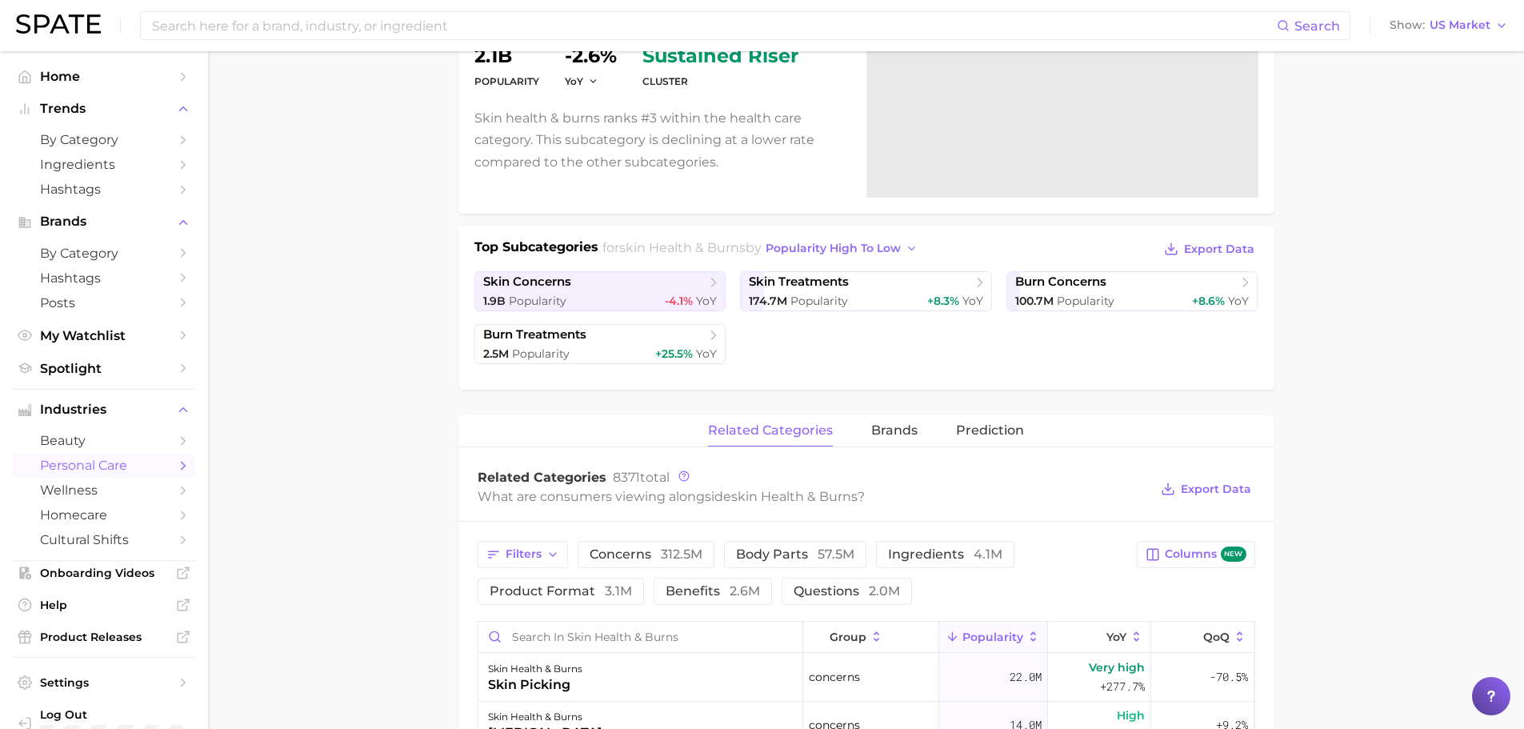
scroll to position [266, 0]
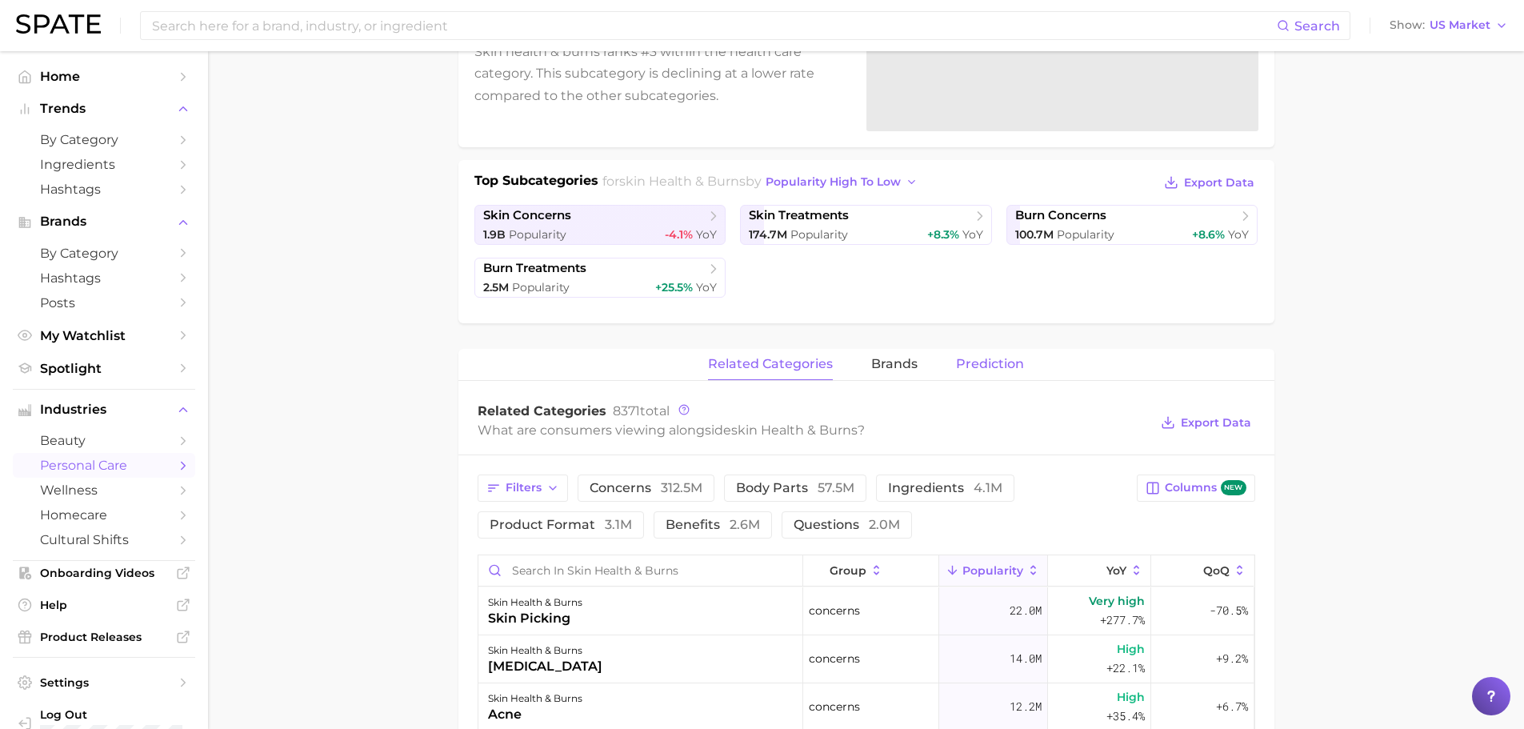
click at [986, 363] on span "Prediction" at bounding box center [990, 364] width 68 height 14
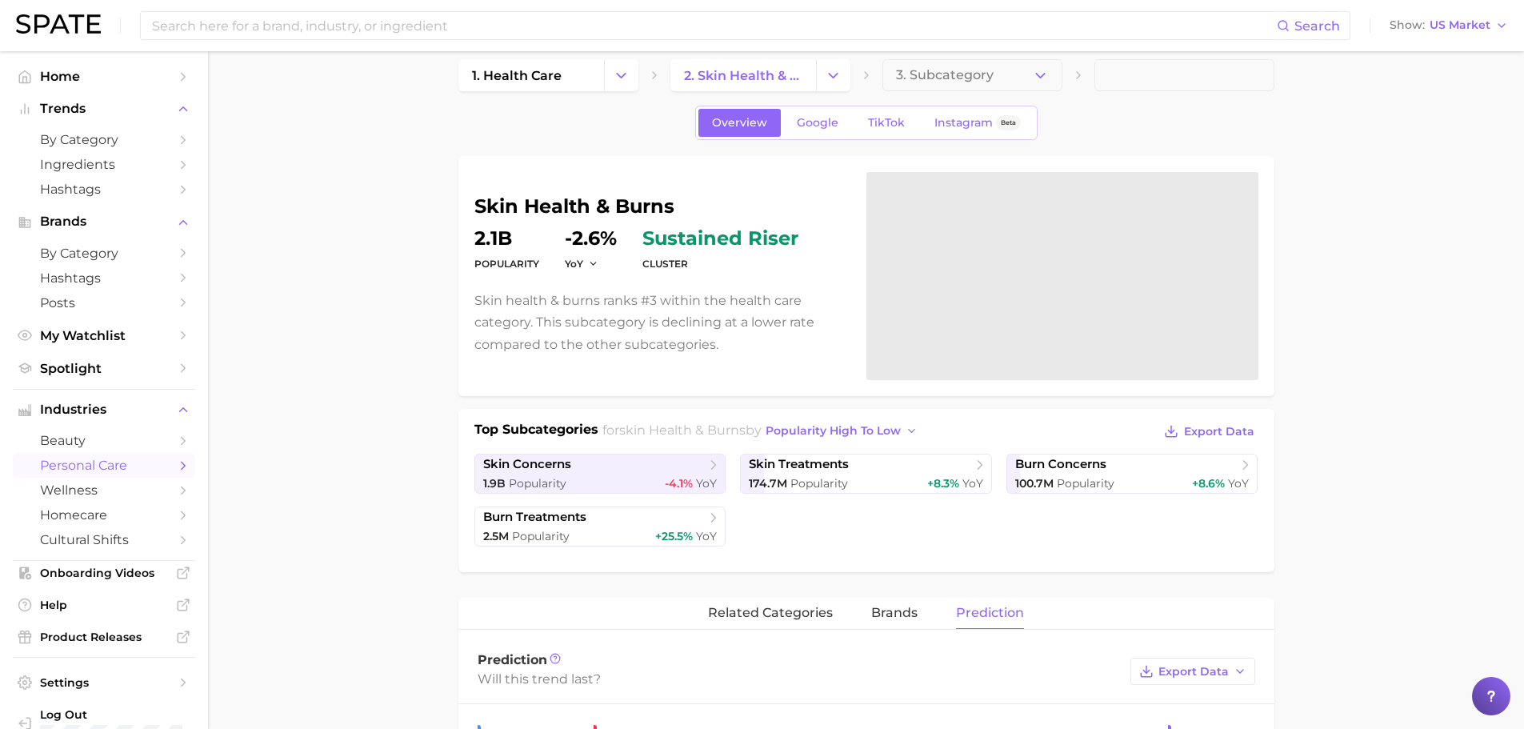
scroll to position [0, 0]
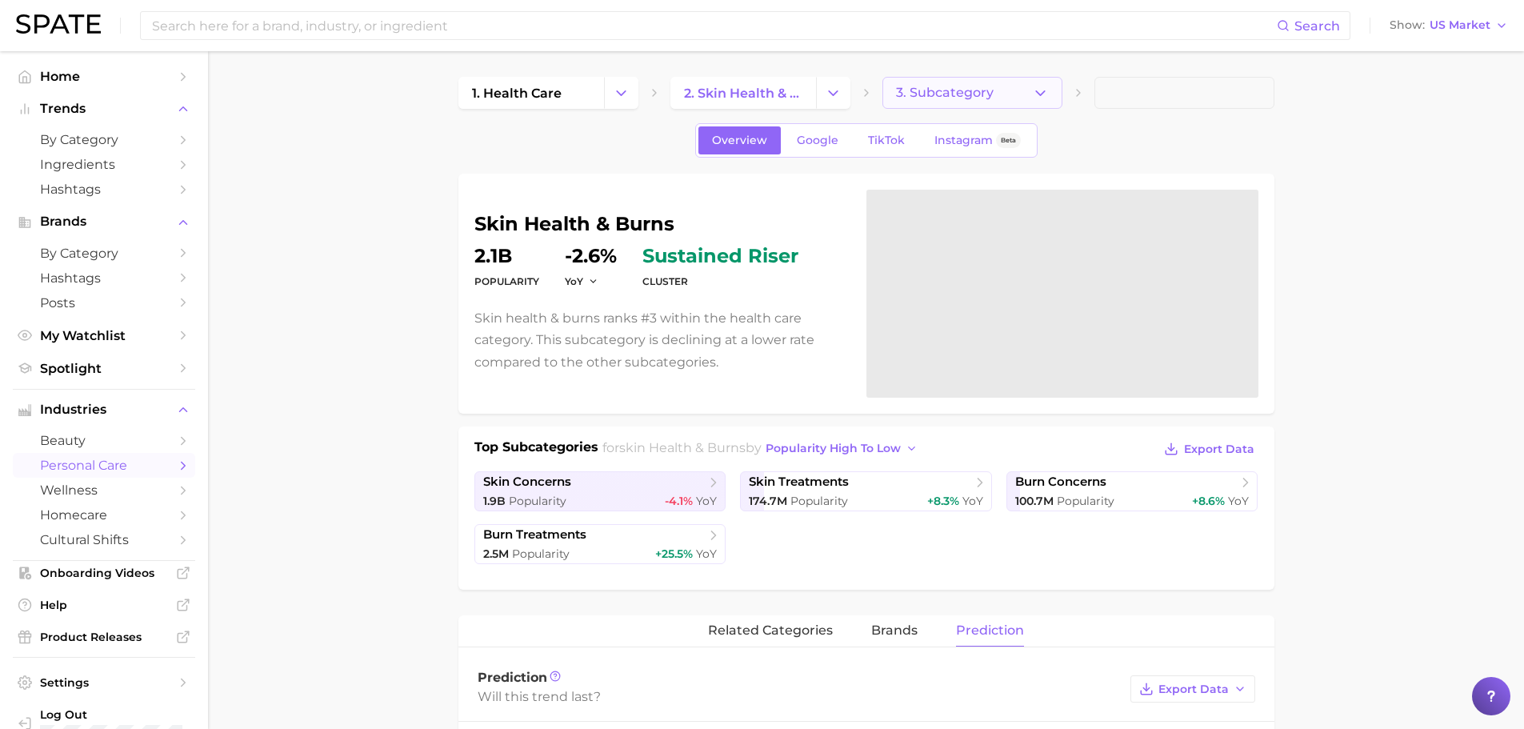
click at [979, 94] on span "3. Subcategory" at bounding box center [945, 93] width 98 height 14
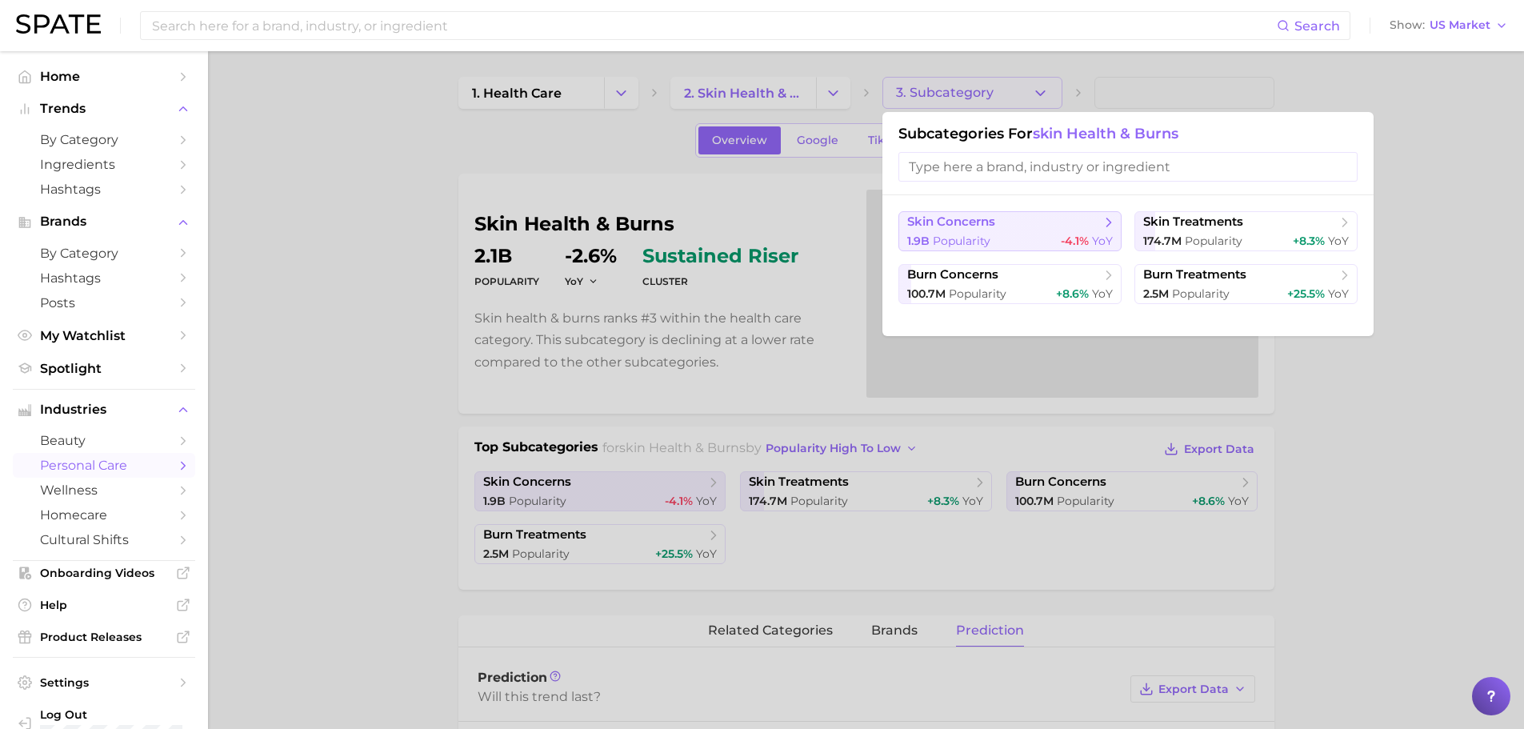
click at [1021, 235] on div "1.9b Popularity -4.1% YoY" at bounding box center [1010, 241] width 206 height 15
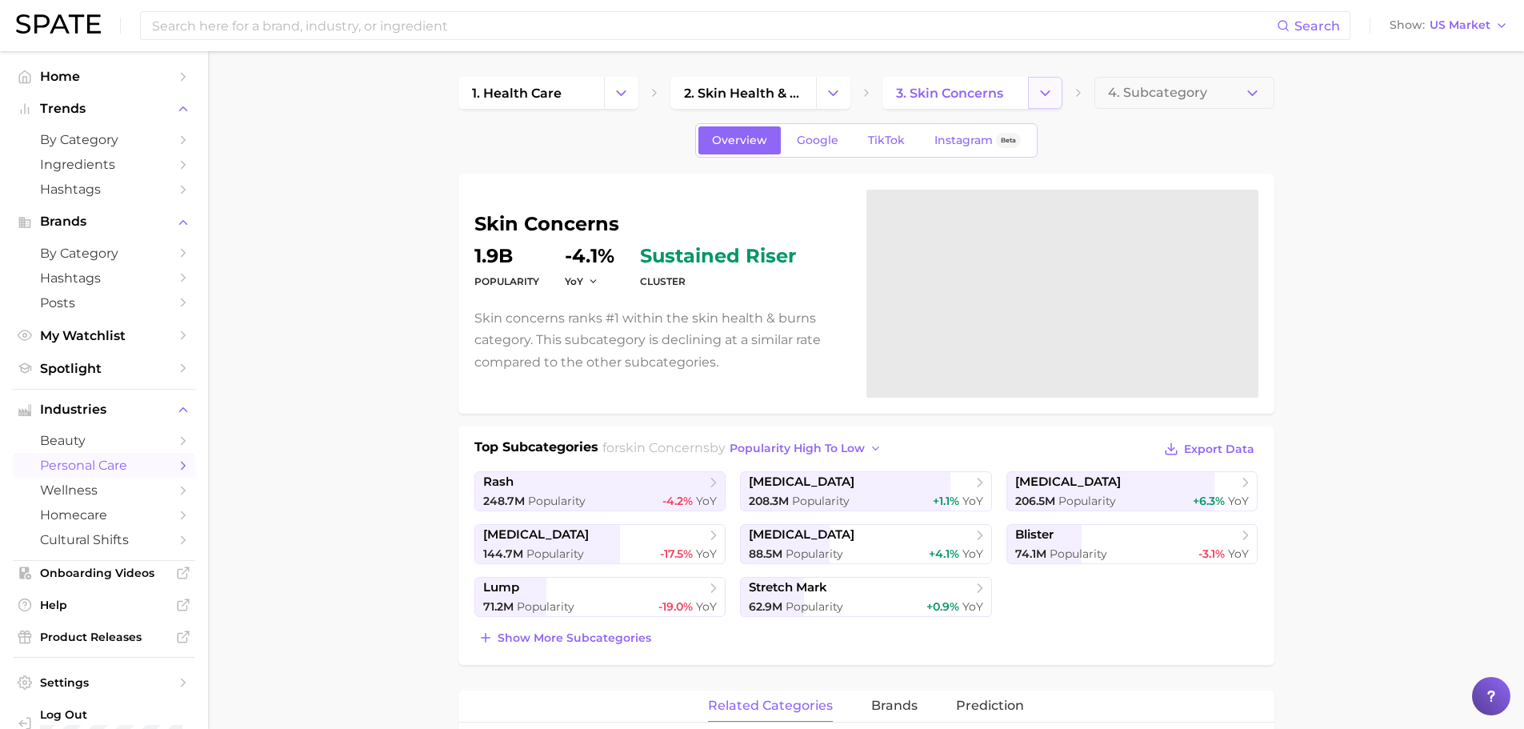
click at [1044, 95] on icon "Change Category" at bounding box center [1045, 93] width 17 height 17
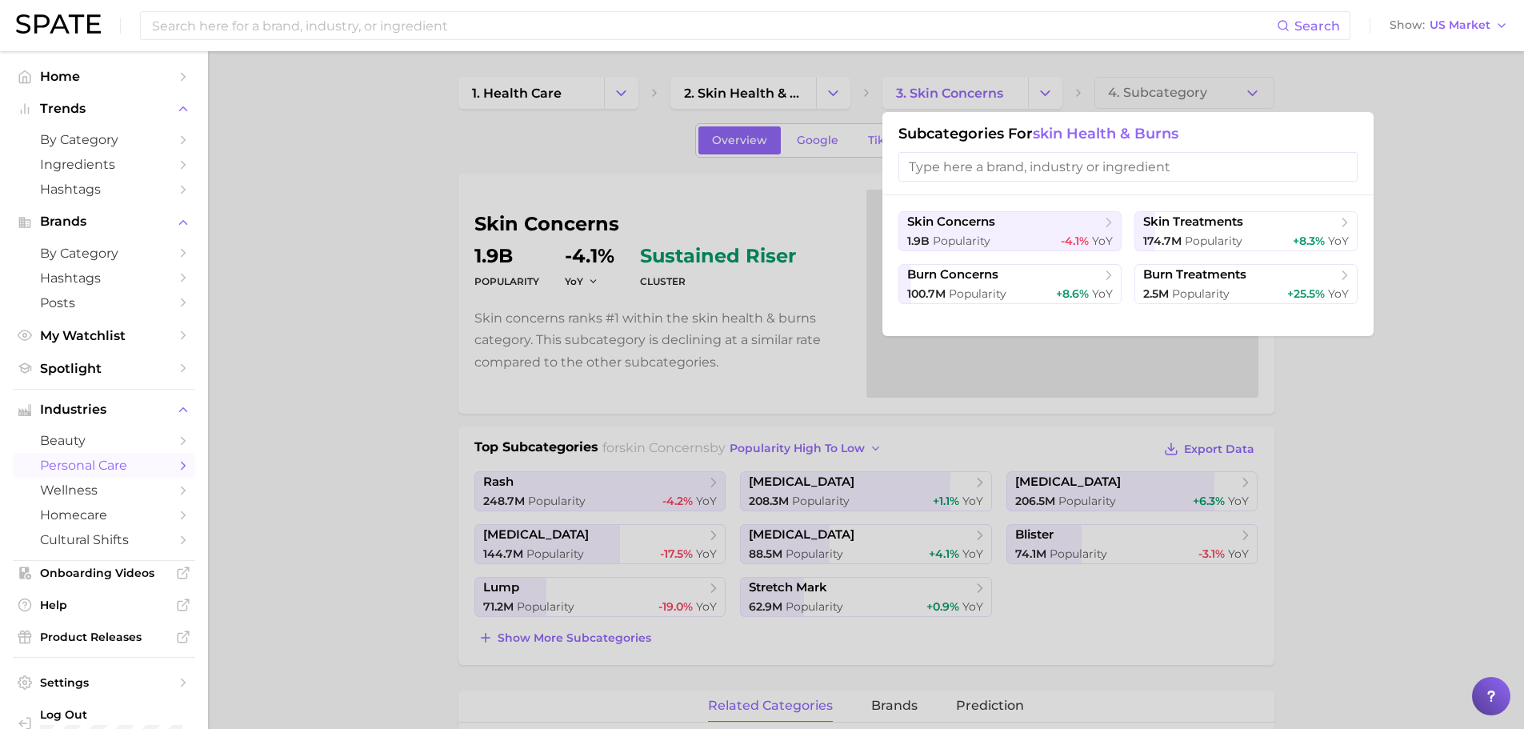
click at [803, 90] on div at bounding box center [762, 364] width 1524 height 729
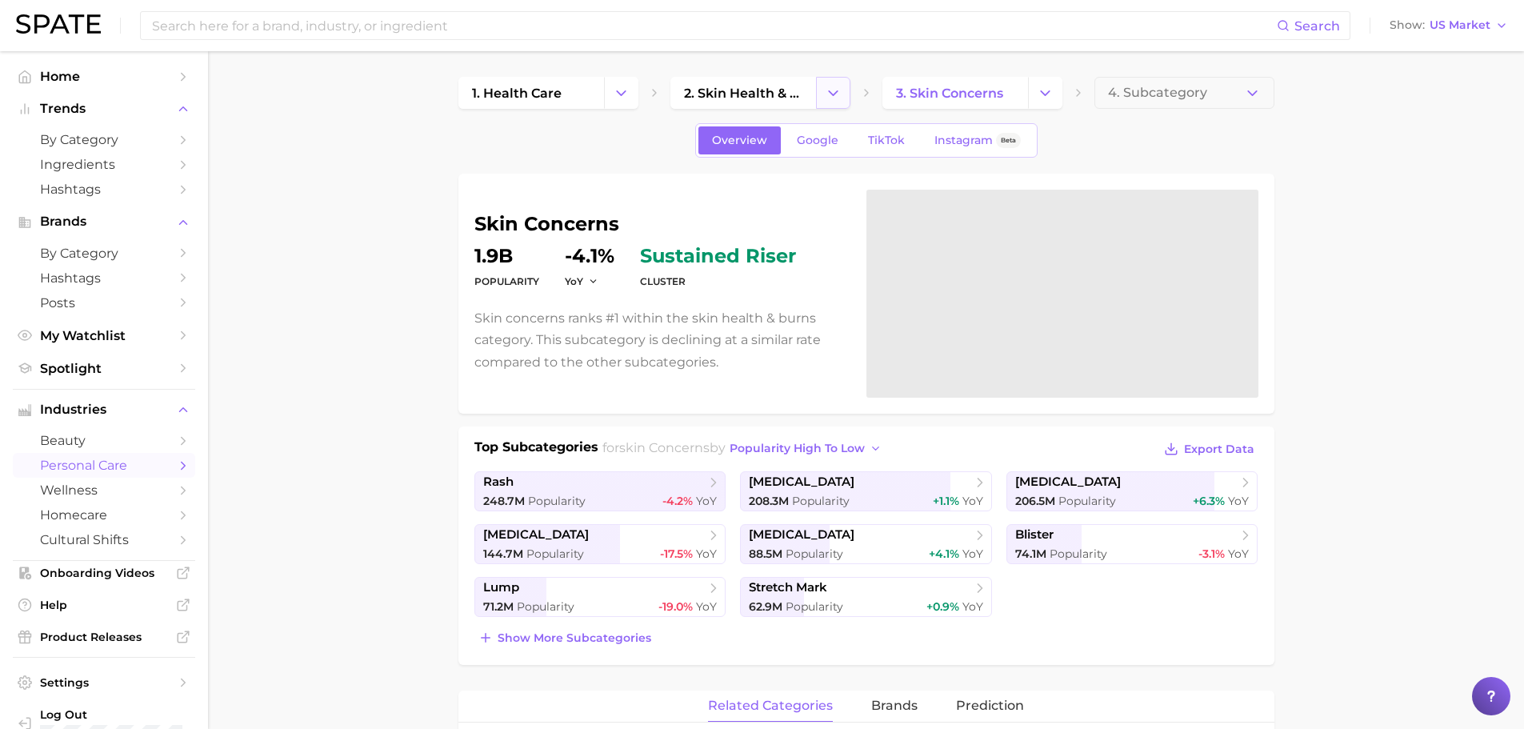
click at [833, 89] on icon "Change Category" at bounding box center [833, 93] width 17 height 17
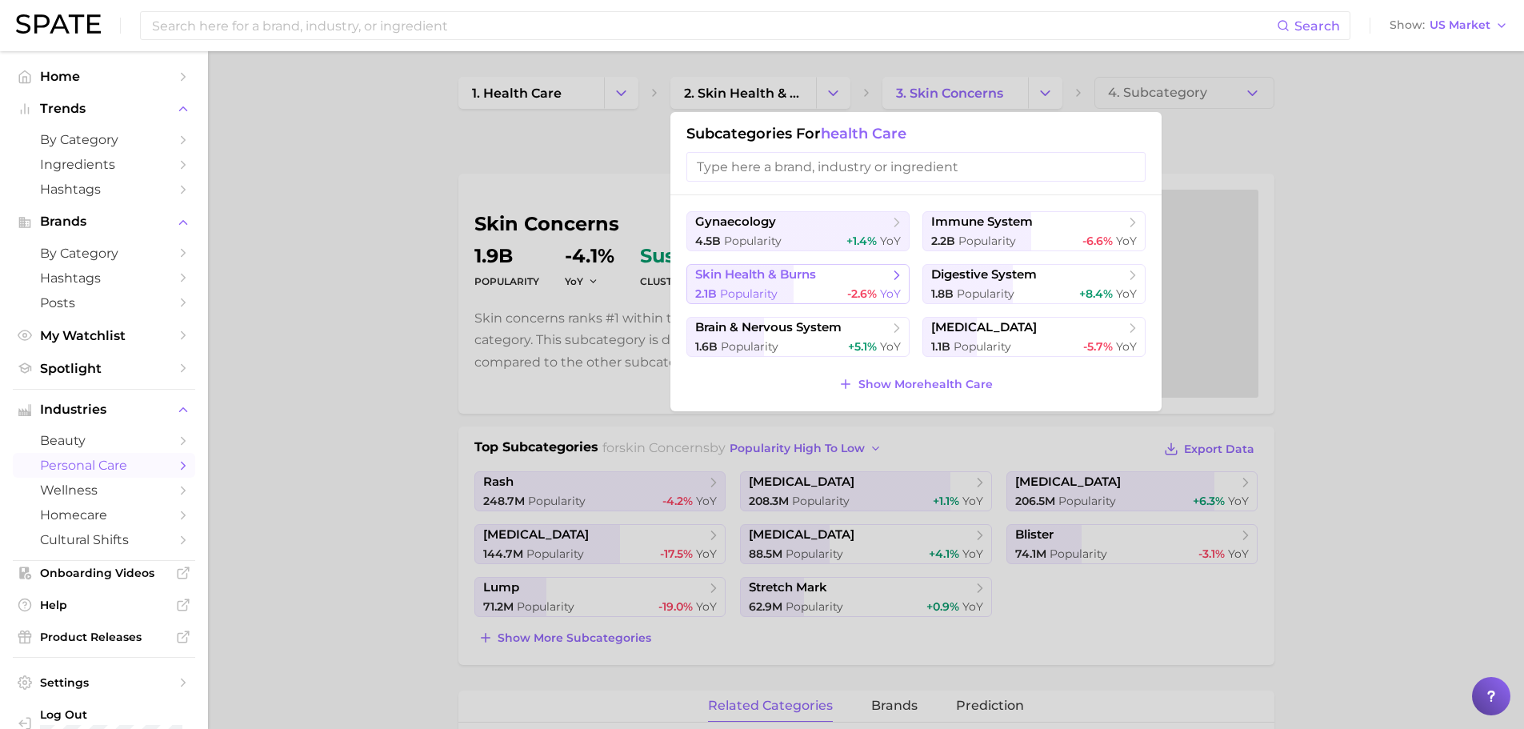
click at [812, 277] on span "skin health & burns" at bounding box center [755, 274] width 121 height 15
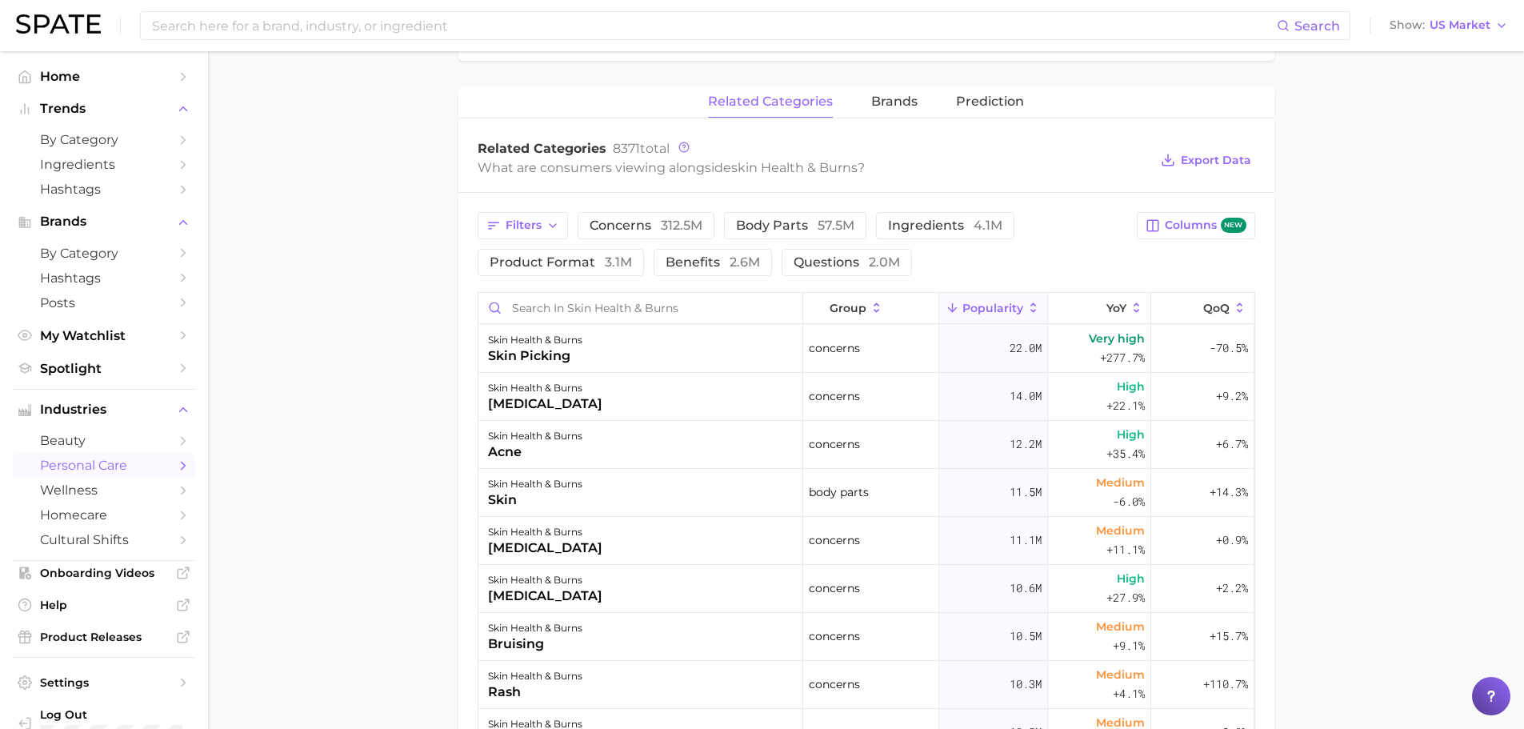
scroll to position [534, 0]
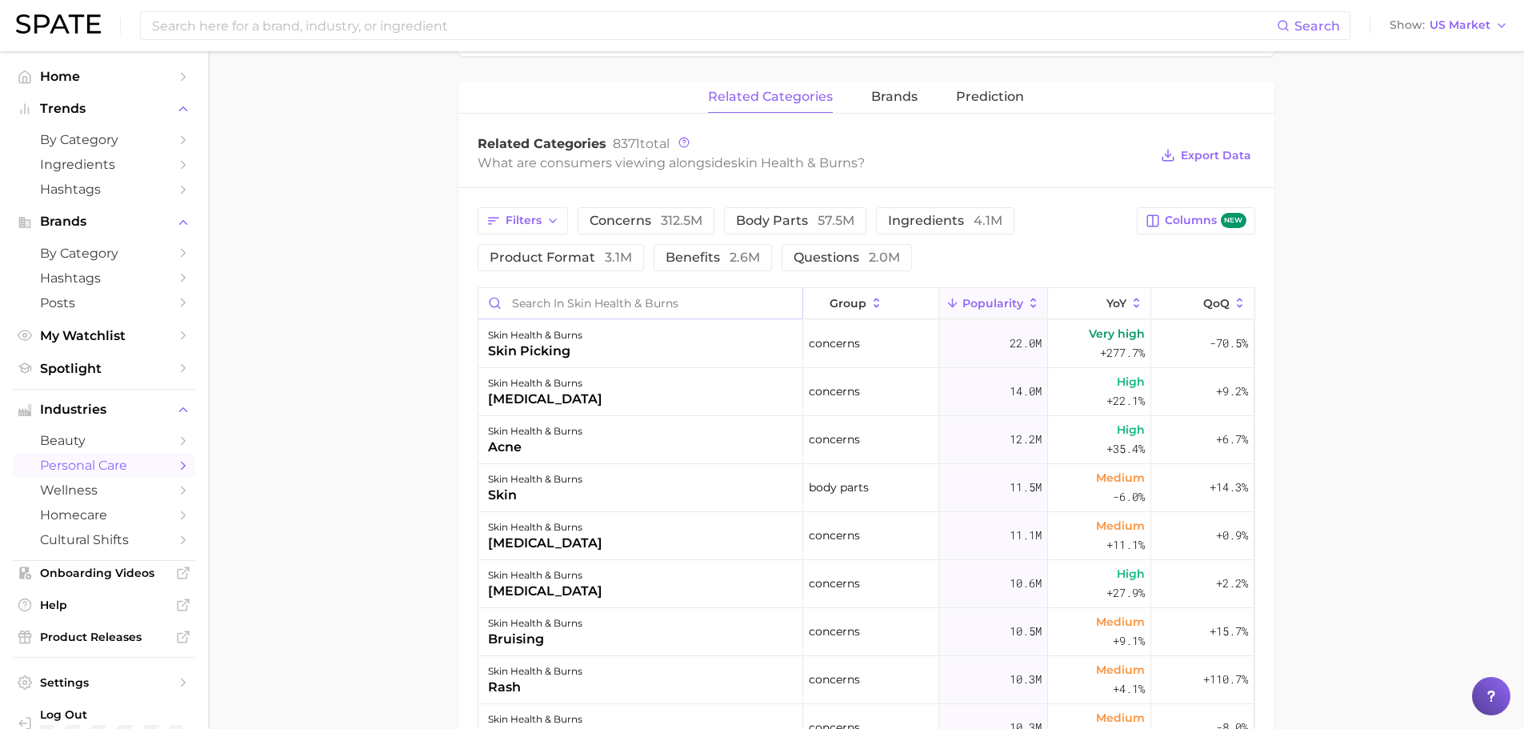
click at [602, 296] on input "Search in skin health & burns" at bounding box center [640, 303] width 324 height 30
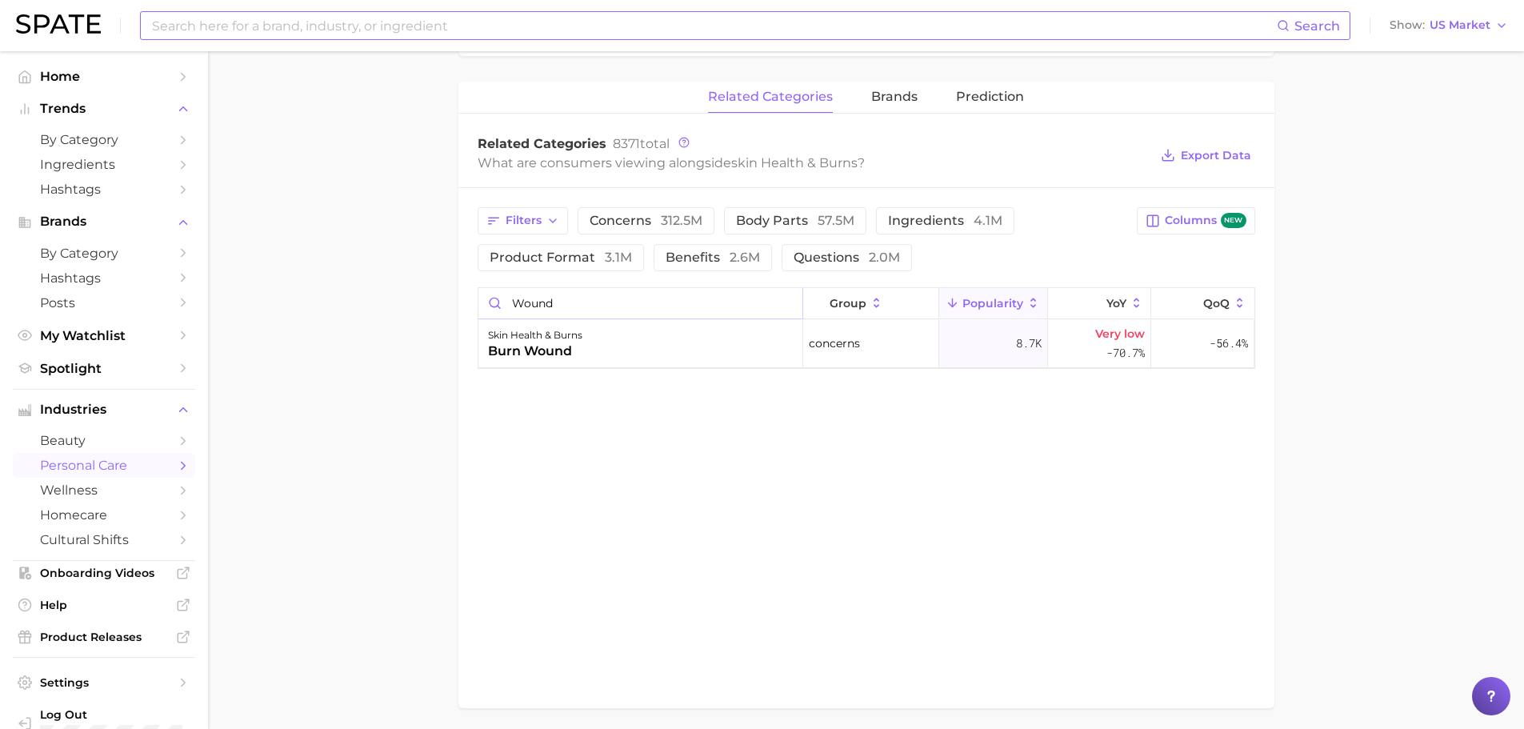
type input "wound"
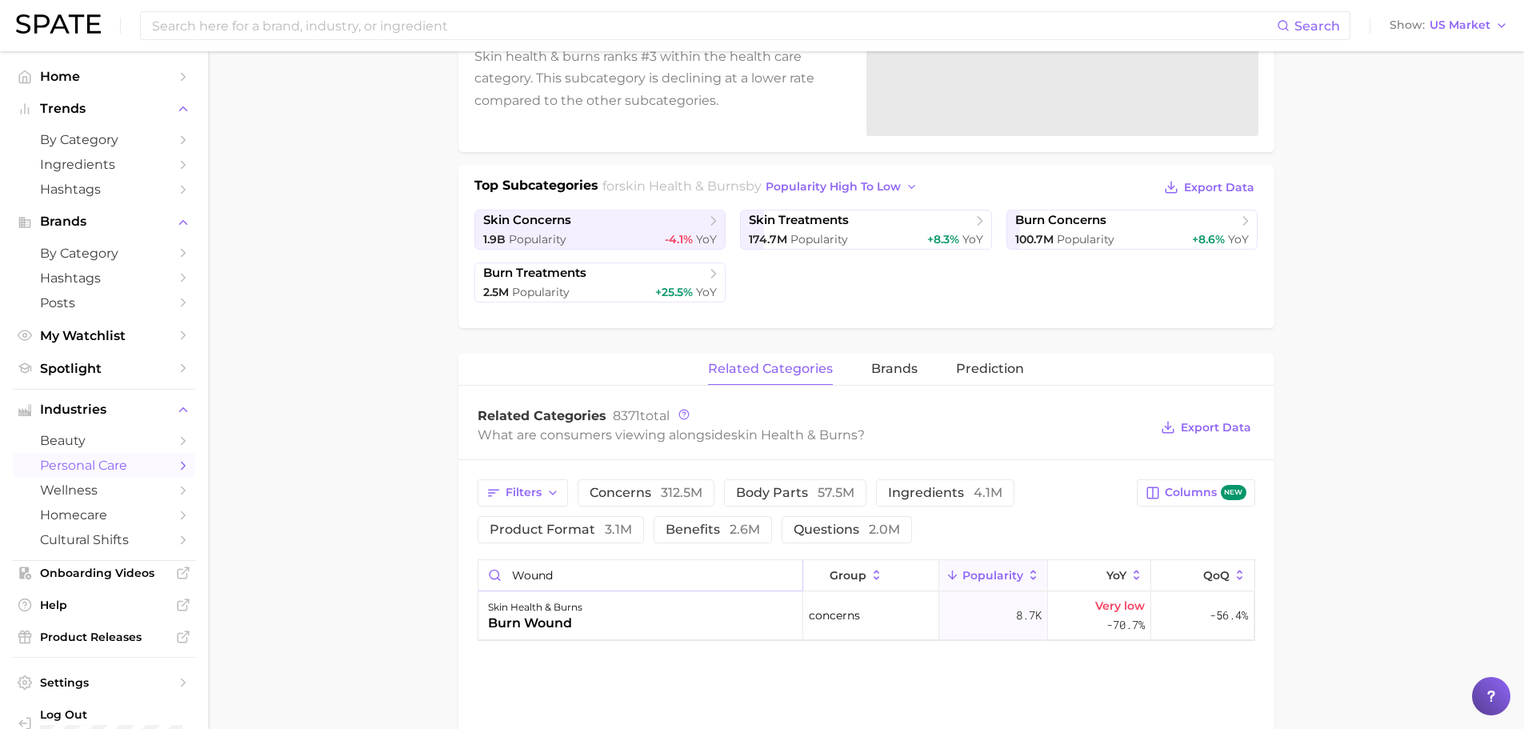
scroll to position [266, 0]
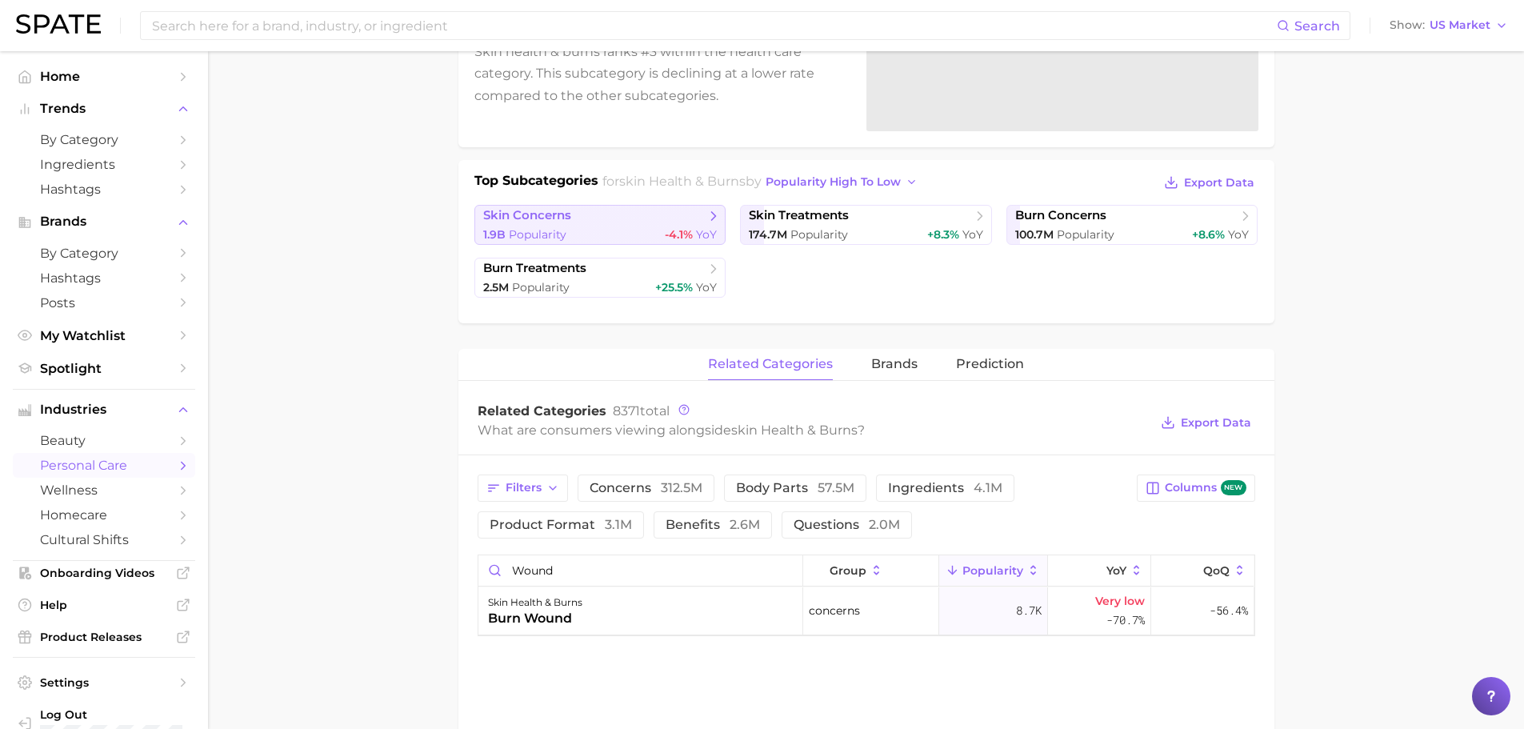
click at [585, 225] on link "skin concerns 1.9b Popularity -4.1% YoY" at bounding box center [600, 225] width 252 height 40
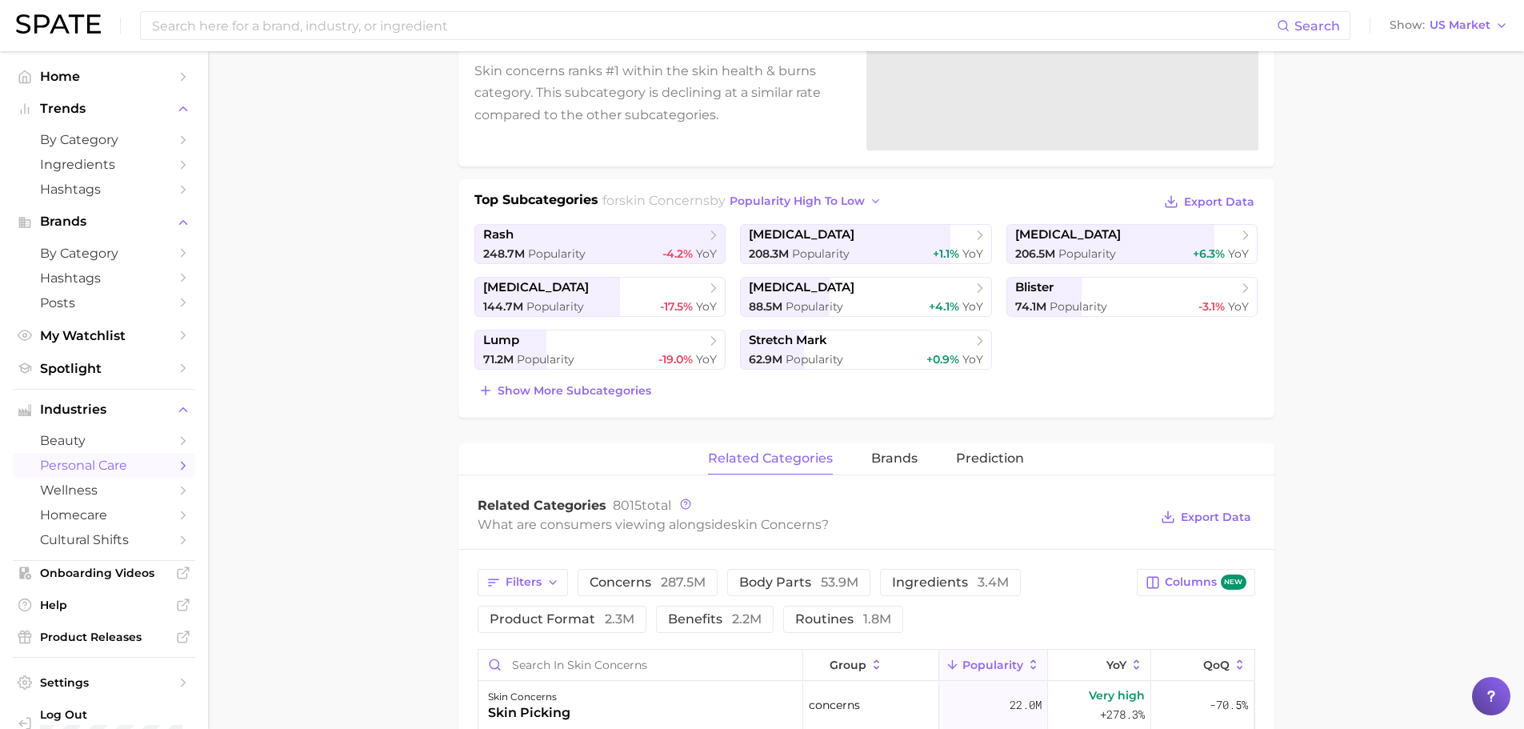
scroll to position [267, 0]
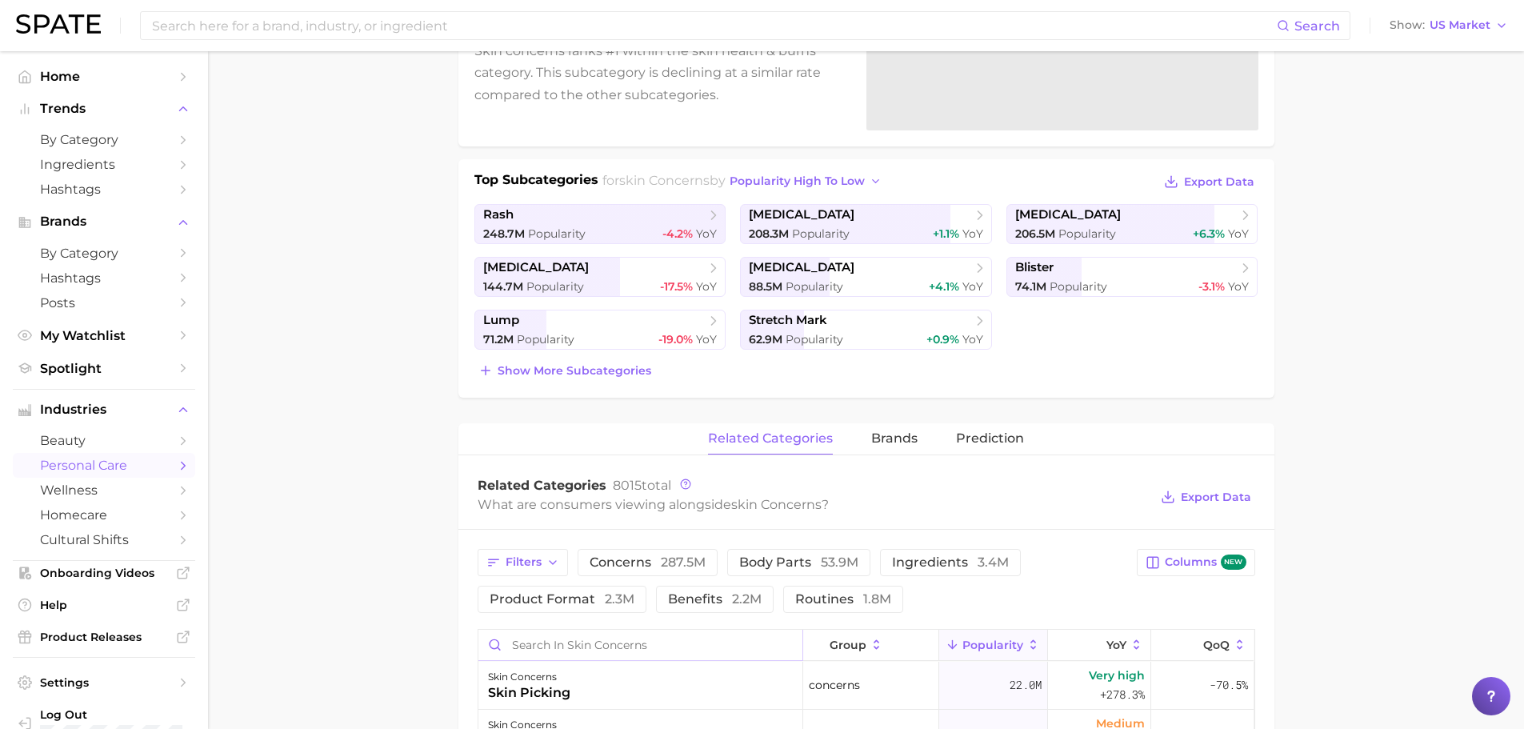
click at [630, 642] on input "Search in skin concerns" at bounding box center [640, 645] width 324 height 30
type input "wound"
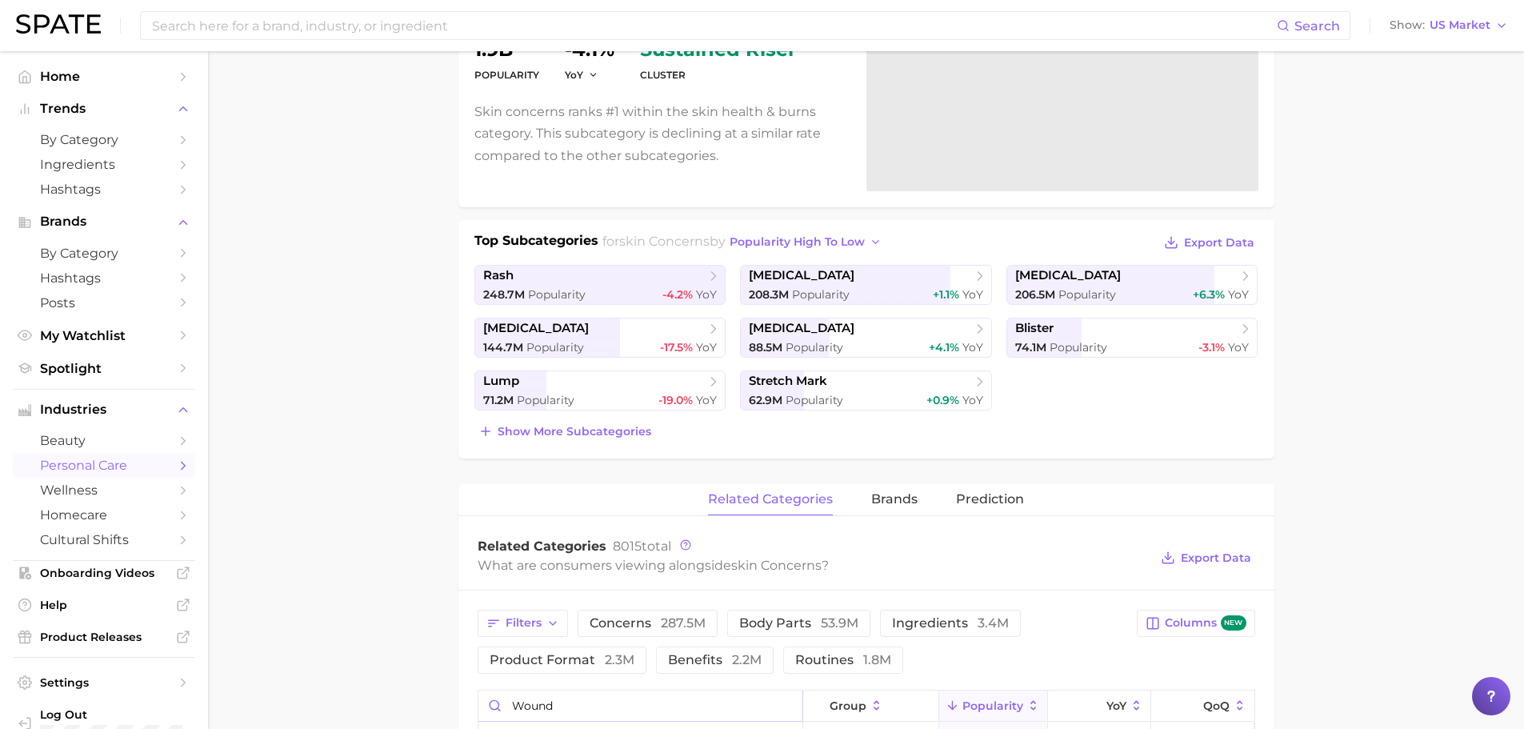
scroll to position [534, 0]
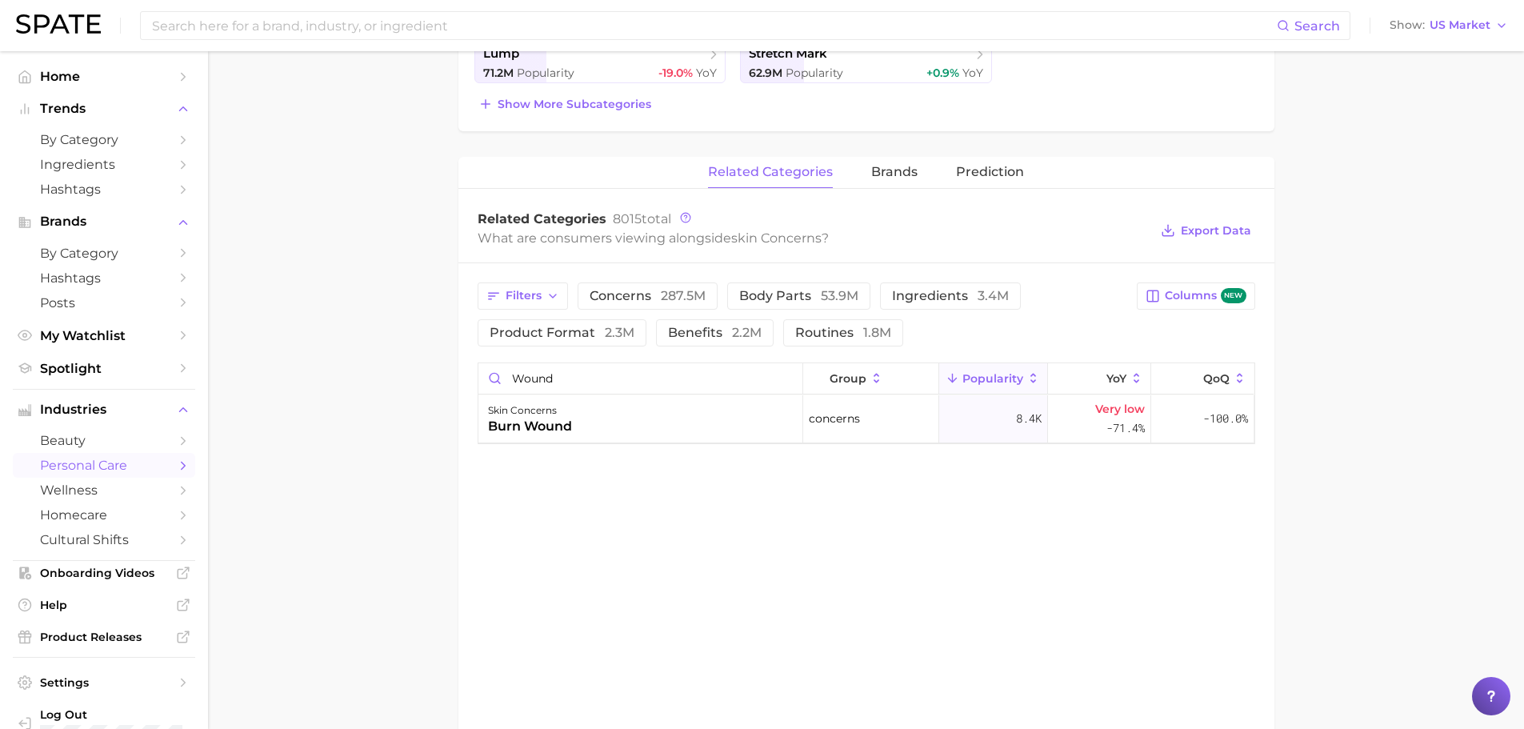
scroll to position [266, 0]
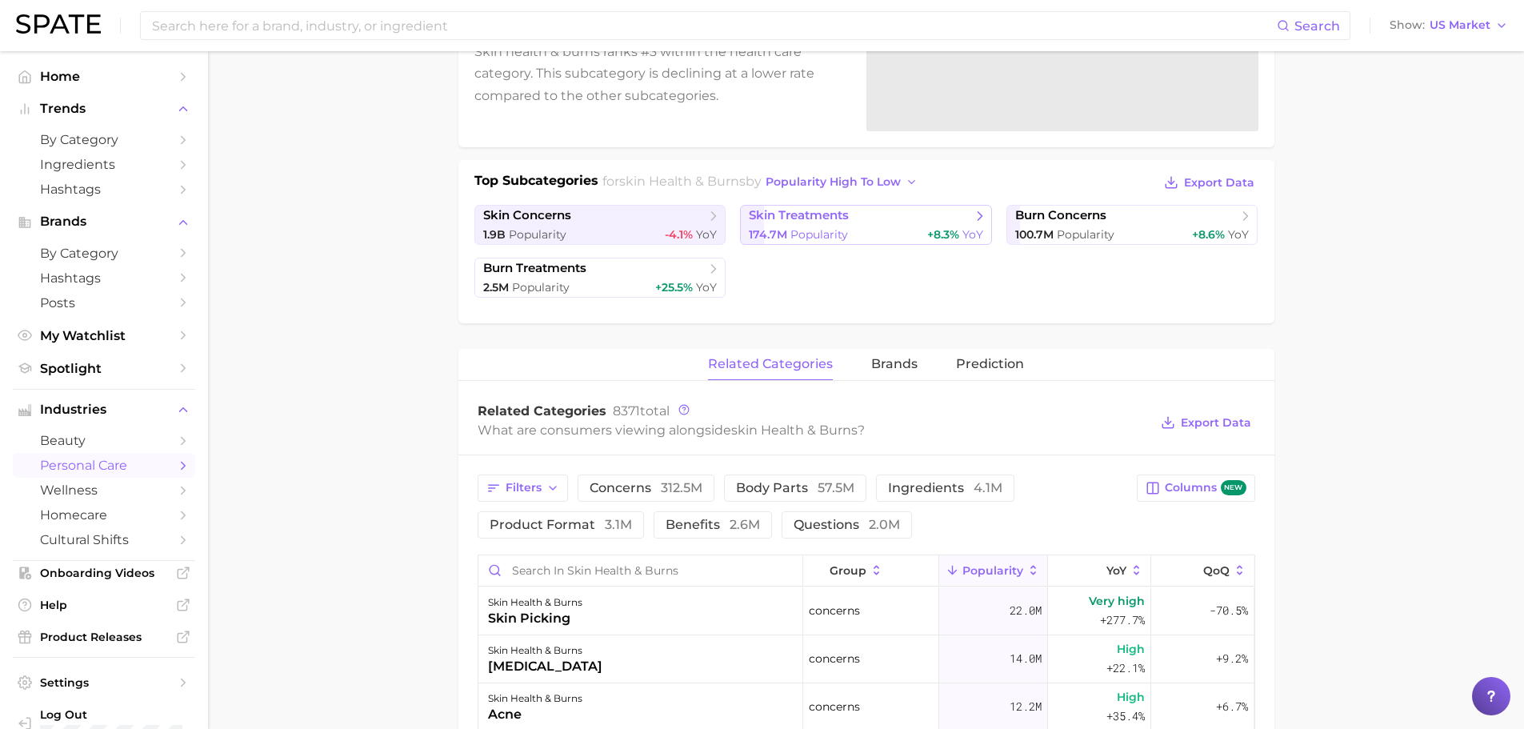
click at [877, 215] on span "skin treatments" at bounding box center [860, 216] width 222 height 16
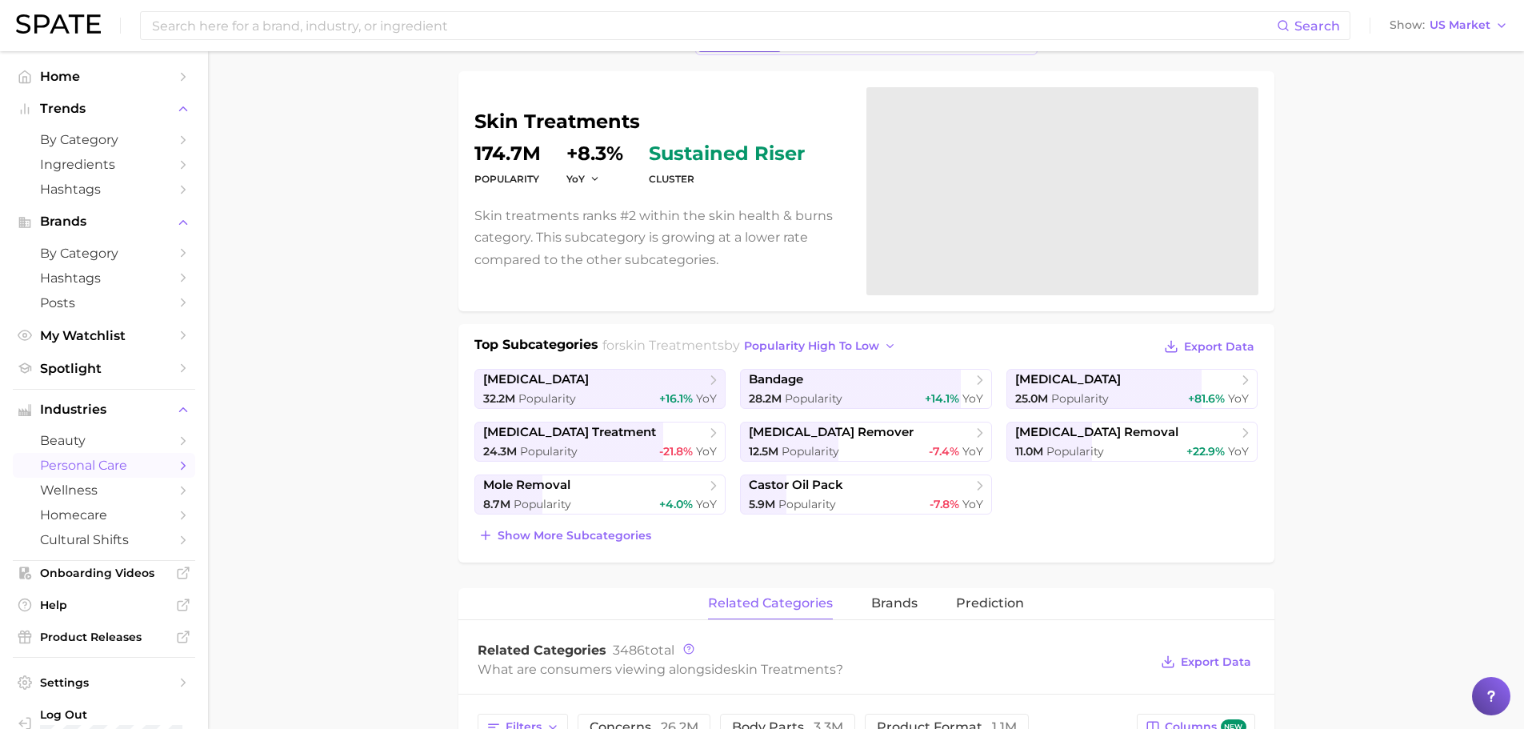
scroll to position [266, 0]
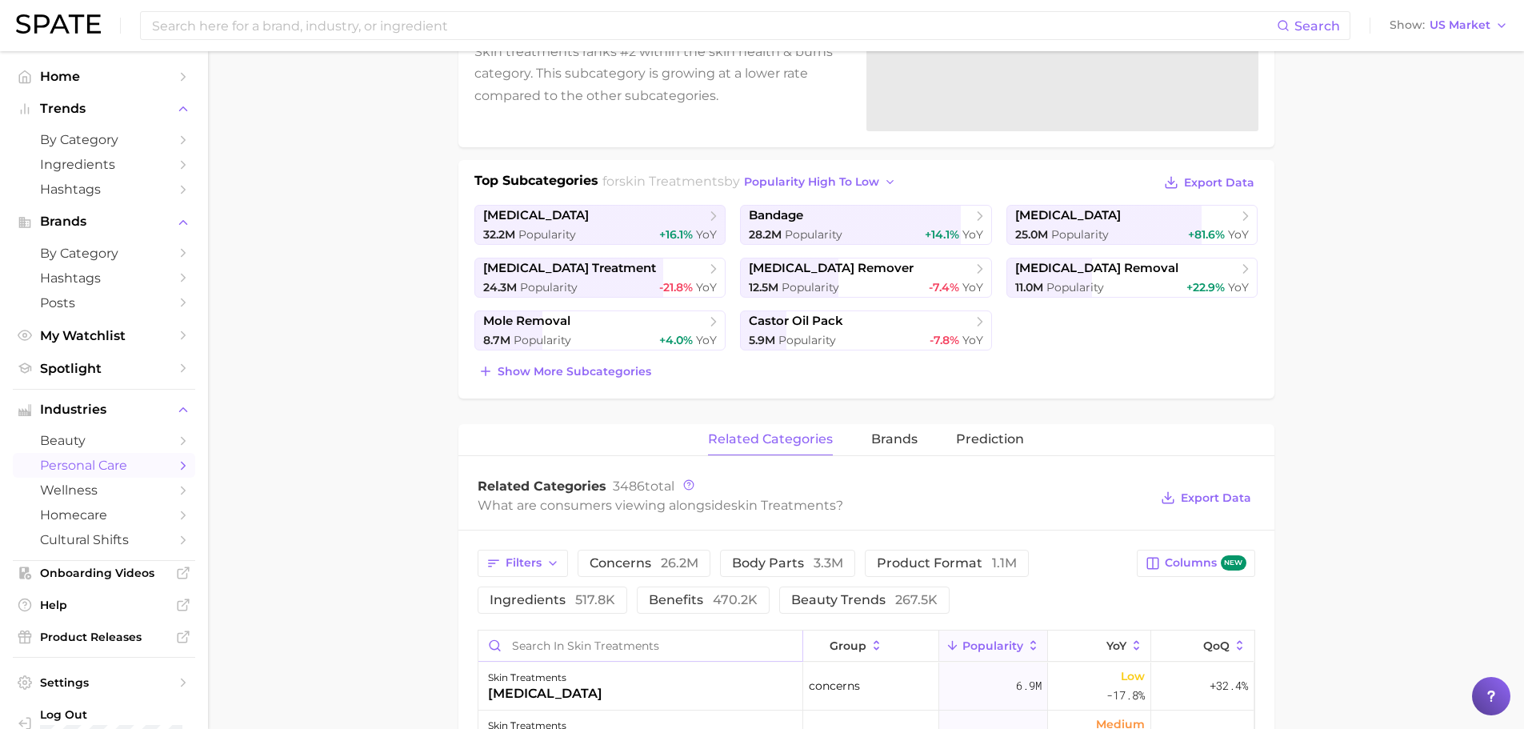
click at [570, 634] on input "Search in skin treatments" at bounding box center [640, 645] width 324 height 30
type input "wound"
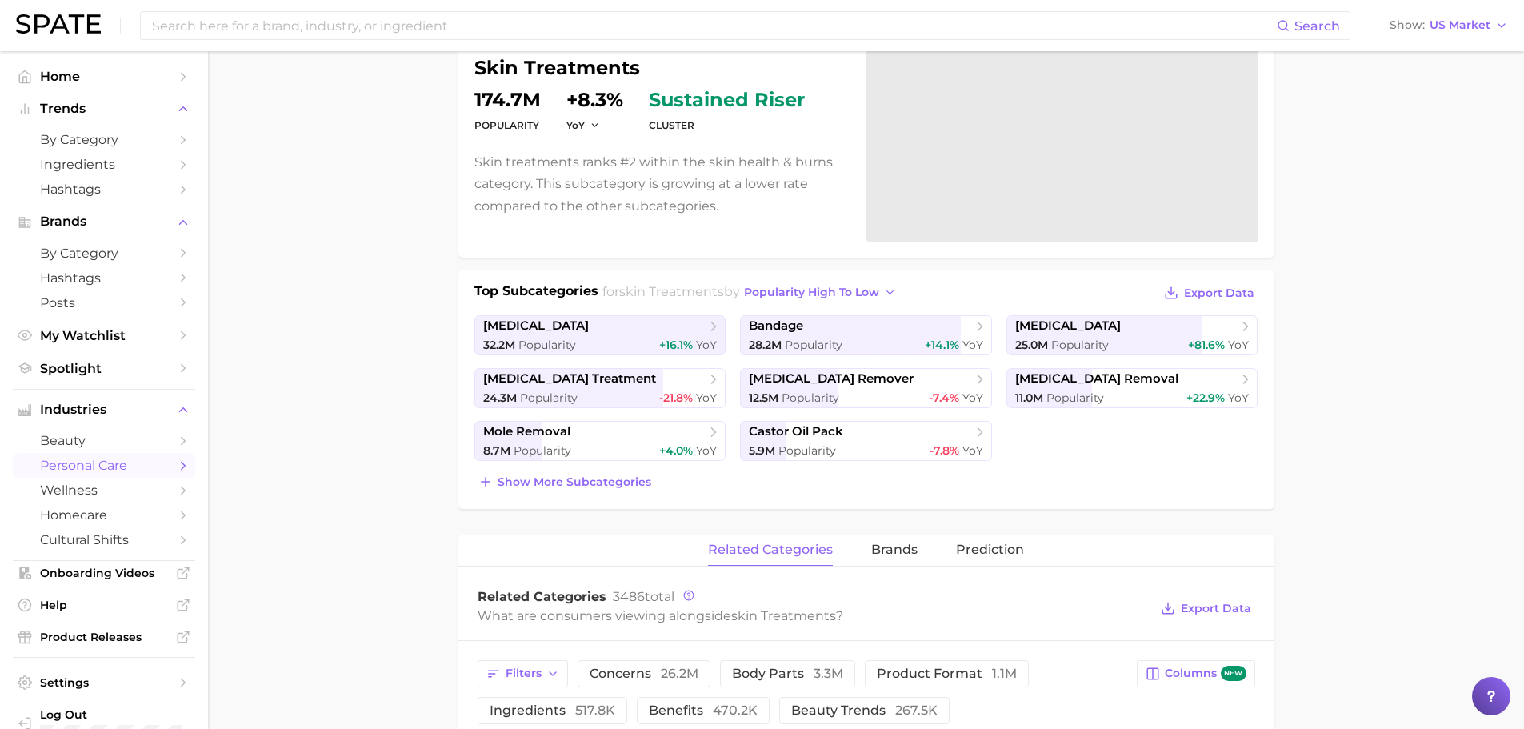
scroll to position [0, 0]
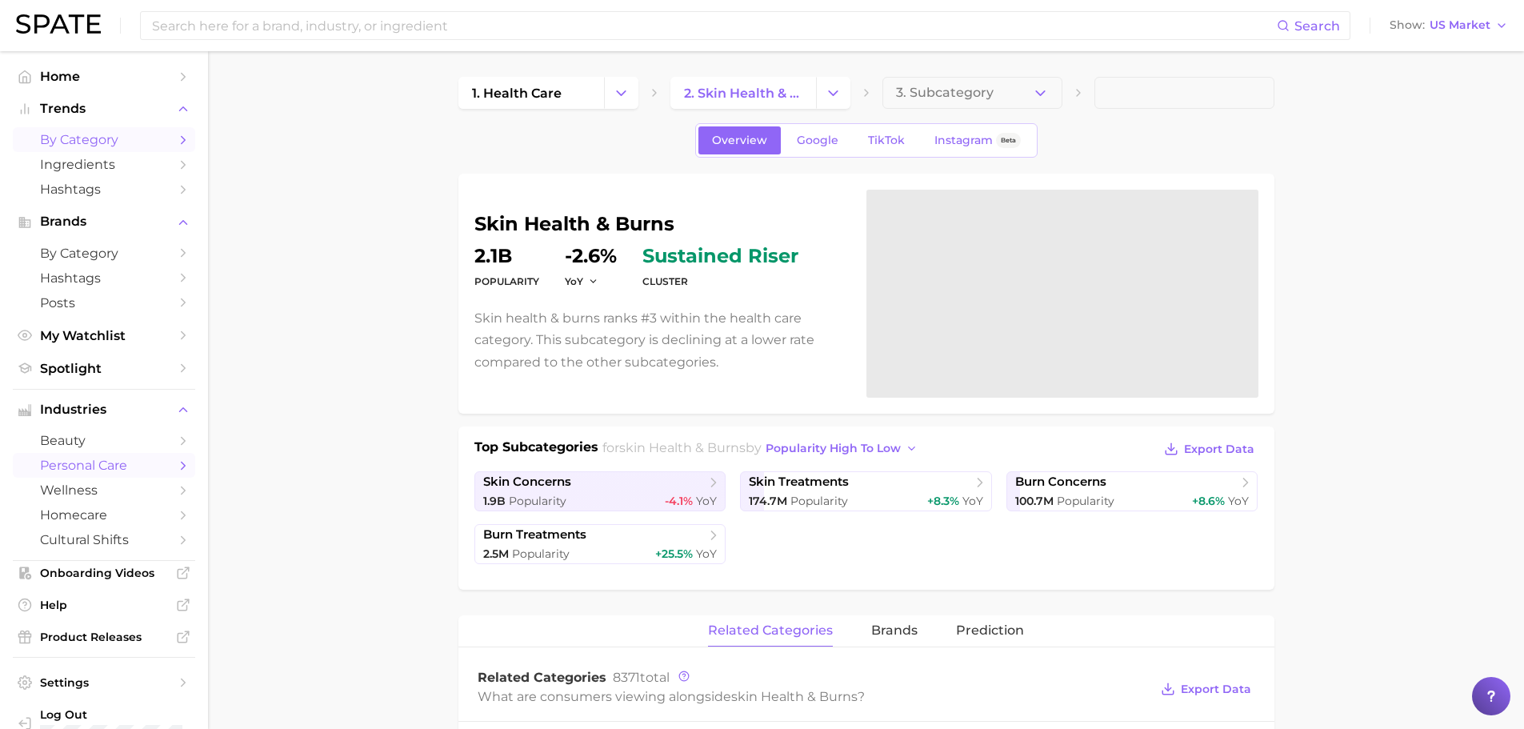
click at [101, 142] on span "by Category" at bounding box center [104, 139] width 128 height 15
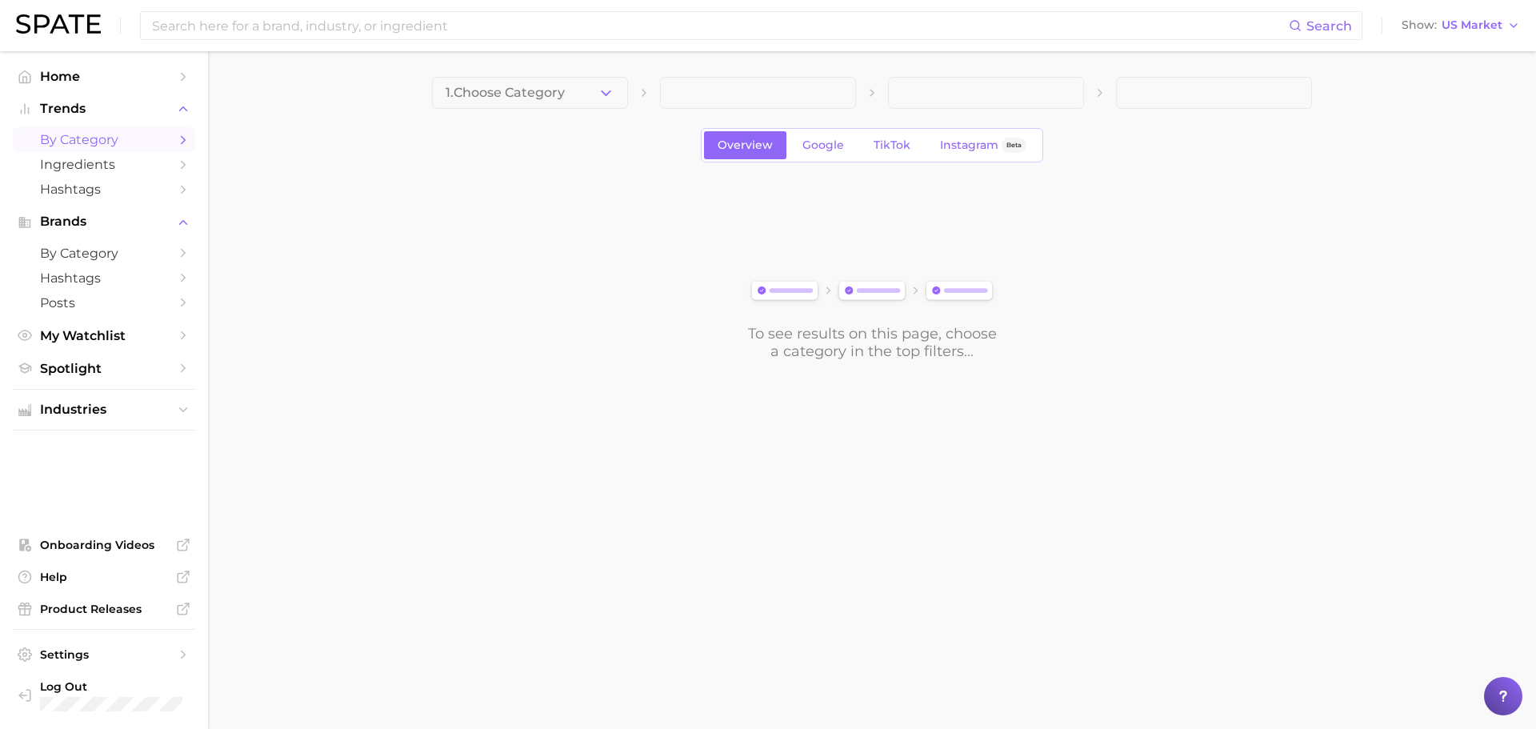
click at [608, 94] on polyline "button" at bounding box center [606, 92] width 9 height 4
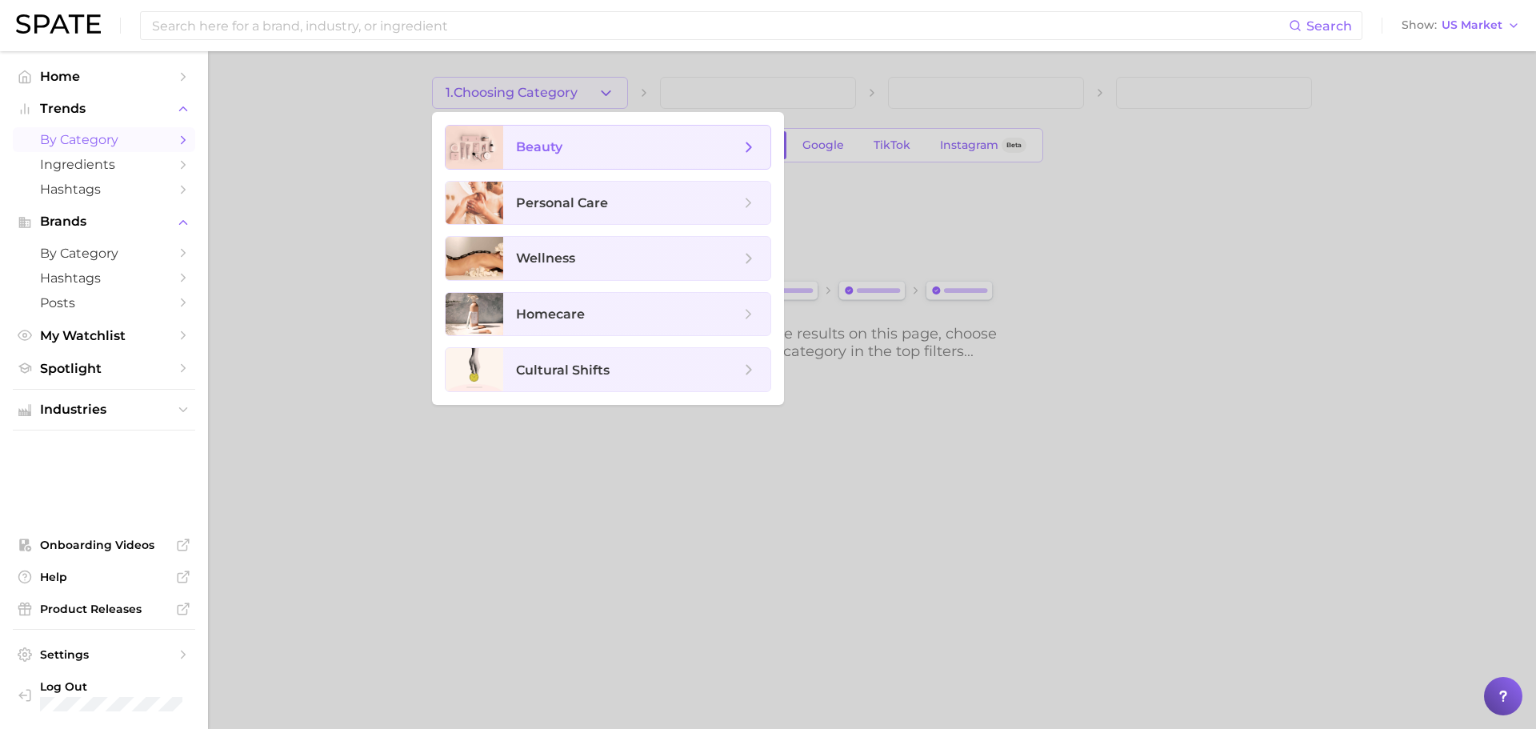
click at [616, 153] on span "beauty" at bounding box center [628, 147] width 224 height 18
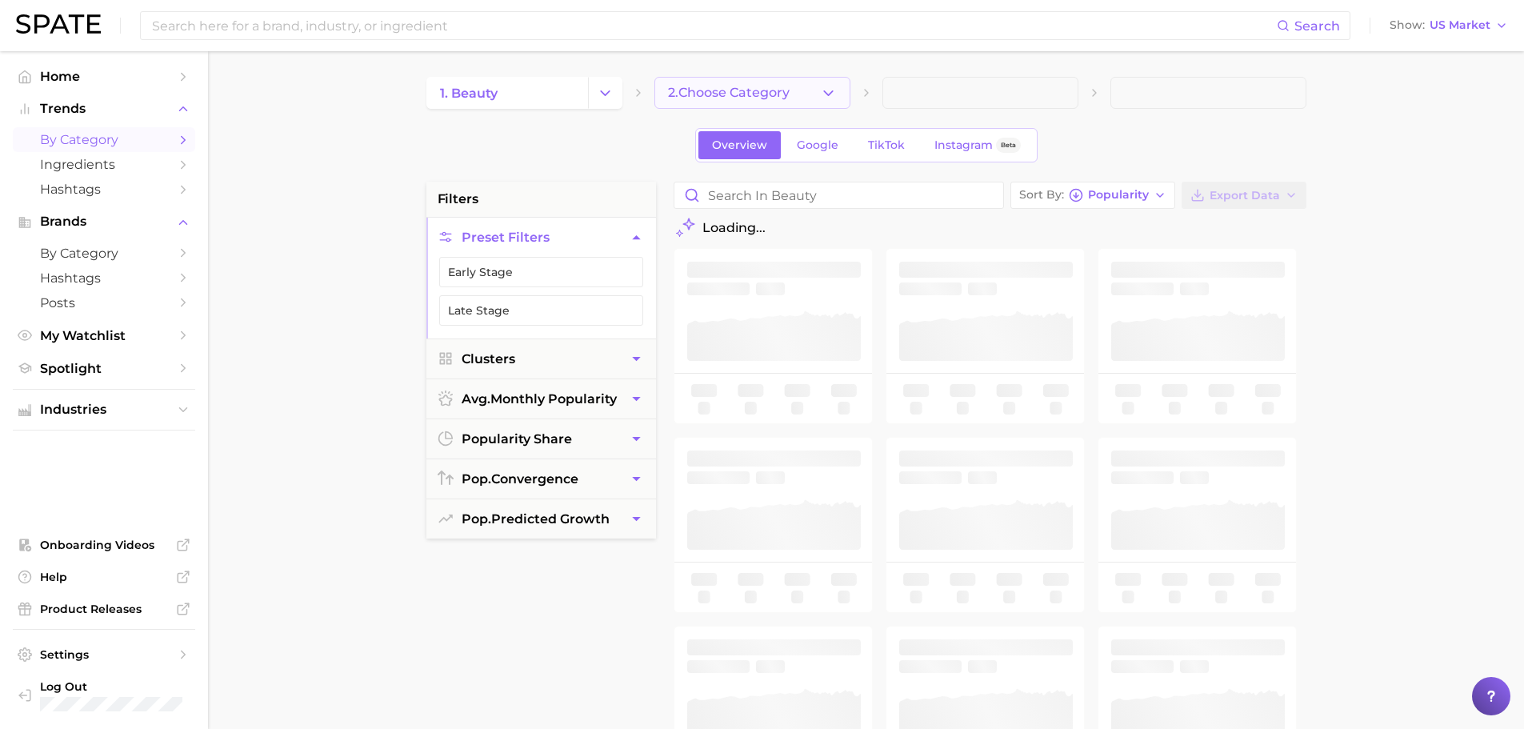
click at [739, 95] on span "2. Choose Category" at bounding box center [729, 93] width 122 height 14
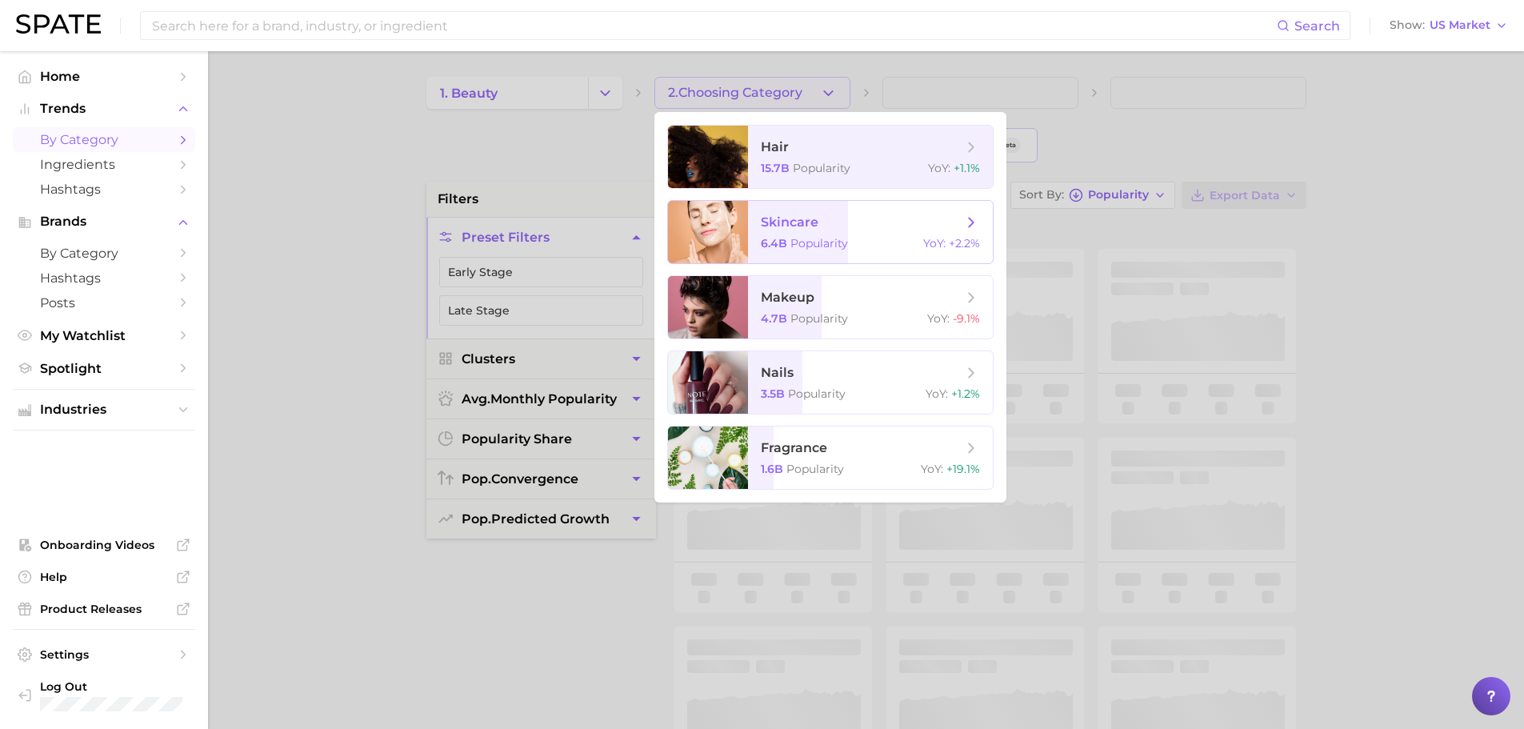
click at [833, 216] on span "skincare" at bounding box center [862, 223] width 202 height 18
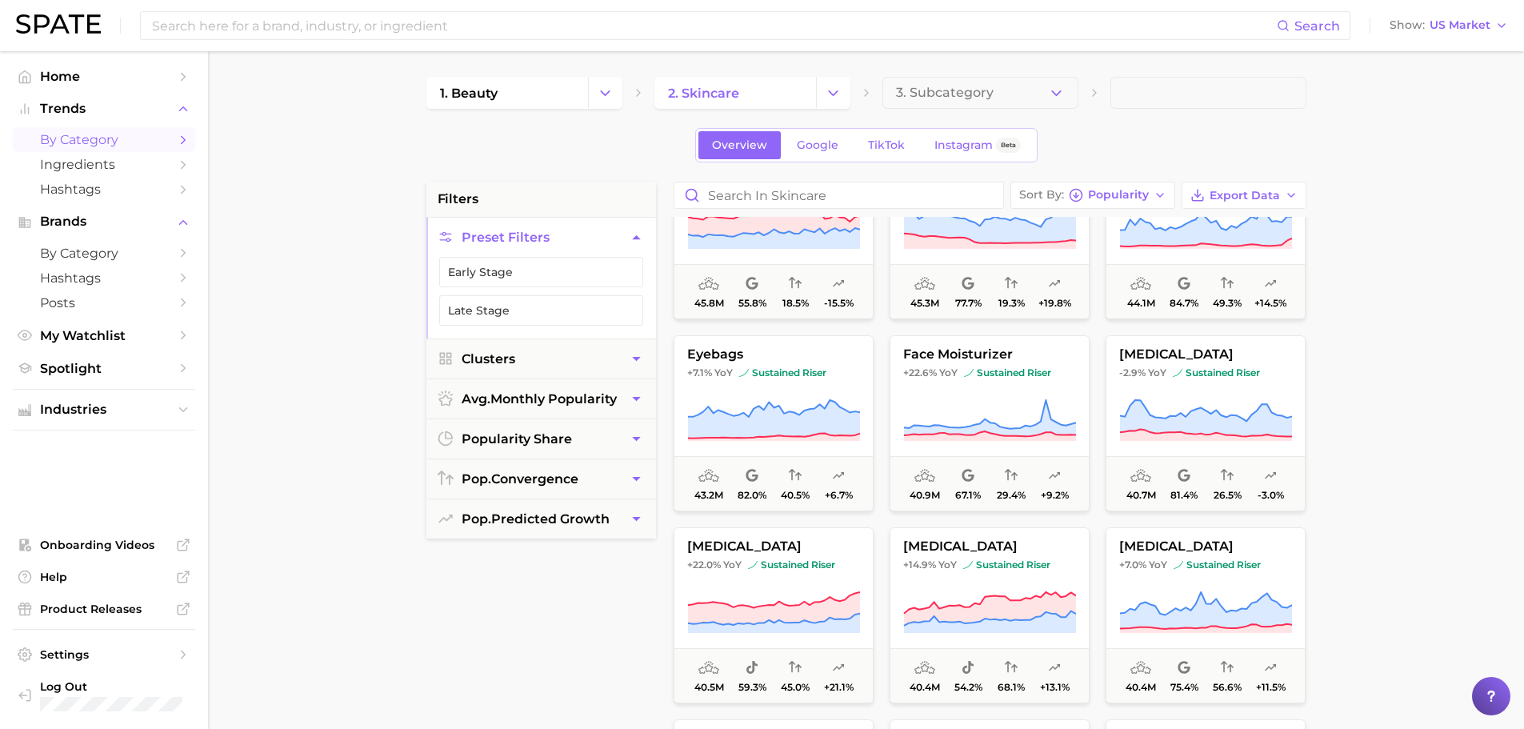
scroll to position [1467, 0]
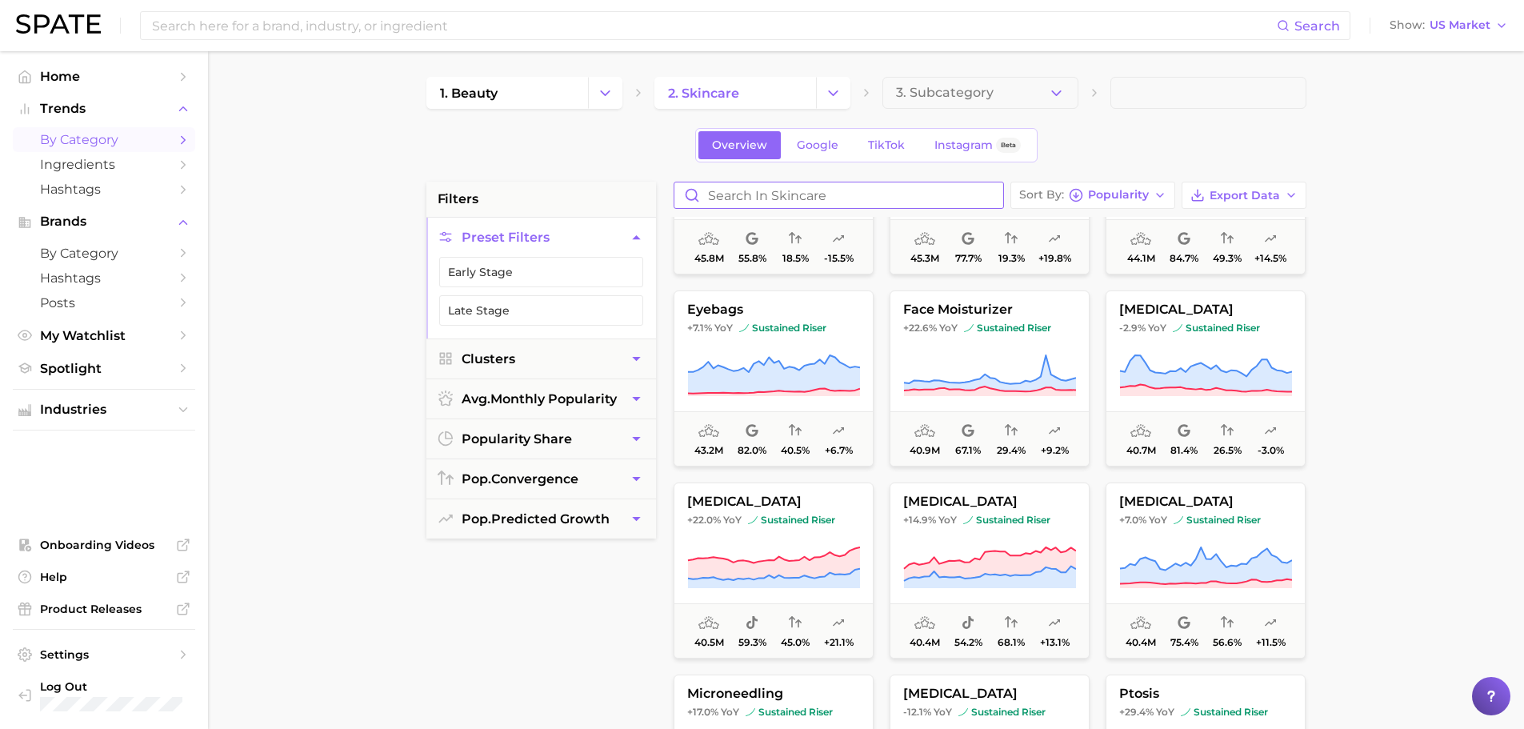
click at [803, 184] on input "Search in skincare" at bounding box center [838, 195] width 329 height 26
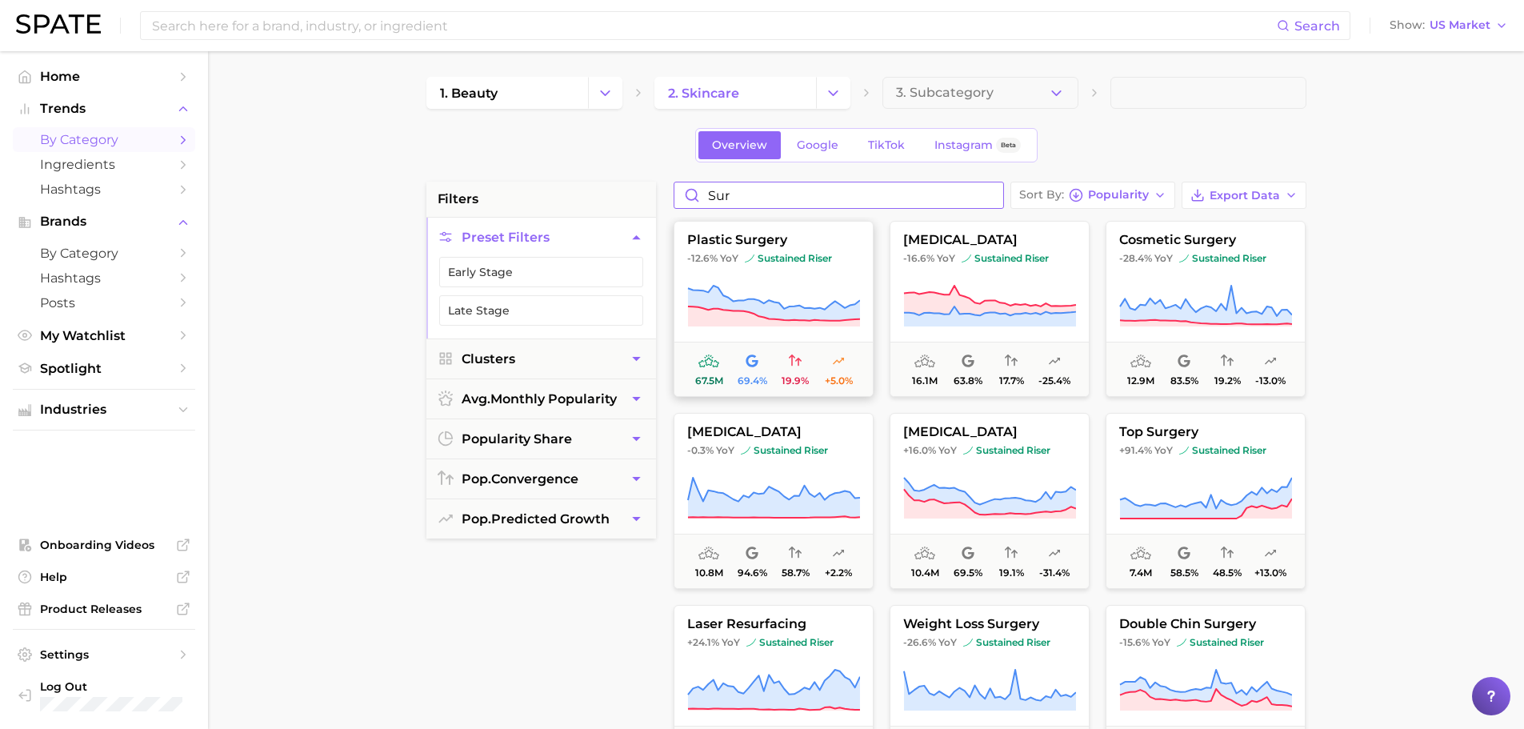
type input "sur"
click at [776, 289] on icon at bounding box center [773, 306] width 173 height 45
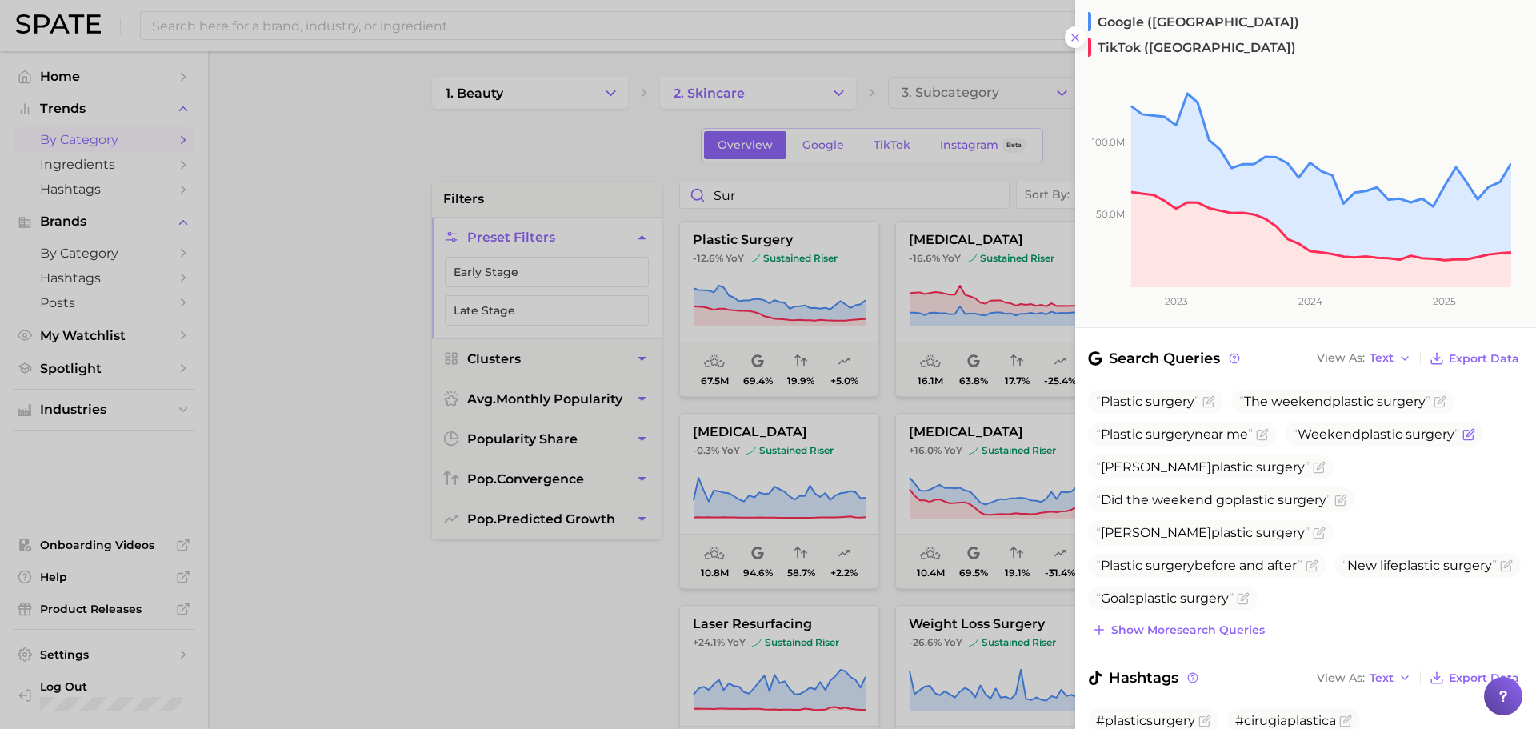
scroll to position [400, 0]
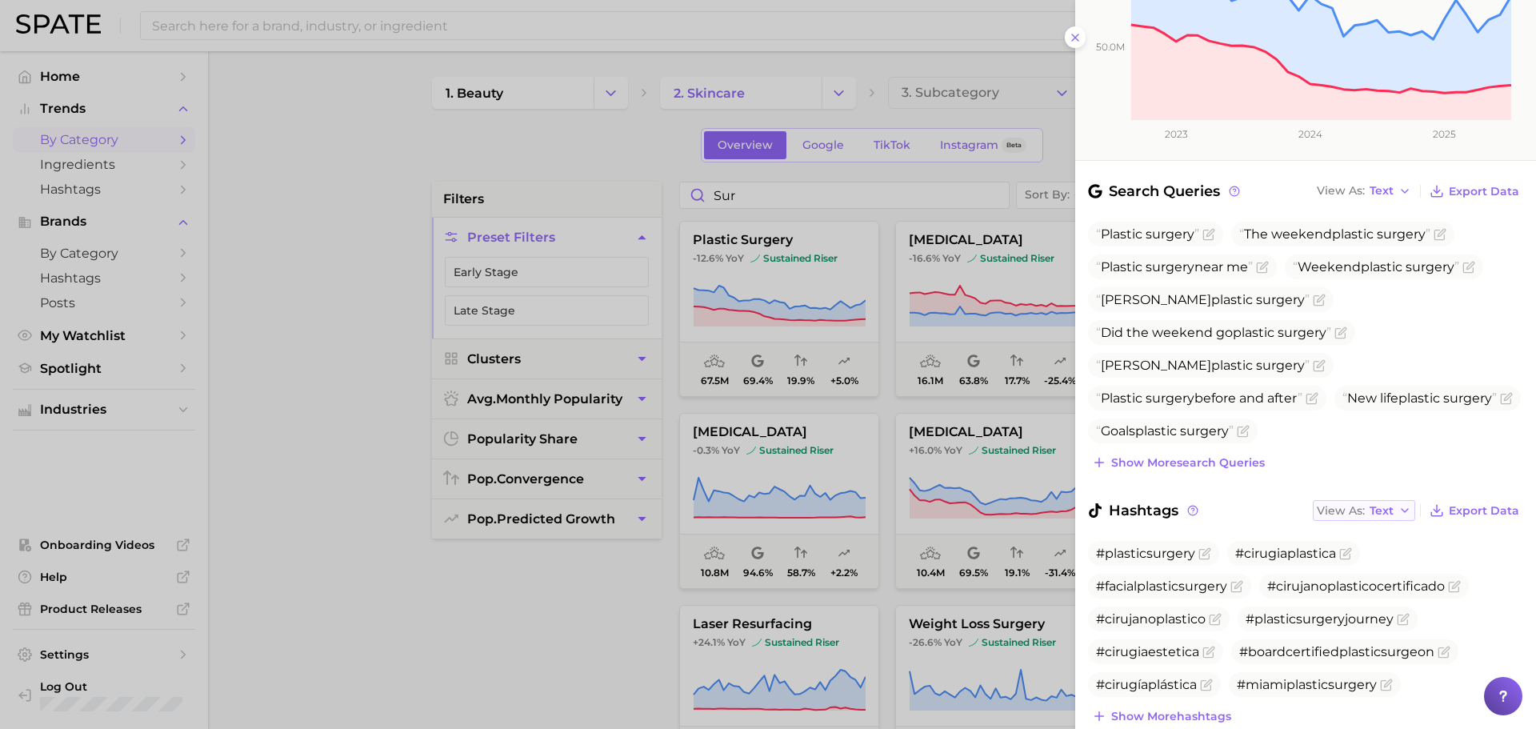
click at [1375, 506] on span "Text" at bounding box center [1382, 510] width 24 height 9
click at [1367, 551] on button "Table" at bounding box center [1401, 565] width 176 height 29
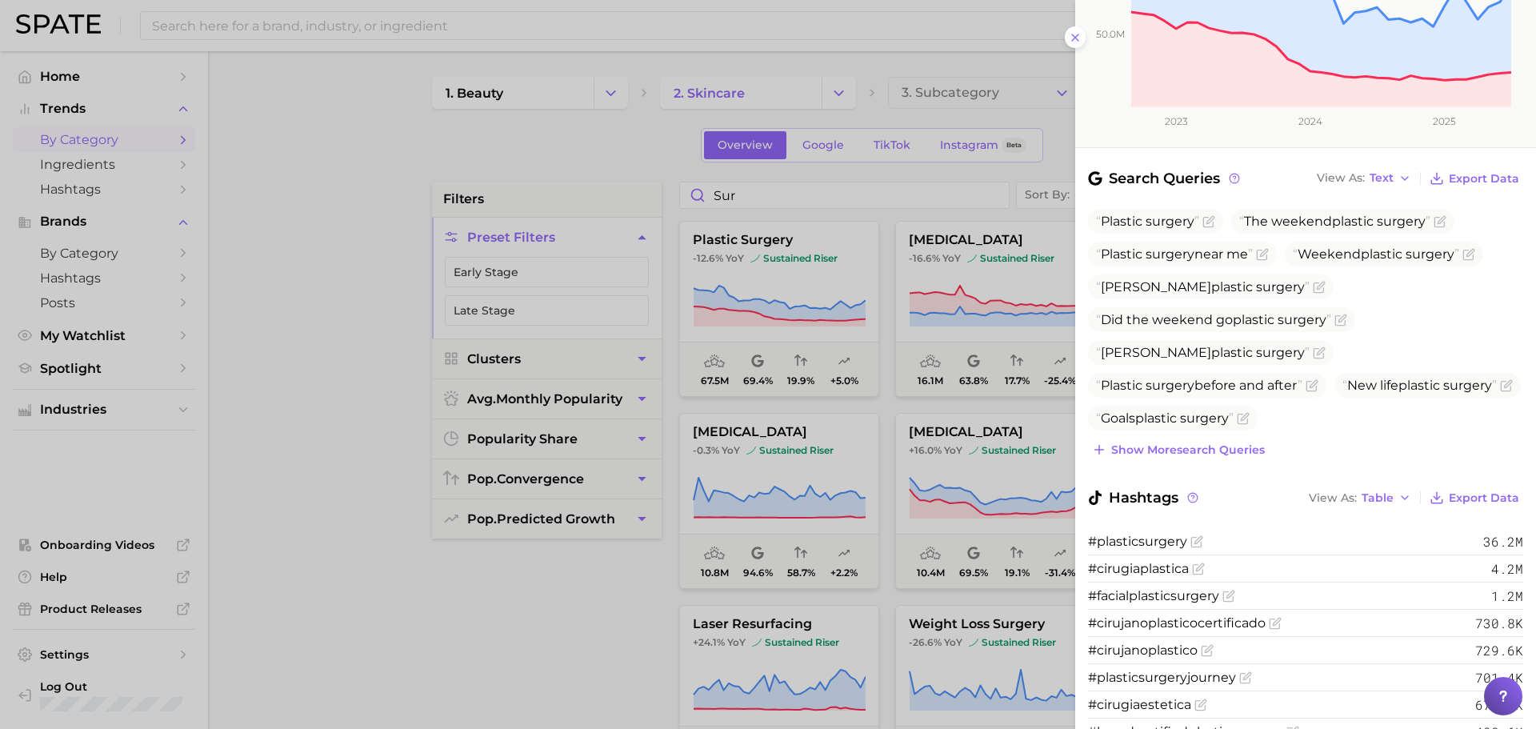
scroll to position [534, 0]
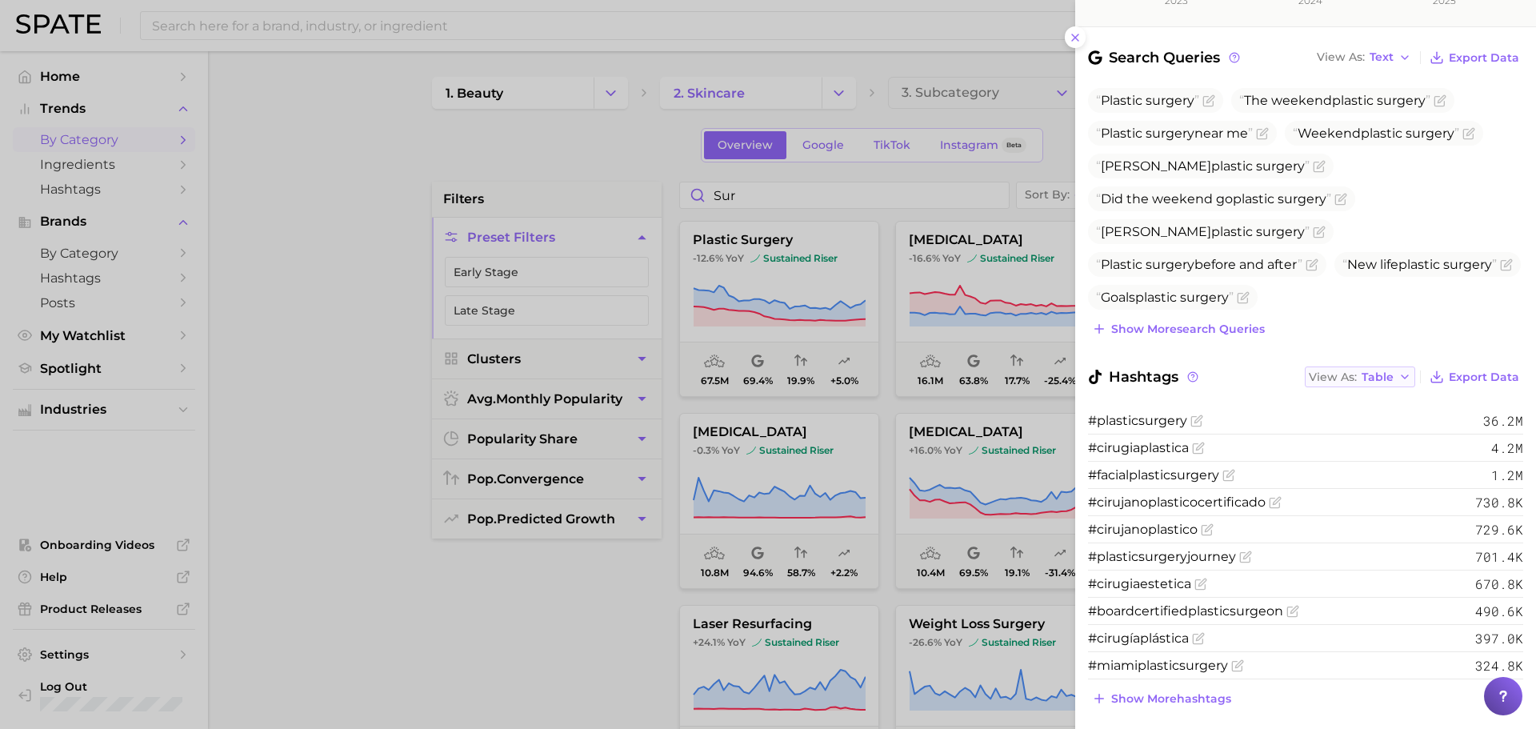
click at [1385, 366] on button "View As Table" at bounding box center [1360, 376] width 110 height 21
click at [1365, 418] on button "Table" at bounding box center [1393, 432] width 176 height 29
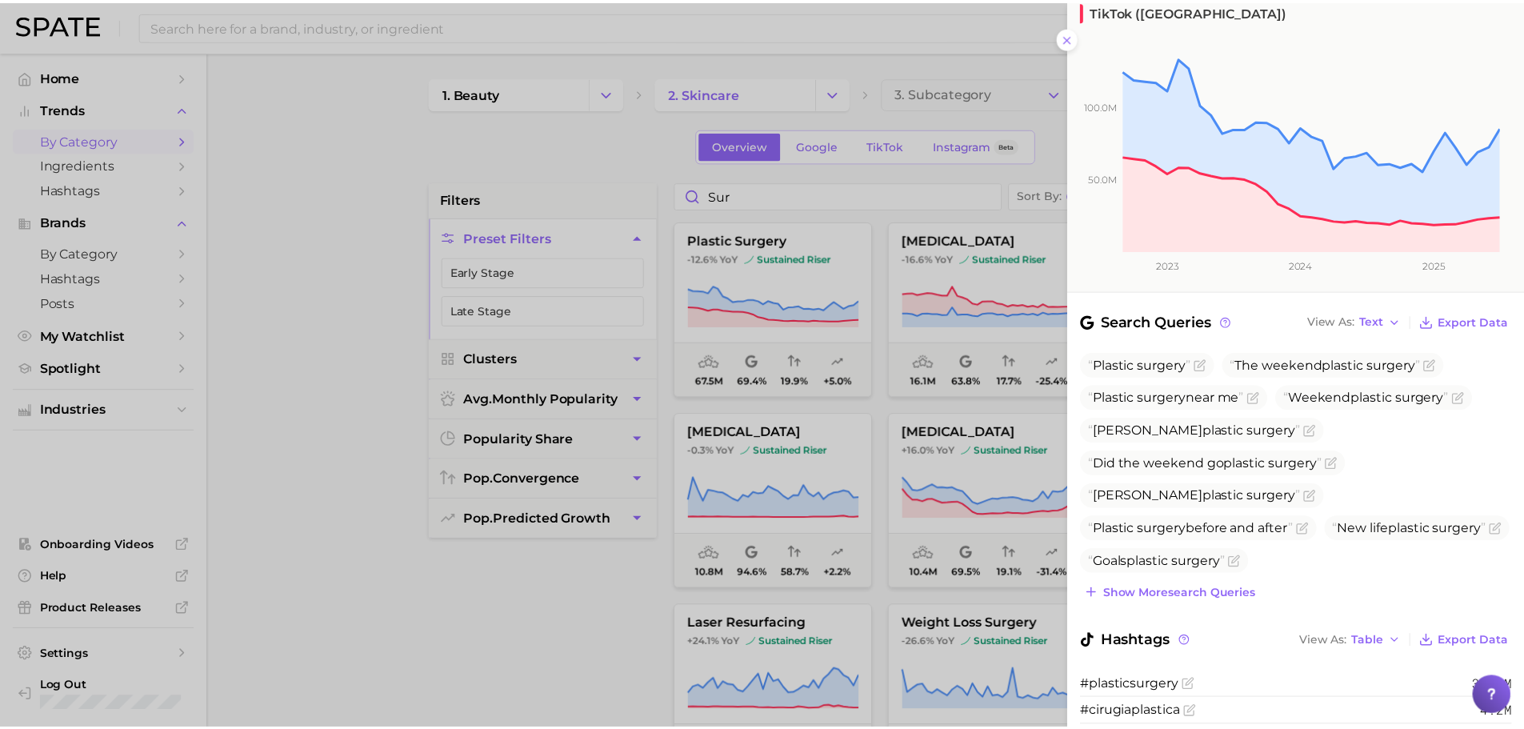
scroll to position [266, 0]
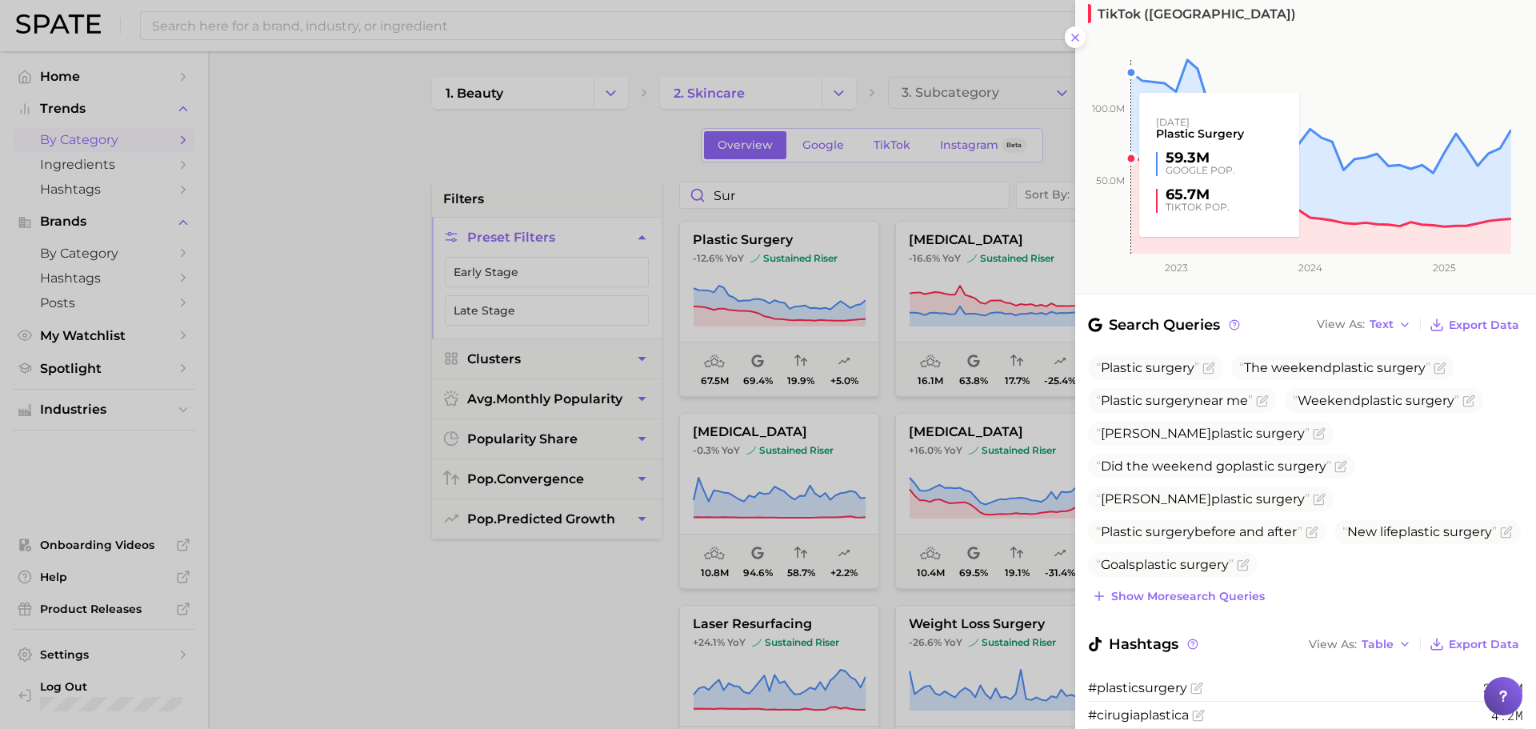
click at [1075, 38] on rect at bounding box center [1293, 137] width 436 height 234
click at [1082, 43] on rect at bounding box center [1293, 137] width 436 height 234
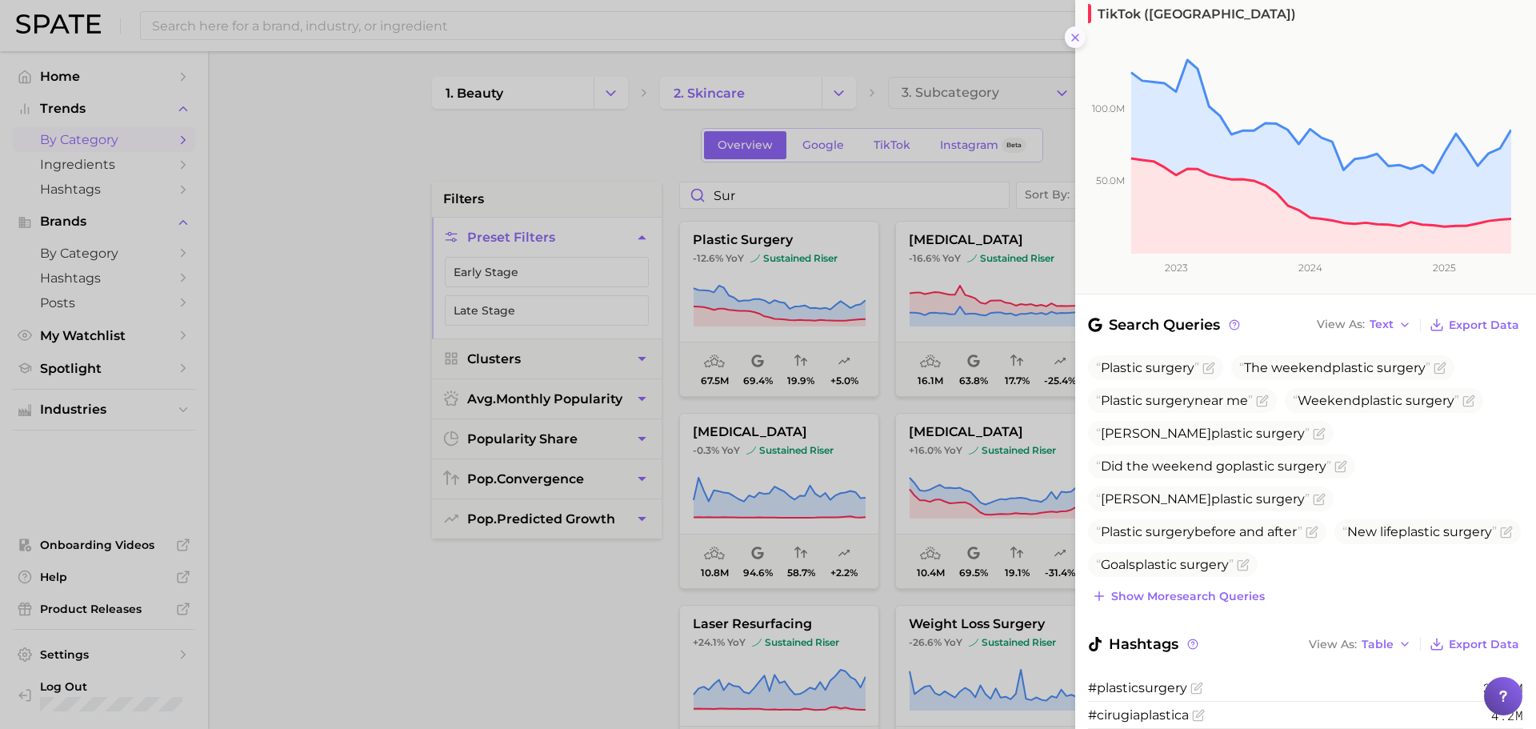
click at [1074, 43] on icon at bounding box center [1075, 37] width 13 height 13
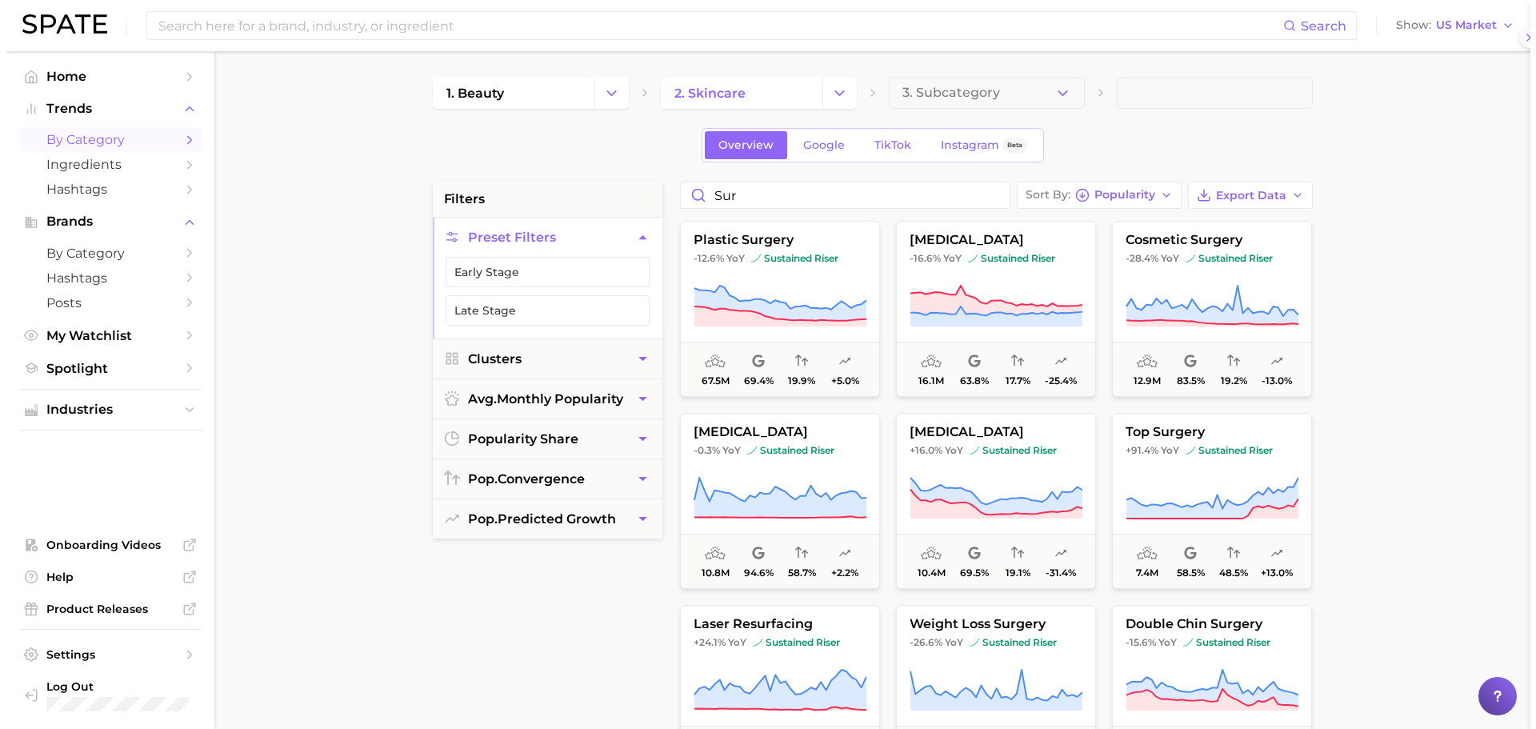
scroll to position [0, 0]
click at [790, 291] on icon at bounding box center [773, 306] width 173 height 45
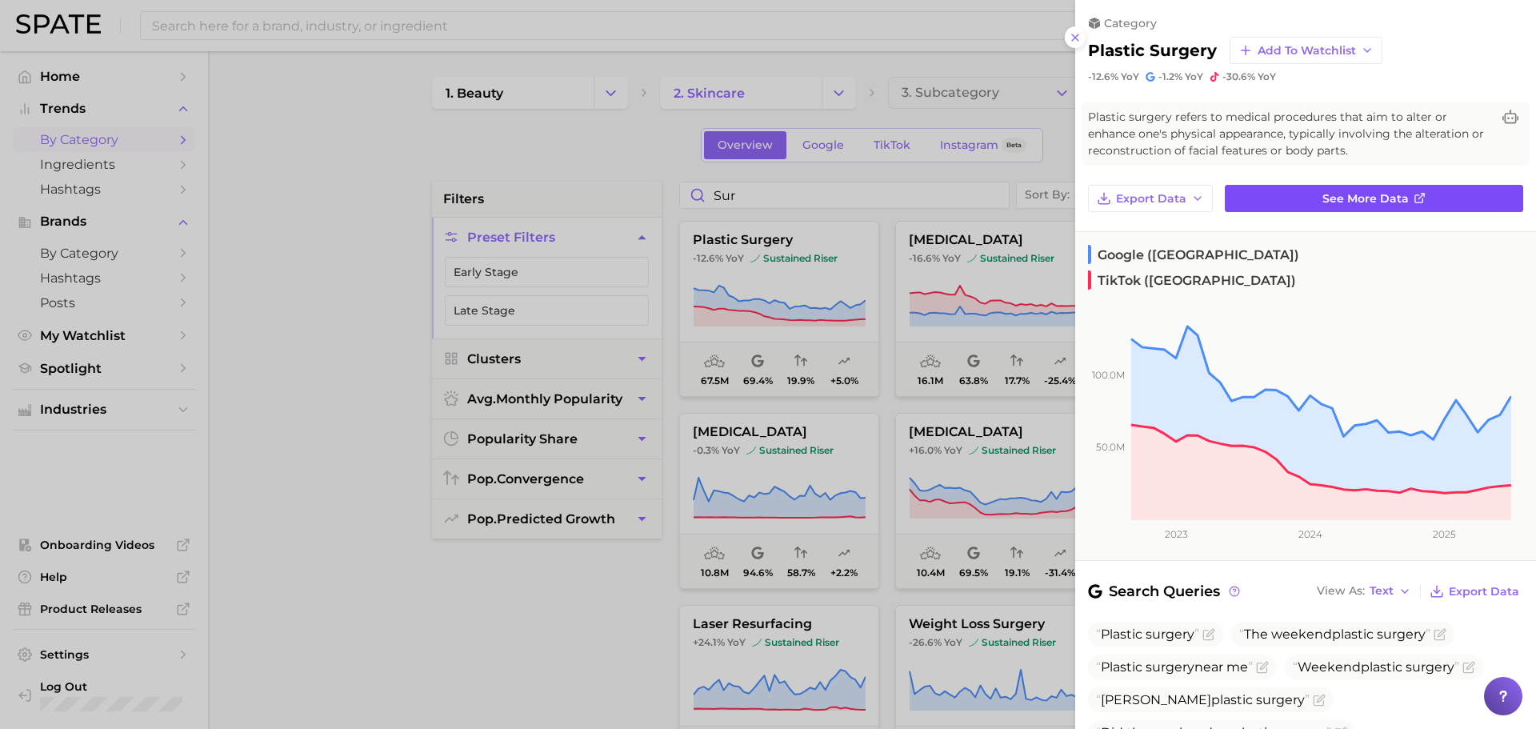
click at [1345, 189] on link "See more data" at bounding box center [1374, 198] width 298 height 27
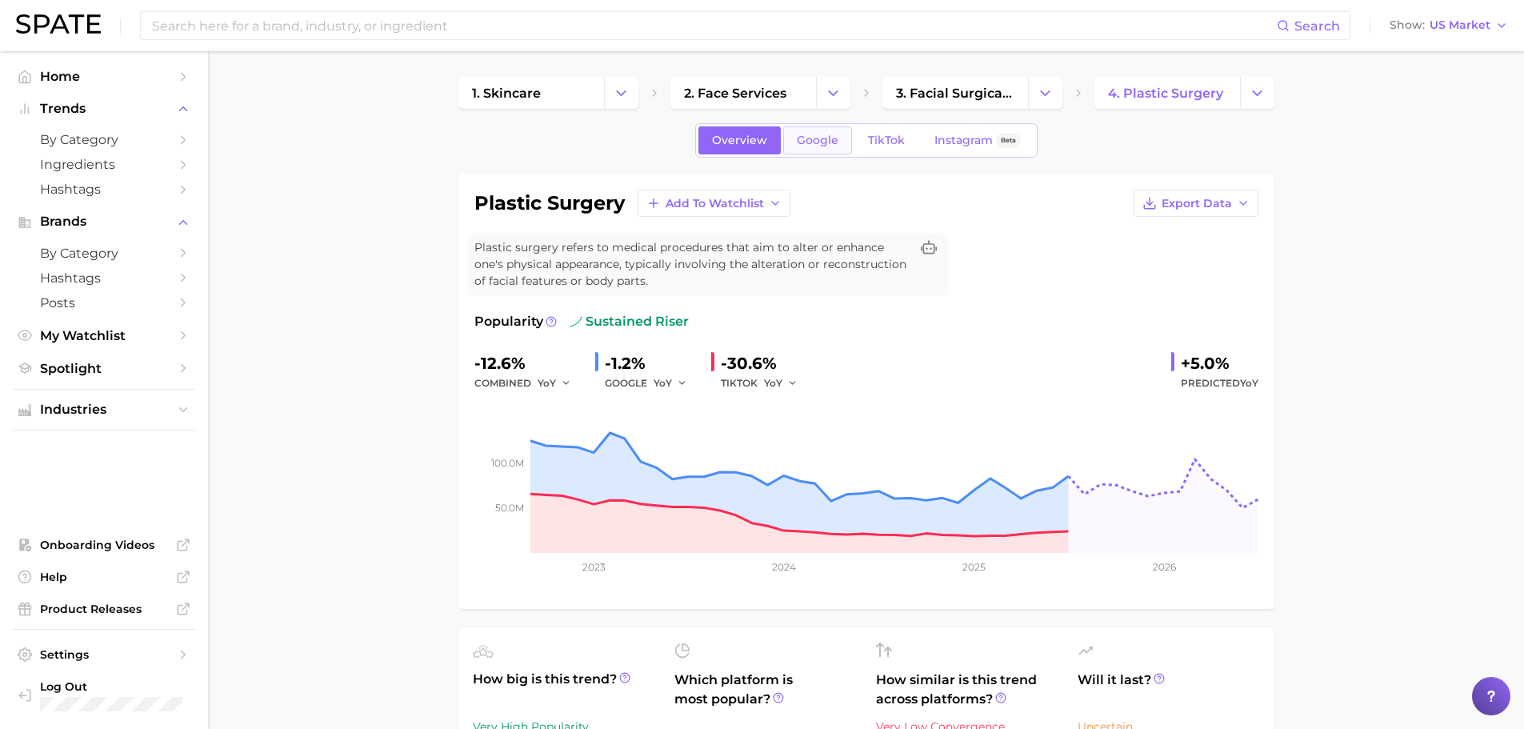
click at [823, 142] on span "Google" at bounding box center [818, 141] width 42 height 14
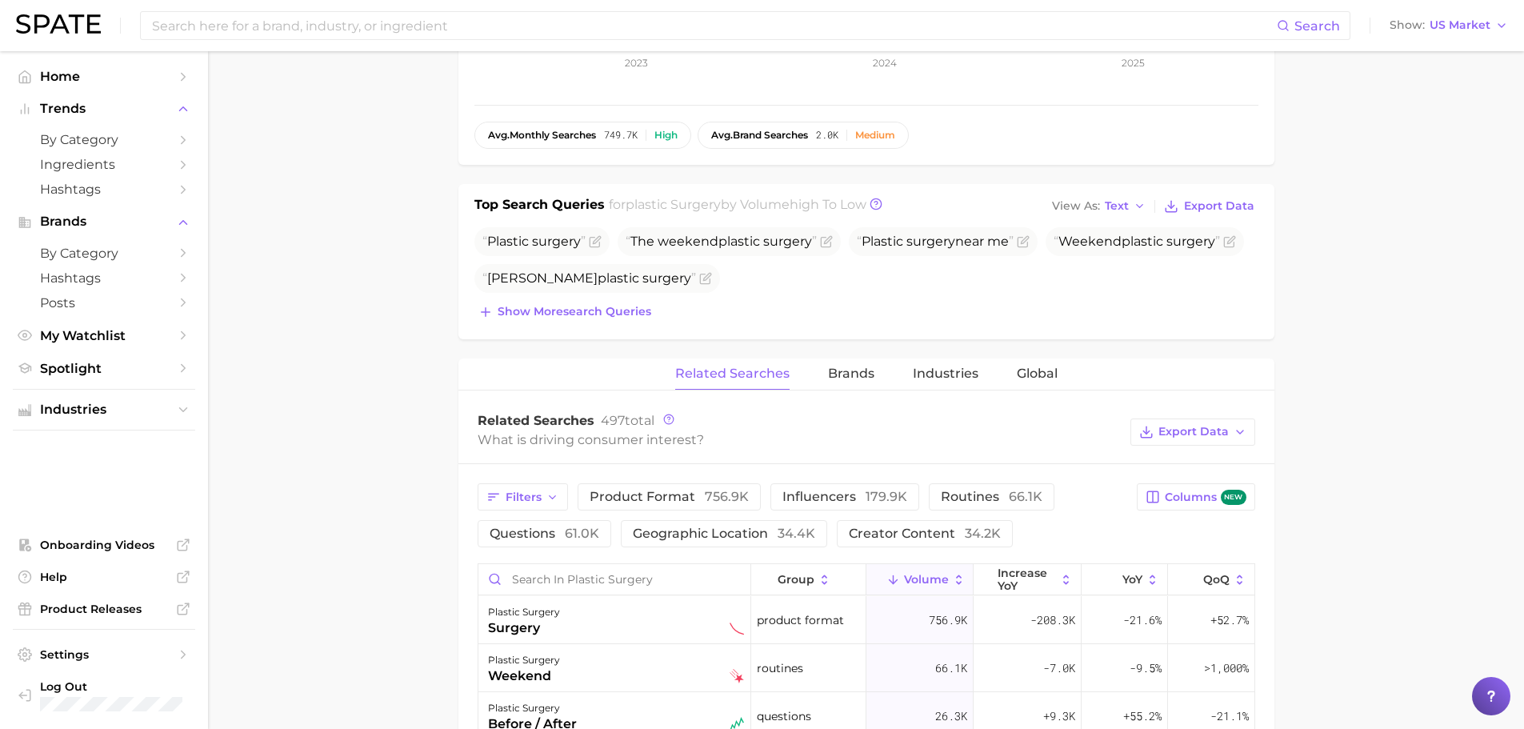
scroll to position [534, 0]
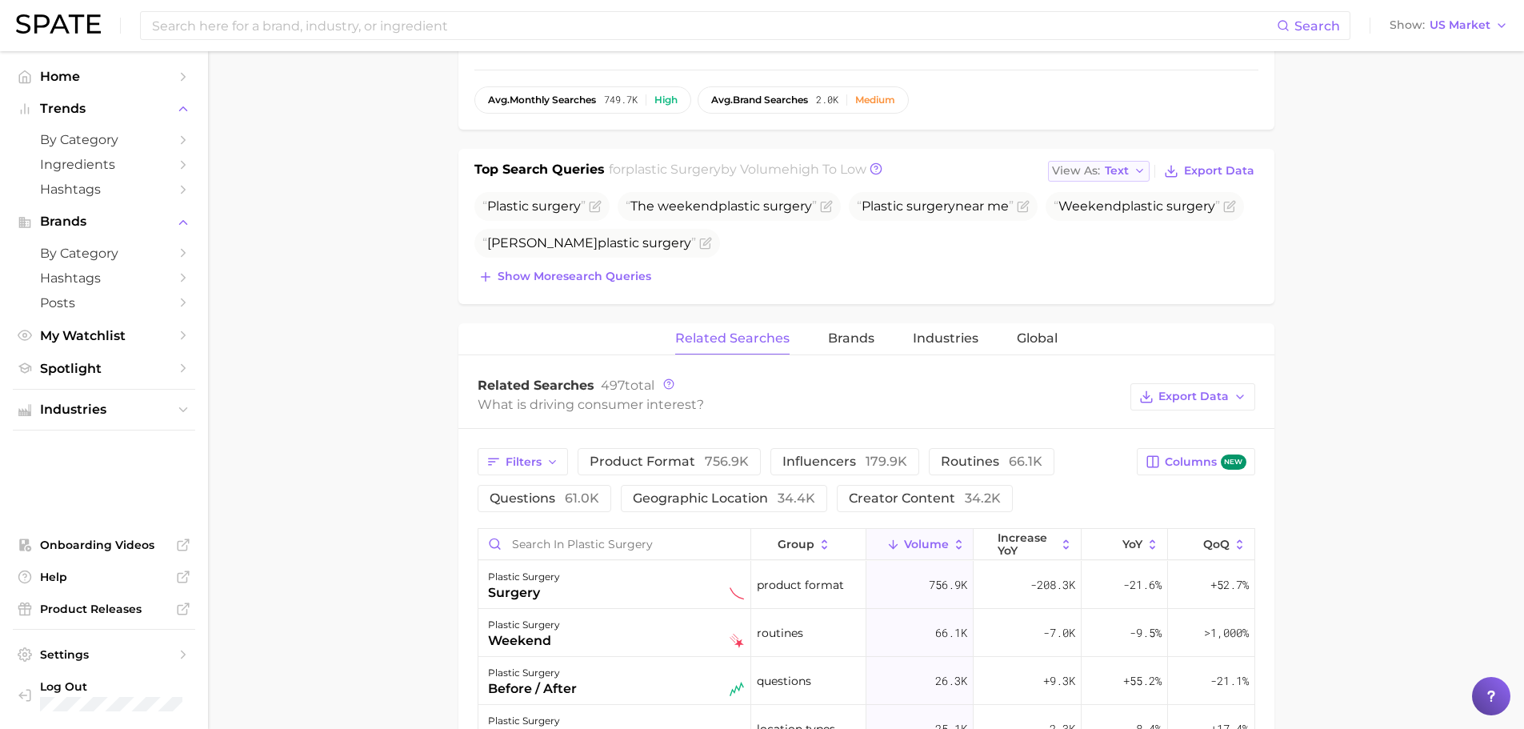
click at [1118, 168] on span "Text" at bounding box center [1117, 170] width 24 height 9
click at [1098, 224] on span "Table" at bounding box center [1090, 226] width 31 height 14
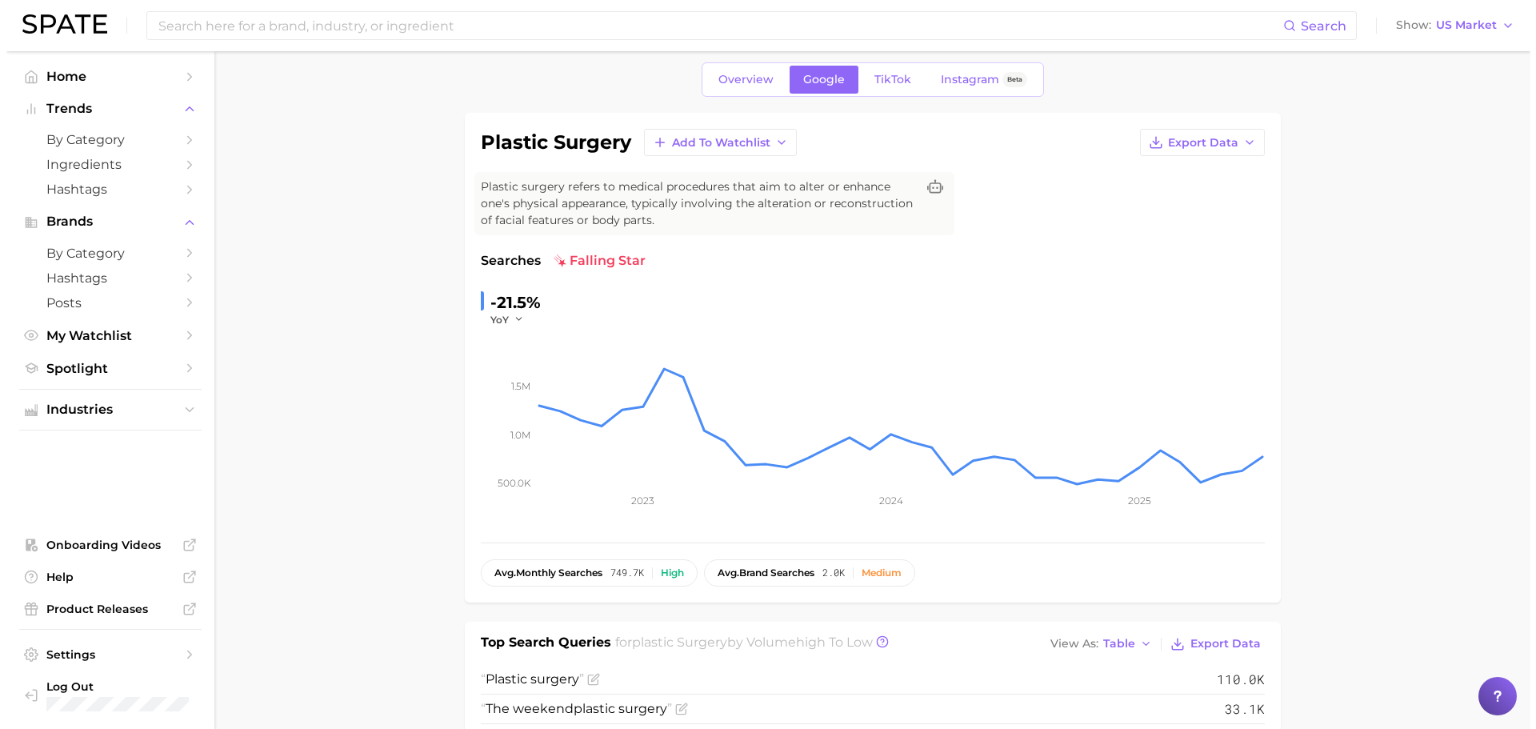
scroll to position [0, 0]
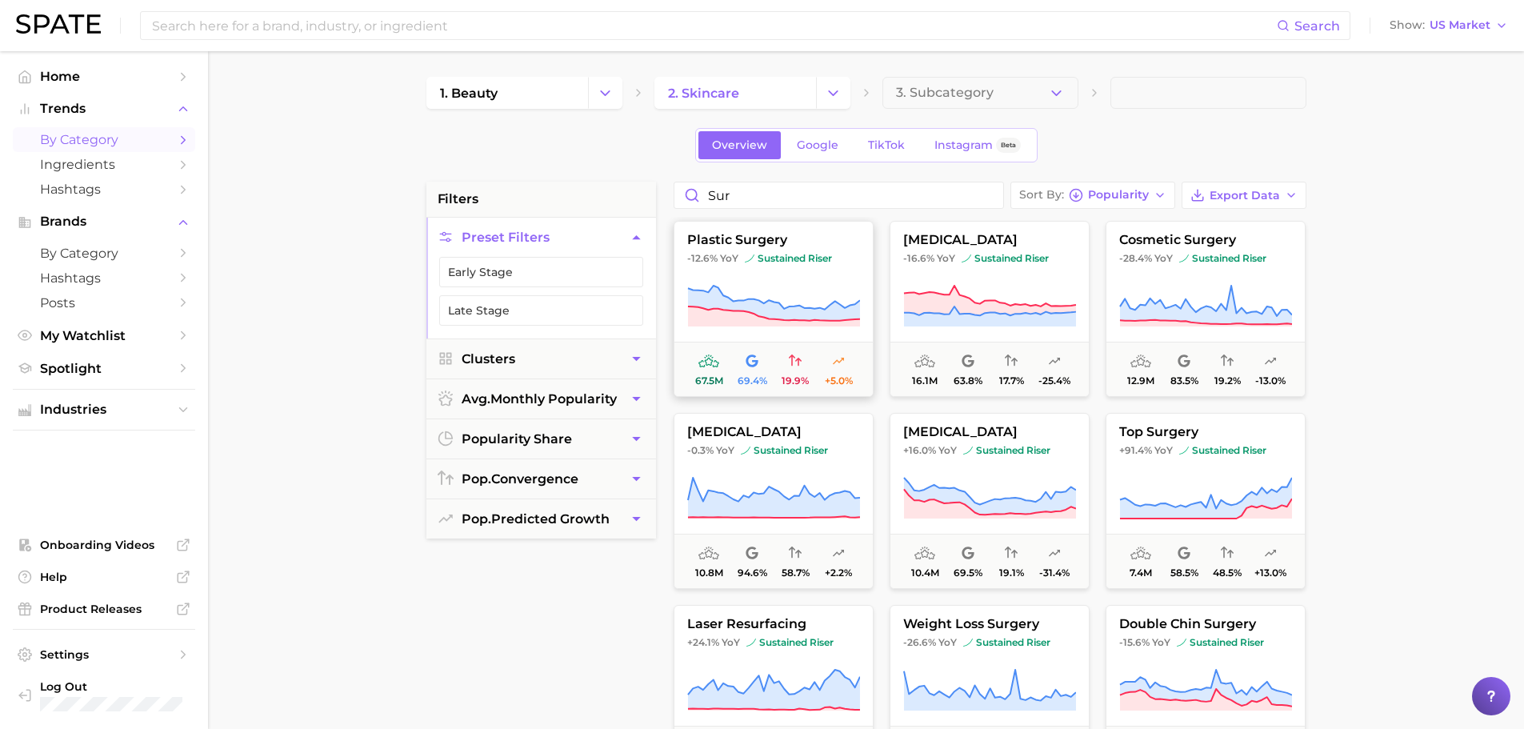
click at [798, 300] on icon at bounding box center [773, 306] width 173 height 45
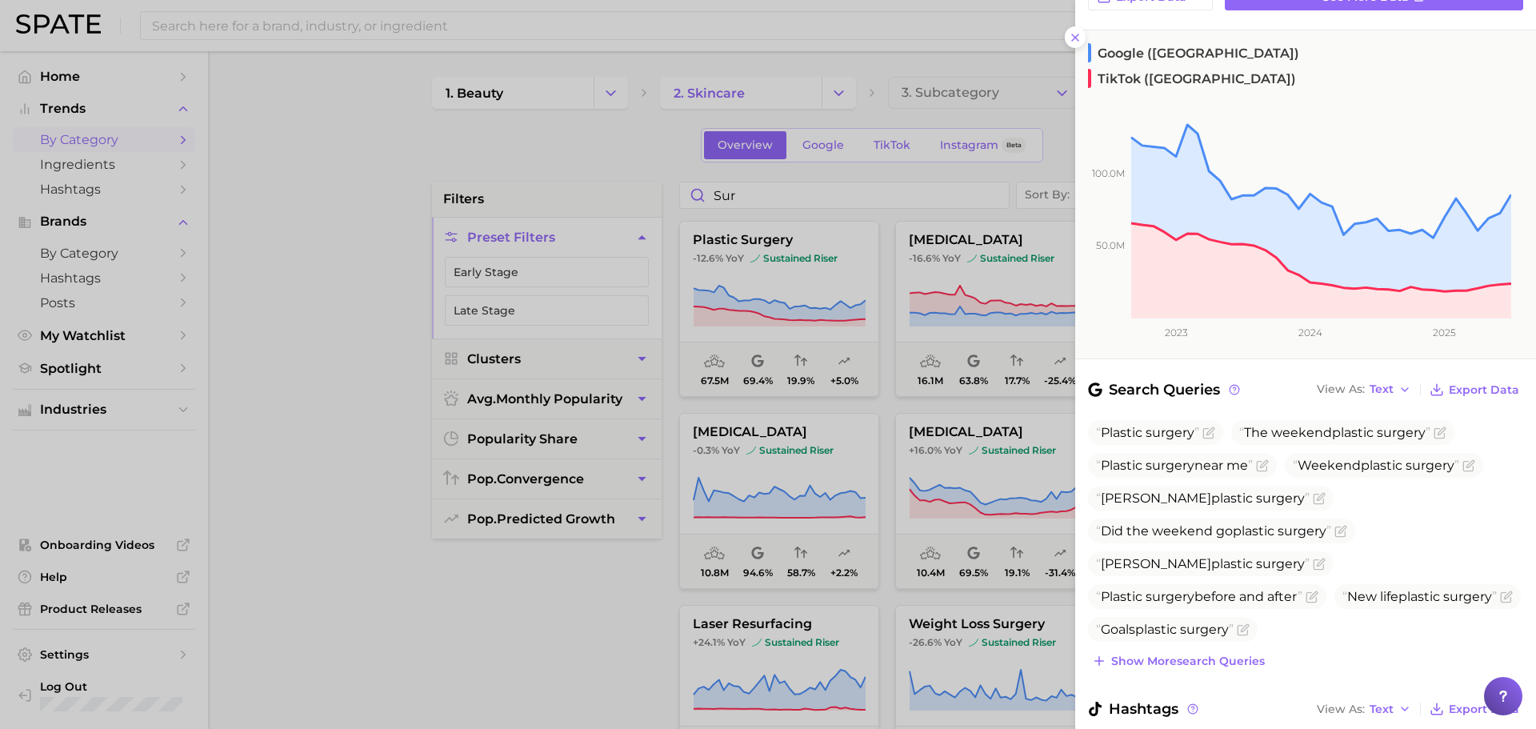
scroll to position [400, 0]
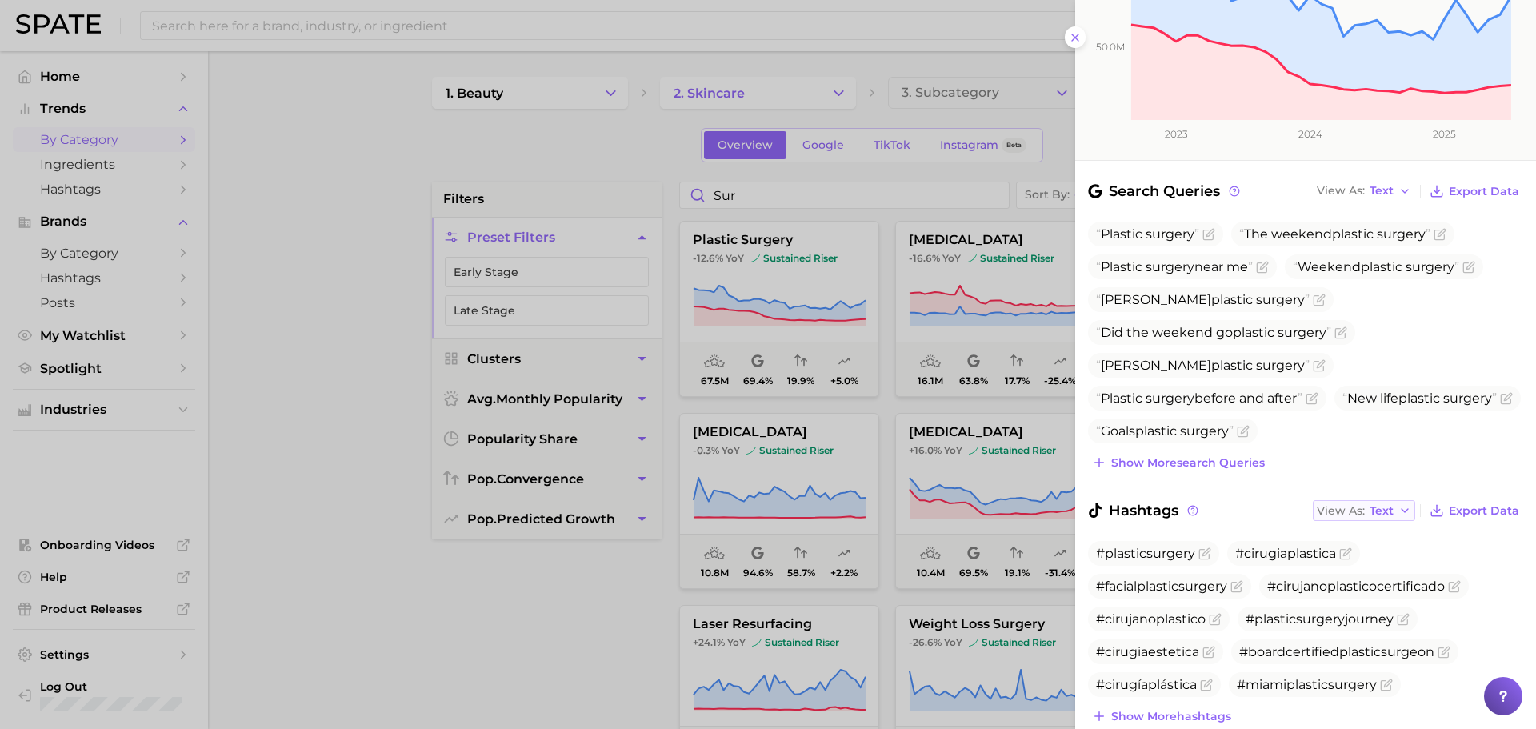
click at [1379, 506] on span "Text" at bounding box center [1382, 510] width 24 height 9
click at [1374, 551] on button "Table" at bounding box center [1401, 565] width 176 height 29
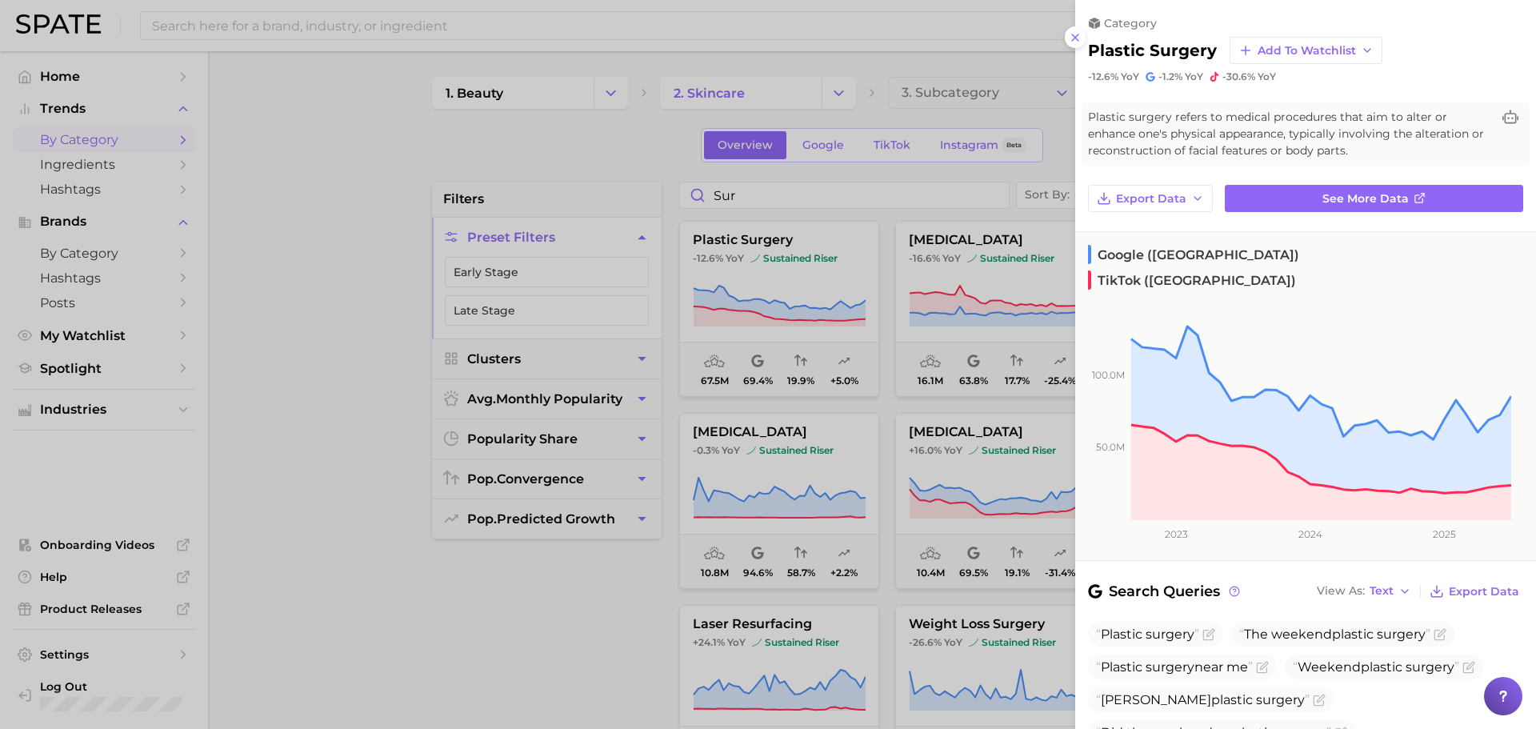
scroll to position [134, 0]
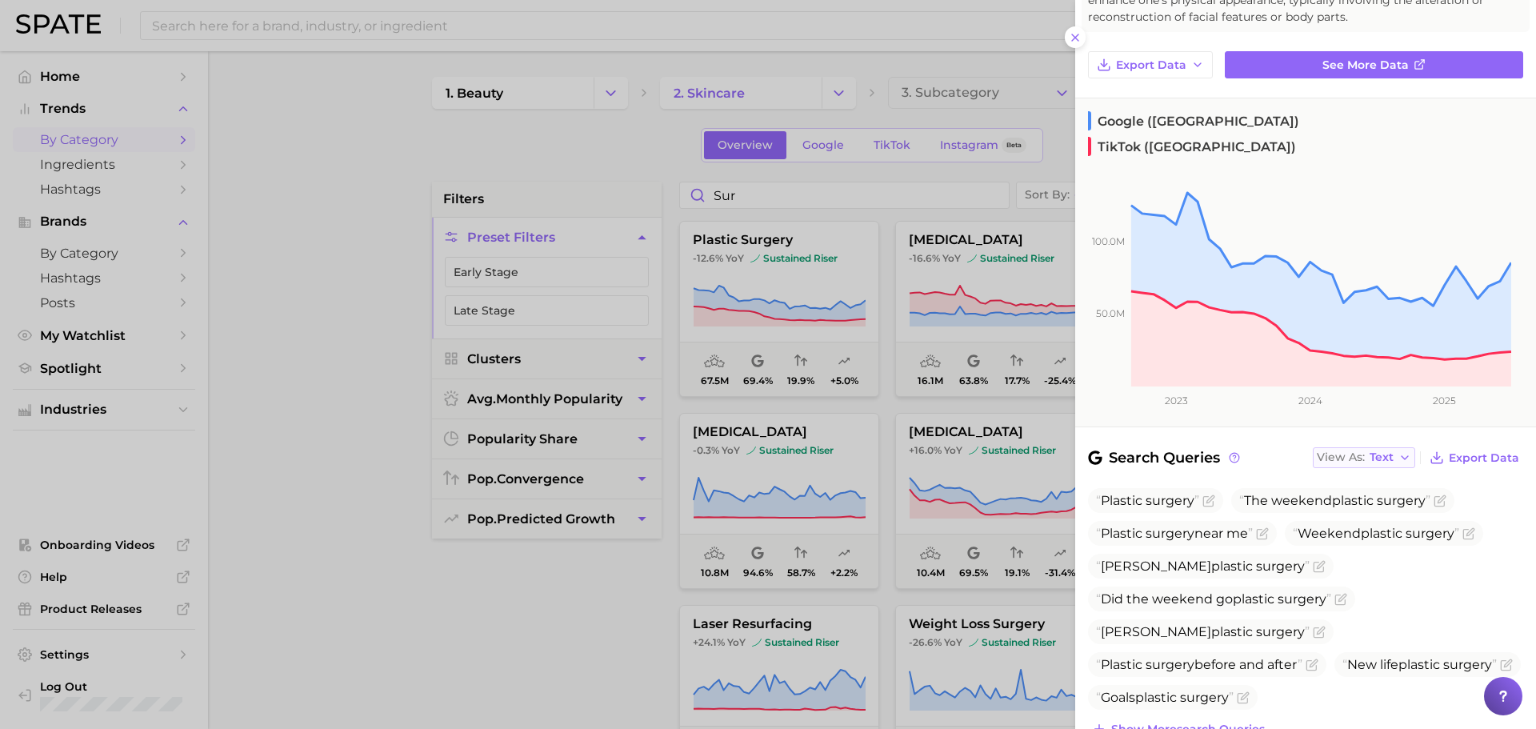
click at [1376, 453] on span "Text" at bounding box center [1382, 457] width 24 height 9
click at [1376, 498] on button "Table" at bounding box center [1401, 512] width 176 height 29
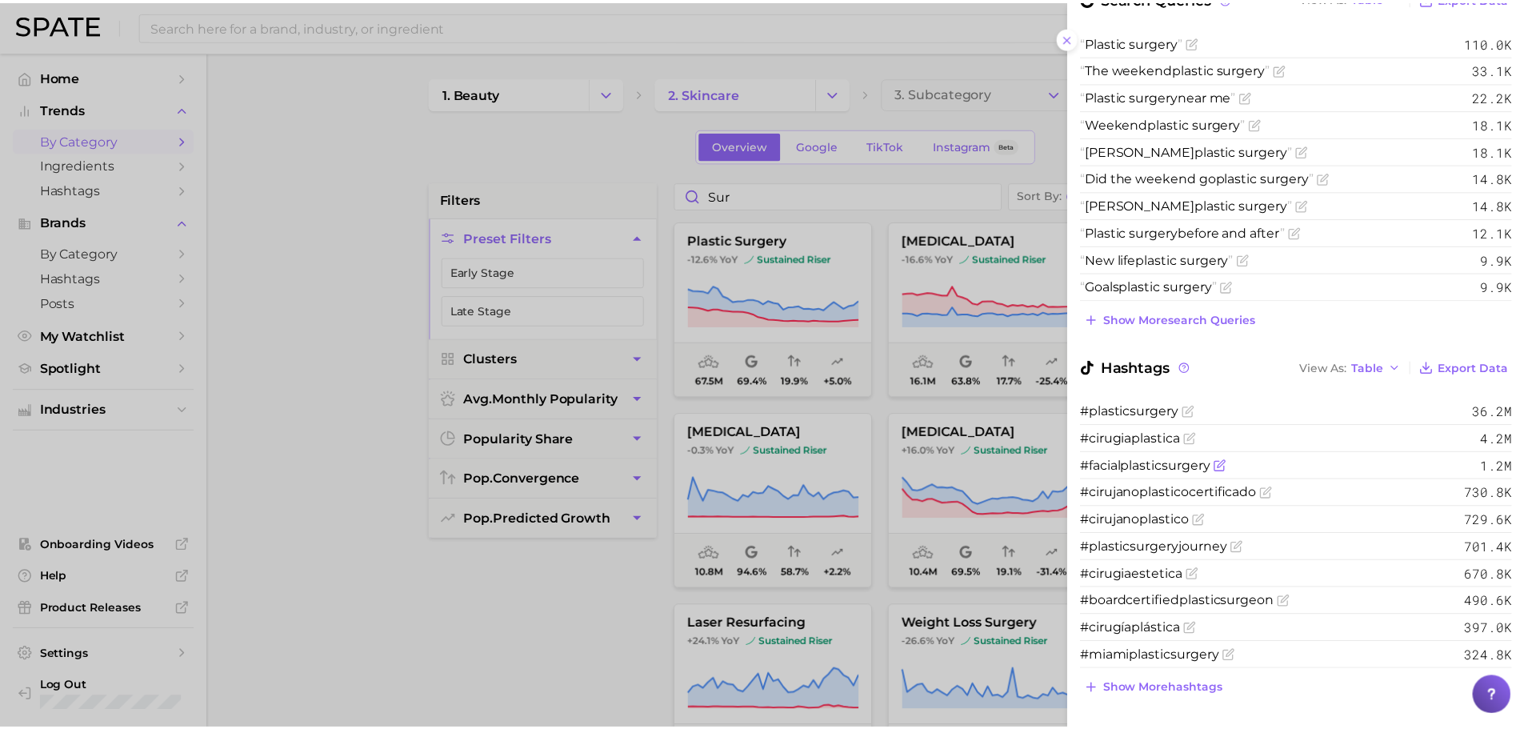
scroll to position [0, 0]
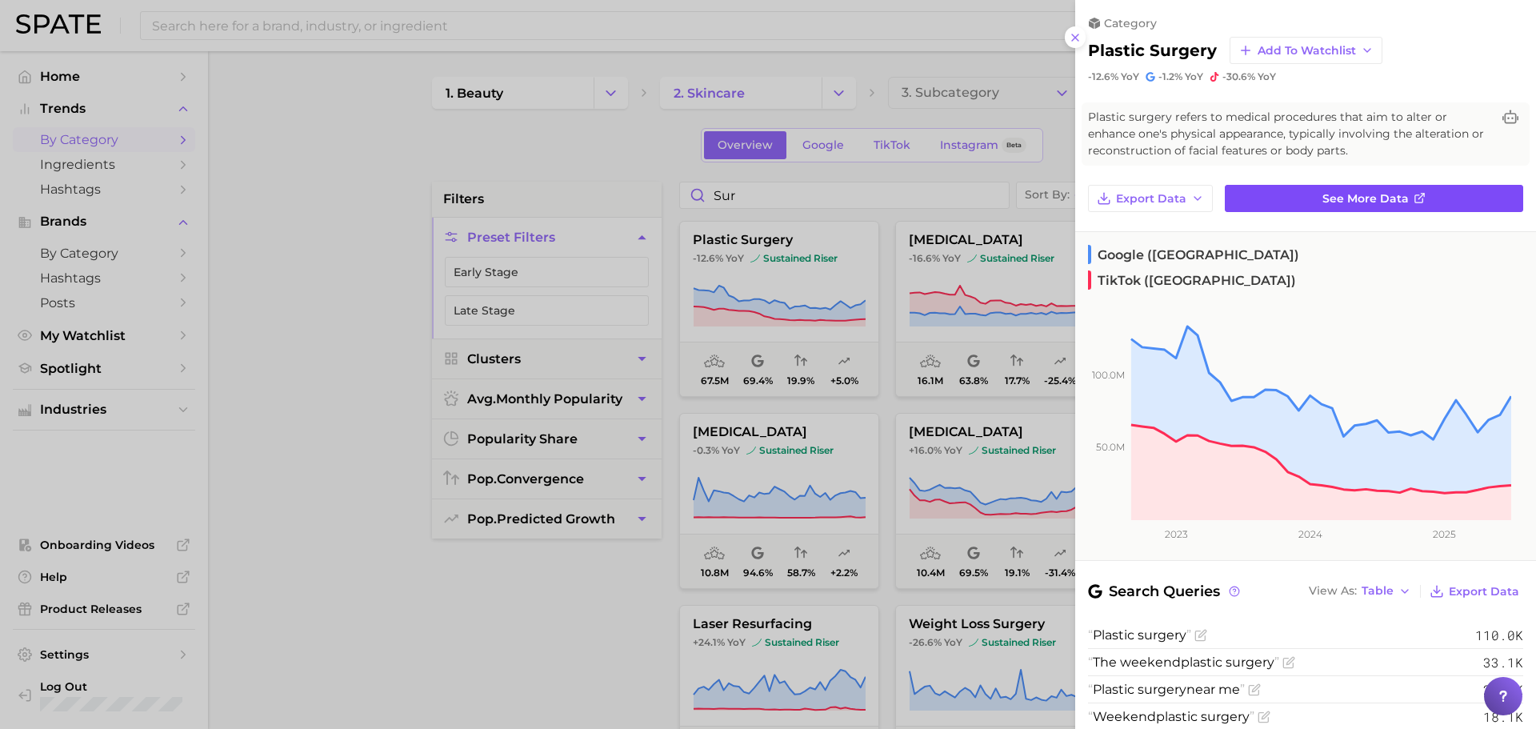
click at [1342, 195] on span "See more data" at bounding box center [1366, 199] width 86 height 14
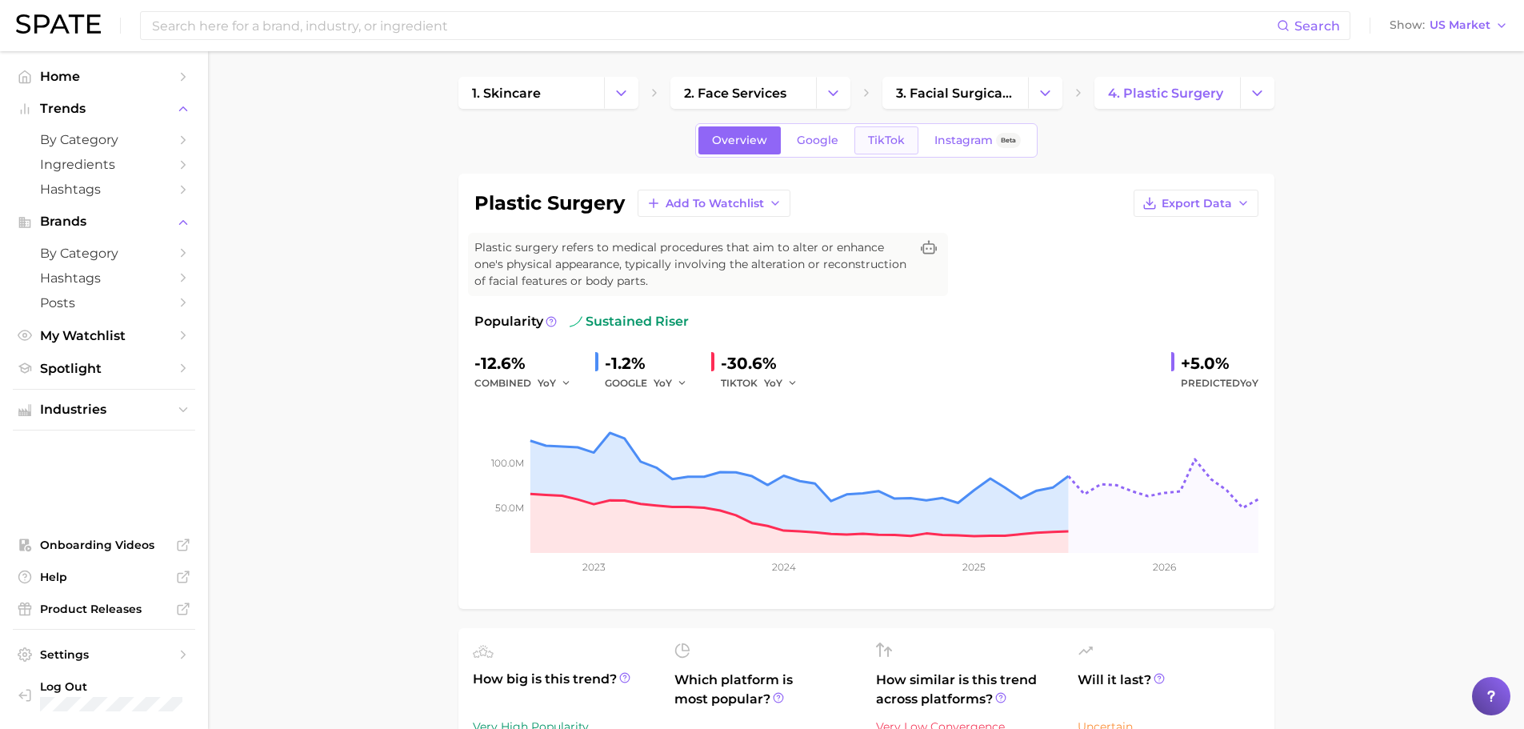
click at [874, 140] on span "TikTok" at bounding box center [886, 141] width 37 height 14
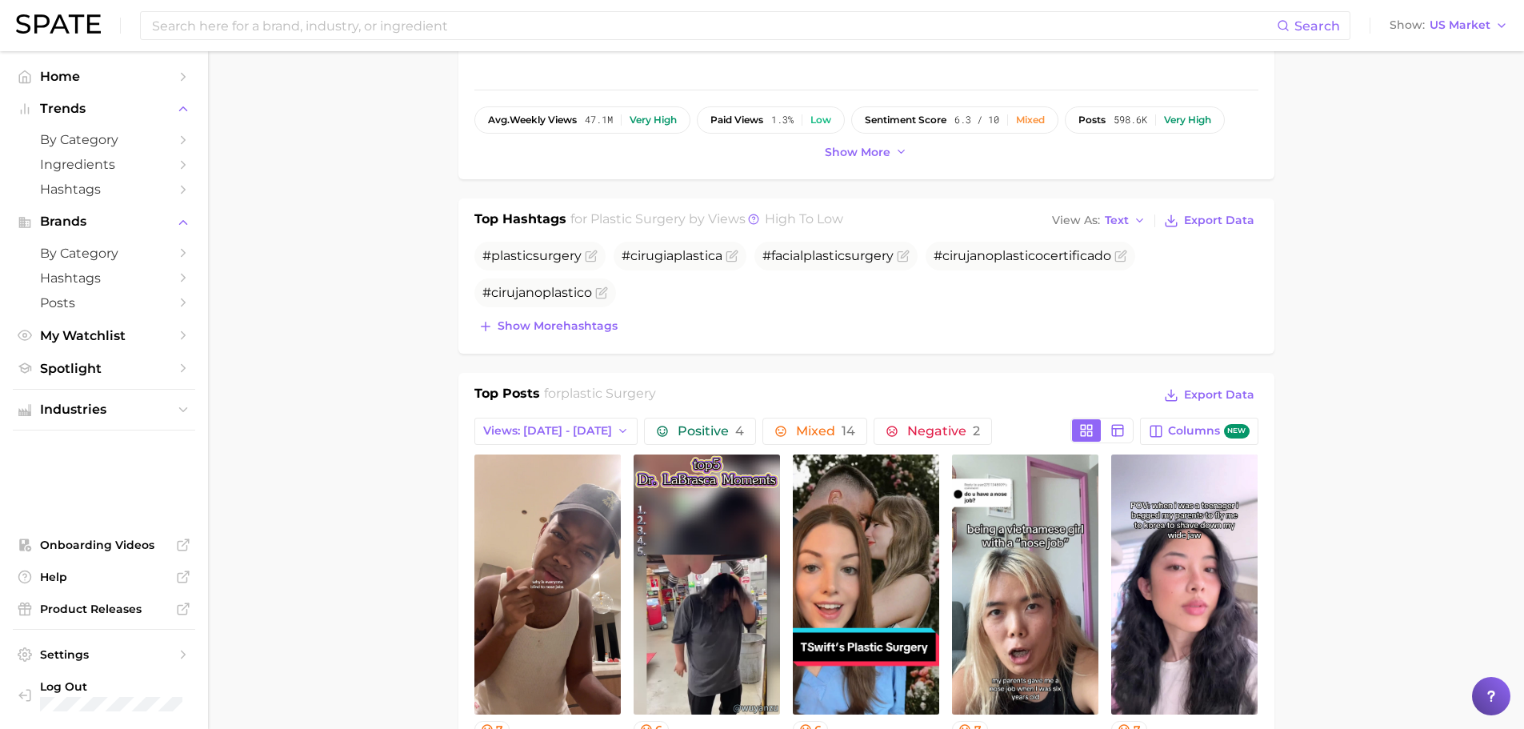
scroll to position [452, 0]
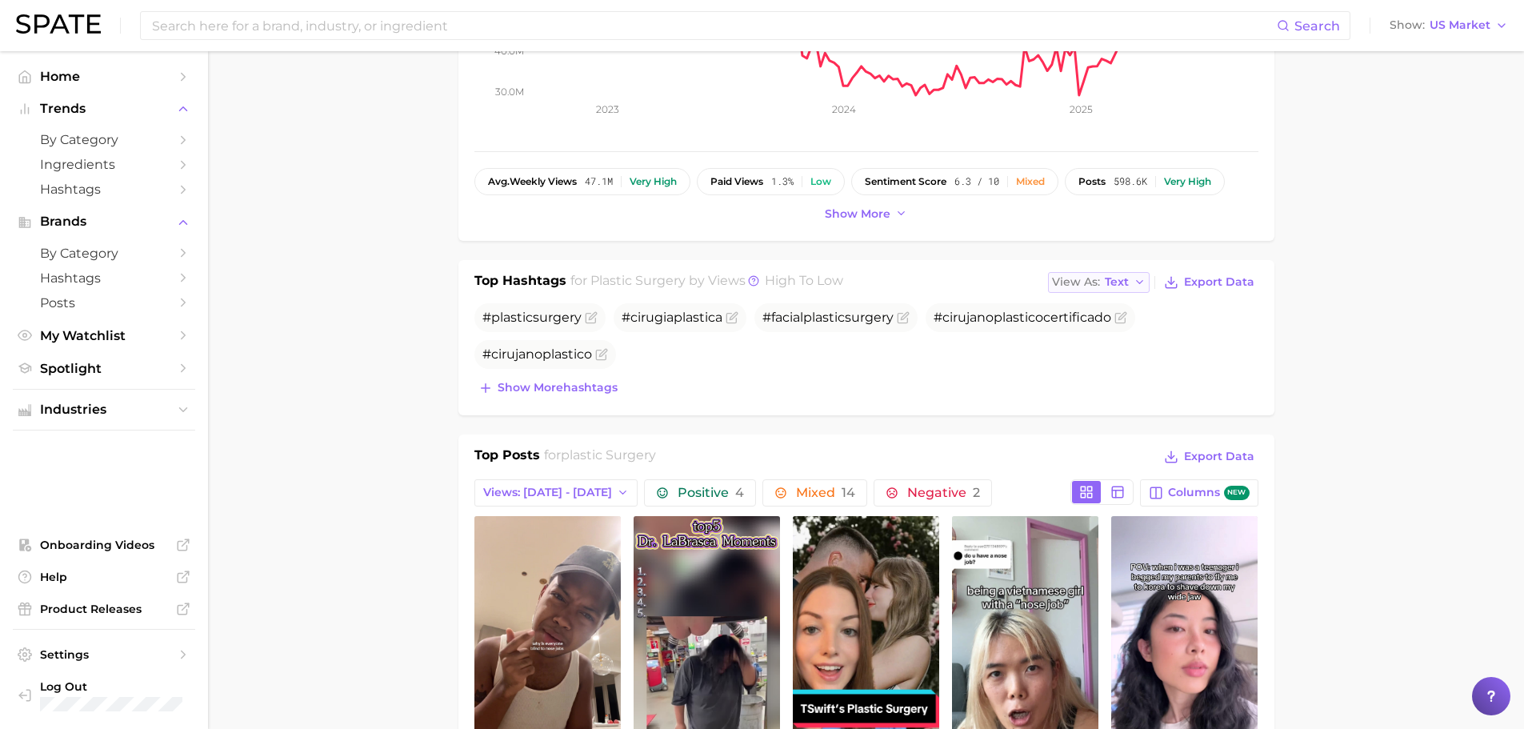
click at [1125, 279] on span "Text" at bounding box center [1117, 282] width 24 height 9
click at [1130, 342] on button "Table" at bounding box center [1136, 337] width 176 height 29
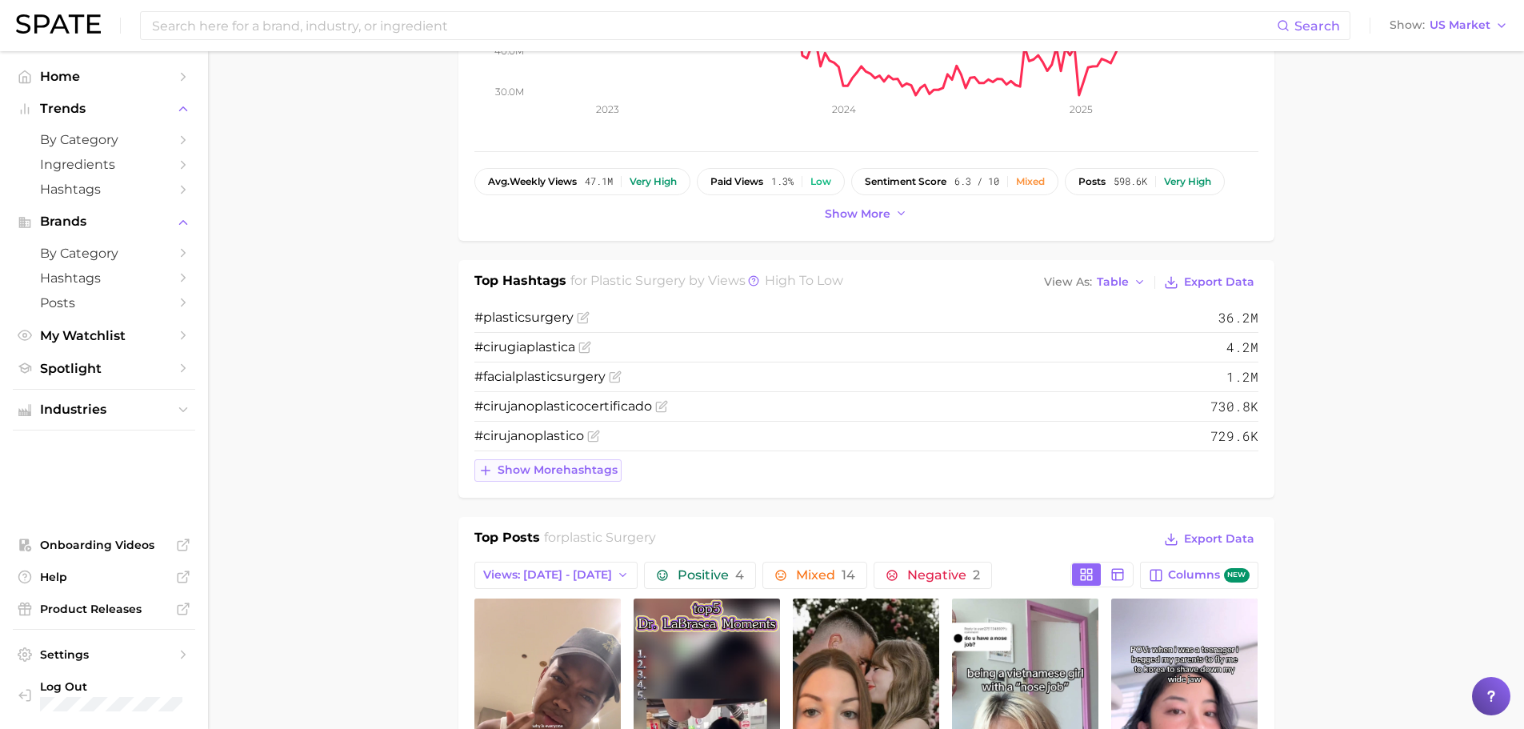
click at [549, 472] on span "Show more hashtags" at bounding box center [558, 470] width 120 height 14
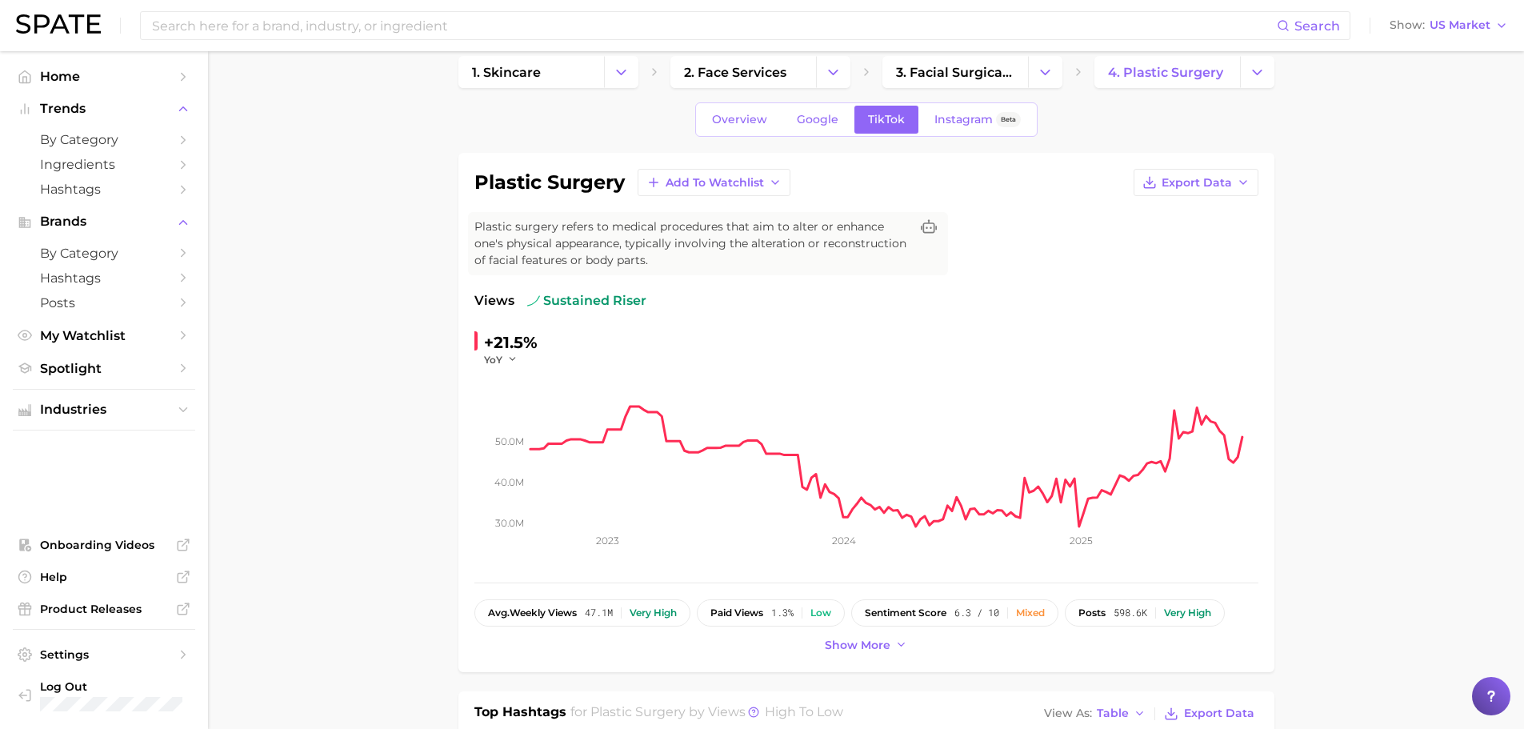
scroll to position [0, 0]
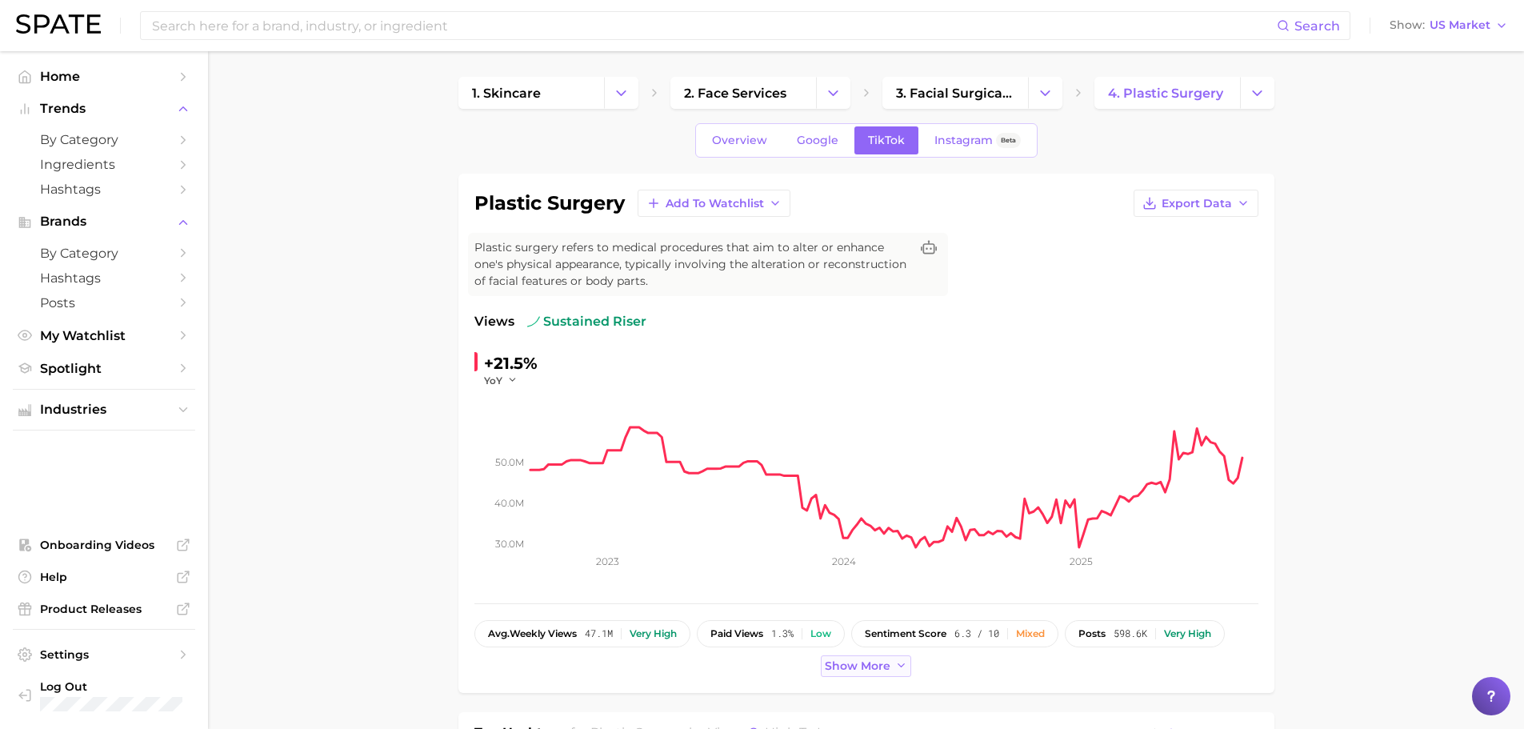
click at [881, 665] on span "Show more" at bounding box center [858, 666] width 66 height 14
click at [1009, 87] on span "3. facial surgical services" at bounding box center [955, 93] width 118 height 15
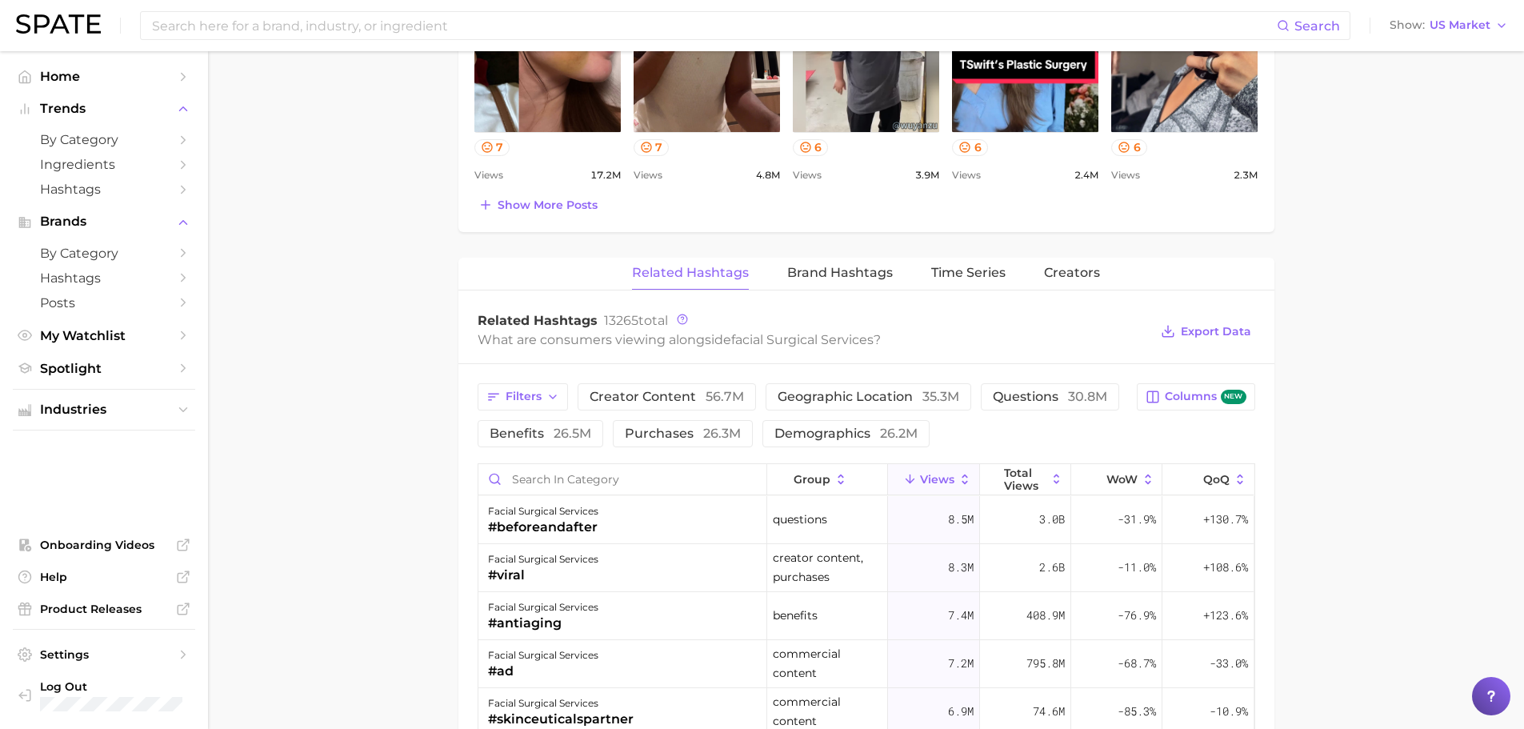
scroll to position [1066, 0]
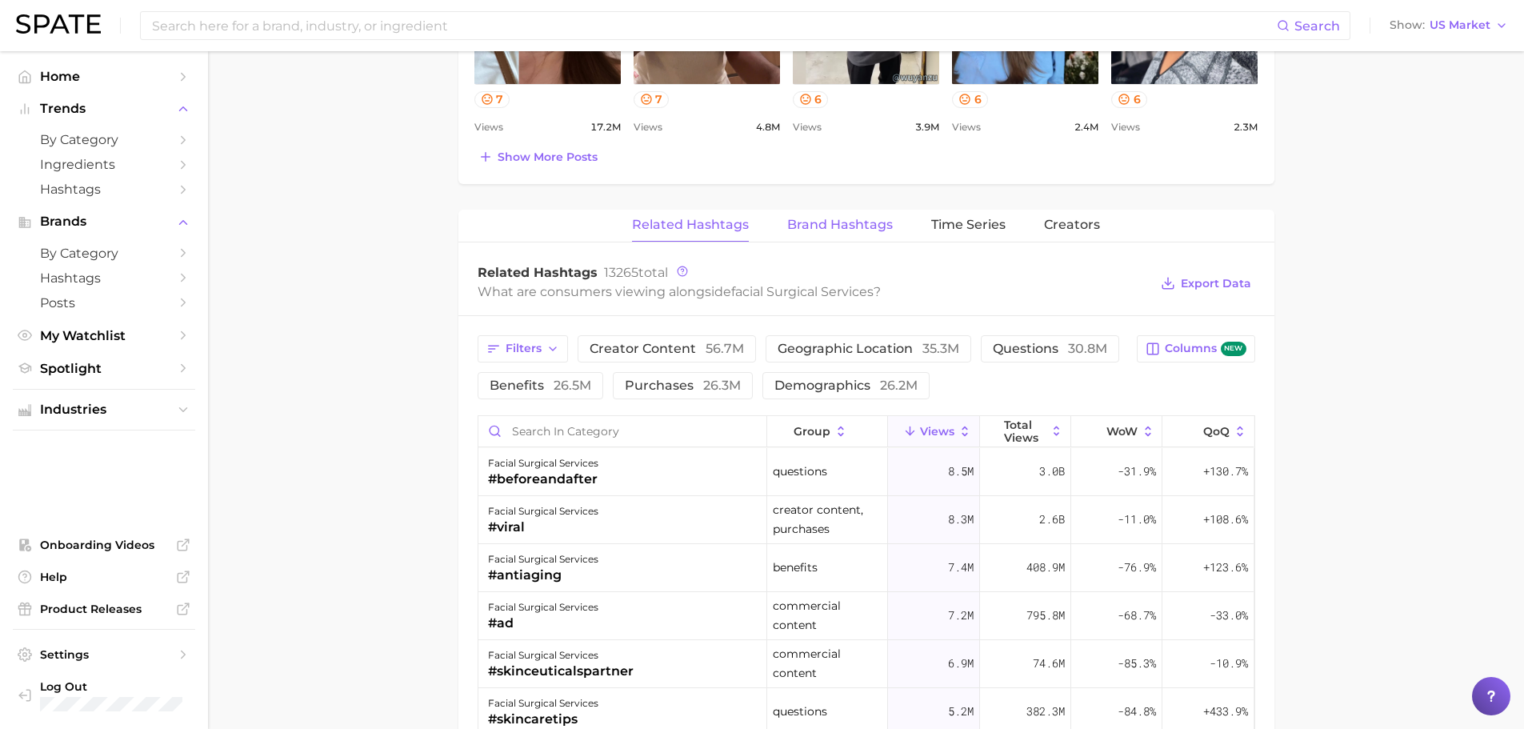
click at [848, 224] on span "Brand Hashtags" at bounding box center [840, 225] width 106 height 14
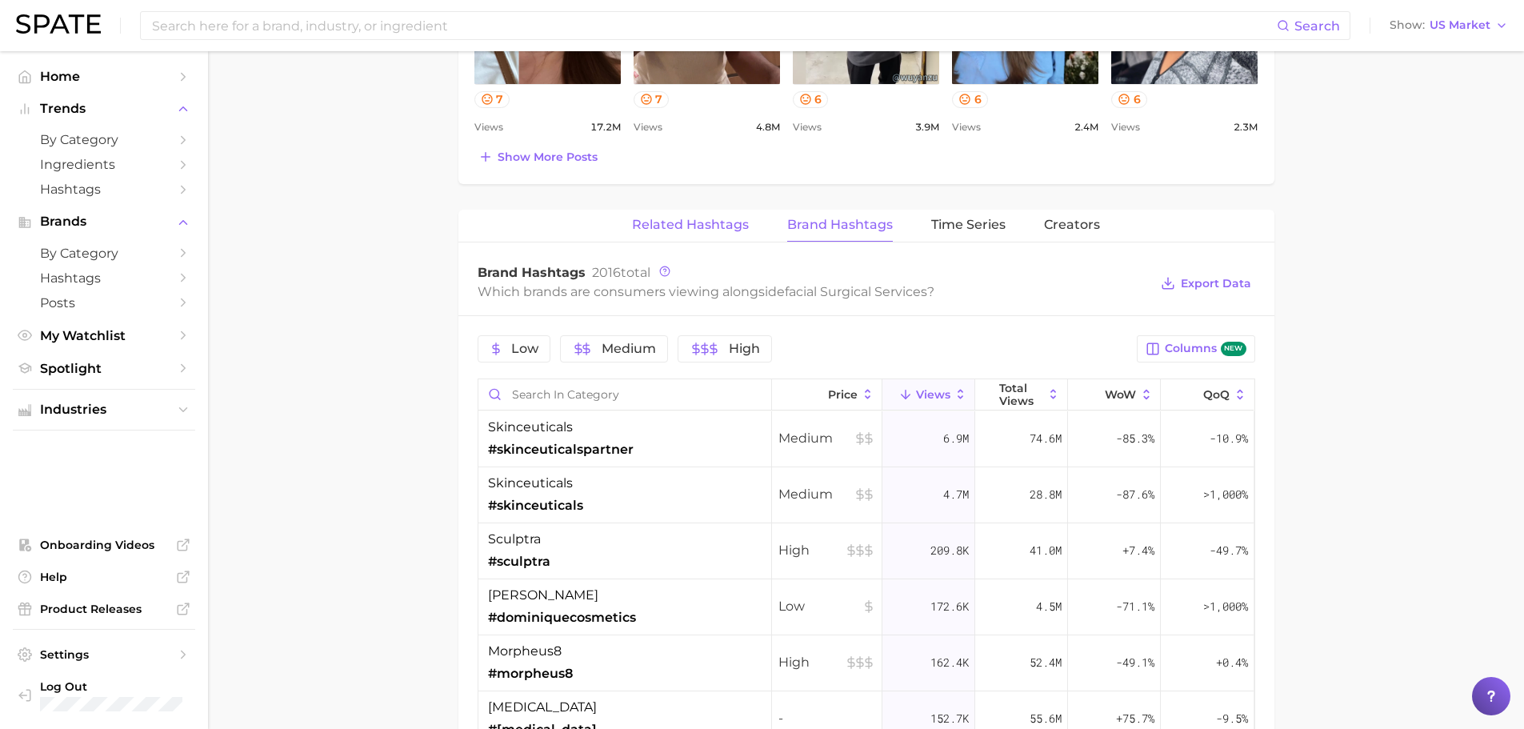
click at [710, 226] on span "Related Hashtags" at bounding box center [690, 225] width 117 height 14
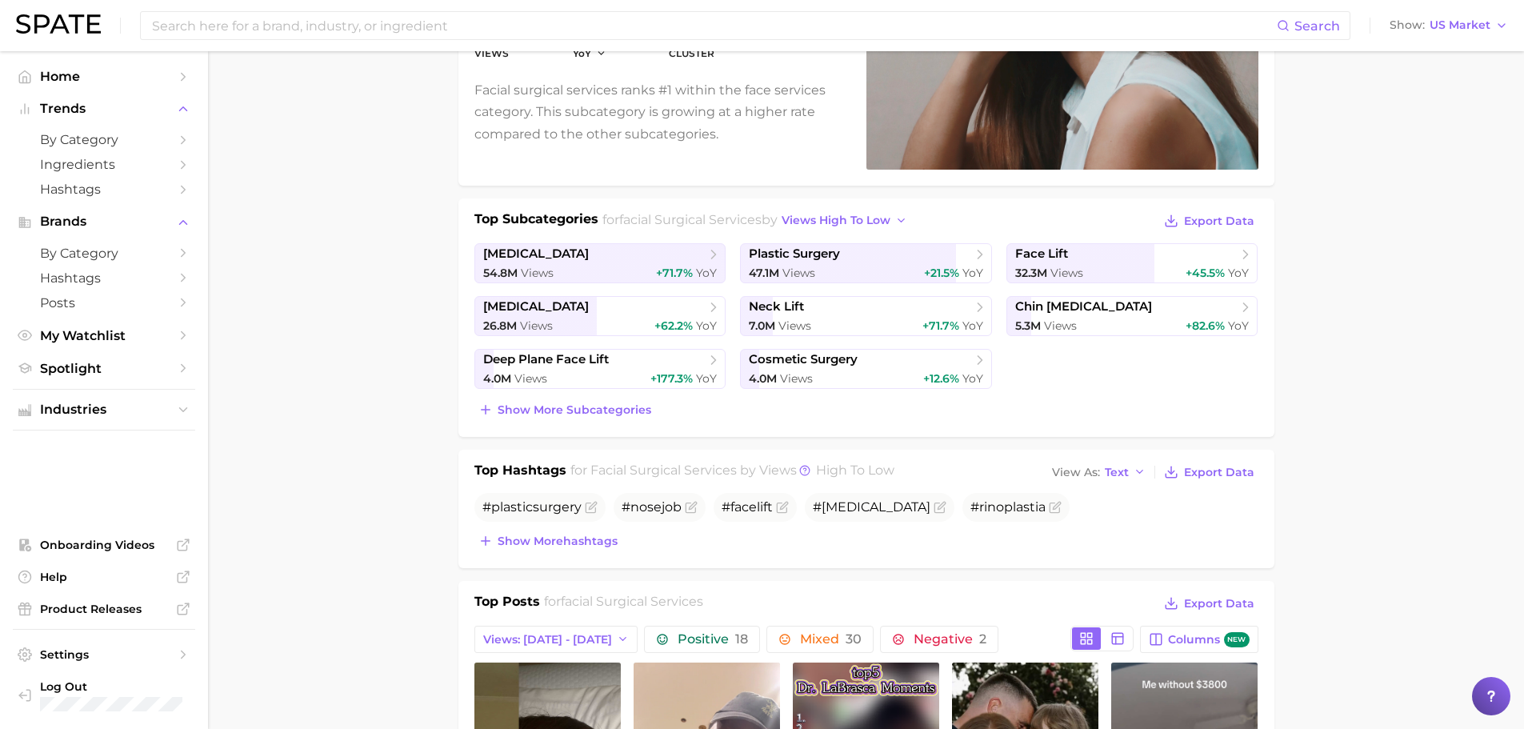
scroll to position [0, 0]
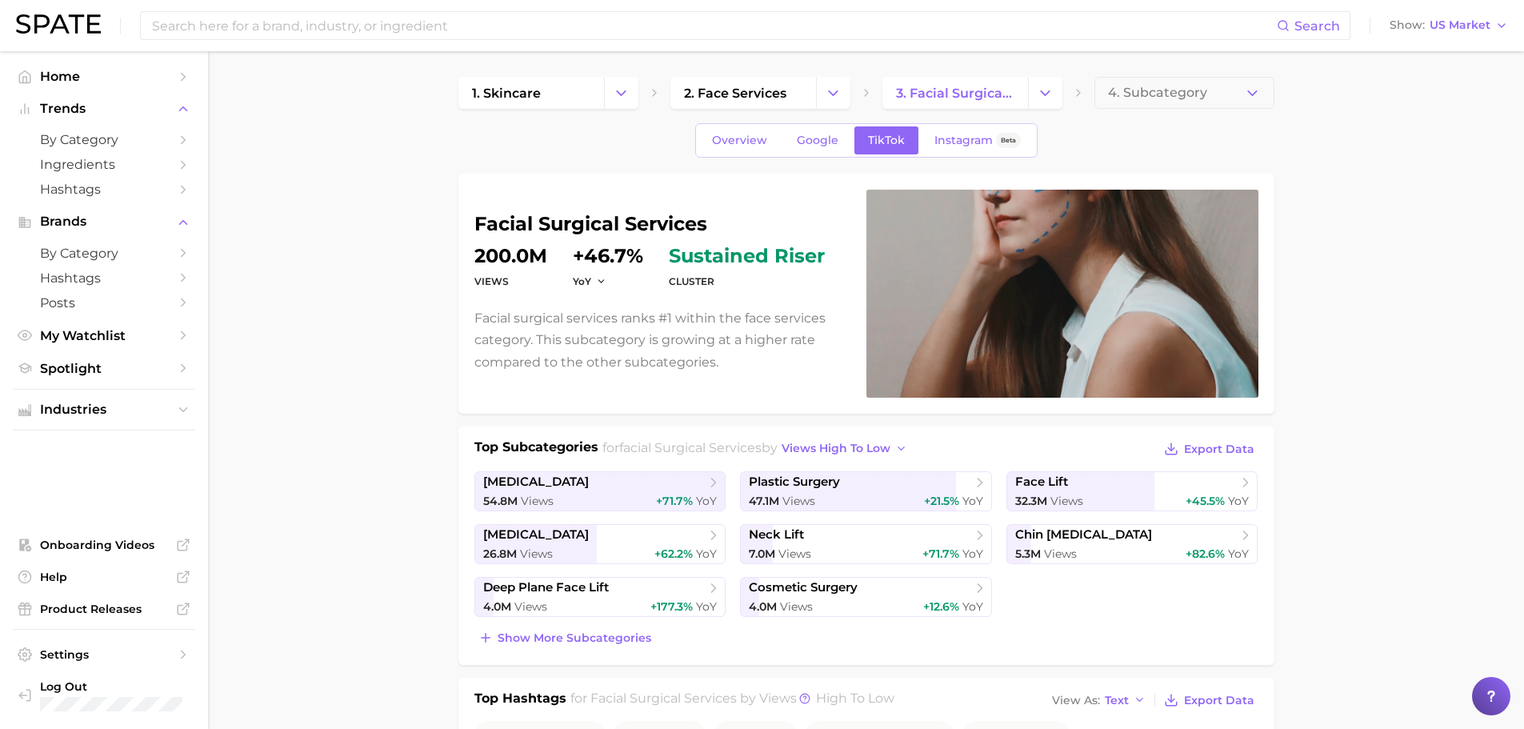
click at [859, 470] on div "Top Subcategories for facial surgical services by views high to low Export Data…" at bounding box center [866, 543] width 784 height 211
click at [874, 486] on span "plastic surgery" at bounding box center [860, 482] width 222 height 16
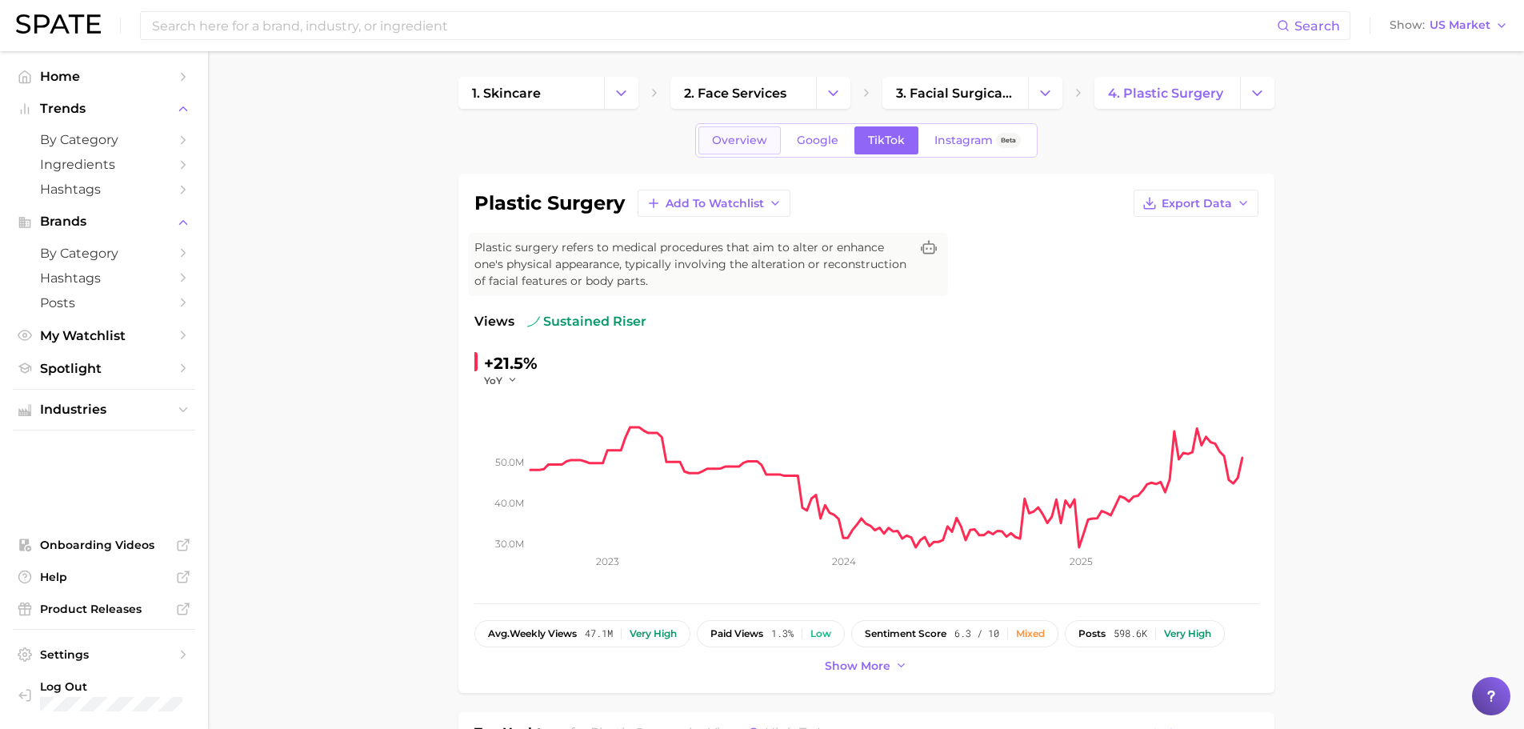
click at [754, 146] on span "Overview" at bounding box center [739, 141] width 55 height 14
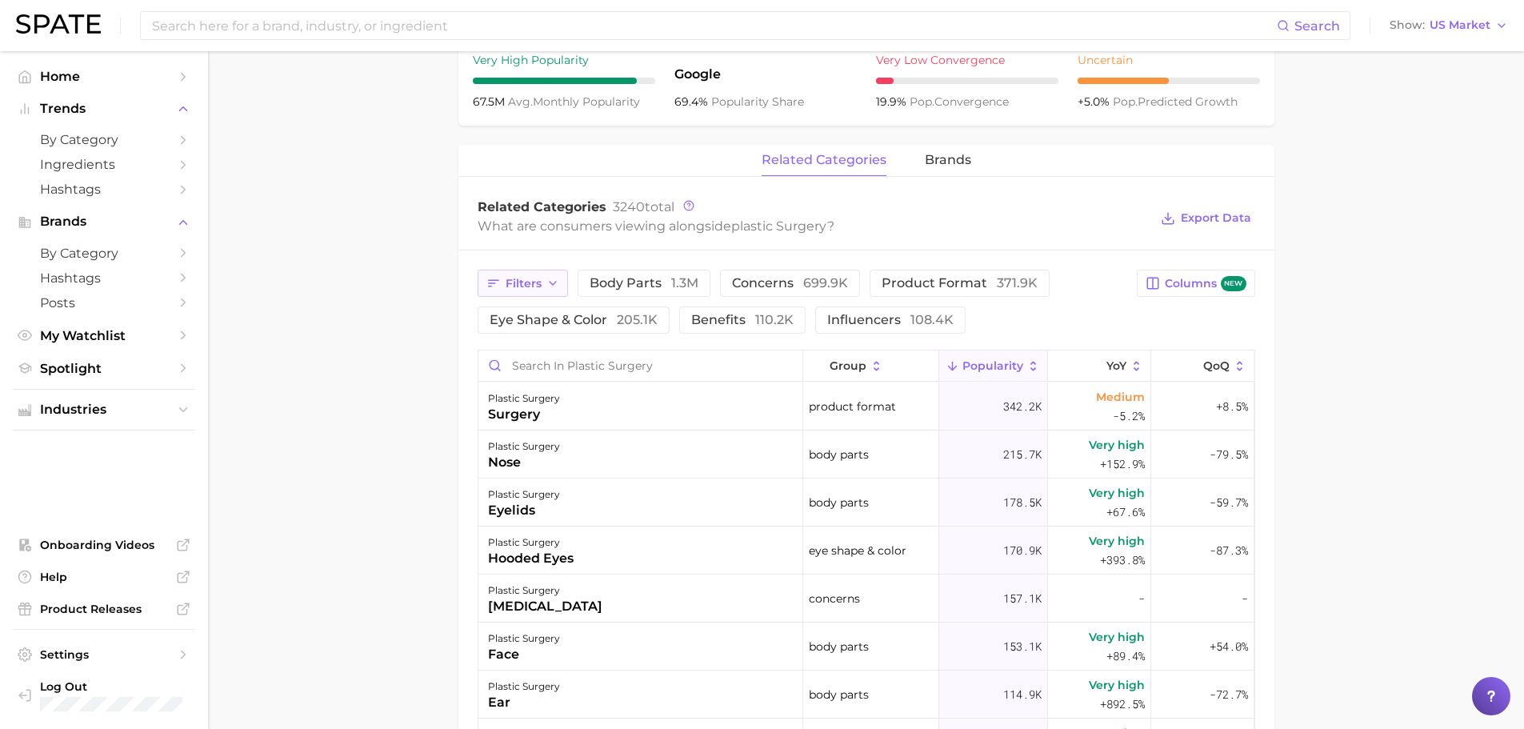
click at [534, 282] on span "Filters" at bounding box center [524, 284] width 36 height 14
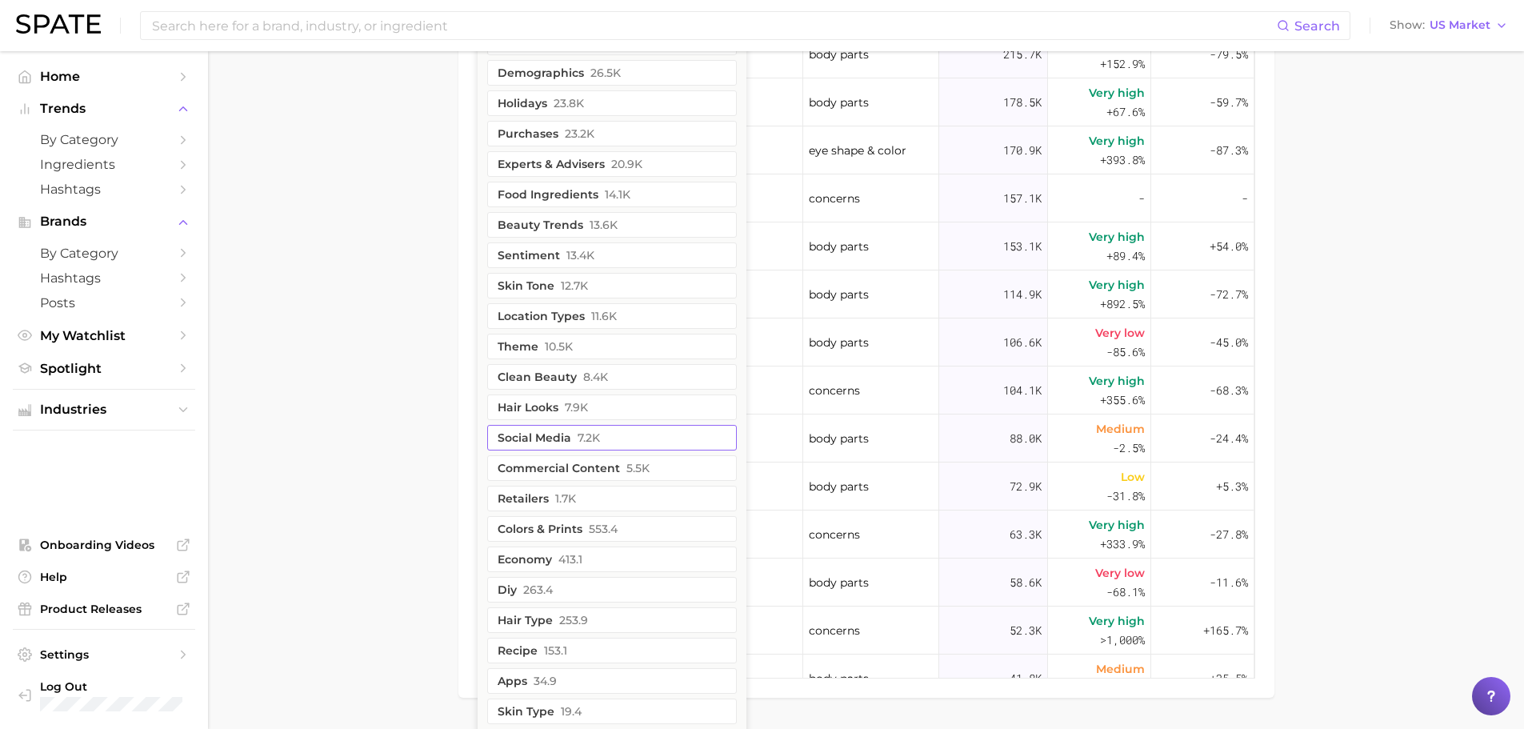
click at [632, 437] on button "social media 7.2k" at bounding box center [612, 438] width 250 height 26
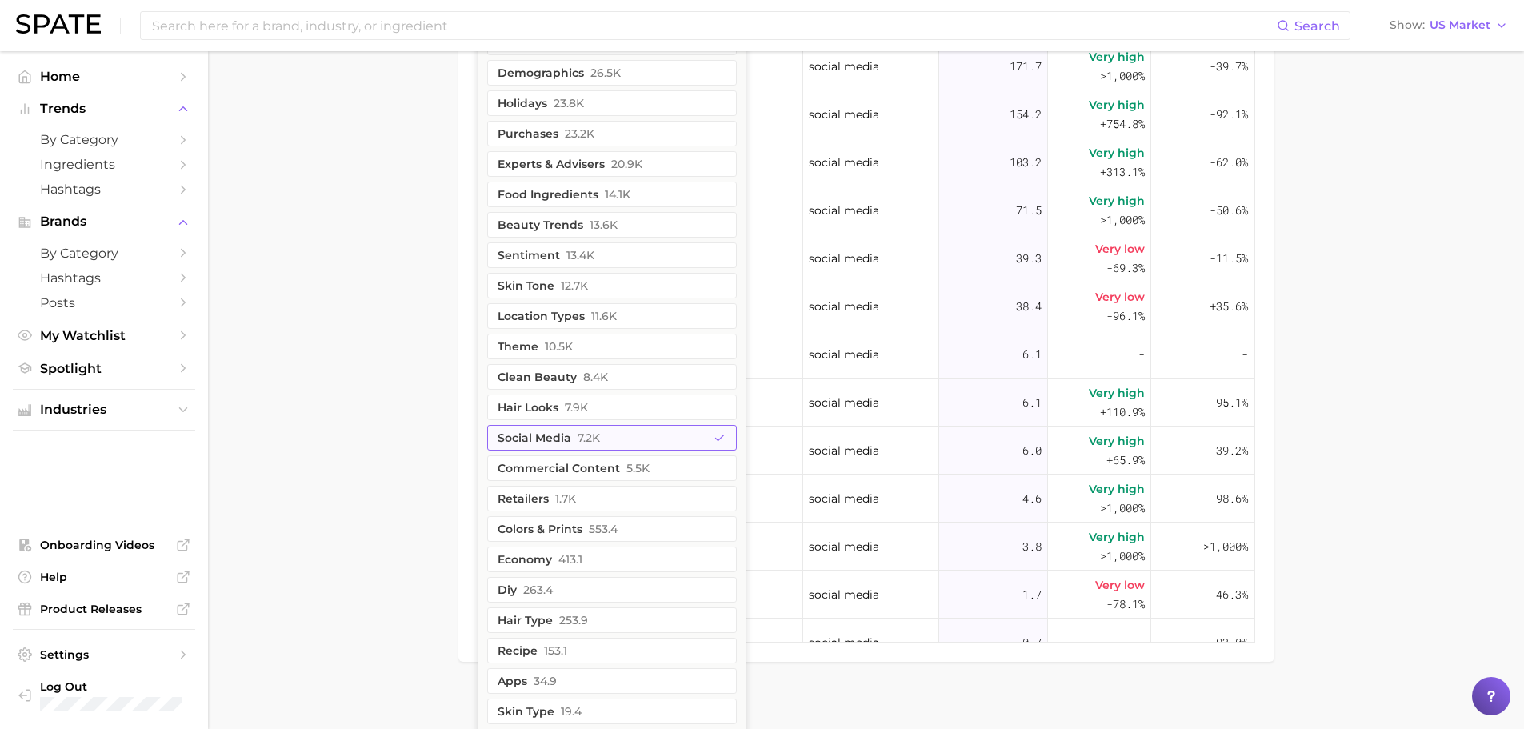
click at [632, 437] on button "social media 7.2k" at bounding box center [612, 438] width 250 height 26
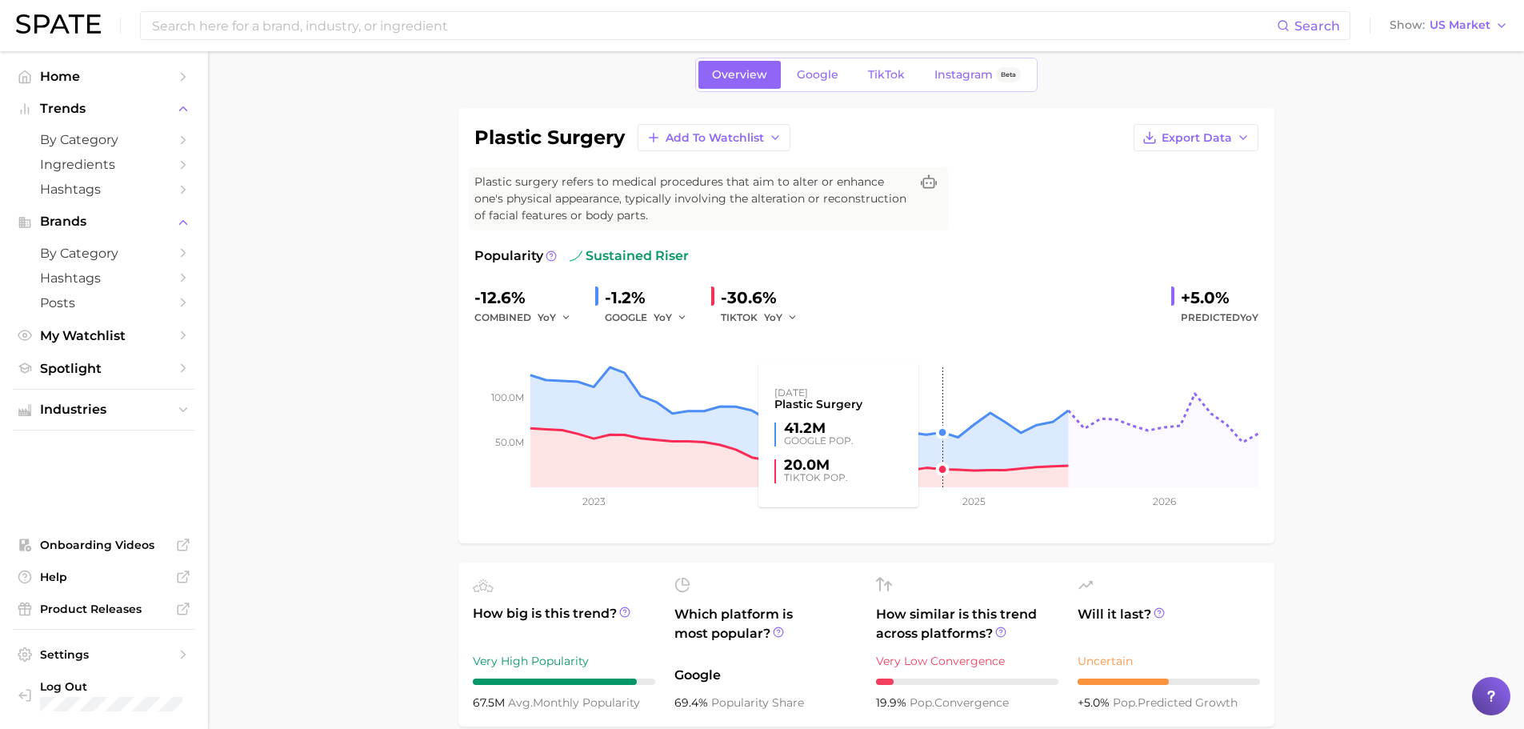
scroll to position [52, 0]
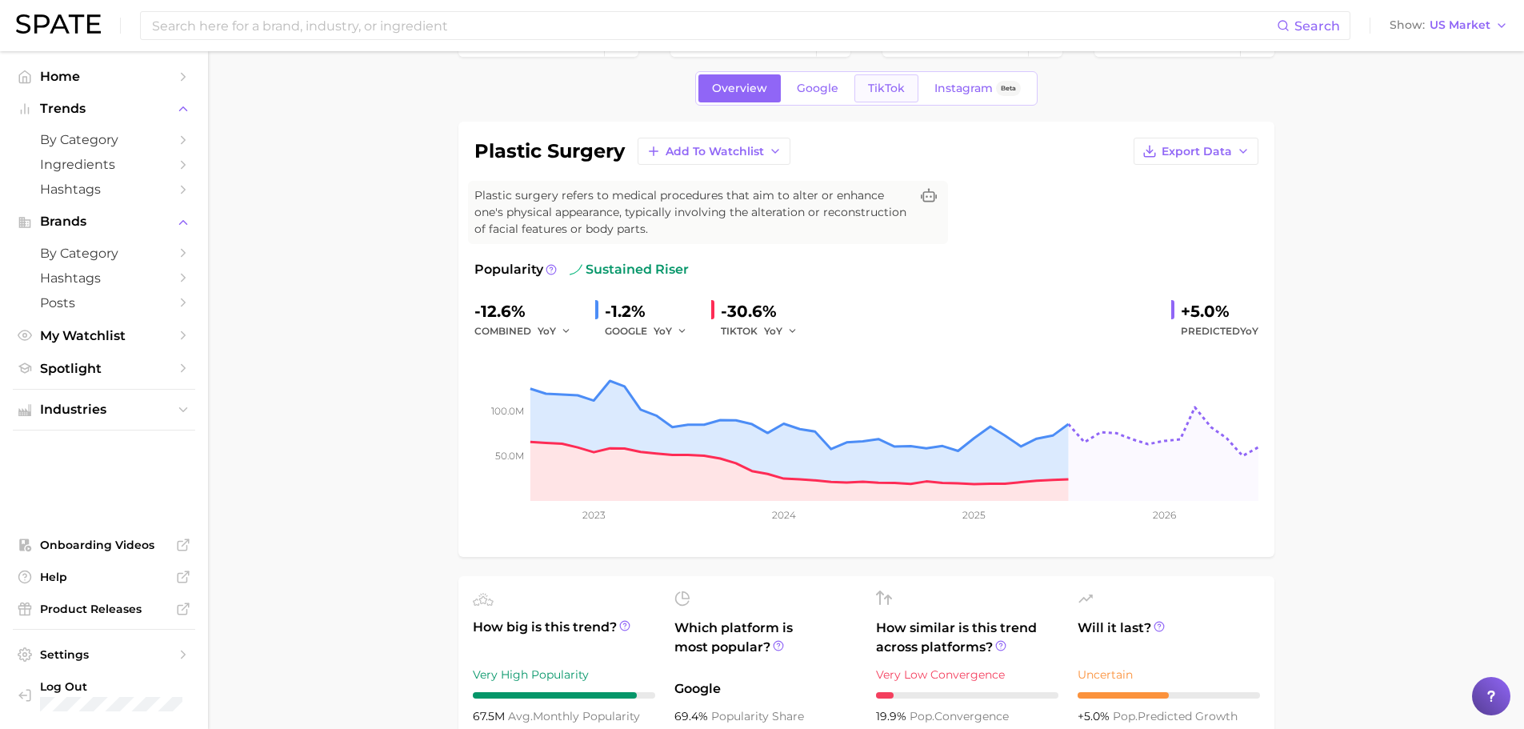
click at [886, 94] on span "TikTok" at bounding box center [886, 89] width 37 height 14
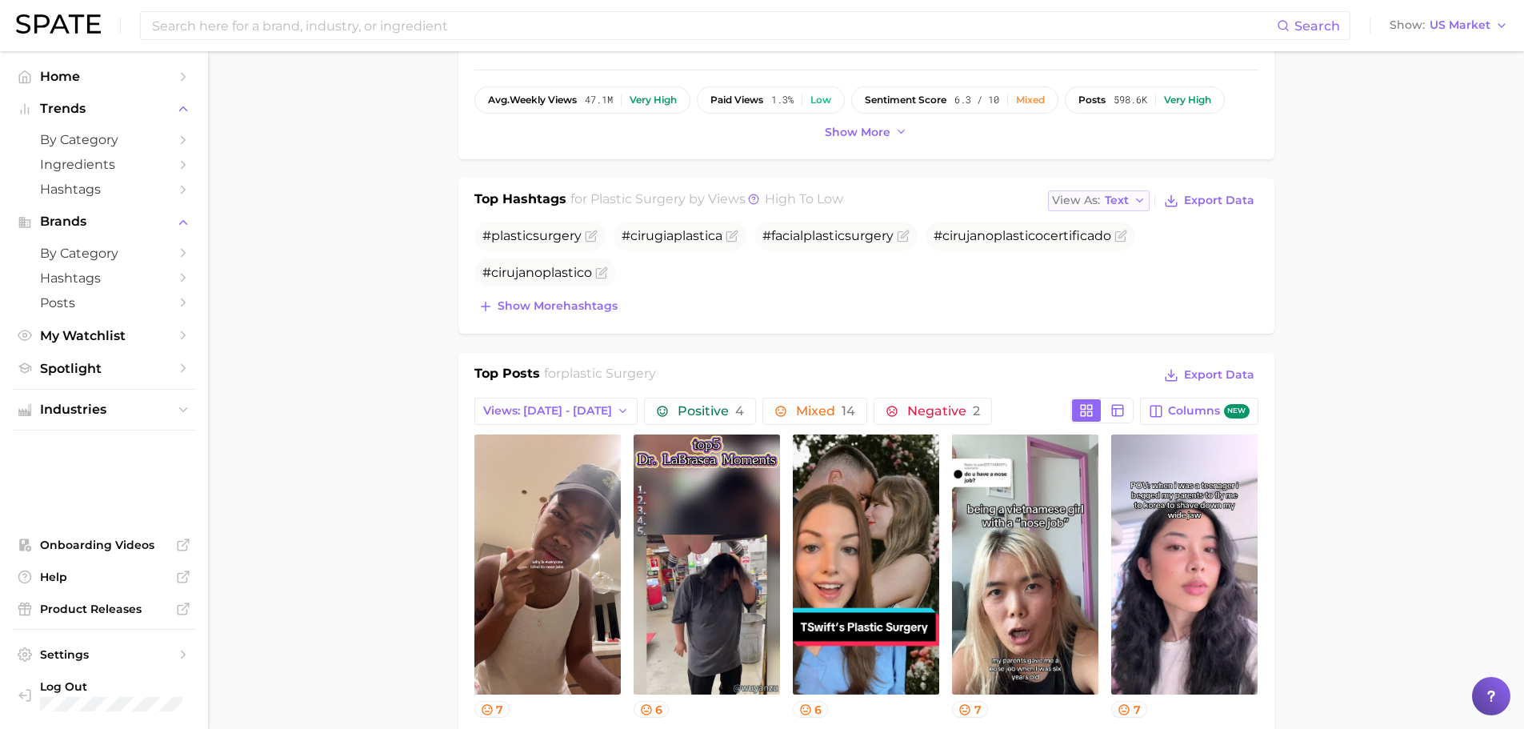
click at [1102, 200] on div "View As Text" at bounding box center [1090, 200] width 77 height 9
click at [1109, 254] on button "Table" at bounding box center [1136, 256] width 176 height 29
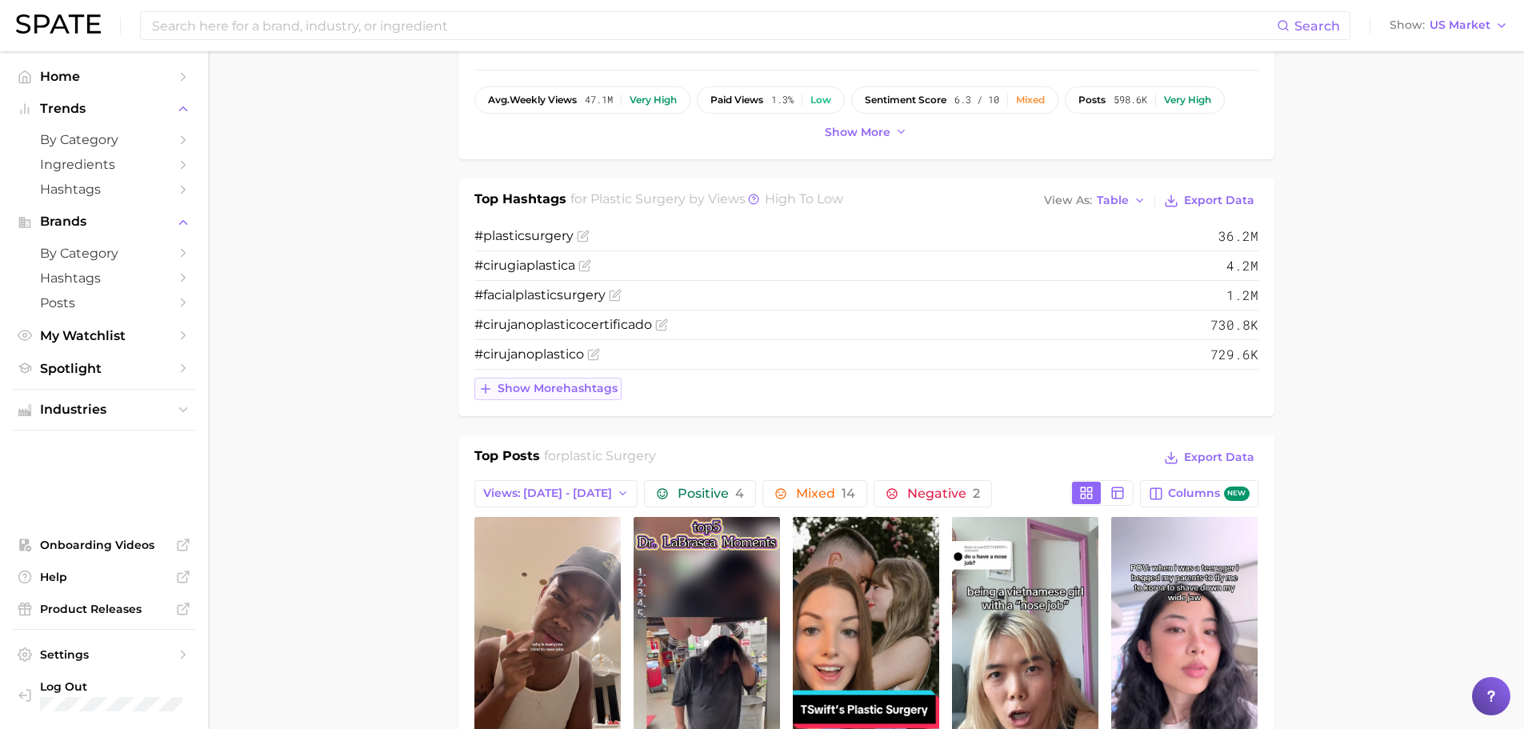
click at [552, 393] on span "Show more hashtags" at bounding box center [558, 389] width 120 height 14
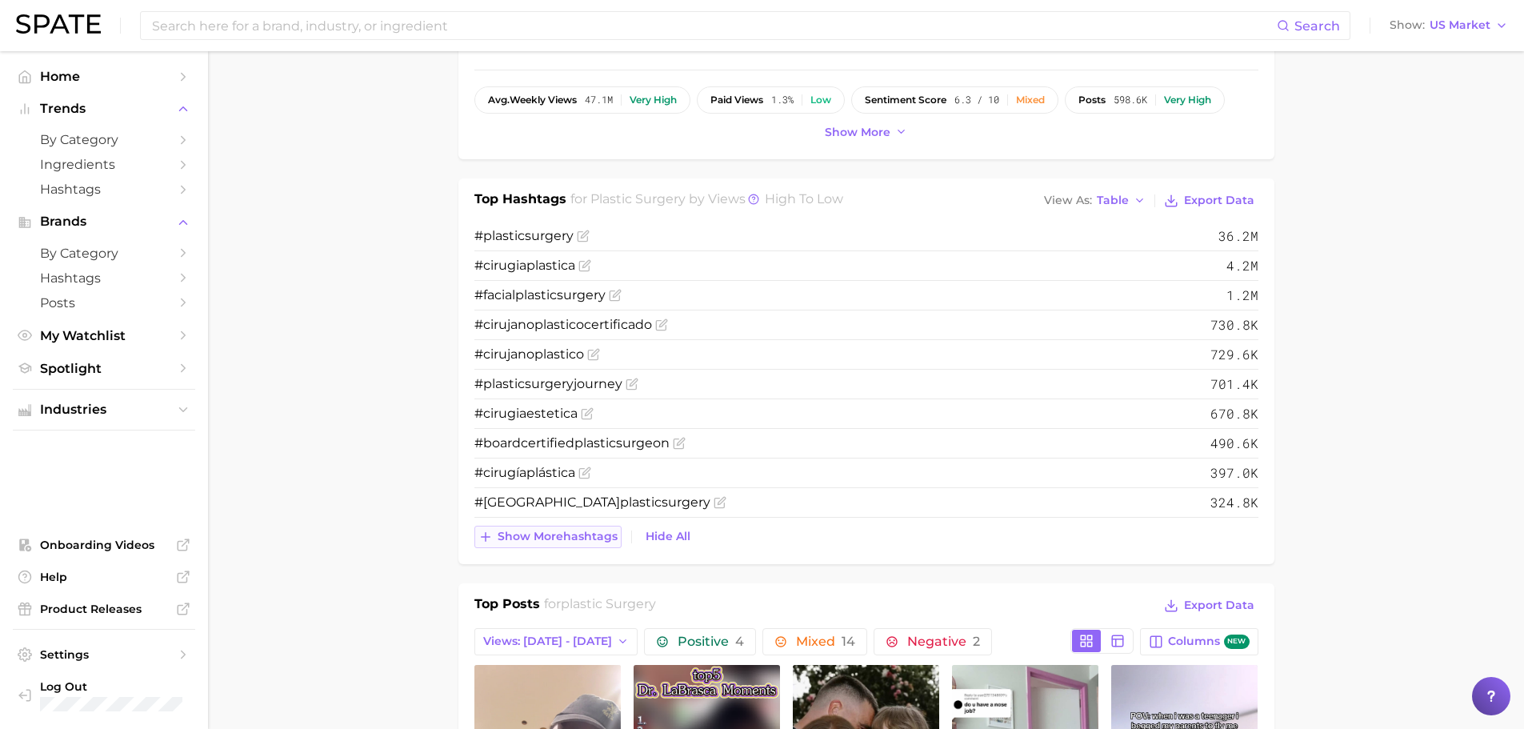
click at [573, 535] on span "Show more hashtags" at bounding box center [558, 537] width 120 height 14
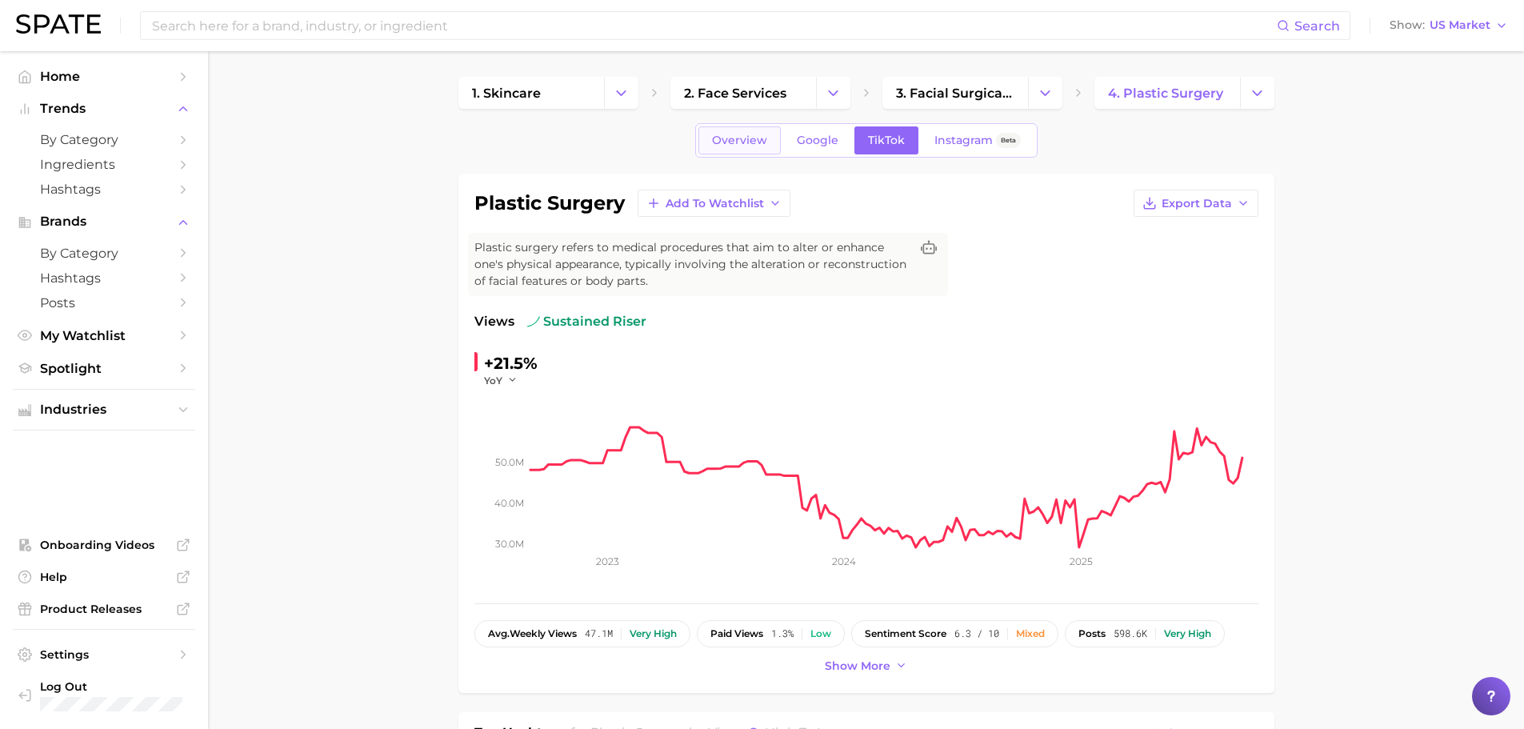
click at [758, 134] on span "Overview" at bounding box center [739, 141] width 55 height 14
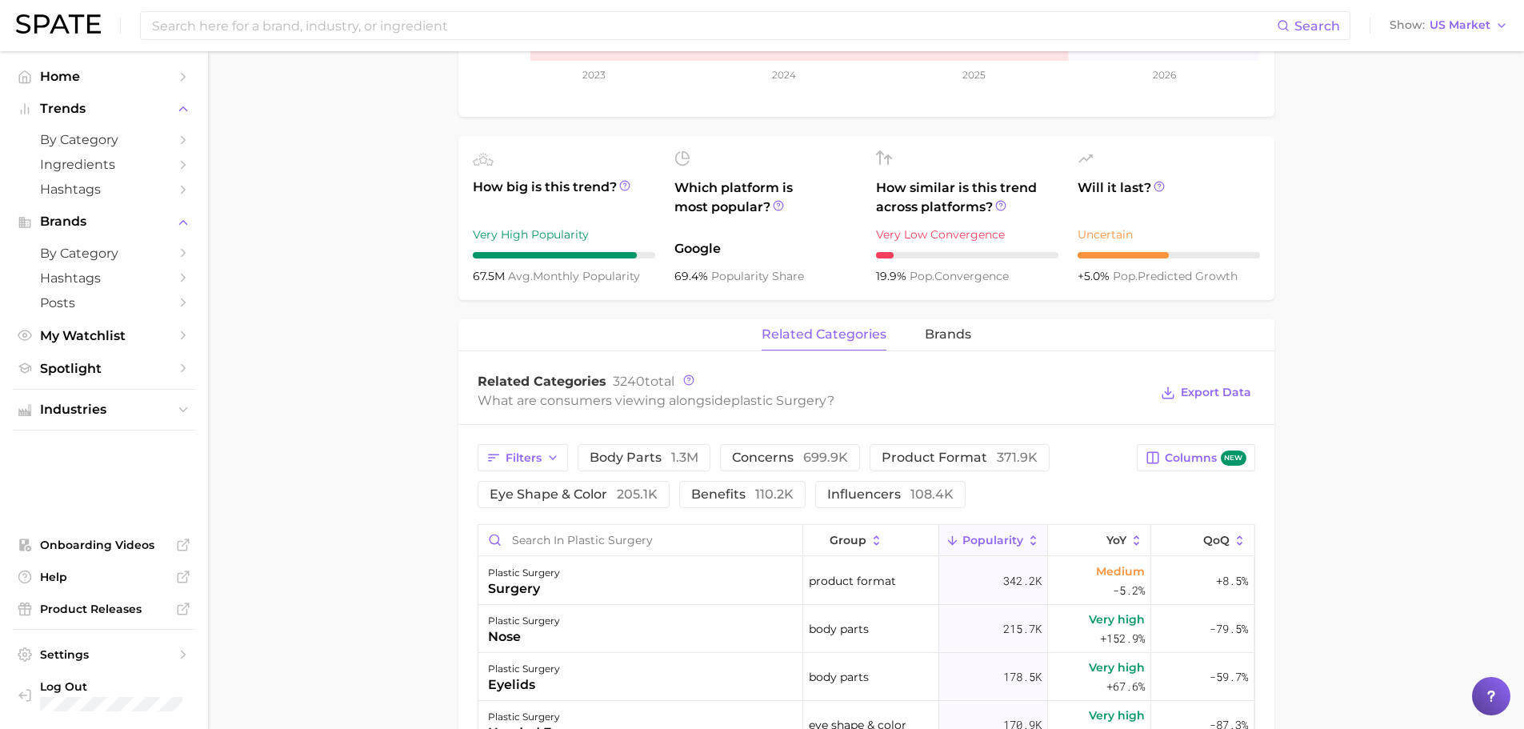
scroll to position [534, 0]
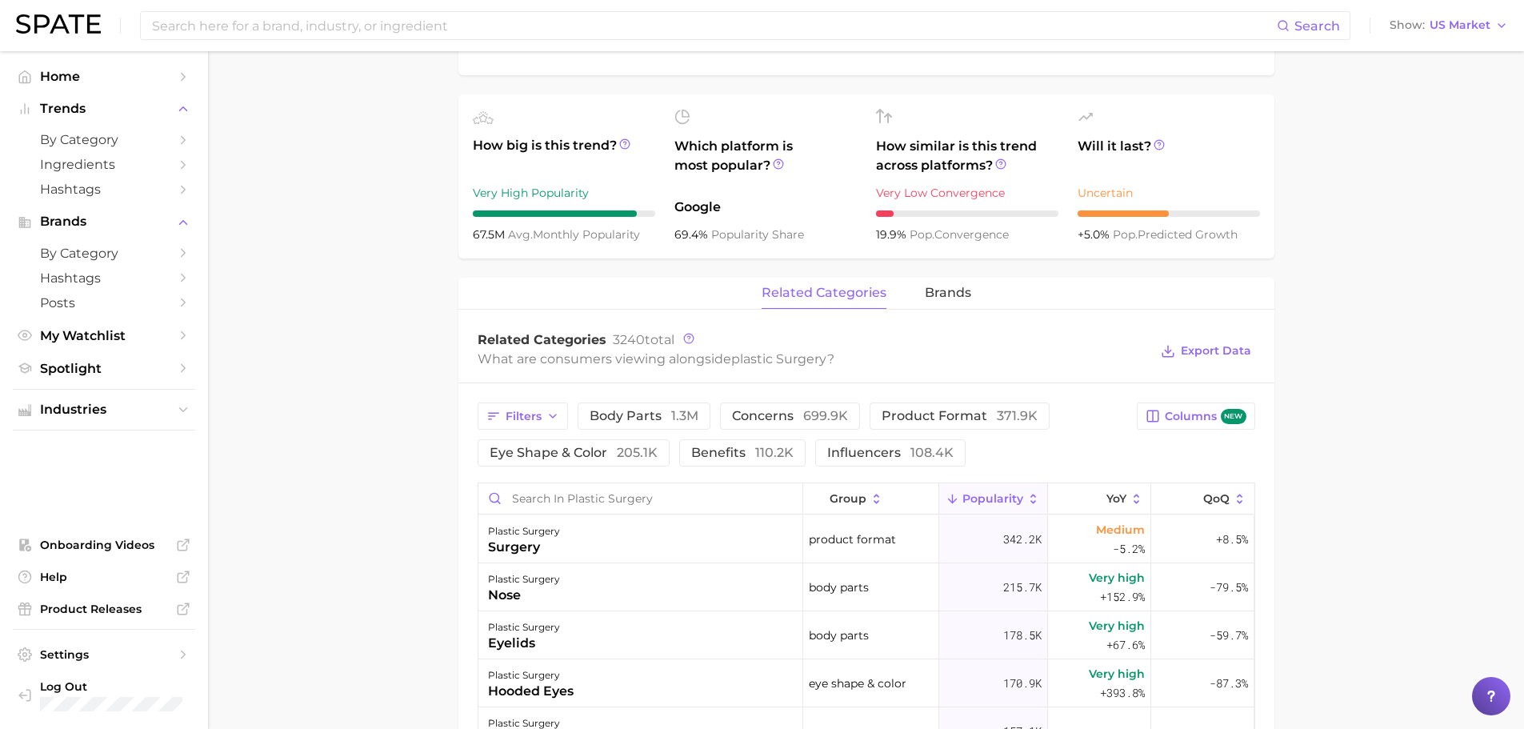
click at [406, 371] on main "1. skincare 2. face services 3. facial surgical services 4. plastic surgery Ove…" at bounding box center [866, 414] width 1316 height 1793
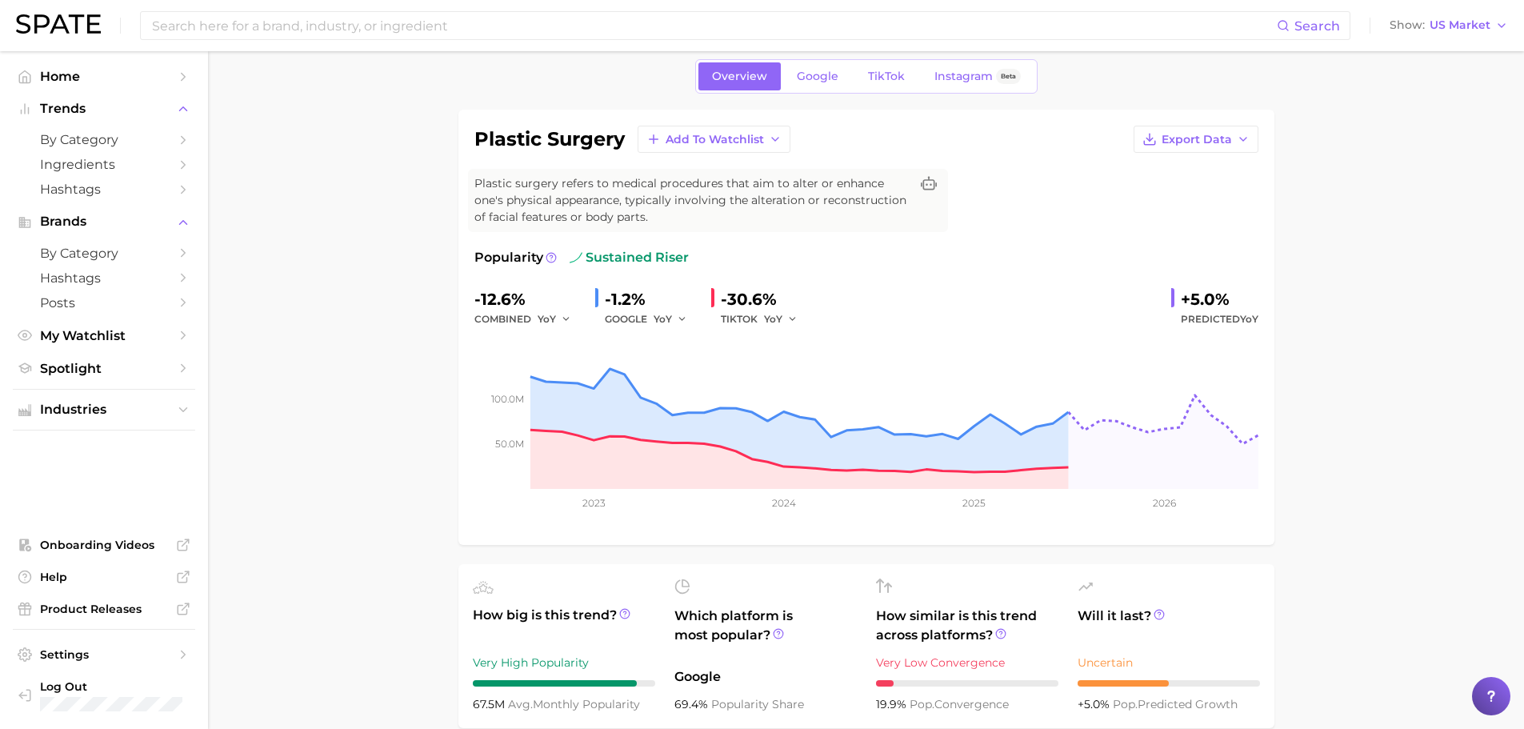
scroll to position [0, 0]
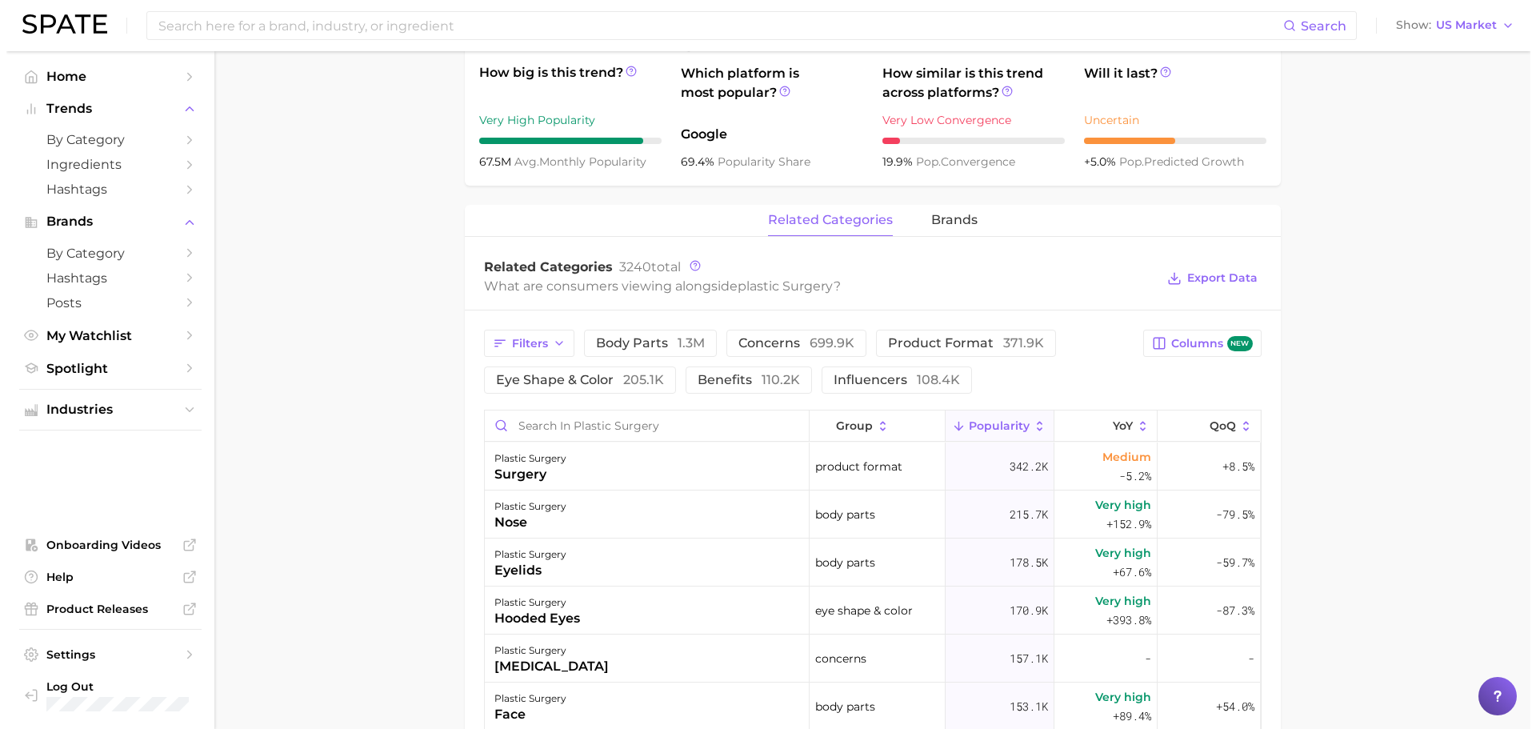
scroll to position [666, 0]
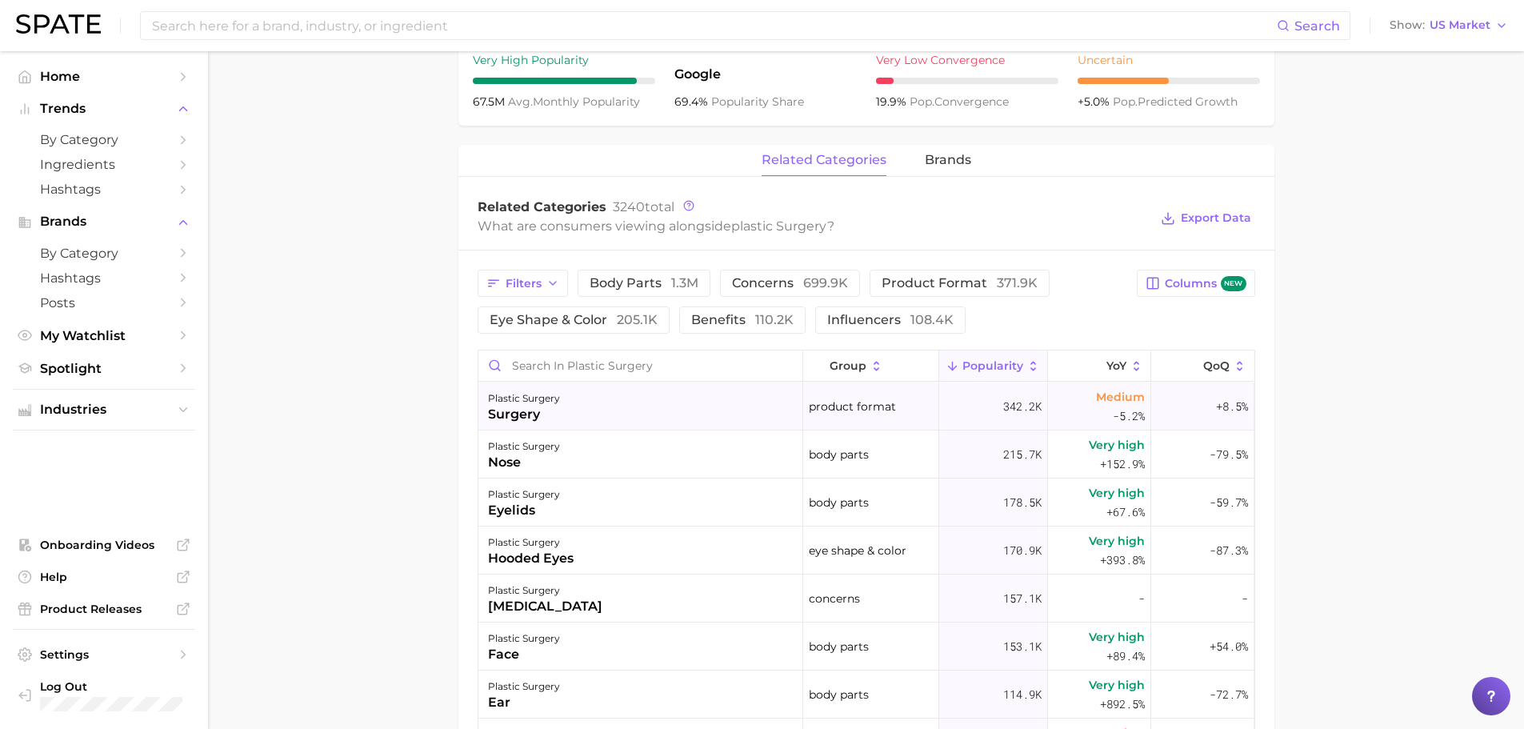
click at [685, 410] on div "plastic surgery surgery" at bounding box center [640, 406] width 325 height 48
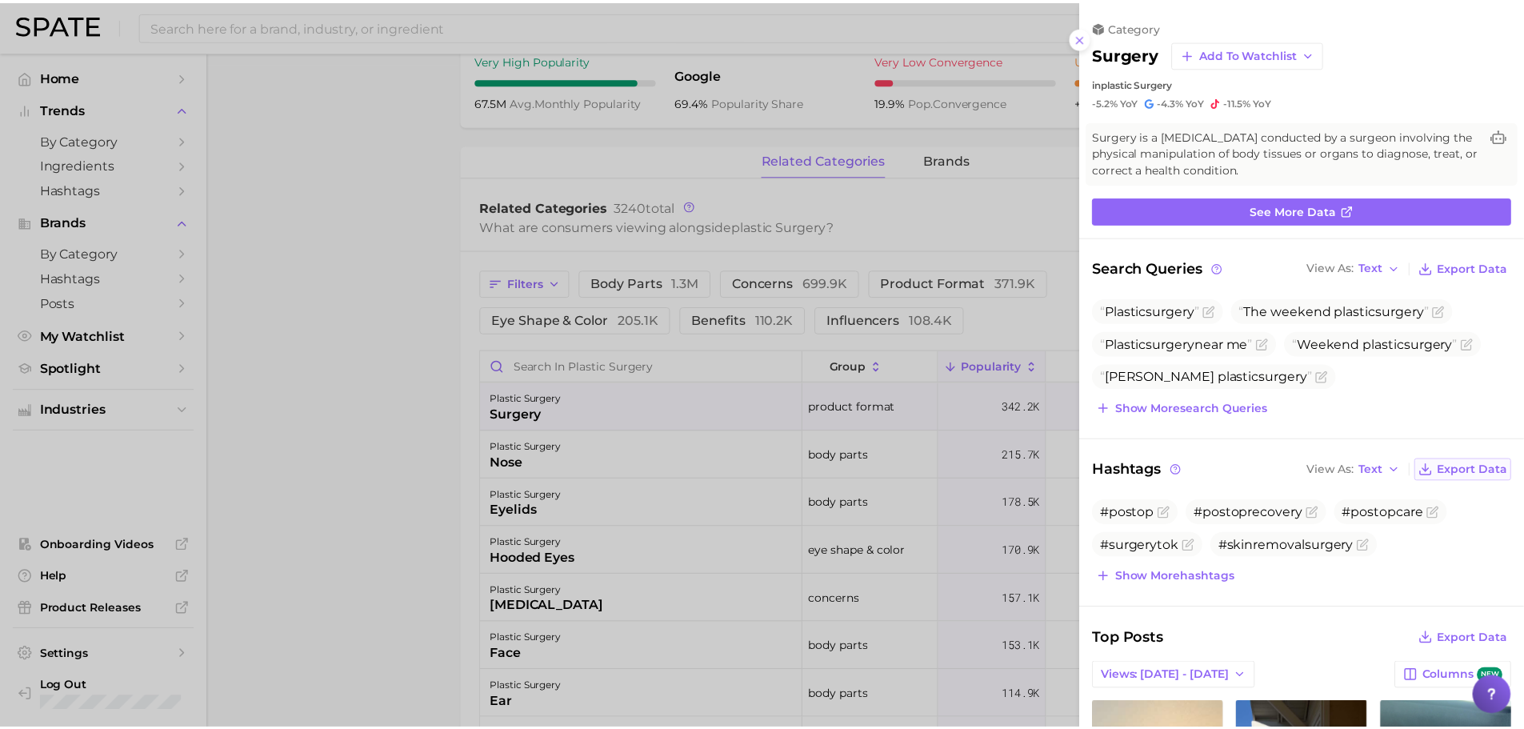
scroll to position [0, 0]
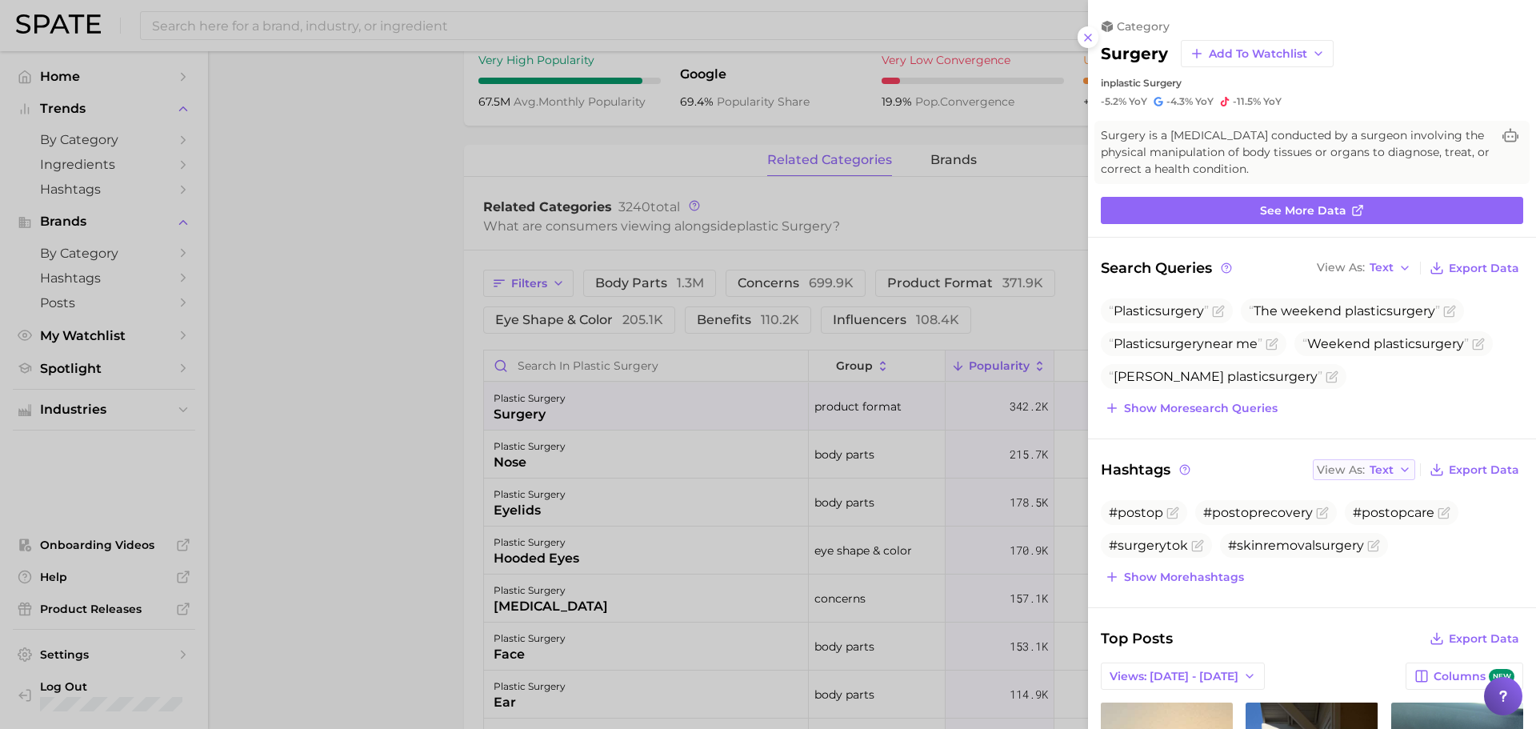
click at [1382, 466] on span "Text" at bounding box center [1382, 470] width 24 height 9
click at [1381, 263] on span "Text" at bounding box center [1382, 267] width 24 height 9
click at [1384, 315] on button "Table" at bounding box center [1401, 323] width 176 height 29
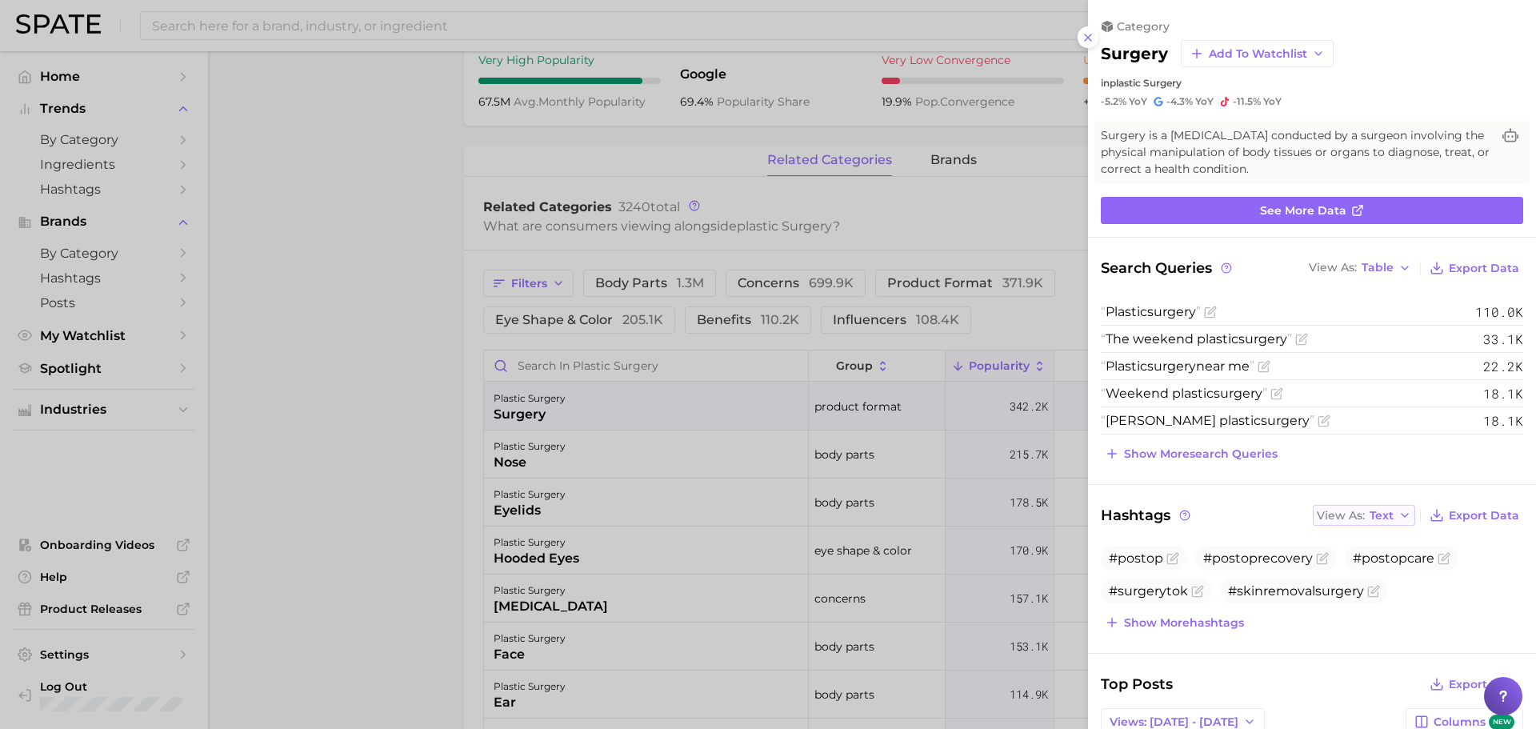
click at [1386, 511] on button "View As Text" at bounding box center [1364, 515] width 102 height 21
click at [1395, 566] on button "Table" at bounding box center [1401, 570] width 176 height 29
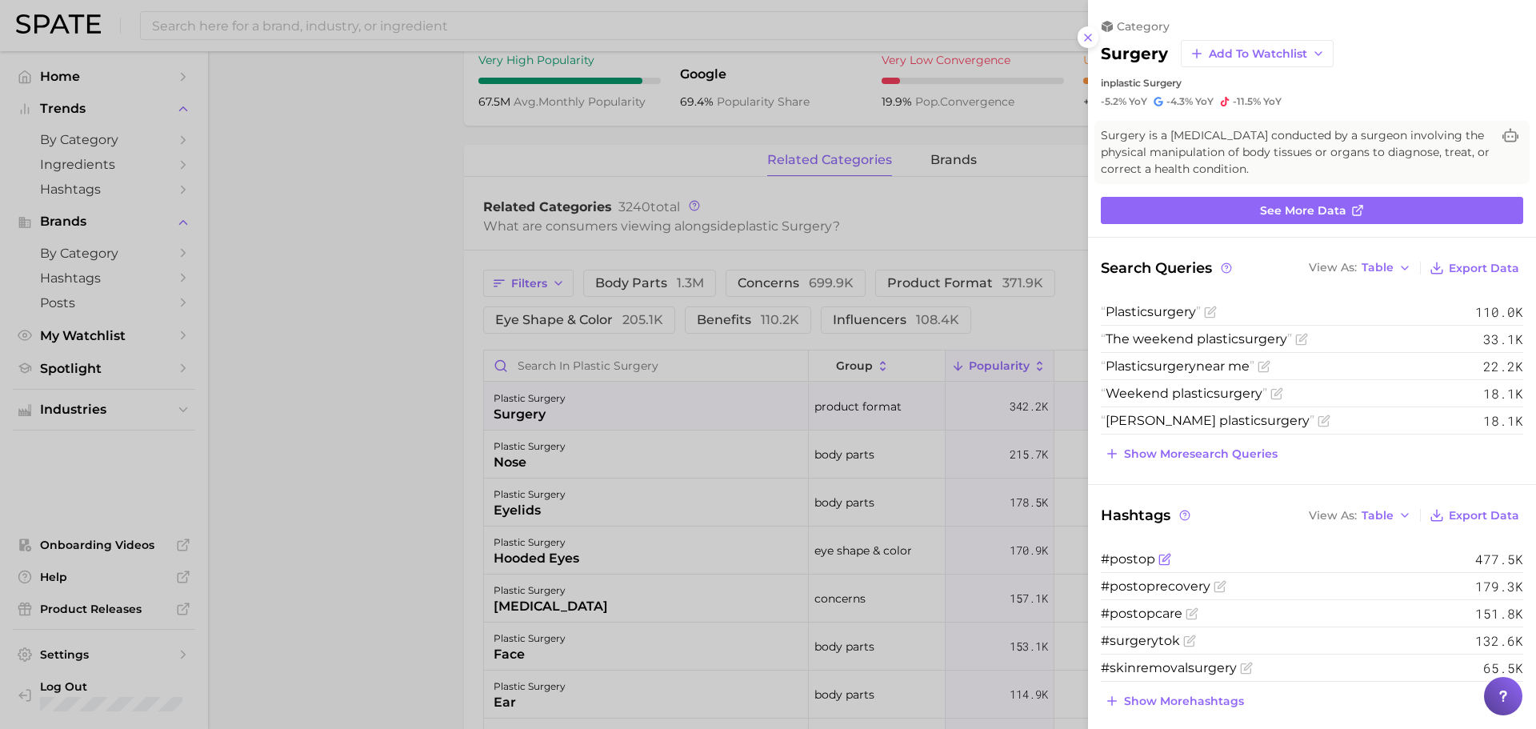
click at [1162, 558] on icon "Flag as miscategorized or irrelevant" at bounding box center [1164, 559] width 13 height 13
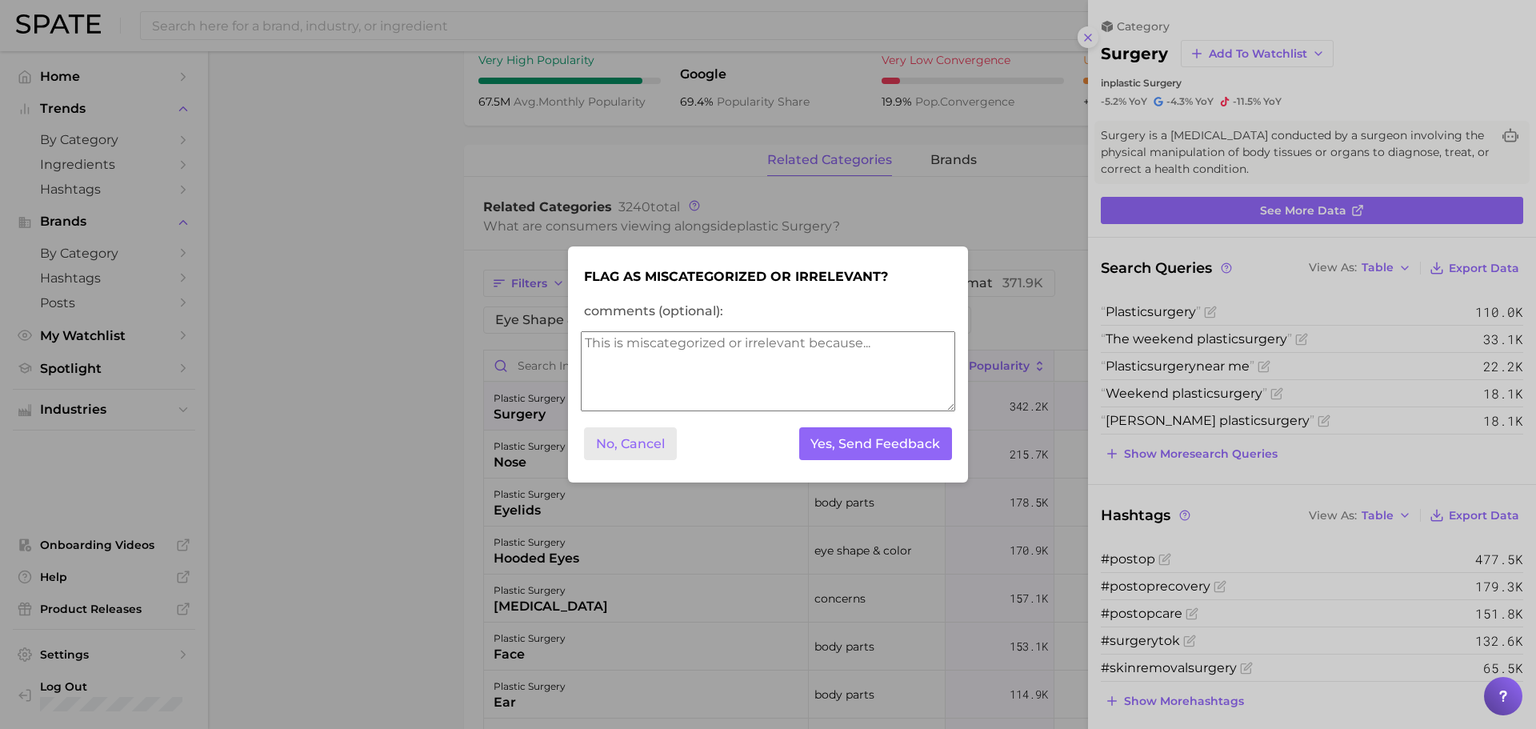
click at [626, 442] on button "No, Cancel" at bounding box center [630, 443] width 93 height 33
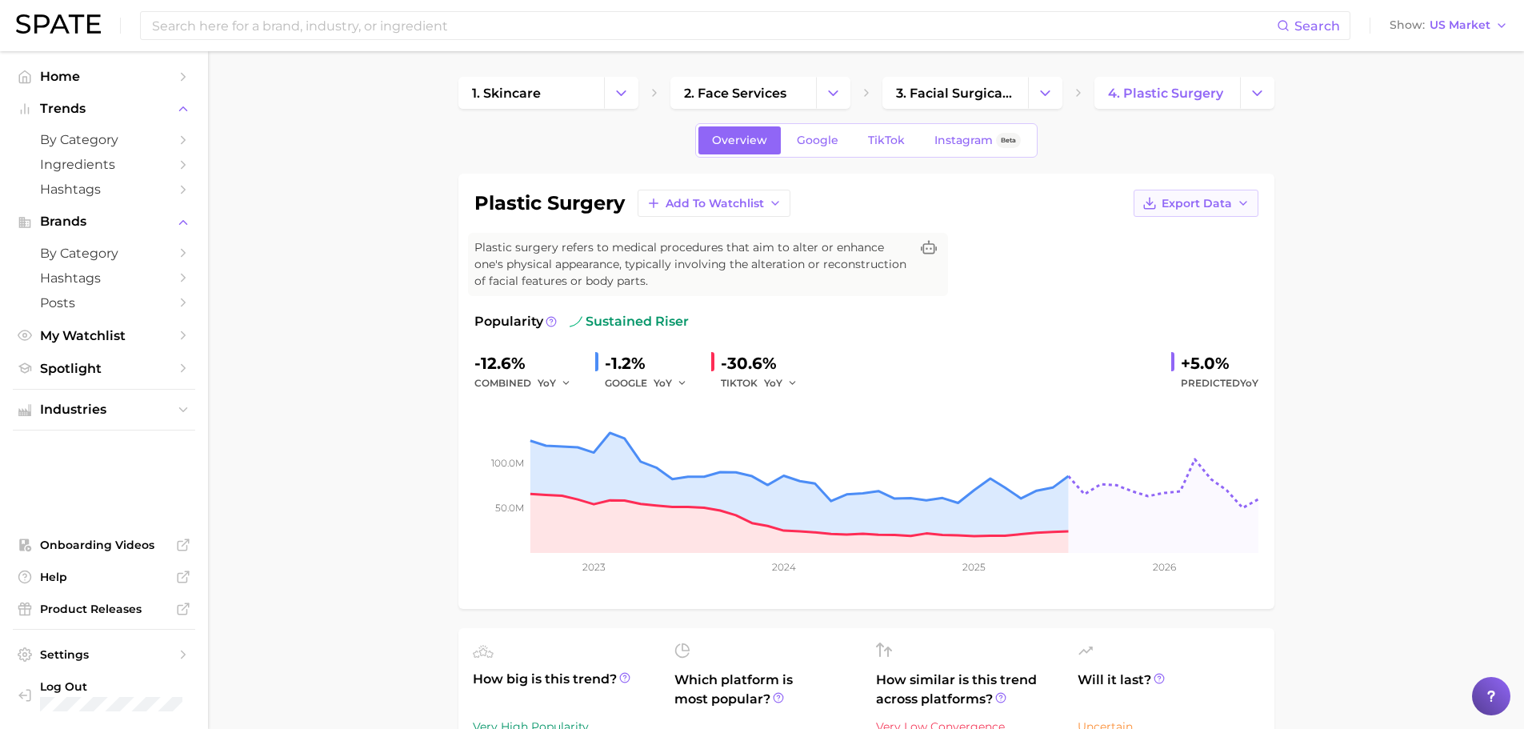
click at [1248, 207] on icon "button" at bounding box center [1243, 203] width 13 height 13
drag, startPoint x: 1170, startPoint y: 232, endPoint x: 1183, endPoint y: 246, distance: 19.8
click at [1170, 232] on span "Time Series CSV" at bounding box center [1157, 233] width 94 height 14
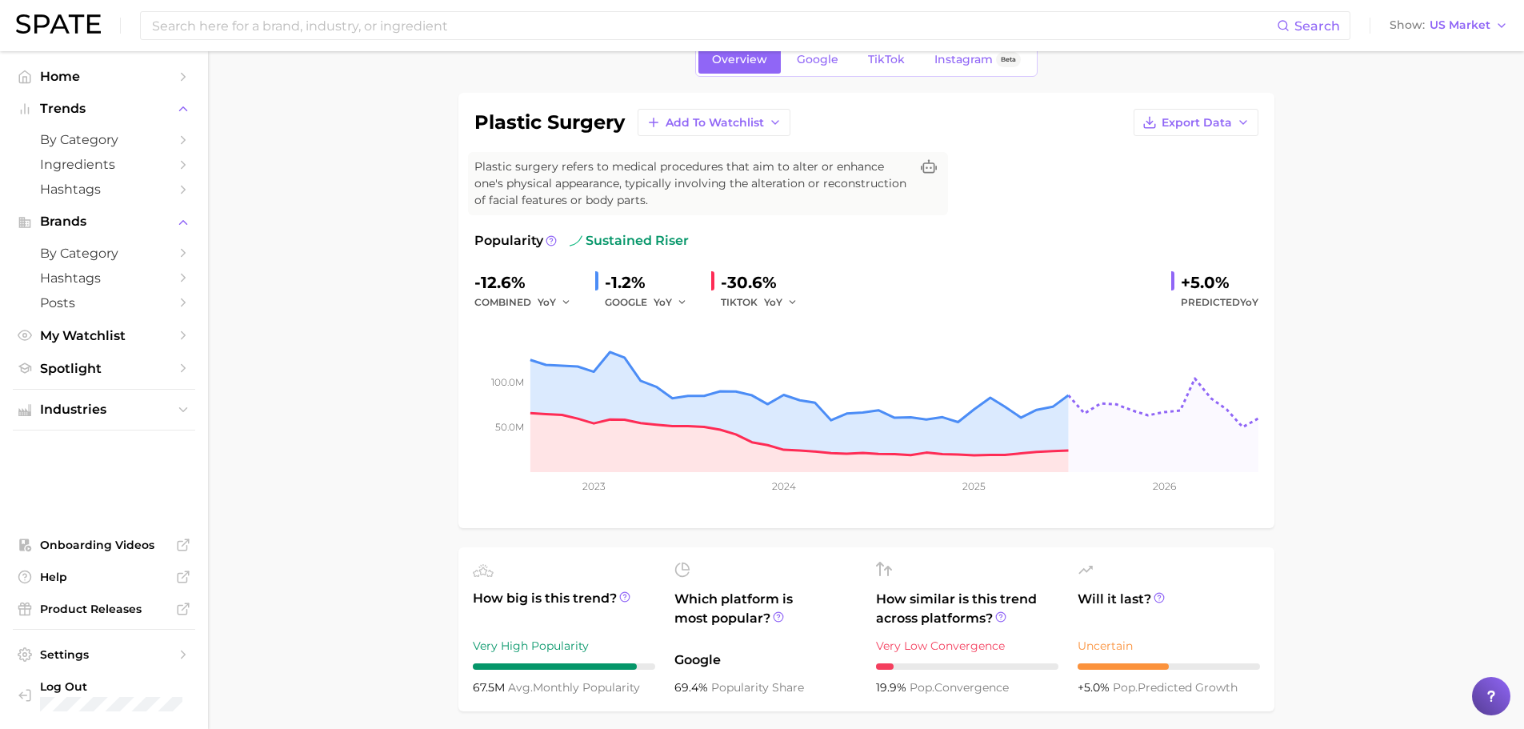
scroll to position [49, 0]
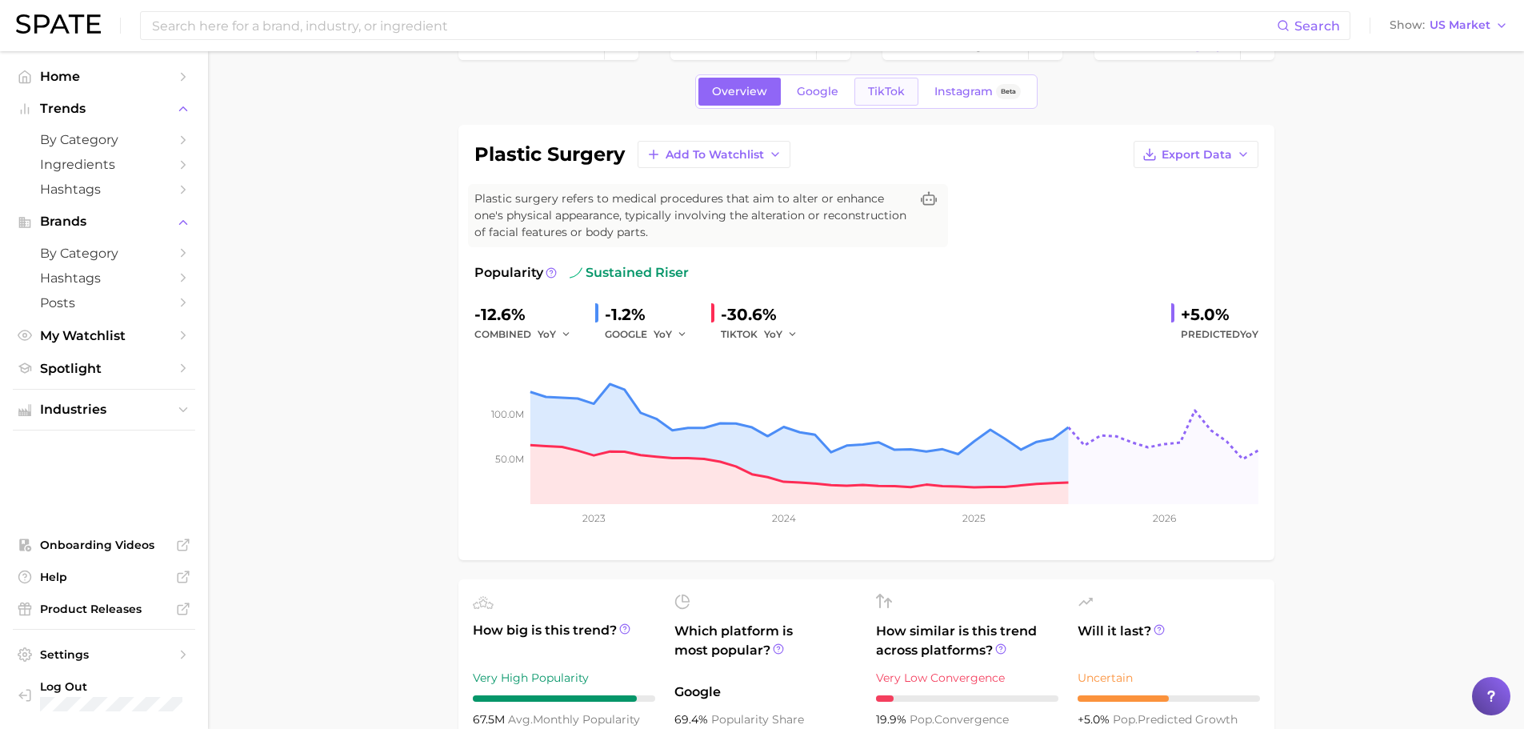
click at [856, 89] on link "TikTok" at bounding box center [886, 92] width 64 height 28
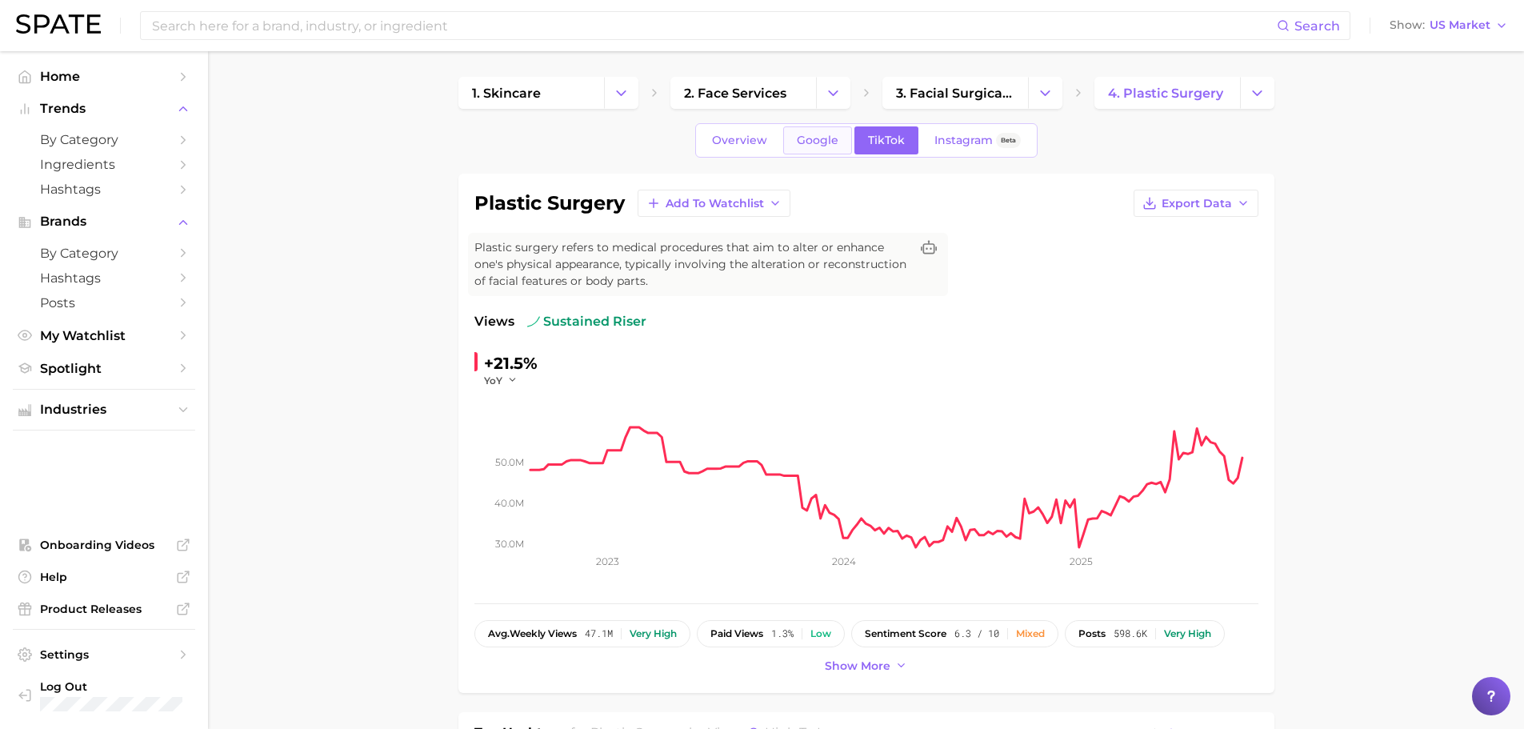
click at [820, 130] on link "Google" at bounding box center [817, 140] width 69 height 28
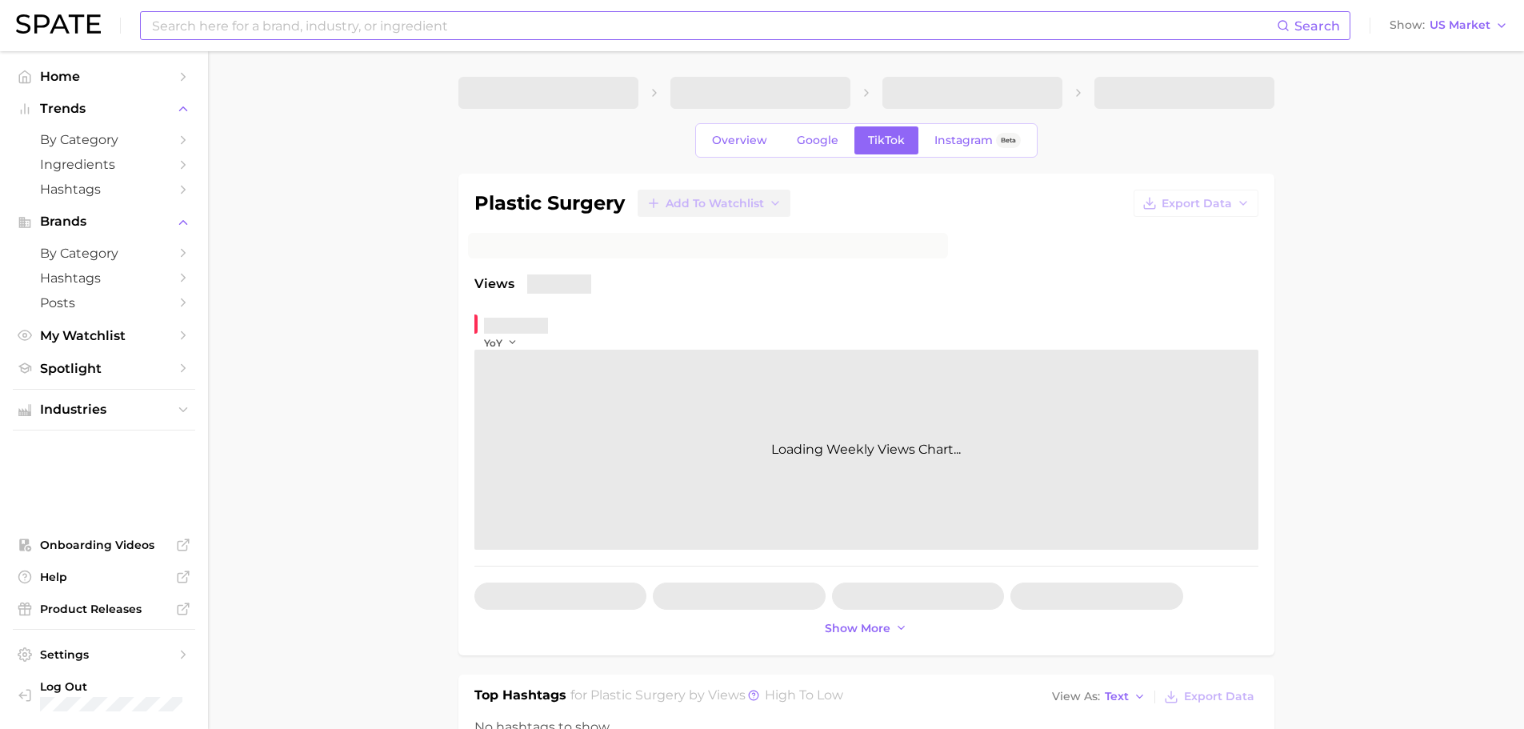
click at [424, 29] on input at bounding box center [713, 25] width 1126 height 27
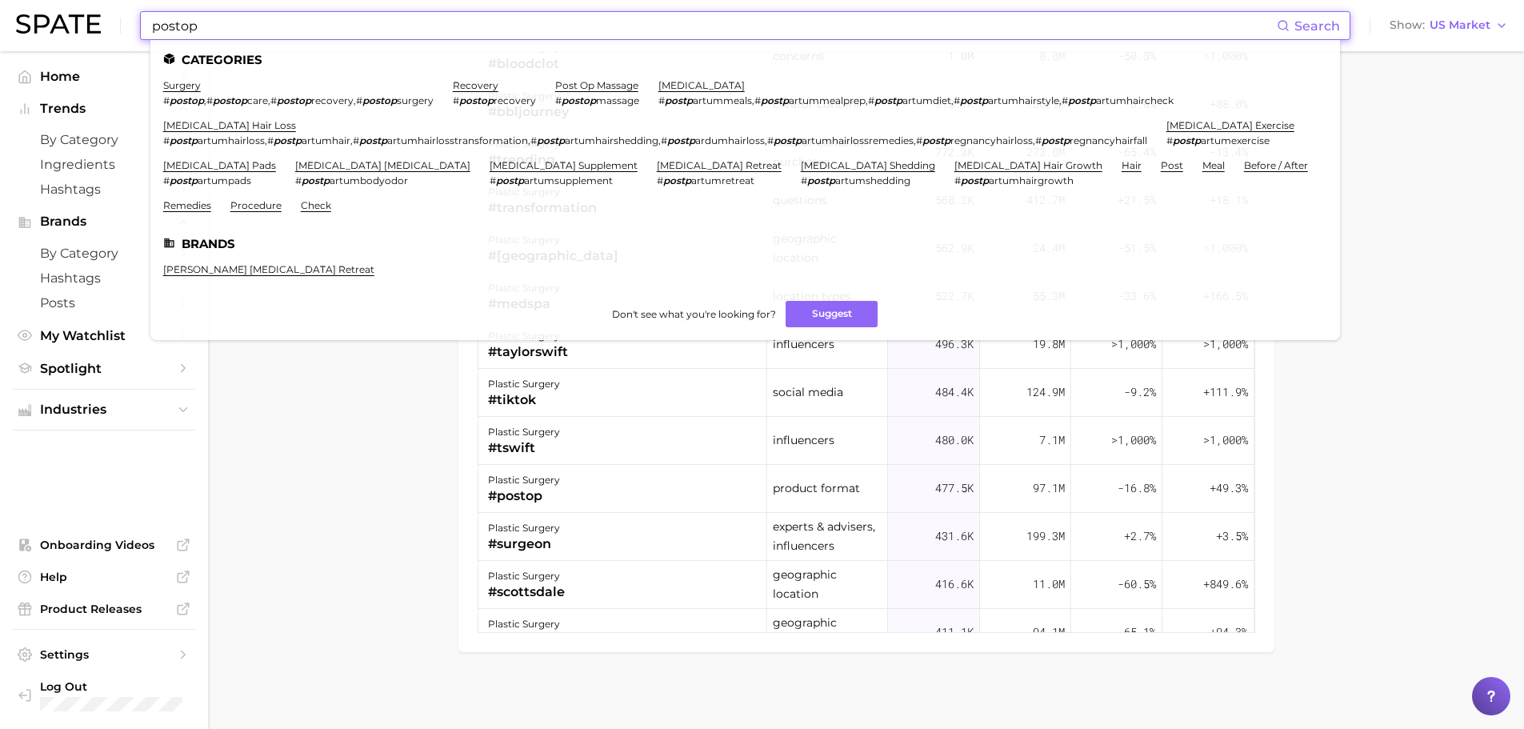
type input "postop"
click at [179, 91] on li "surgery # postop , # postop care , # postop recovery , # postop surgery" at bounding box center [298, 92] width 270 height 27
click at [181, 82] on link "surgery" at bounding box center [182, 85] width 38 height 12
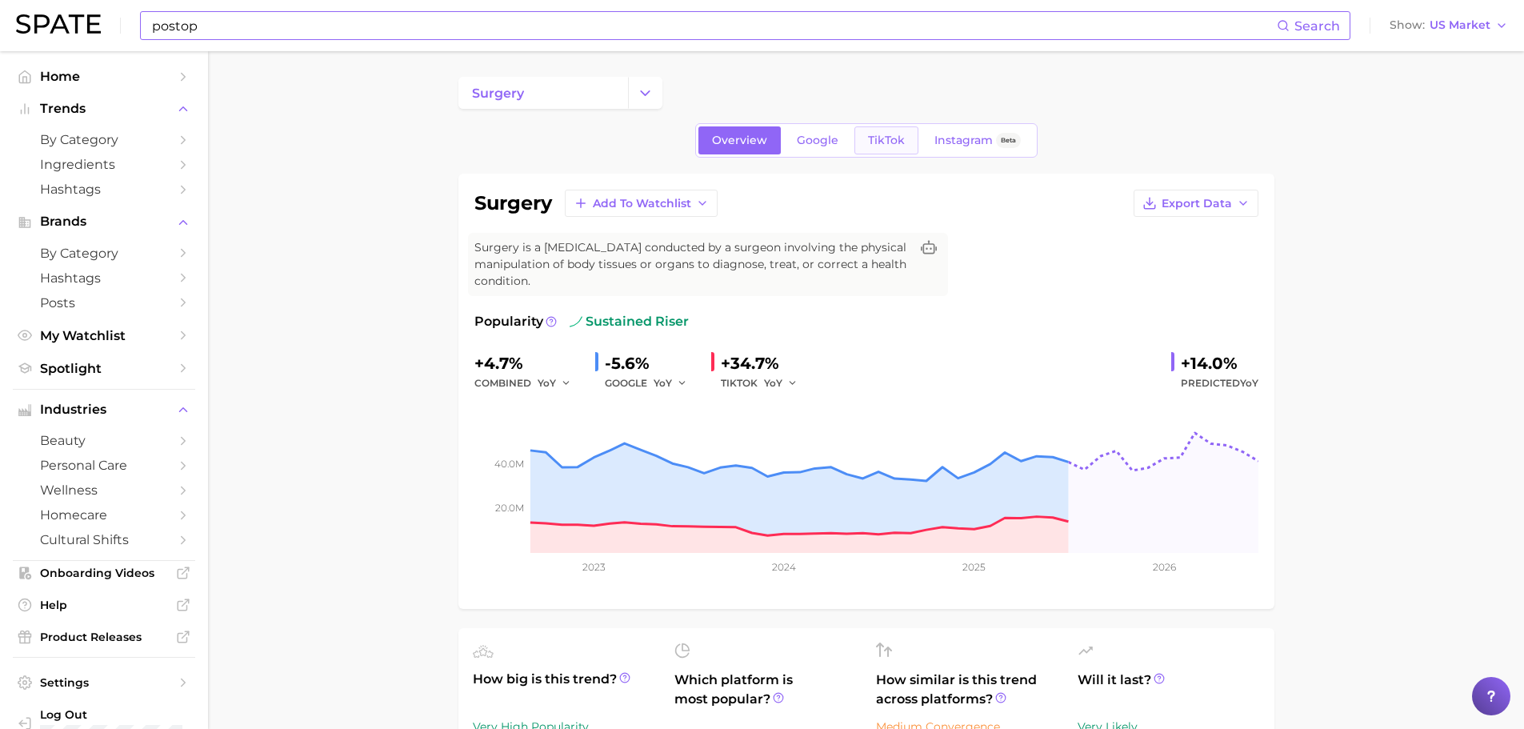
click at [898, 130] on link "TikTok" at bounding box center [886, 140] width 64 height 28
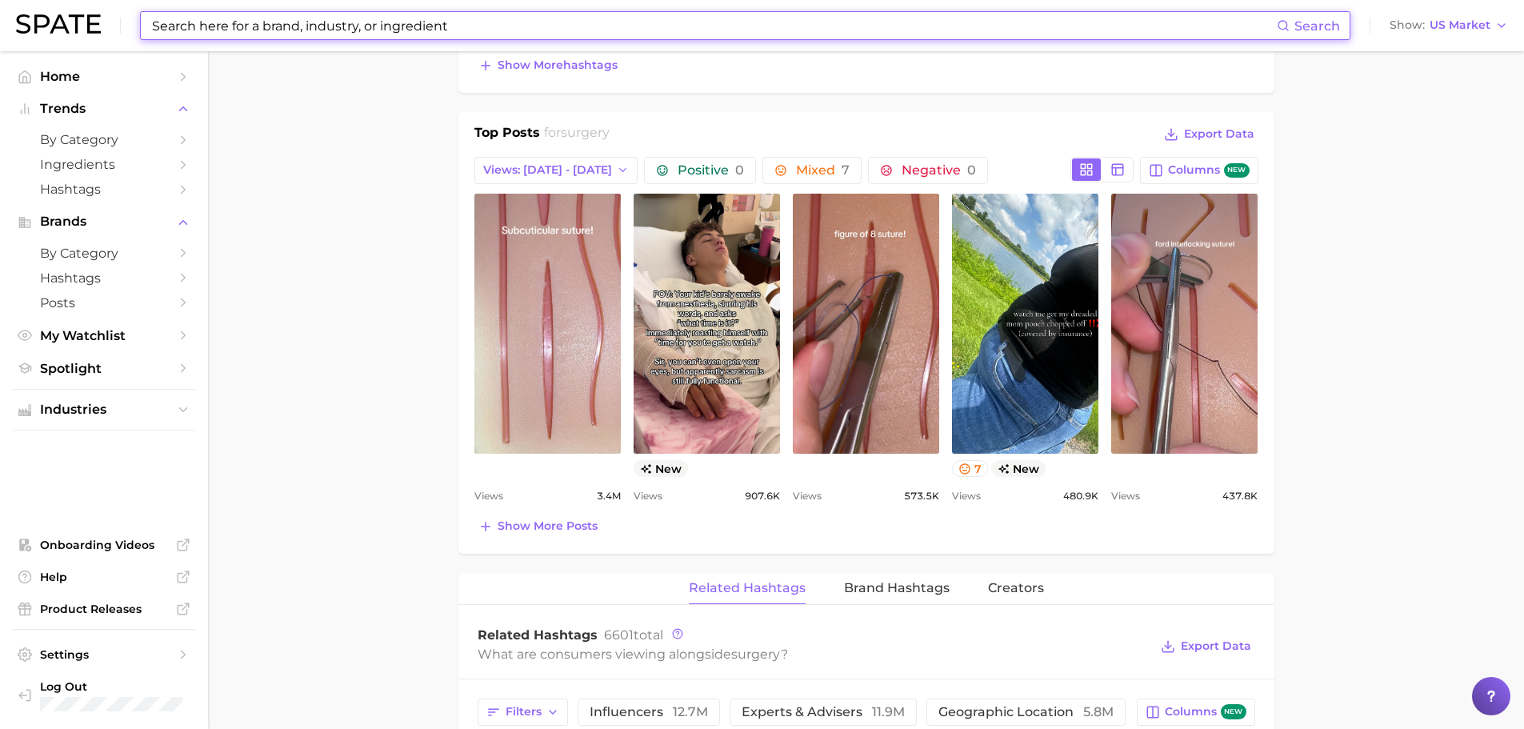
scroll to position [534, 0]
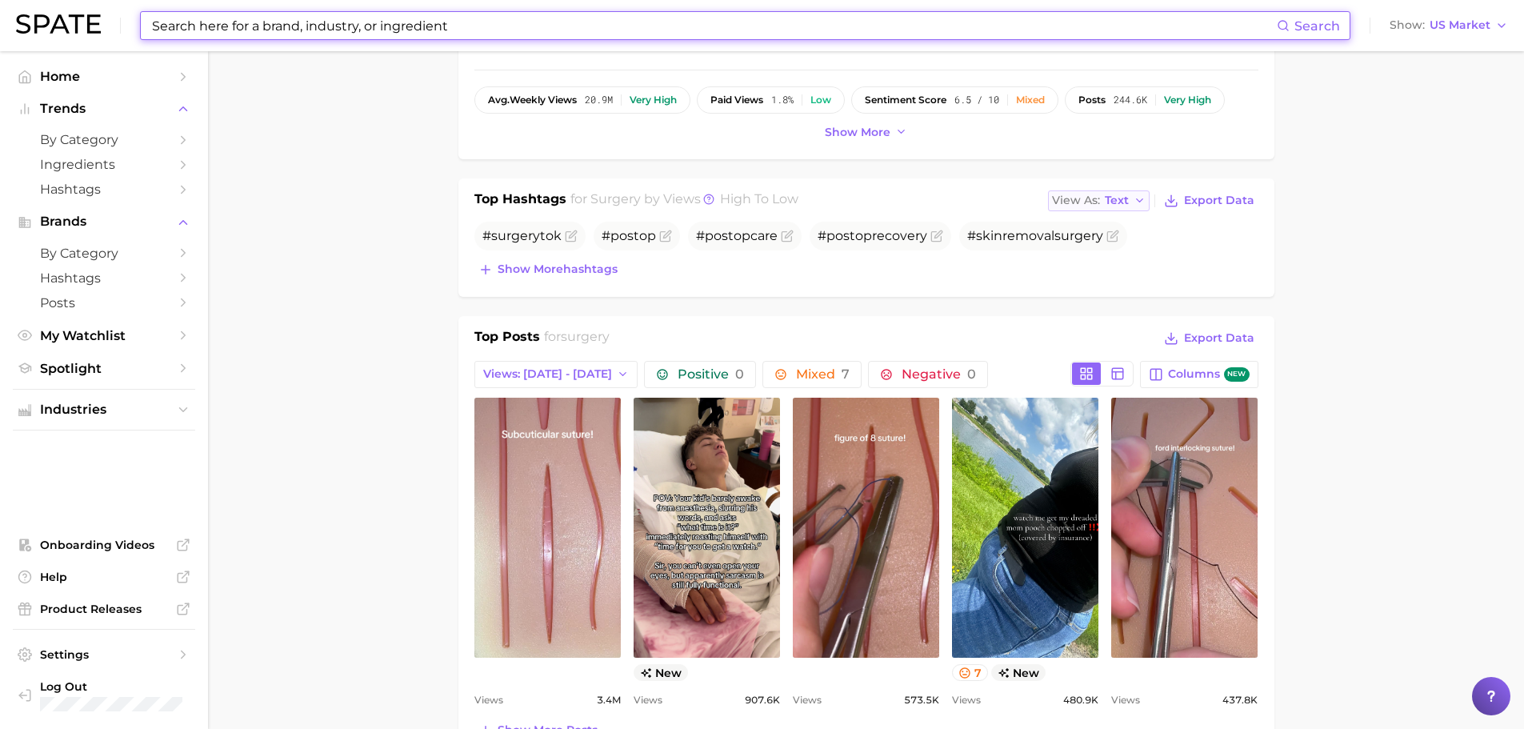
click at [1116, 198] on span "Text" at bounding box center [1117, 200] width 24 height 9
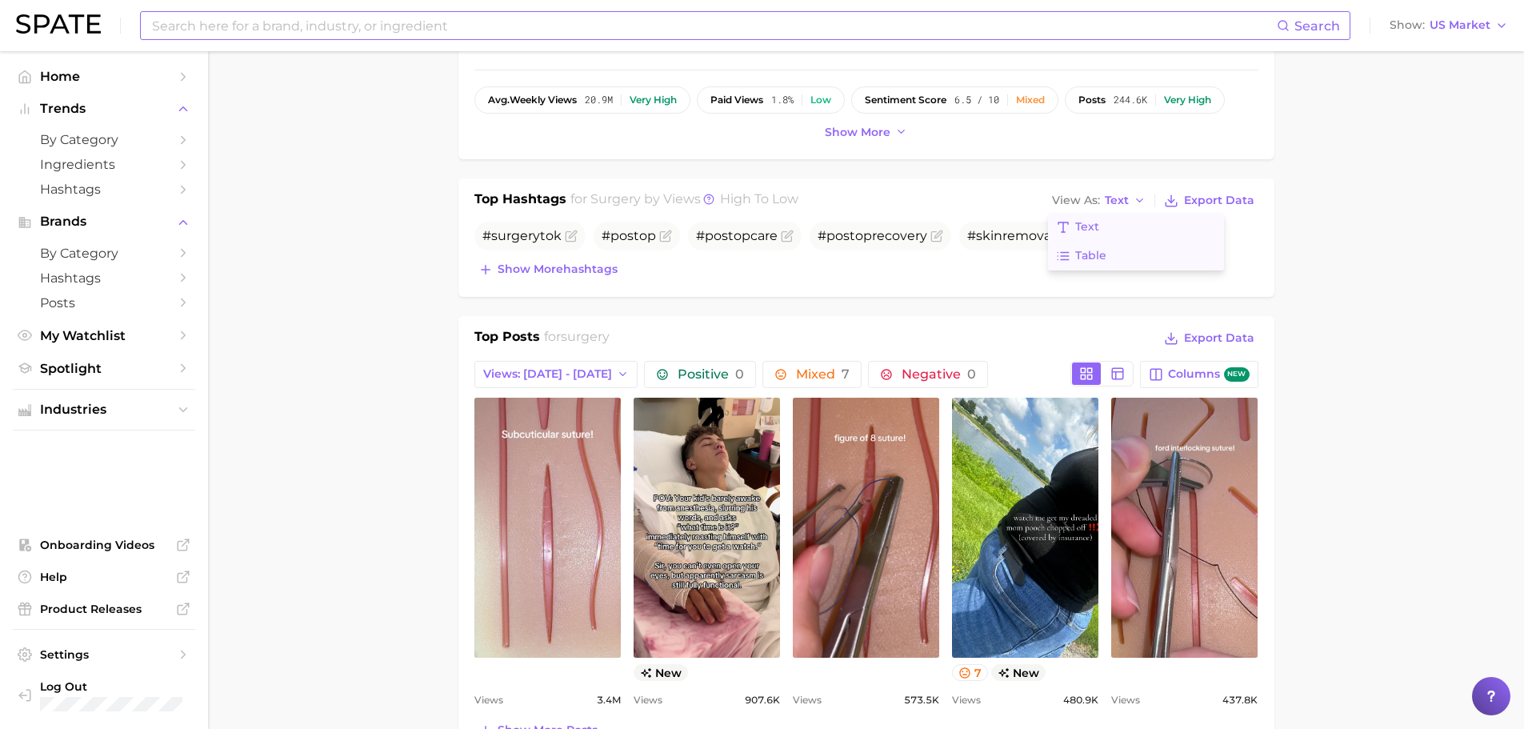
click at [1122, 254] on button "Table" at bounding box center [1136, 256] width 176 height 29
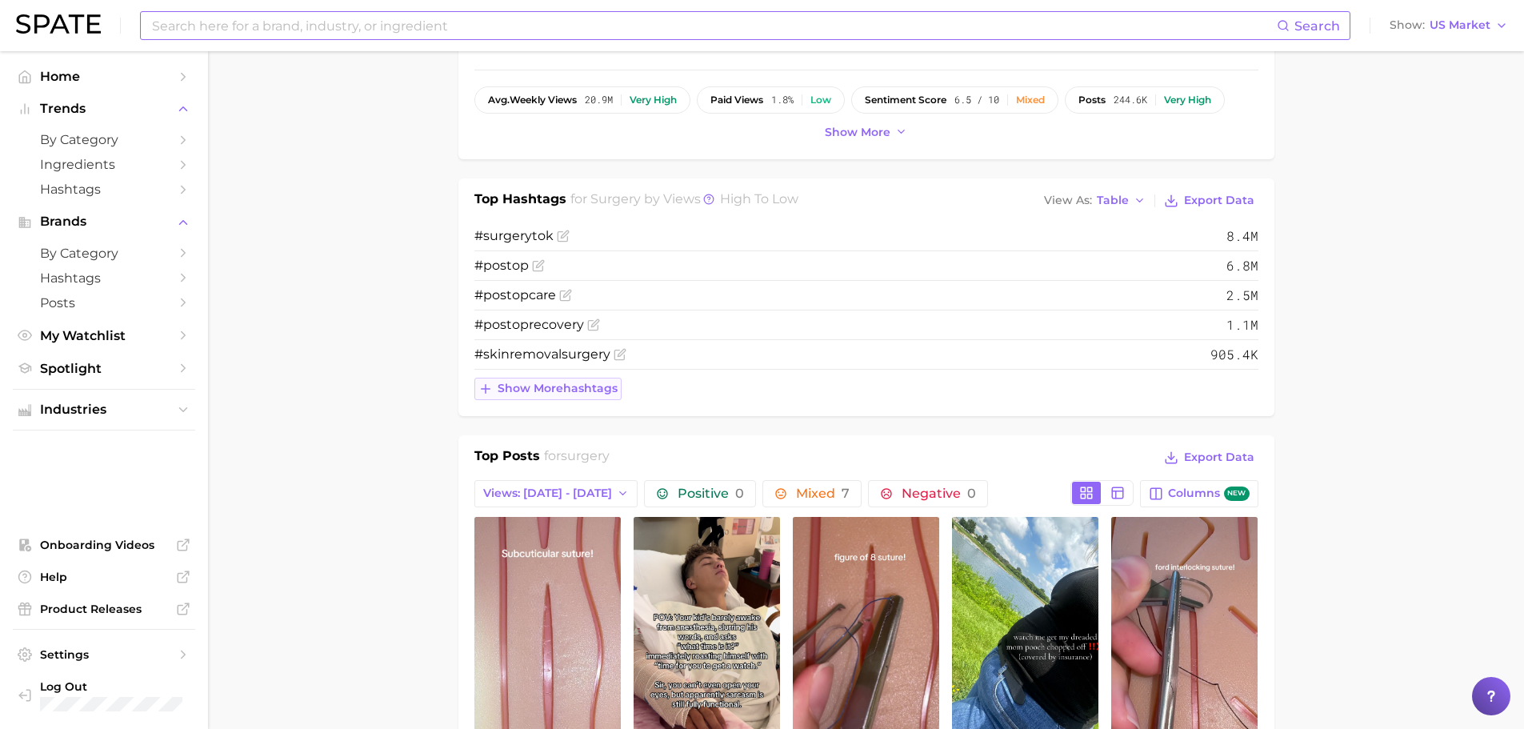
click at [566, 394] on span "Show more hashtags" at bounding box center [558, 389] width 120 height 14
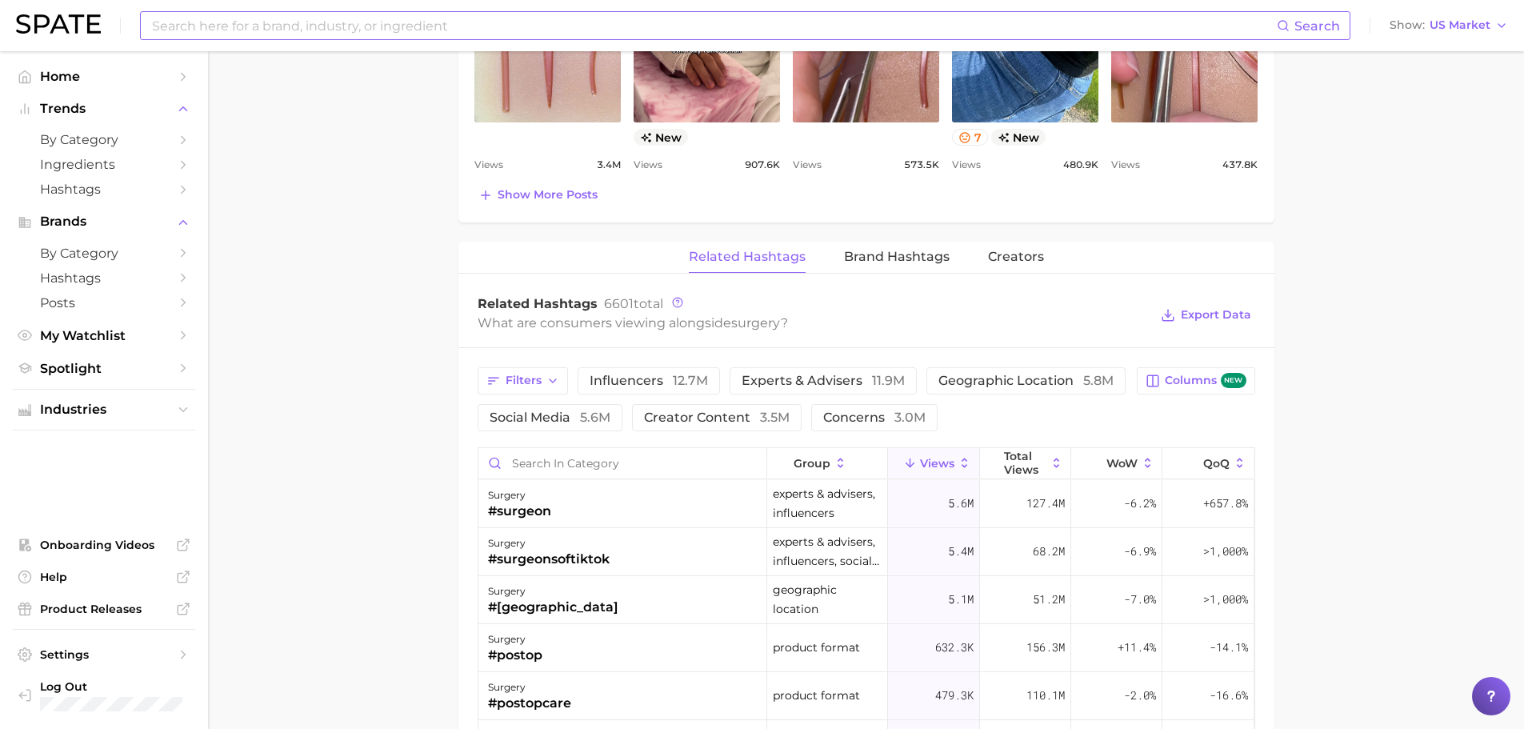
scroll to position [1334, 0]
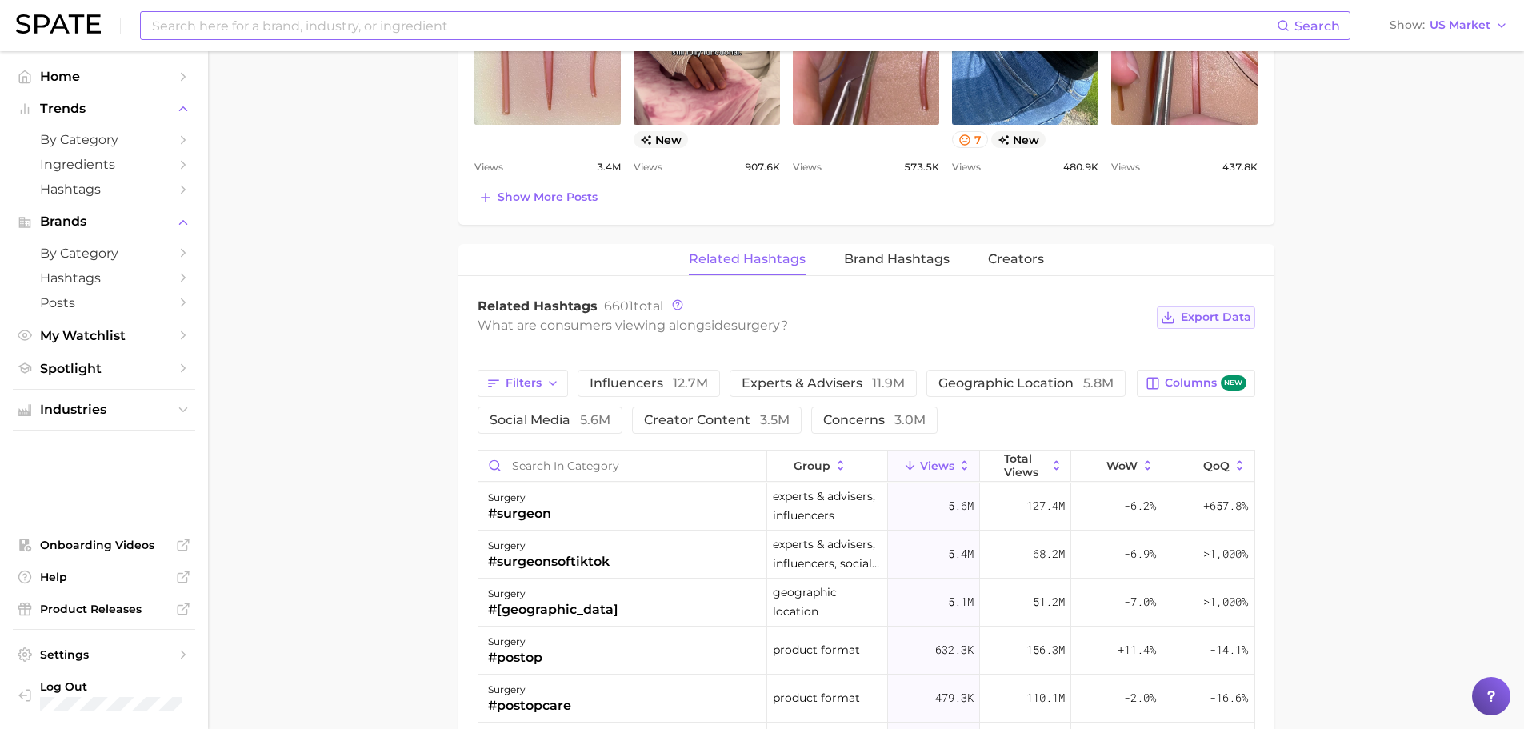
click at [1218, 316] on span "Export Data" at bounding box center [1216, 317] width 70 height 14
drag, startPoint x: 315, startPoint y: 233, endPoint x: 0, endPoint y: 292, distance: 320.7
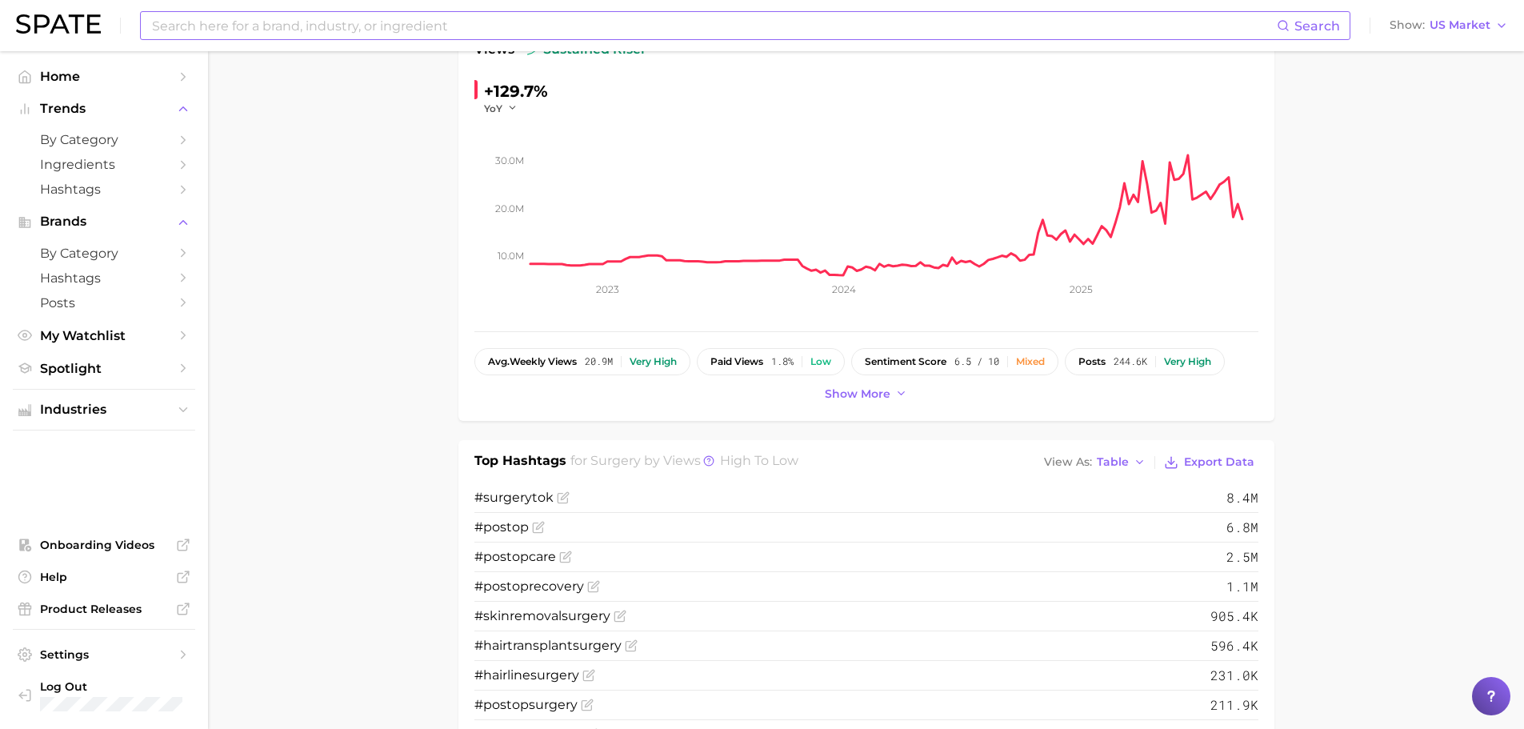
scroll to position [0, 0]
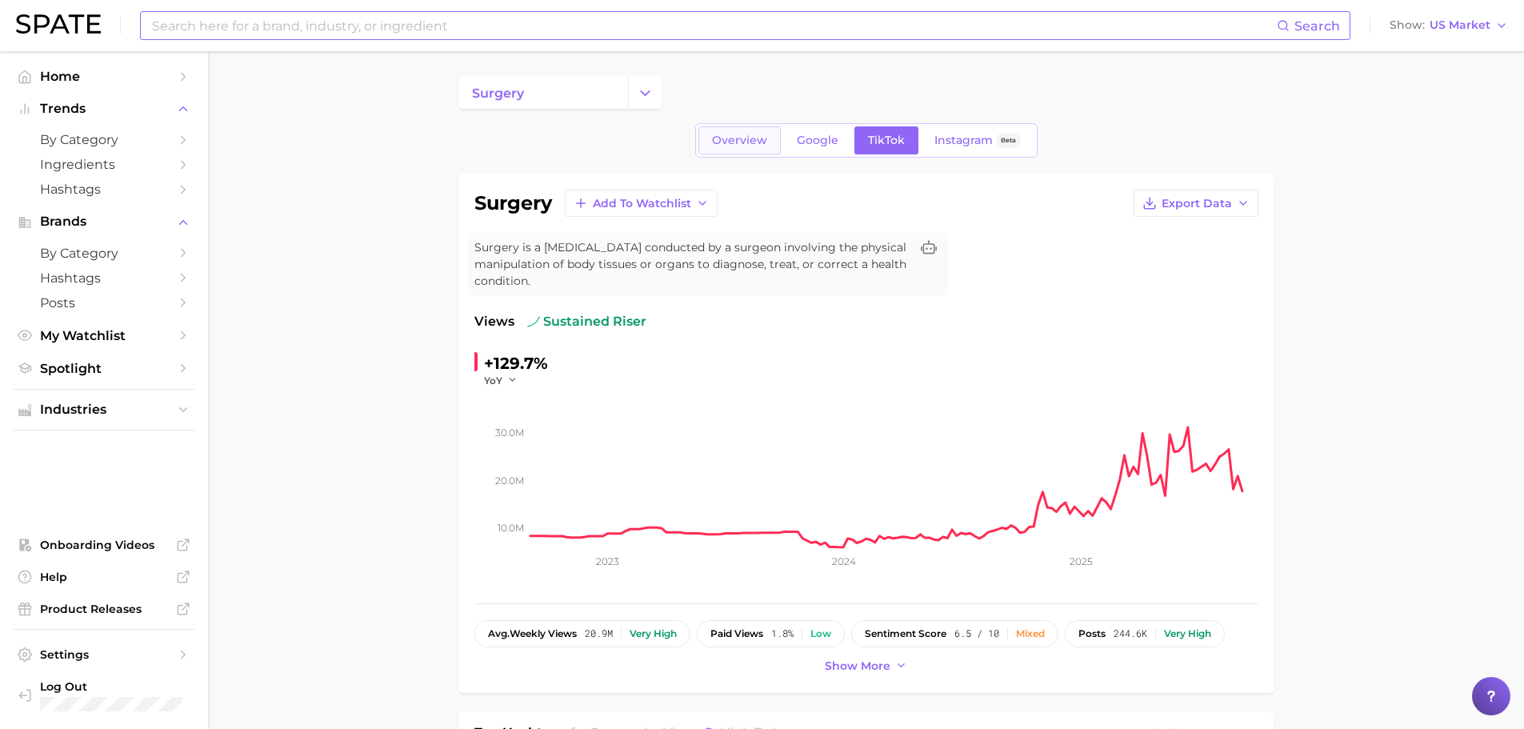
click at [737, 138] on span "Overview" at bounding box center [739, 141] width 55 height 14
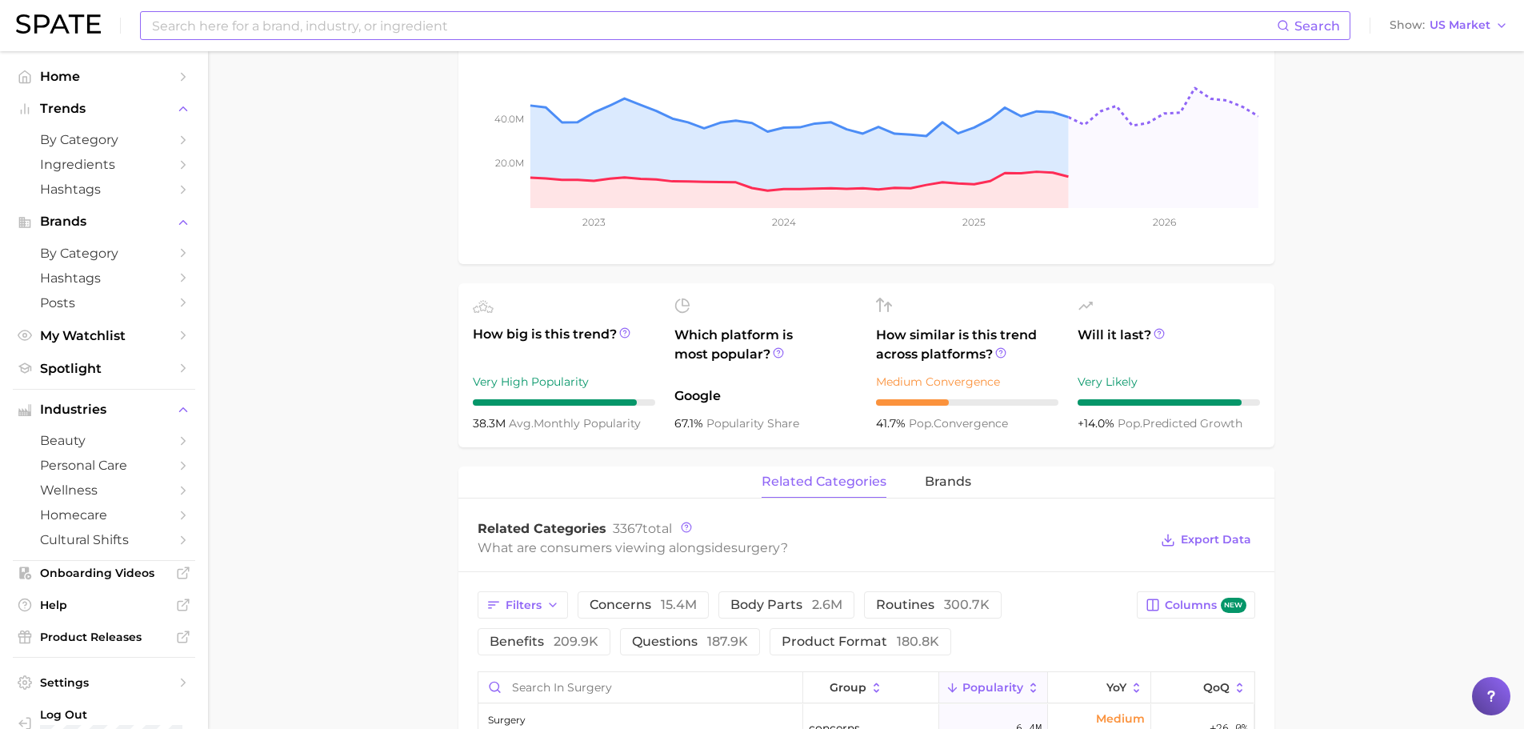
scroll to position [400, 0]
